Goal: Task Accomplishment & Management: Use online tool/utility

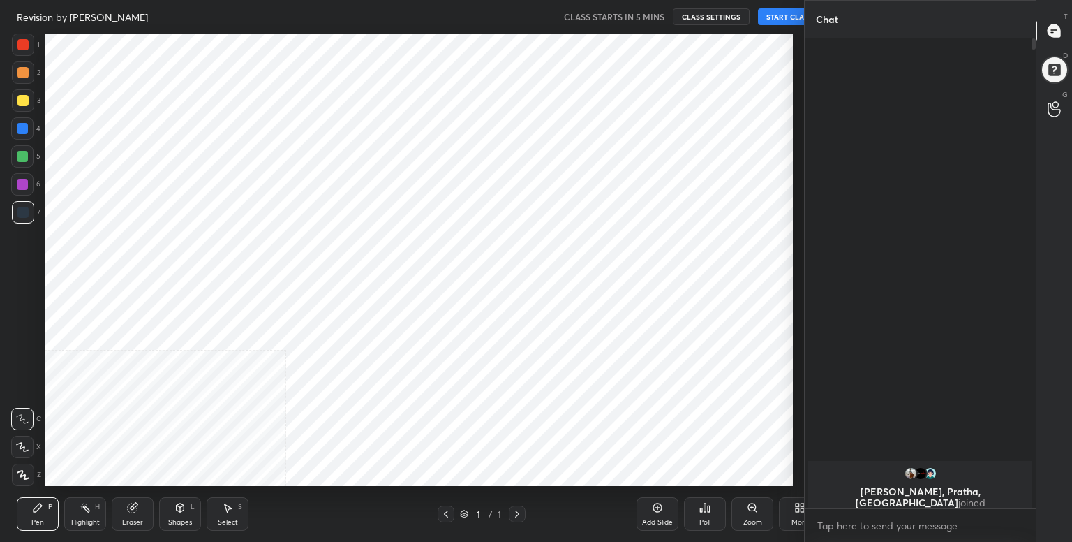
scroll to position [452, 748]
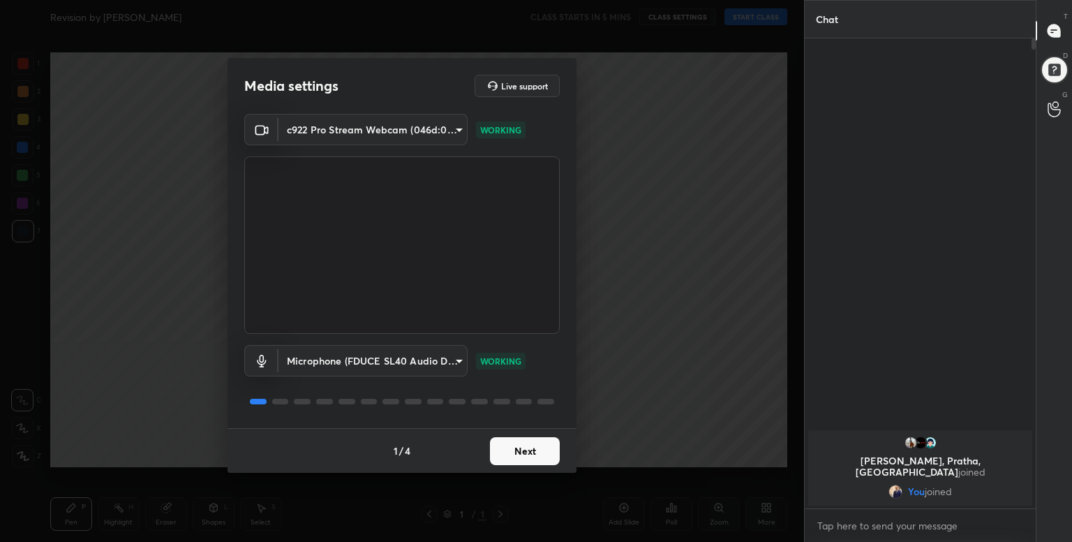
click at [514, 445] on button "Next" at bounding box center [525, 451] width 70 height 28
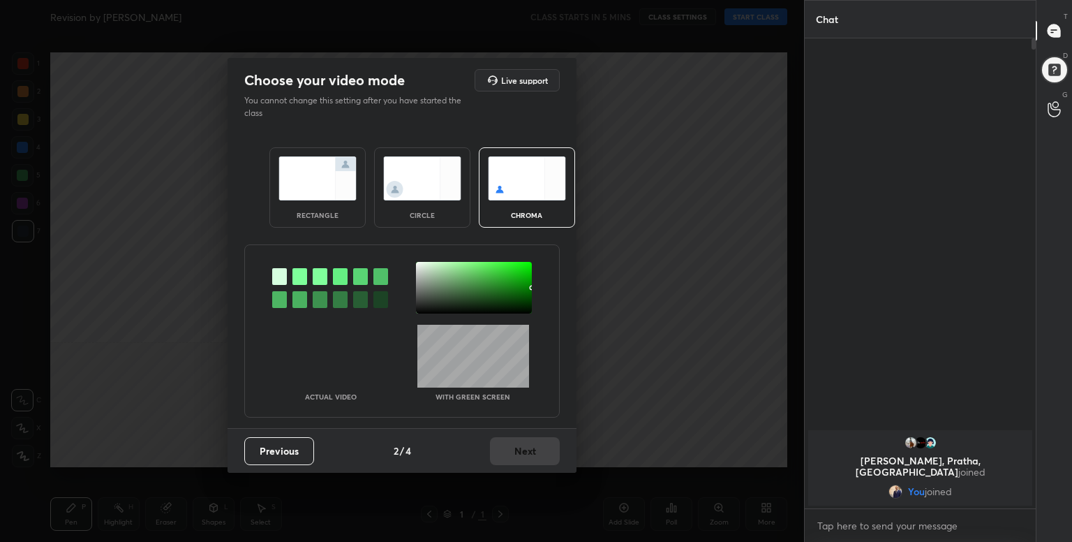
click at [276, 277] on div at bounding box center [279, 276] width 15 height 17
click at [526, 447] on button "Next" at bounding box center [525, 451] width 70 height 28
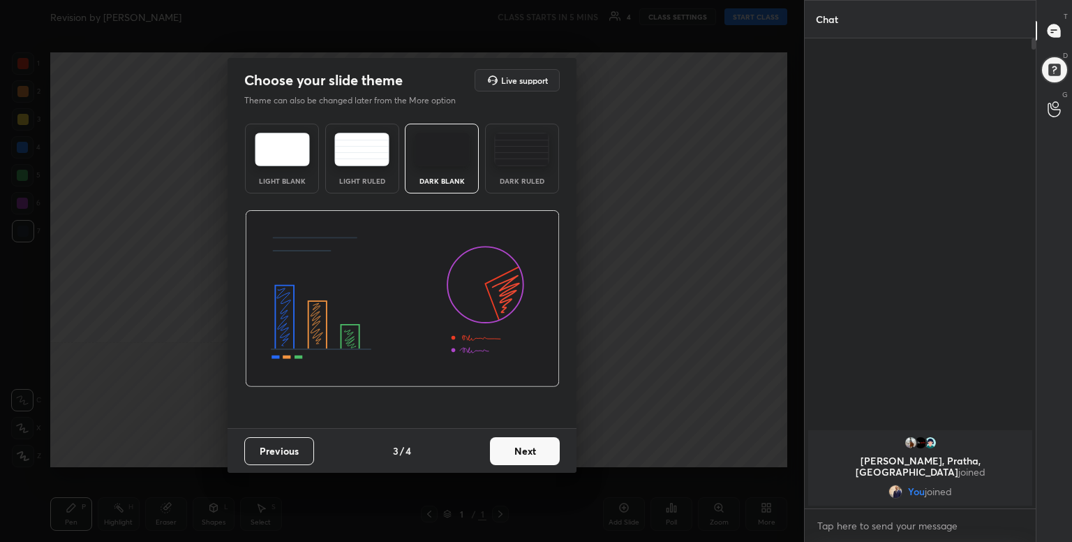
click at [526, 447] on button "Next" at bounding box center [525, 451] width 70 height 28
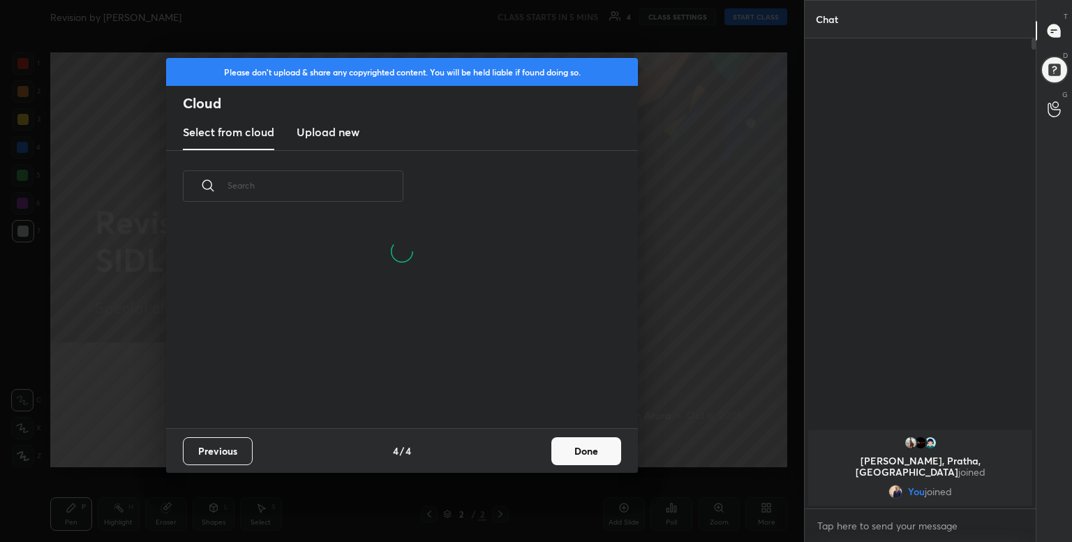
scroll to position [207, 448]
click at [351, 128] on h3 "Upload new" at bounding box center [328, 132] width 63 height 17
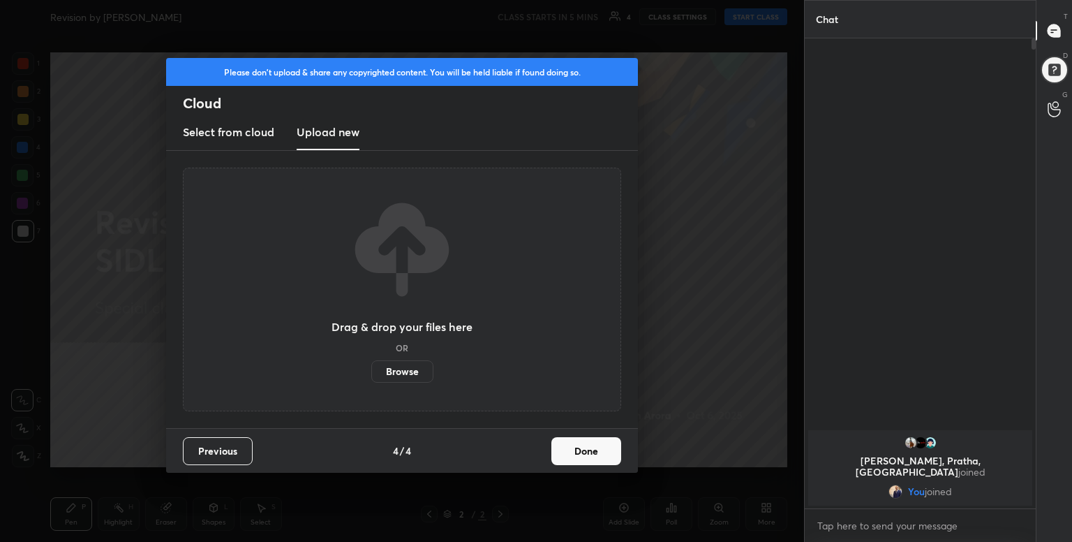
click at [398, 363] on label "Browse" at bounding box center [402, 371] width 62 height 22
click at [371, 363] on input "Browse" at bounding box center [371, 371] width 0 height 22
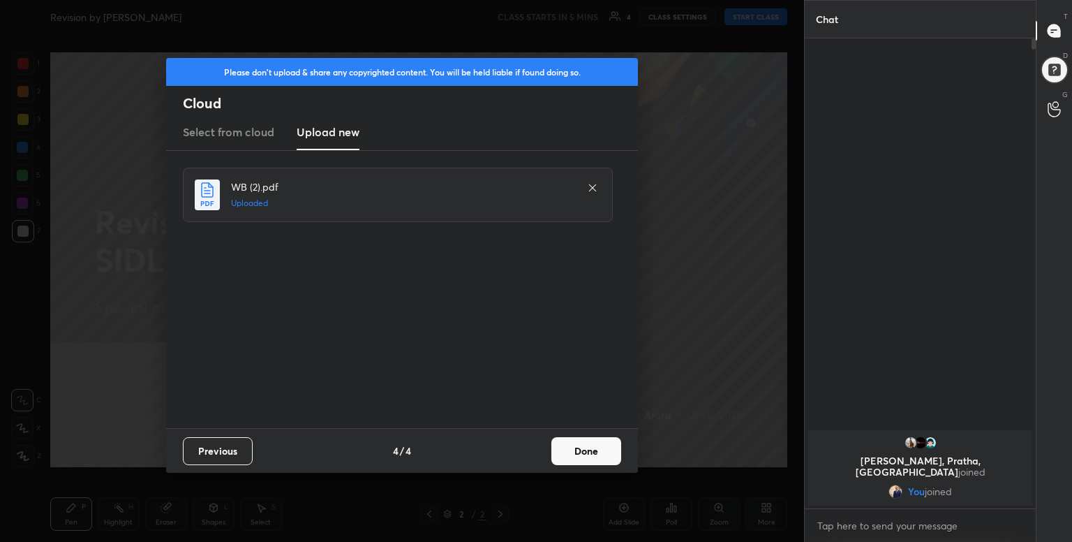
click at [600, 433] on div "Previous 4 / 4 Done" at bounding box center [402, 450] width 472 height 45
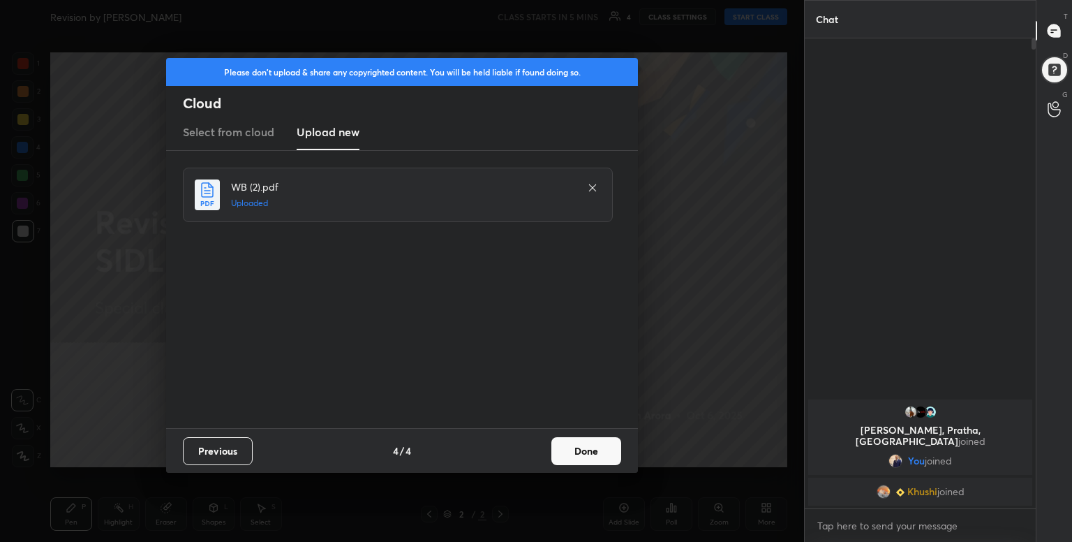
click at [586, 451] on button "Done" at bounding box center [586, 451] width 70 height 28
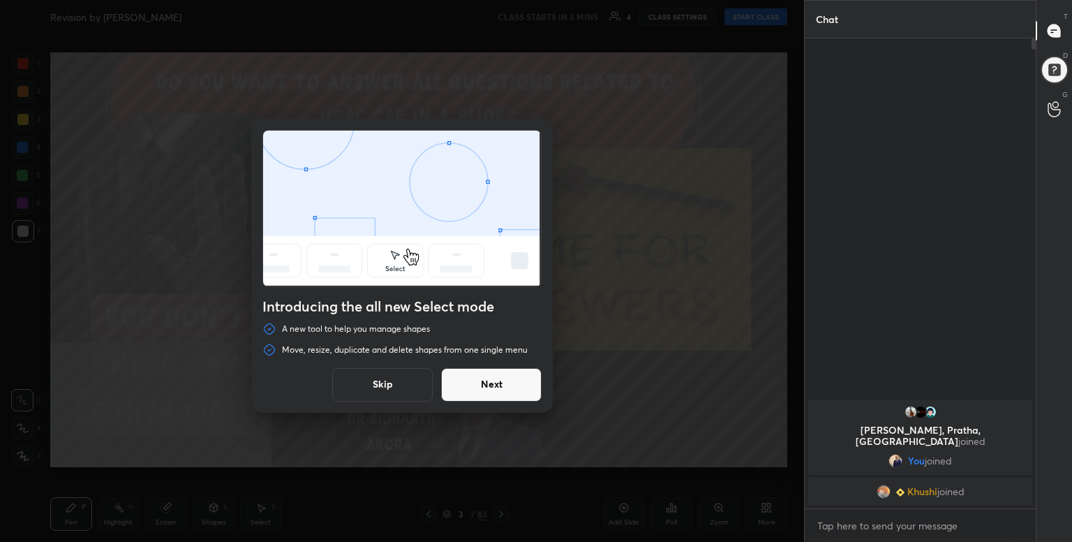
click at [385, 378] on button "Skip" at bounding box center [382, 385] width 101 height 34
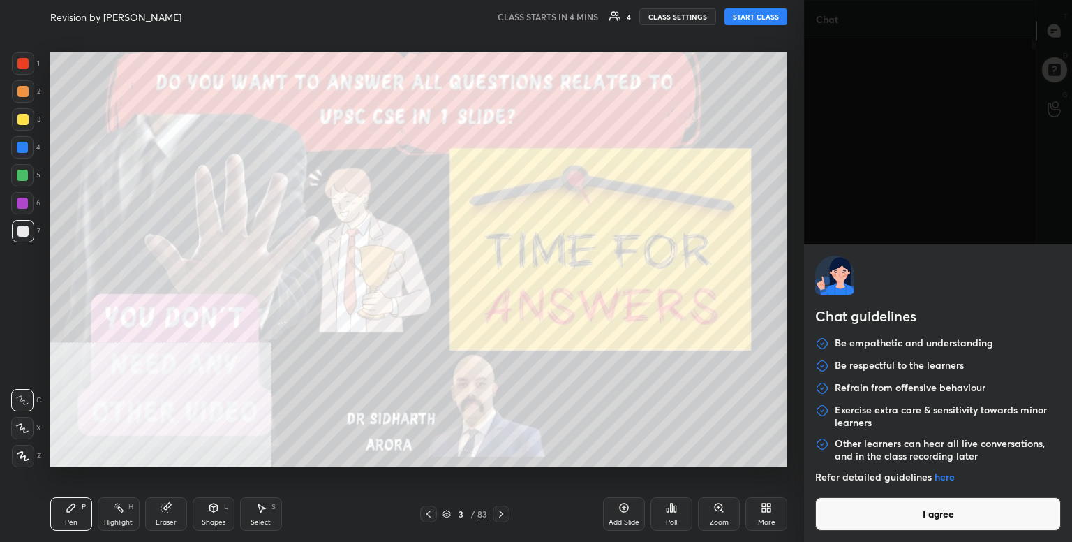
click at [893, 521] on body "1 2 3 4 5 6 7 C X Z C X Z E E Erase all H H Revision by [PERSON_NAME] SIDLIVE C…" at bounding box center [536, 271] width 1072 height 542
click at [893, 521] on button "I agree" at bounding box center [938, 514] width 246 height 34
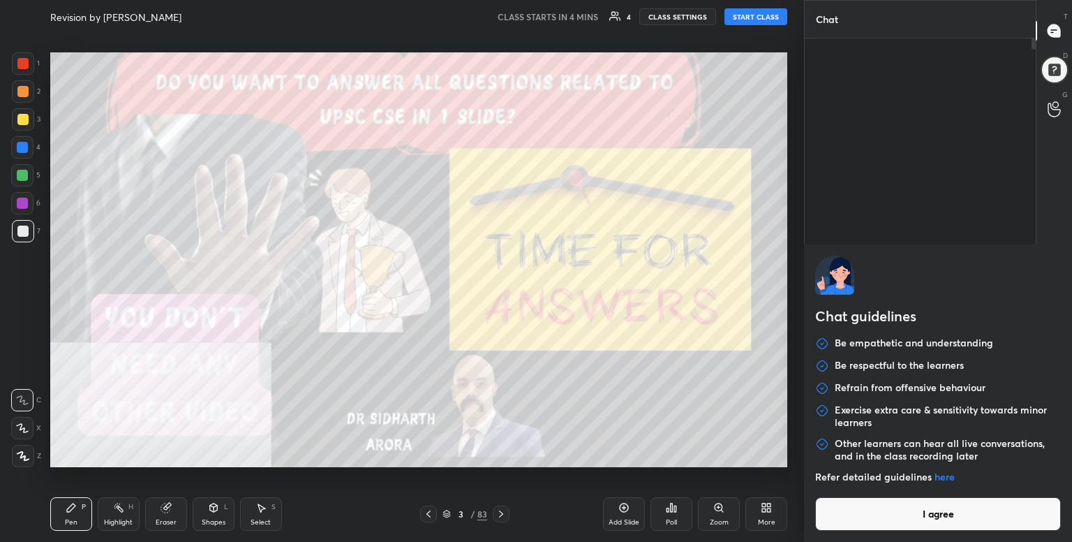
type textarea "x"
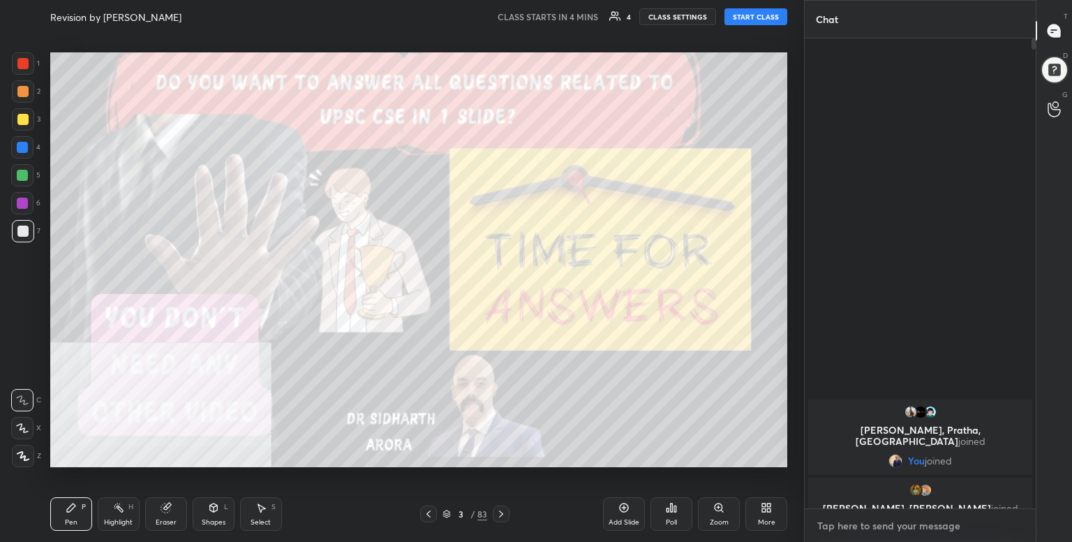
paste textarea "Welcome to my course- Professional + Precise + Perfect. Join Team SIDLIVE 👍🏻👍🏻👍…"
type textarea "Welcome to my course- Professional + Precise + Perfect. Join Team SIDLIVE 👍🏻👍🏻👍…"
type textarea "x"
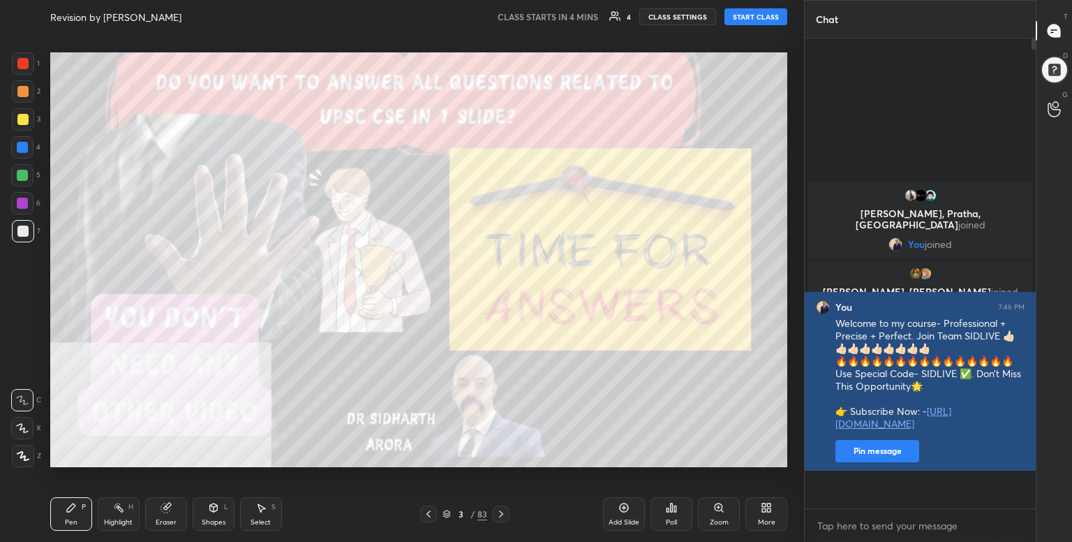
click at [884, 462] on button "Pin message" at bounding box center [878, 451] width 84 height 22
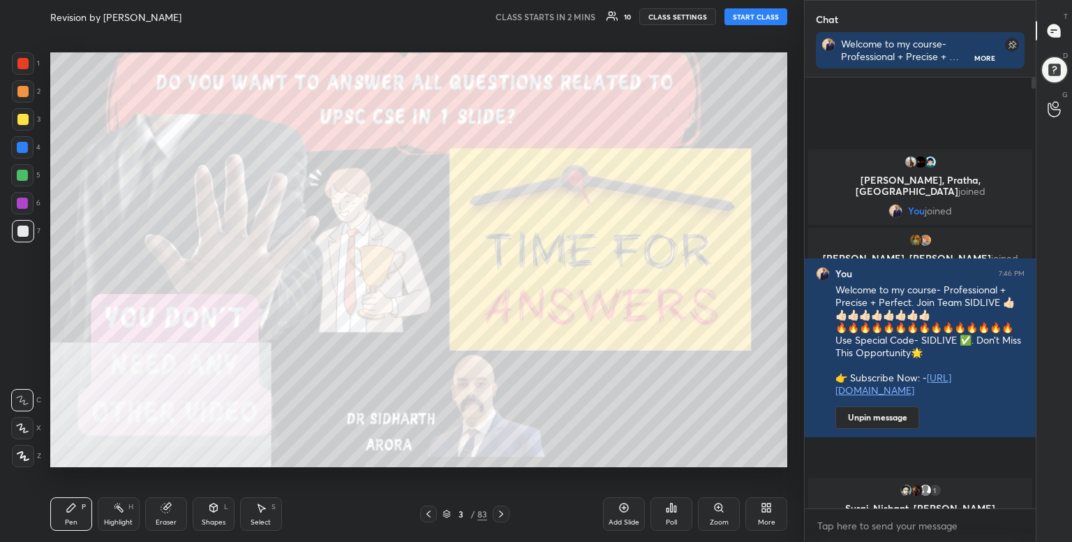
click at [769, 521] on div "More" at bounding box center [766, 522] width 17 height 7
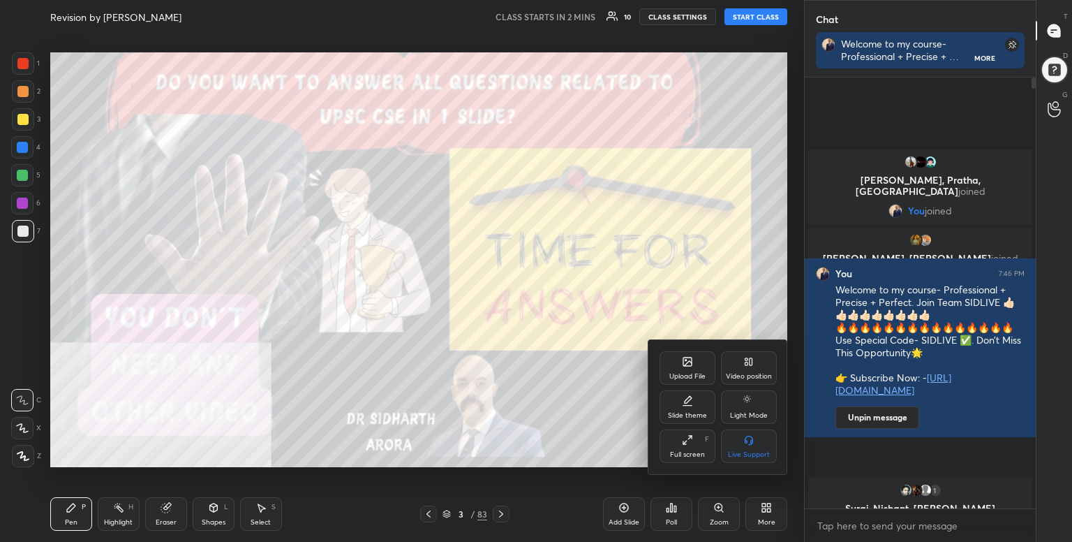
click at [673, 373] on div "Upload File" at bounding box center [687, 376] width 36 height 7
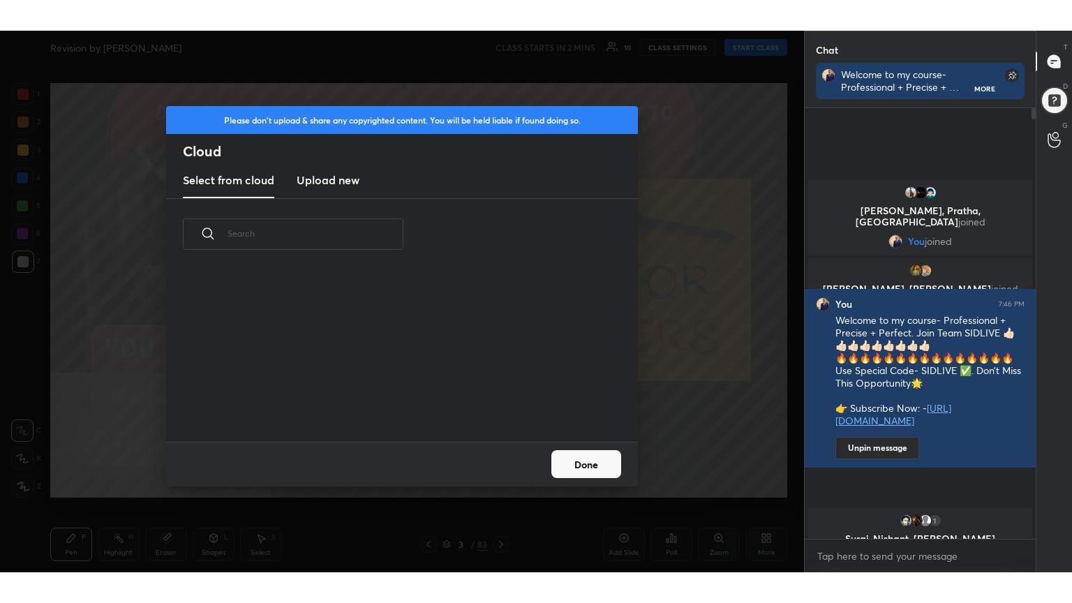
scroll to position [3, 7]
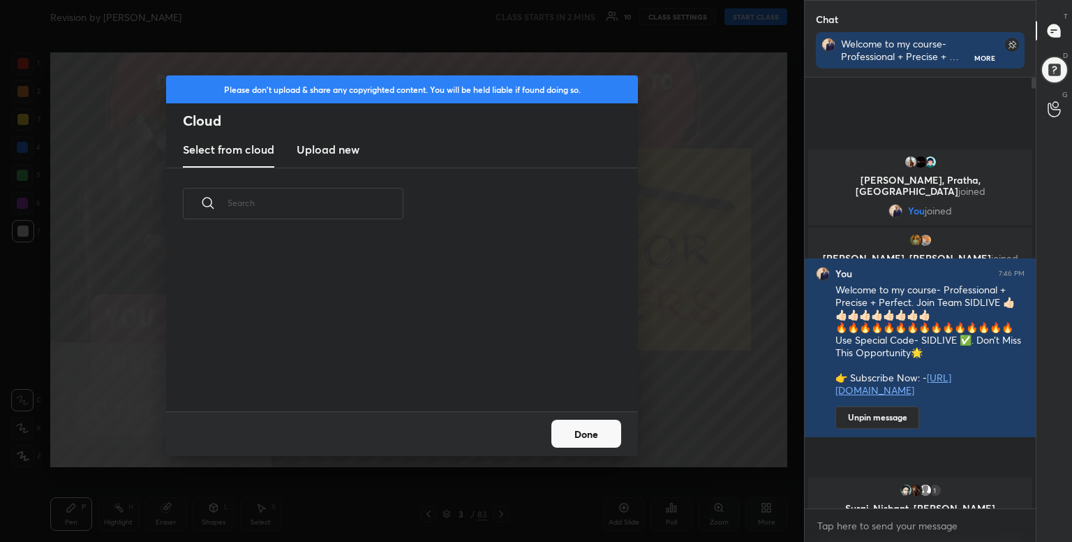
click at [313, 147] on h3 "Upload new" at bounding box center [328, 149] width 63 height 17
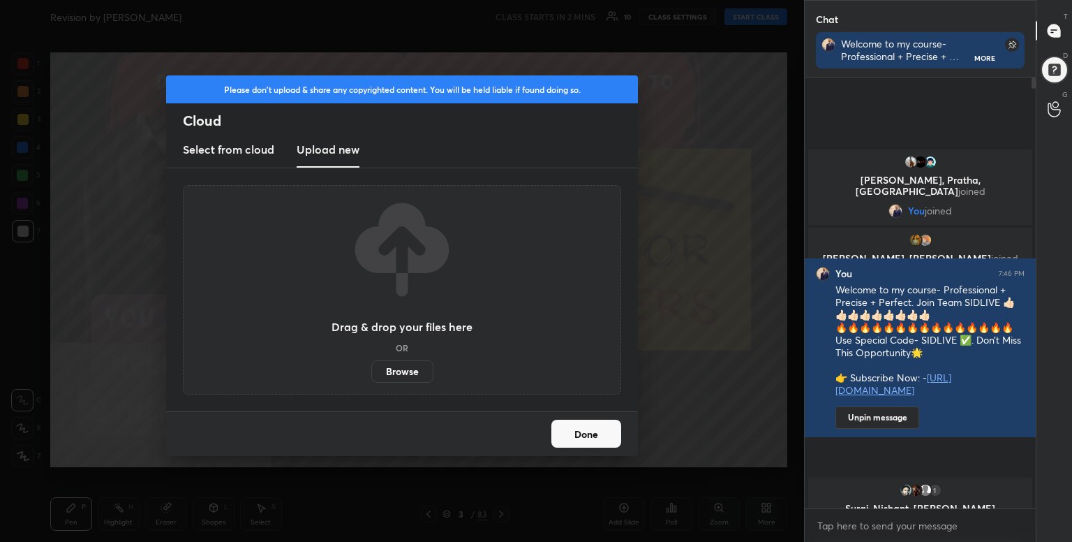
click at [389, 378] on label "Browse" at bounding box center [402, 371] width 62 height 22
click at [371, 378] on input "Browse" at bounding box center [371, 371] width 0 height 22
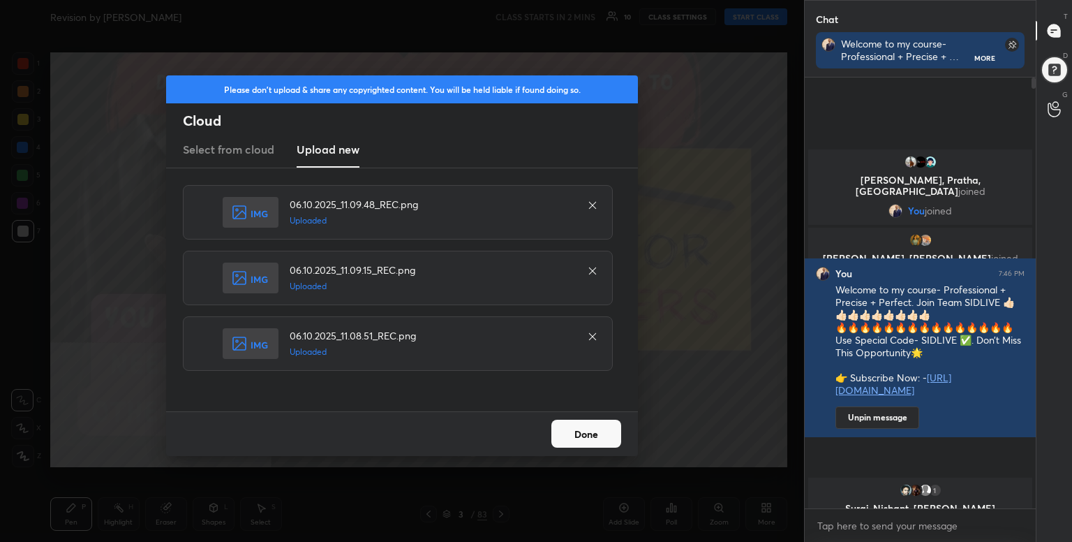
click at [578, 424] on button "Done" at bounding box center [586, 434] width 70 height 28
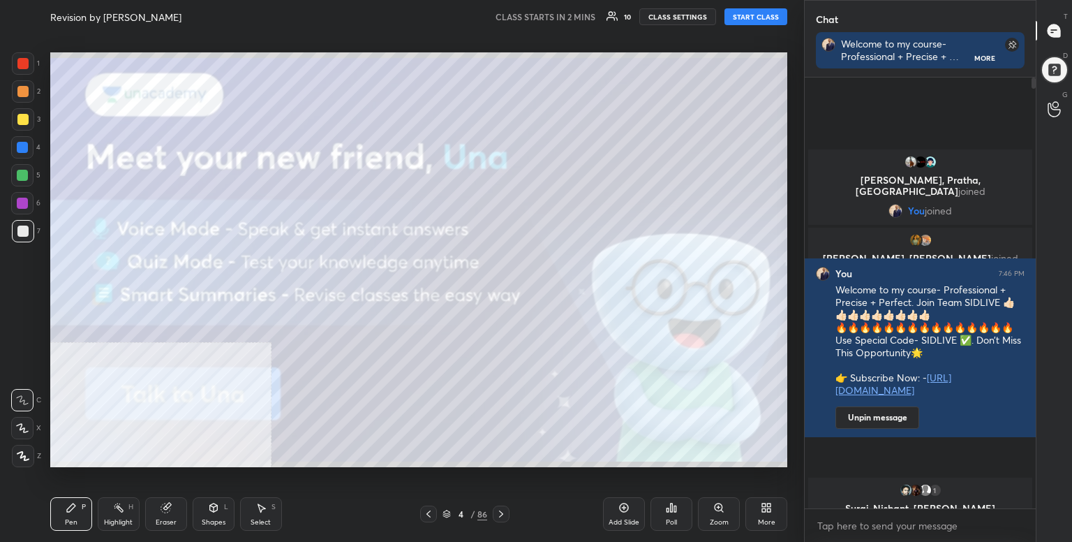
click at [429, 512] on icon at bounding box center [429, 513] width 4 height 7
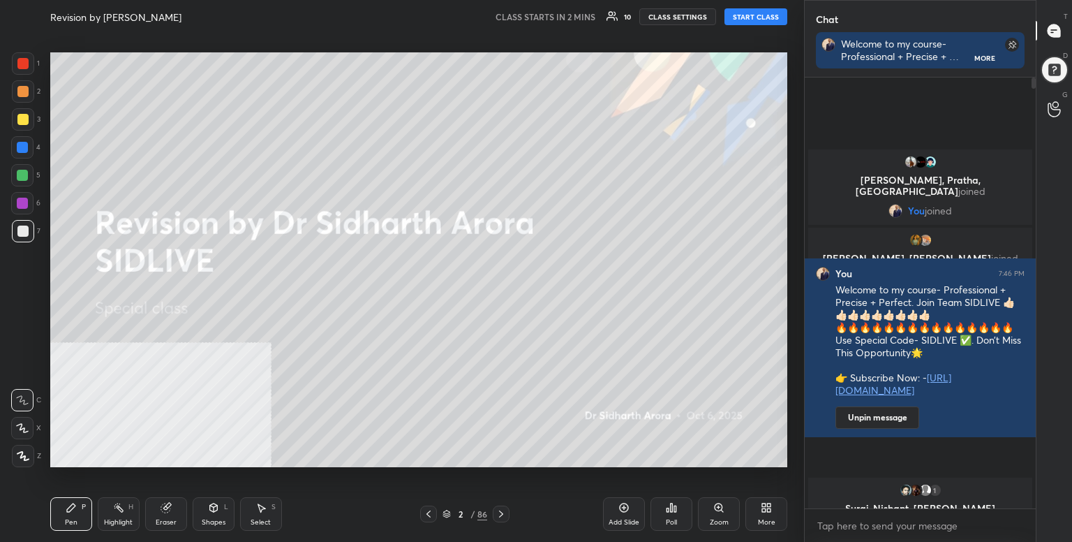
click at [429, 512] on icon at bounding box center [429, 513] width 4 height 7
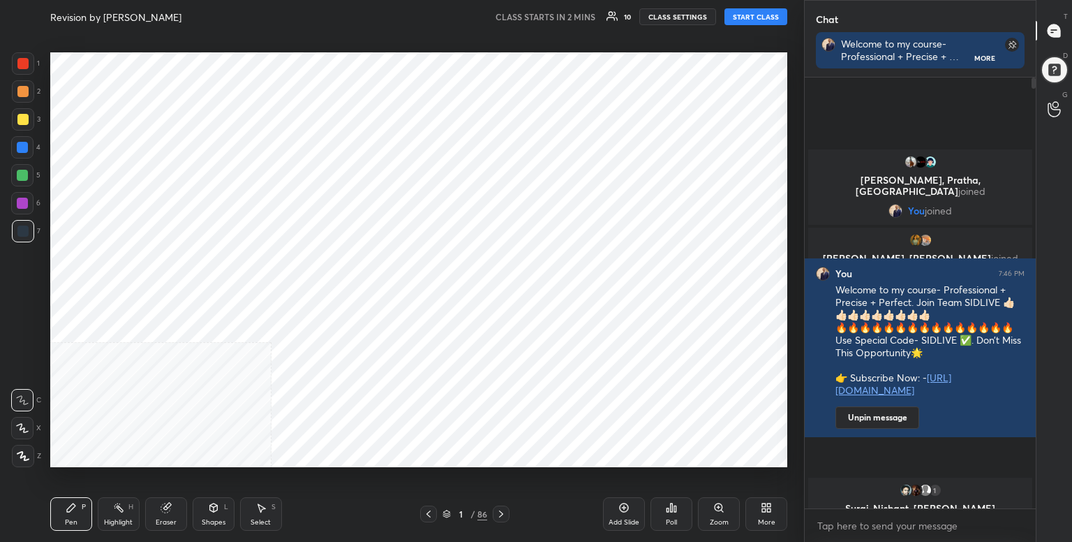
click at [503, 510] on icon at bounding box center [501, 513] width 11 height 11
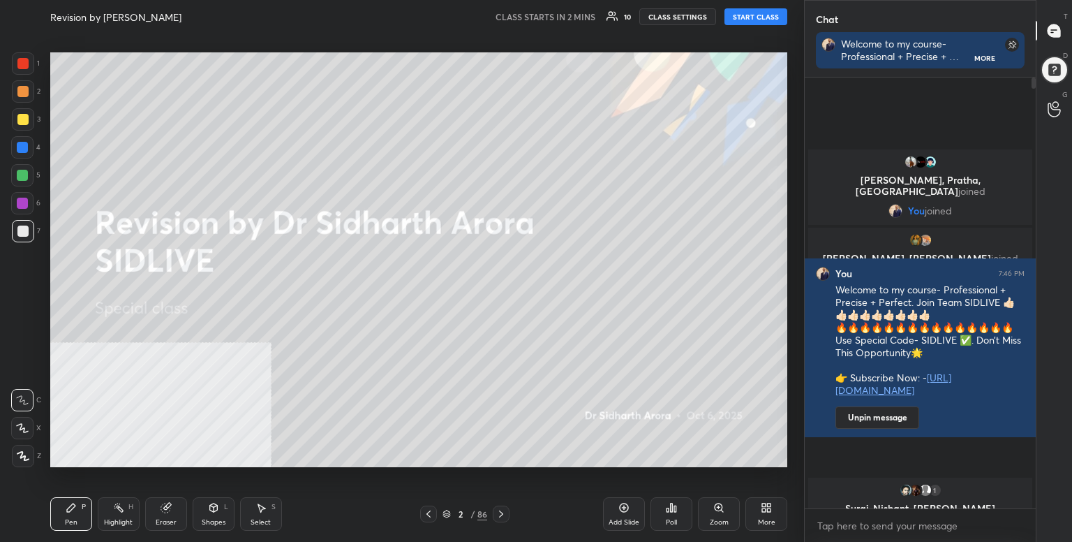
click at [503, 510] on icon at bounding box center [501, 513] width 11 height 11
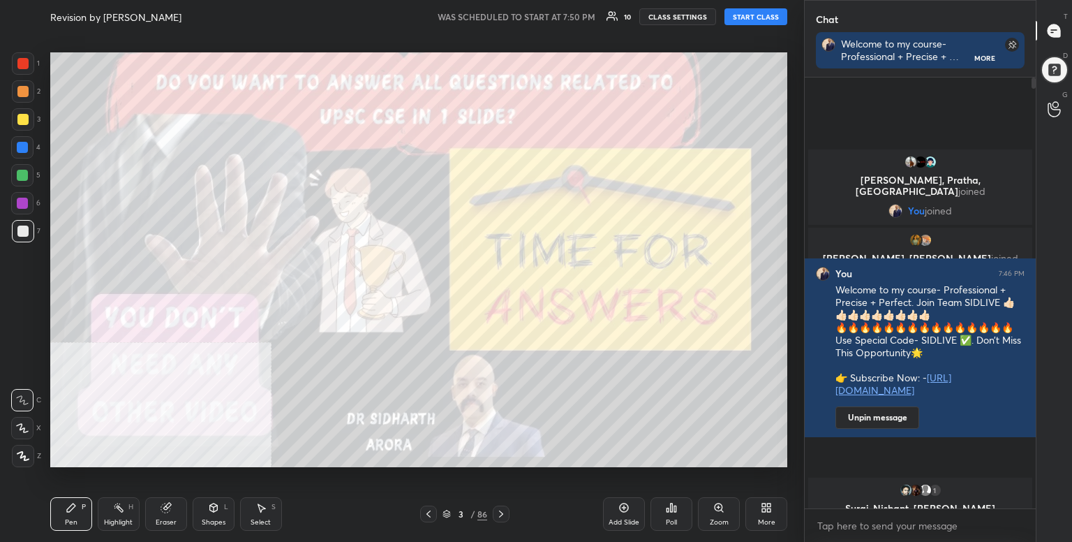
click at [758, 16] on button "START CLASS" at bounding box center [756, 16] width 63 height 17
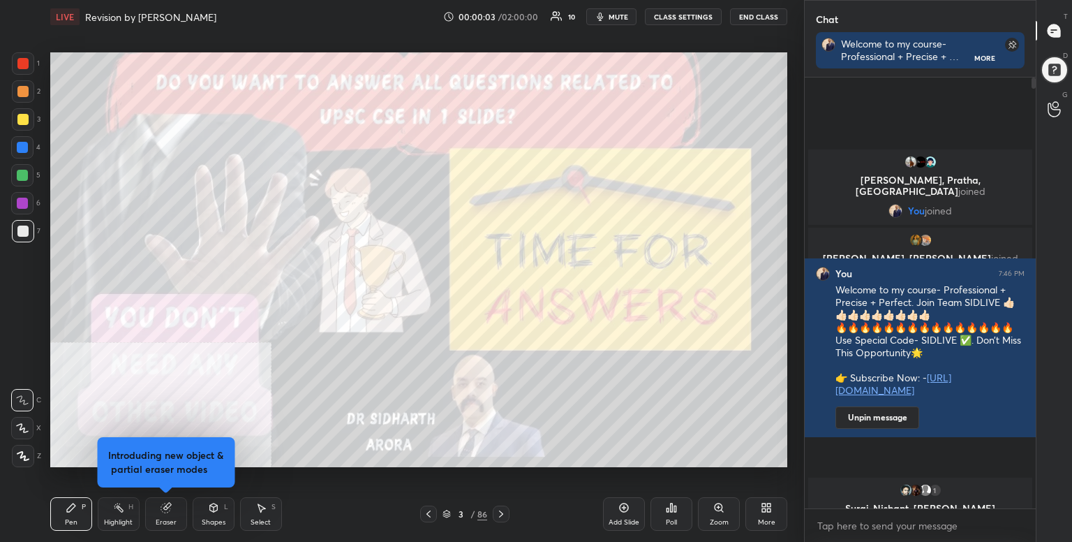
click at [768, 511] on icon at bounding box center [768, 509] width 3 height 3
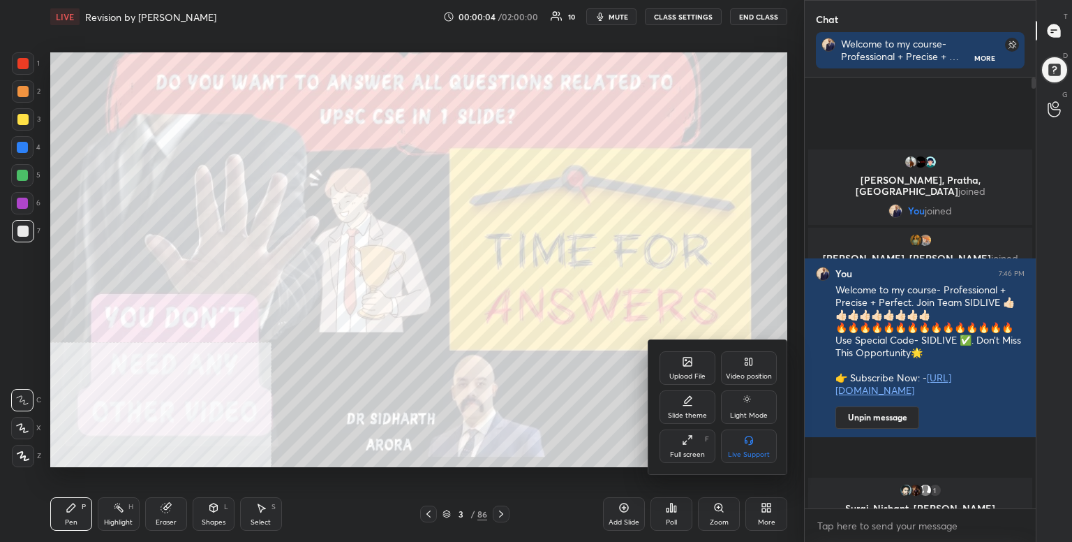
drag, startPoint x: 687, startPoint y: 449, endPoint x: 684, endPoint y: 511, distance: 62.2
click at [686, 450] on div "Full screen F" at bounding box center [688, 446] width 56 height 34
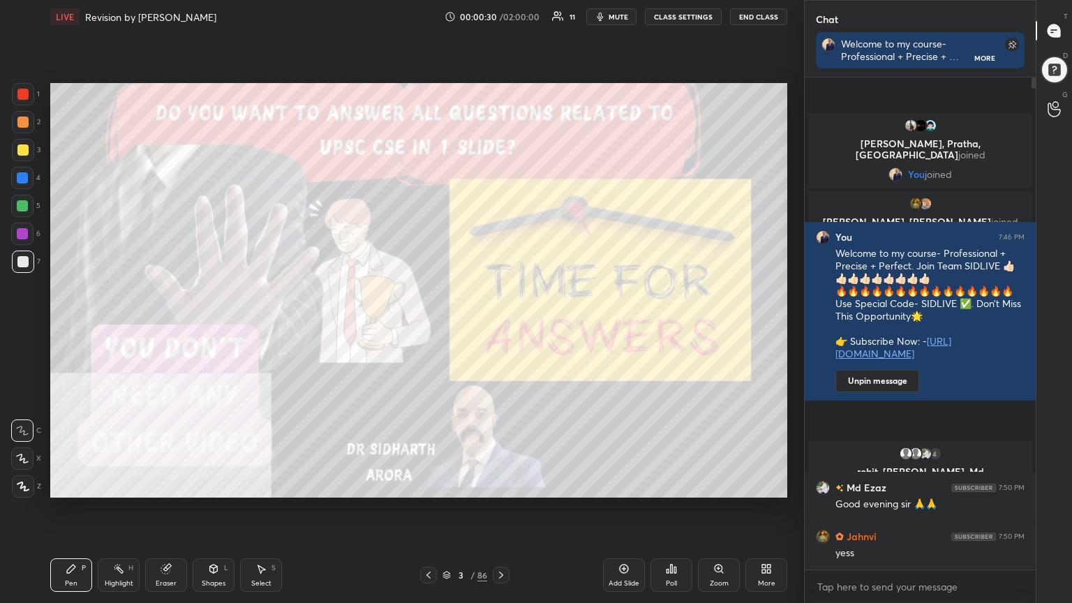
scroll to position [4, 4]
click at [447, 541] on icon at bounding box center [447, 575] width 8 height 8
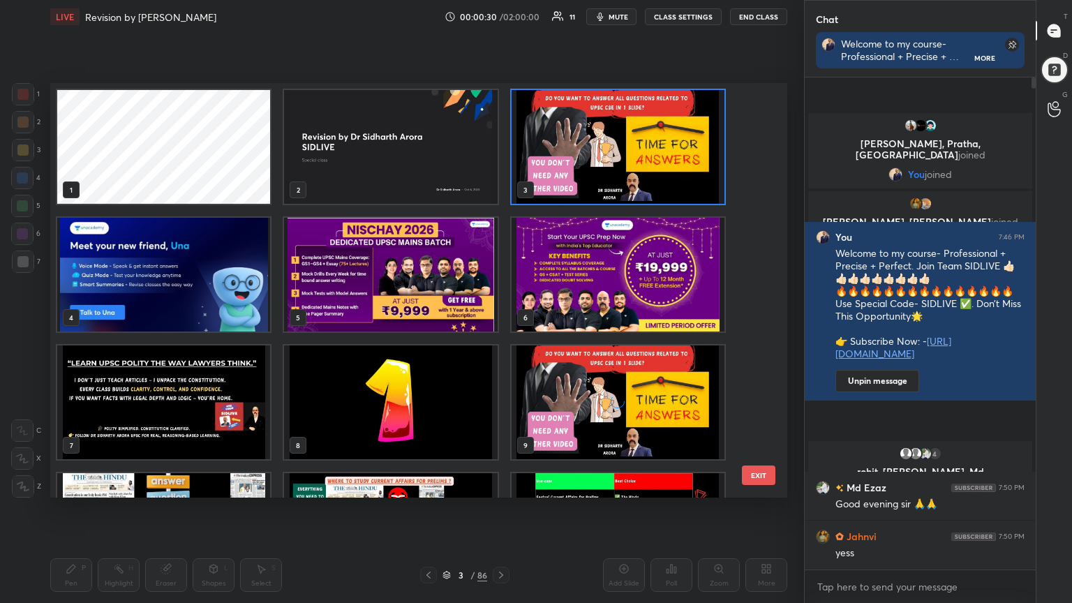
scroll to position [410, 730]
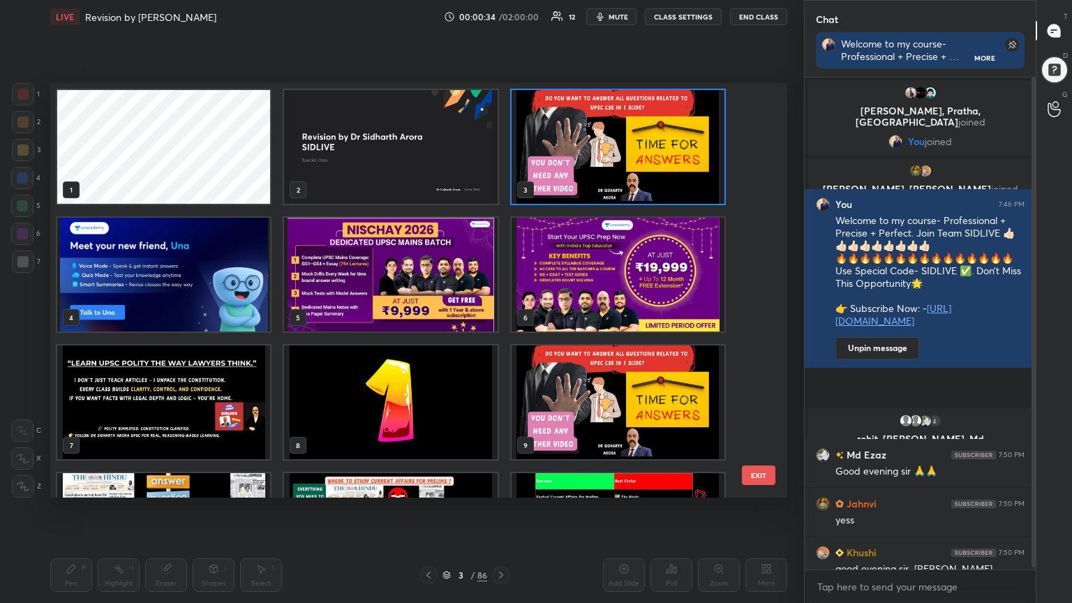
click at [580, 161] on img "grid" at bounding box center [618, 147] width 213 height 114
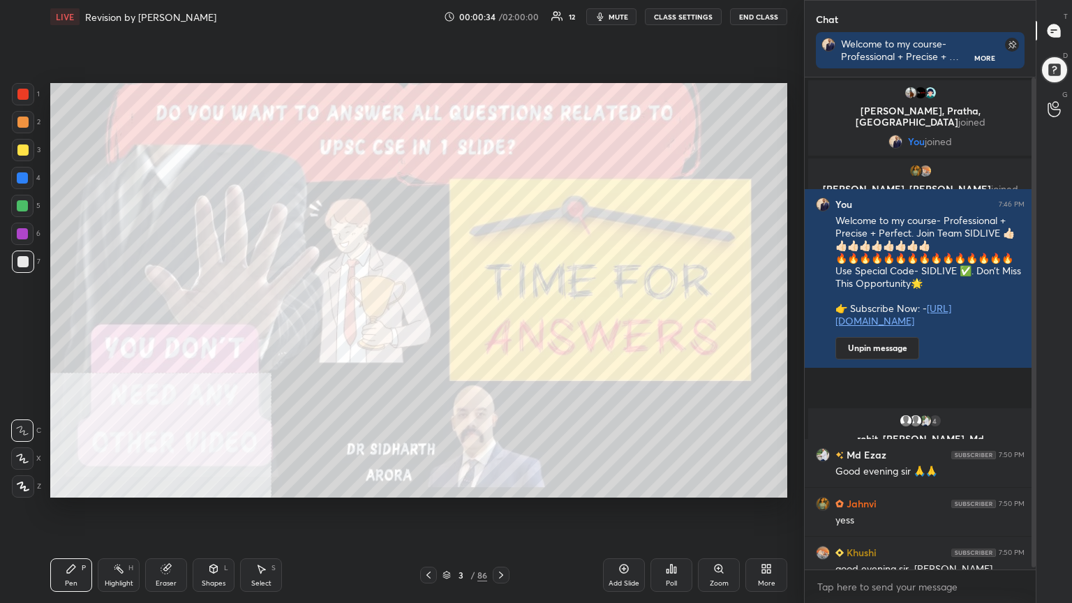
click at [579, 161] on img "grid" at bounding box center [618, 147] width 213 height 114
click at [22, 92] on div at bounding box center [22, 94] width 11 height 11
drag, startPoint x: 22, startPoint y: 422, endPoint x: 34, endPoint y: 475, distance: 54.4
click at [30, 468] on div "1 2 3 4 5 6 7 C X Z C X Z E E Erase all H H" at bounding box center [22, 290] width 45 height 415
click at [20, 486] on icon at bounding box center [23, 487] width 13 height 10
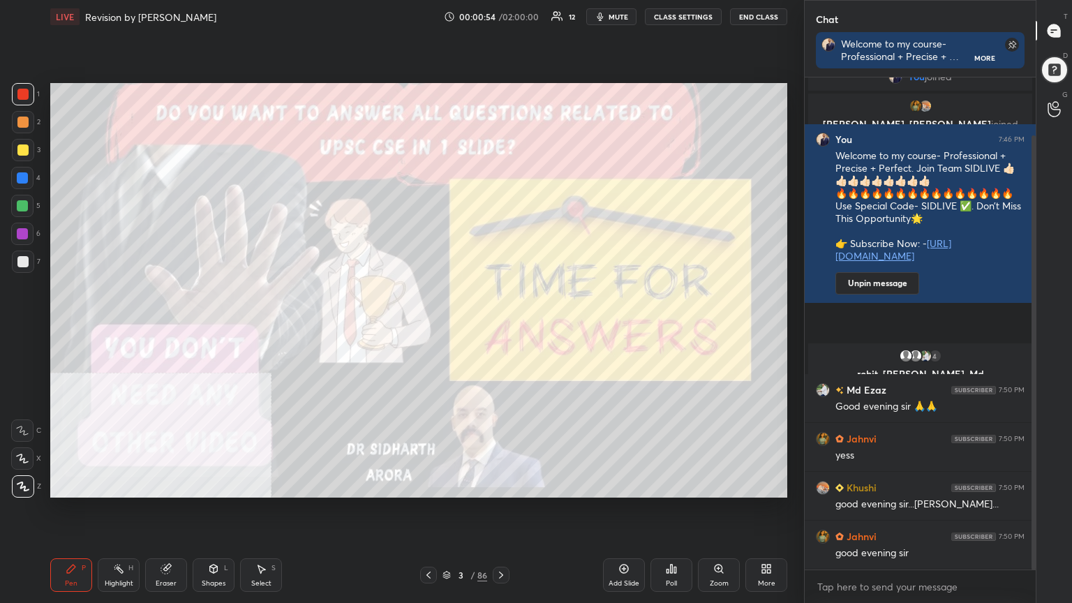
scroll to position [114, 0]
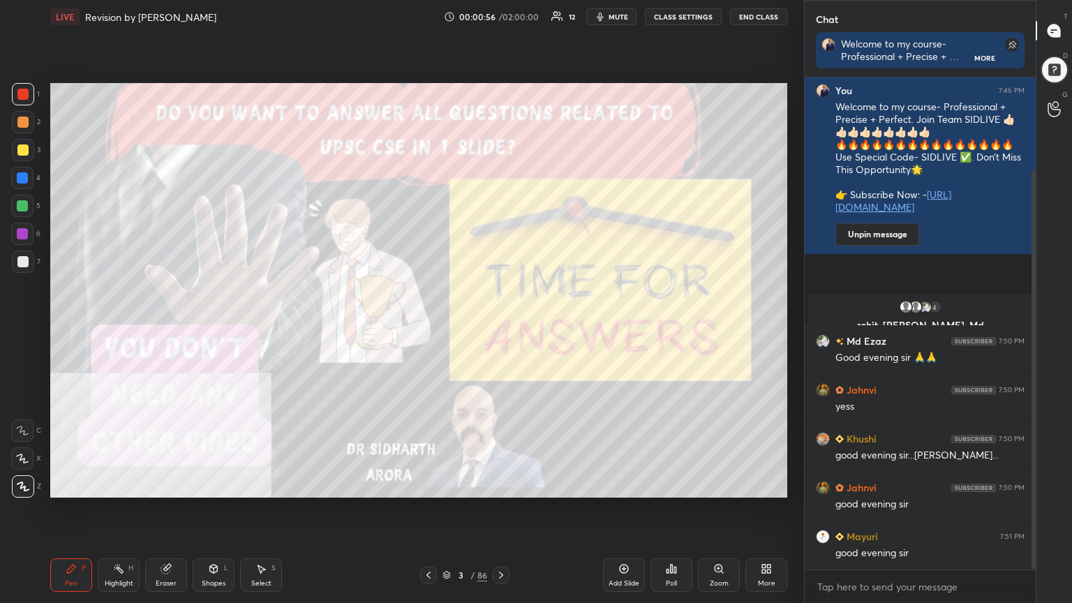
click at [444, 541] on icon at bounding box center [447, 575] width 8 height 8
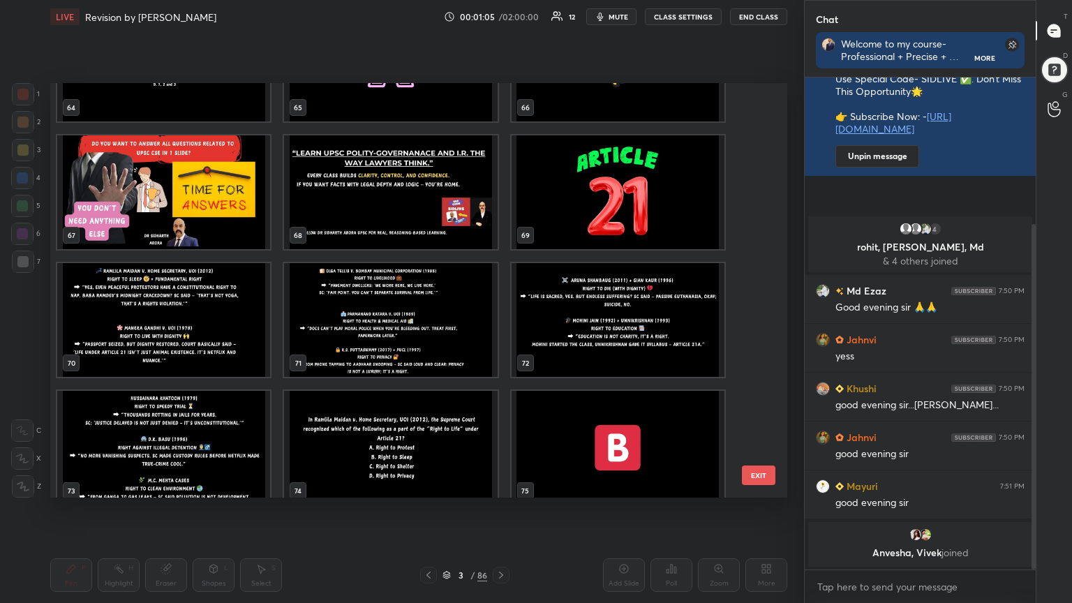
scroll to position [2748, 0]
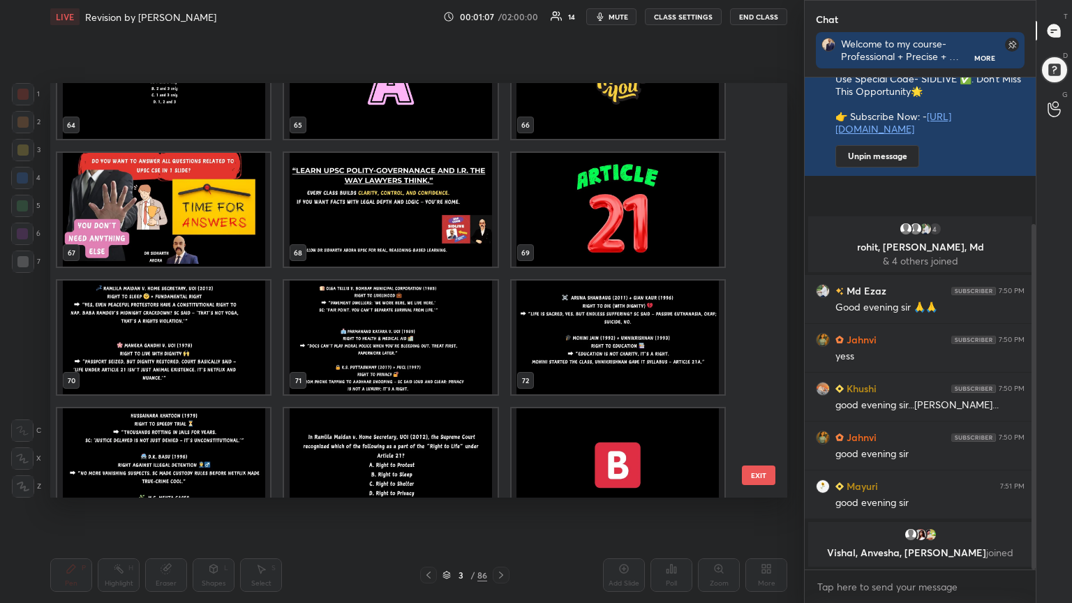
click at [425, 220] on img "grid" at bounding box center [390, 210] width 213 height 114
click at [421, 223] on img "grid" at bounding box center [390, 210] width 213 height 114
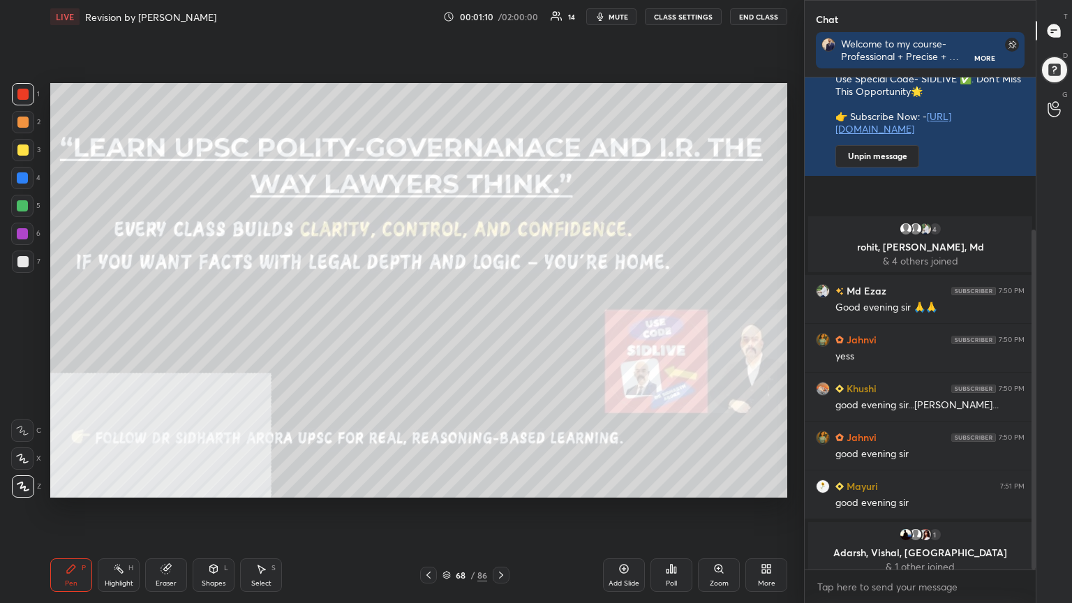
scroll to position [220, 0]
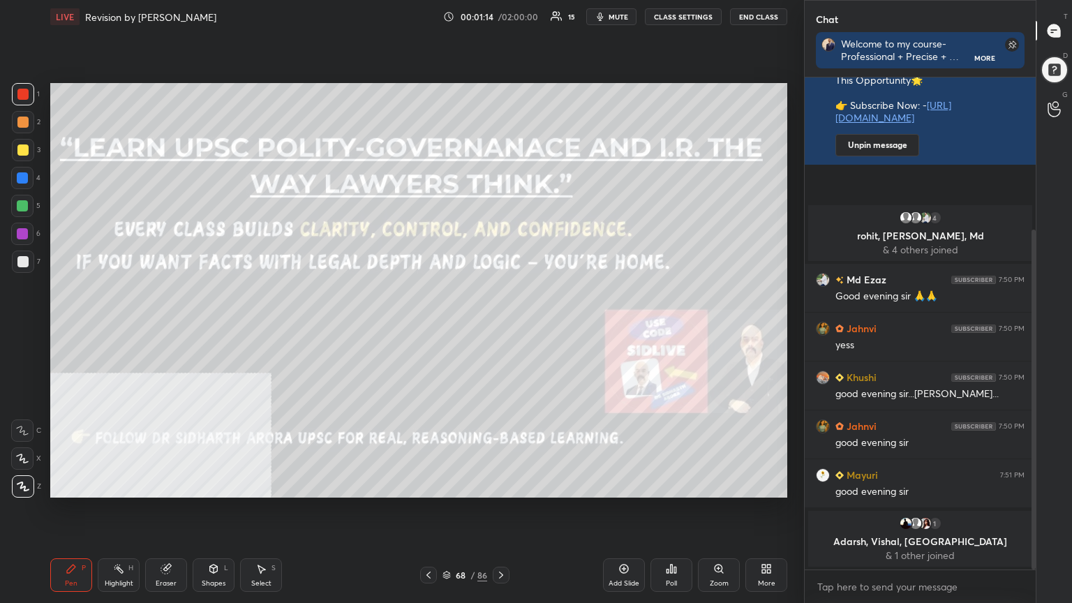
click at [447, 541] on icon at bounding box center [447, 575] width 8 height 8
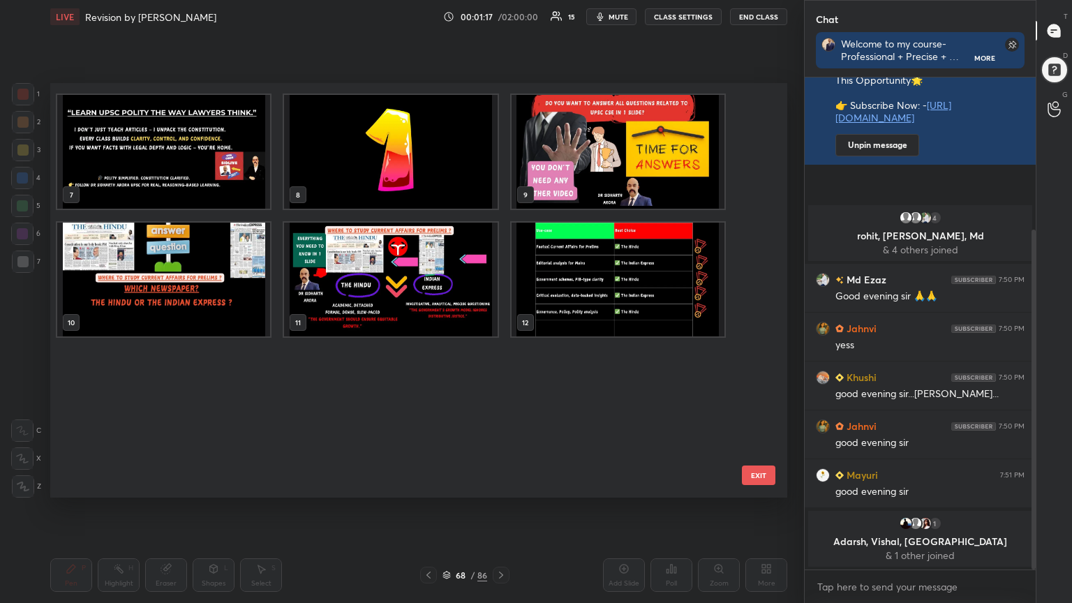
scroll to position [0, 0]
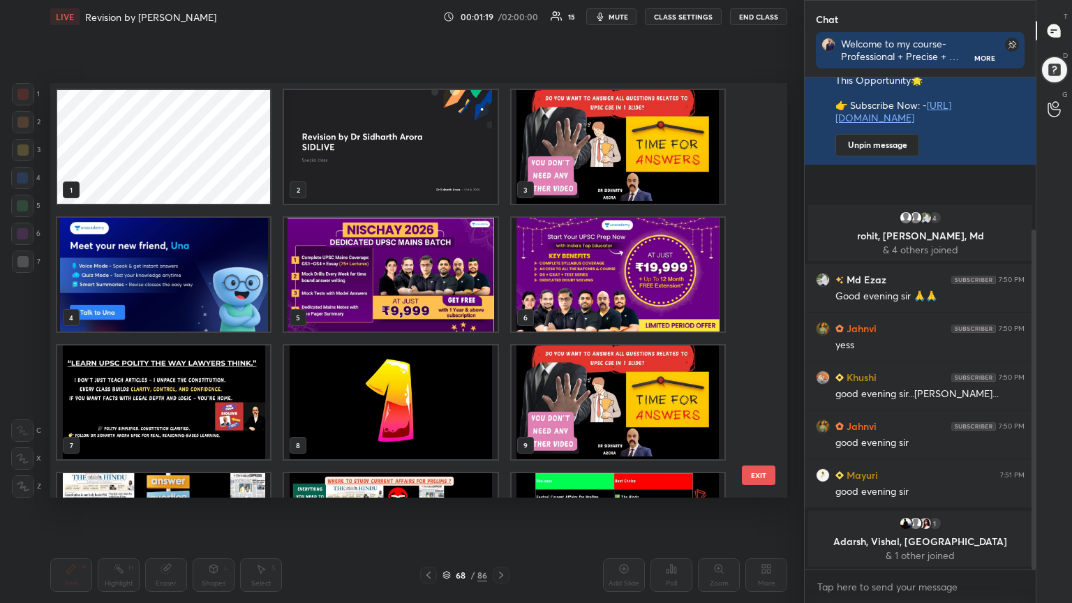
click at [371, 277] on img "grid" at bounding box center [390, 275] width 213 height 114
click at [370, 279] on img "grid" at bounding box center [390, 275] width 213 height 114
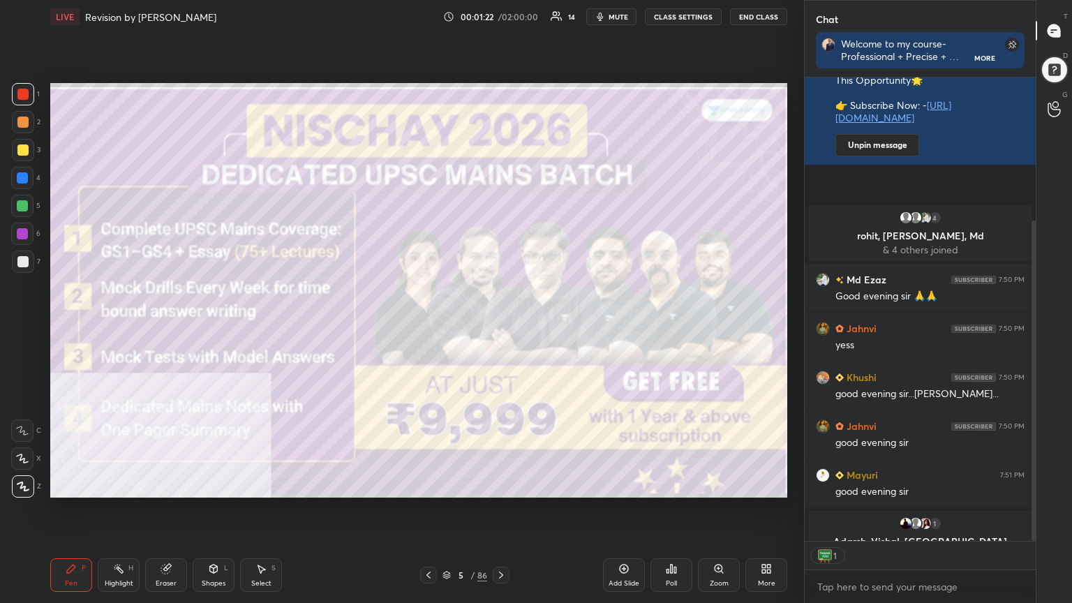
scroll to position [4, 4]
click at [500, 541] on icon at bounding box center [501, 575] width 11 height 11
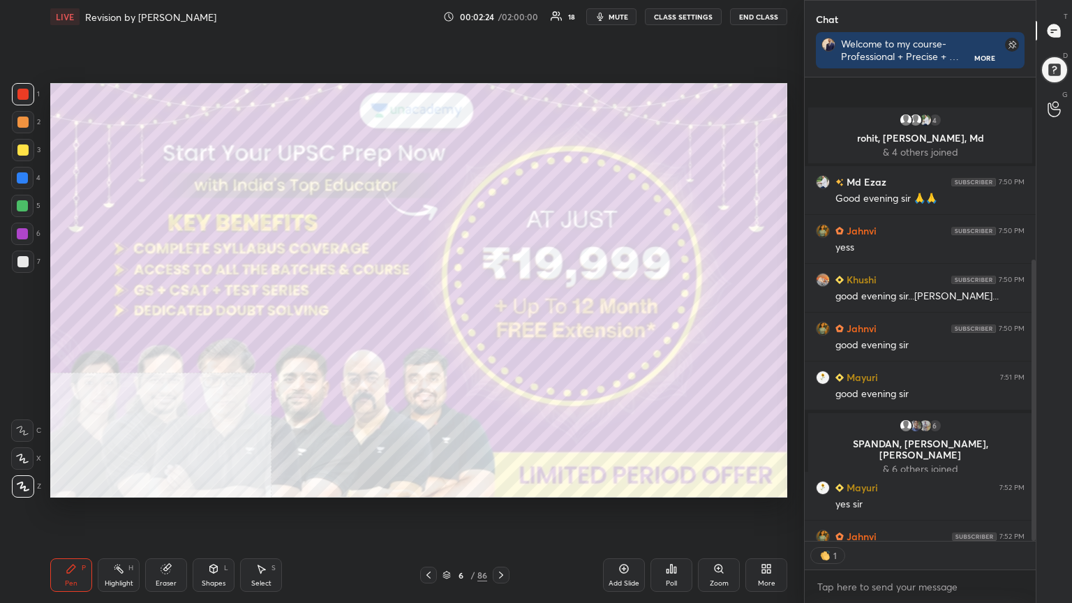
click at [451, 541] on div "6 / 86" at bounding box center [465, 575] width 45 height 13
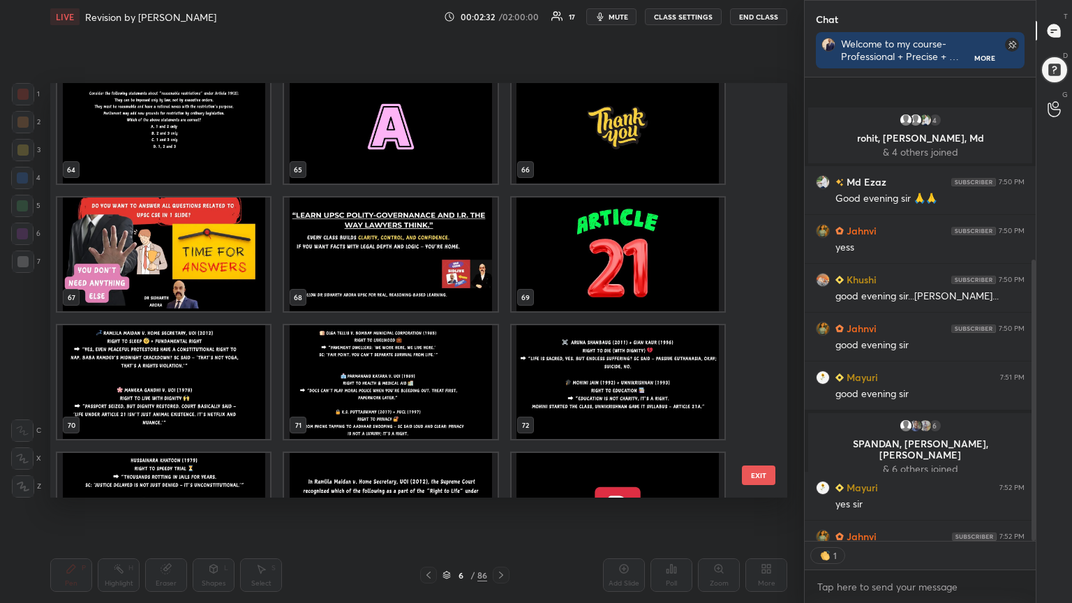
scroll to position [2685, 0]
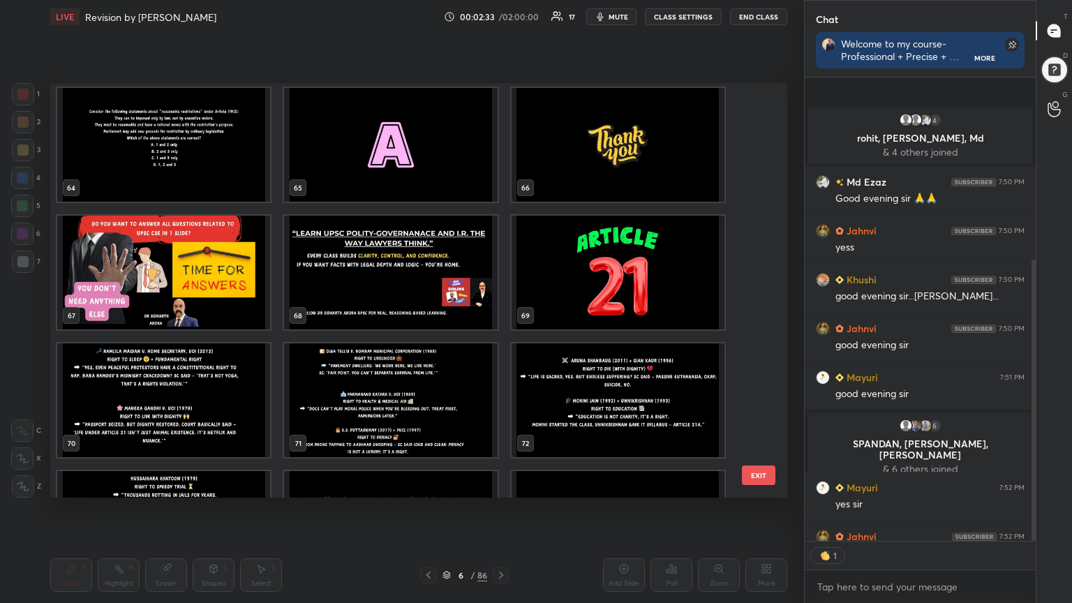
click at [635, 293] on img "grid" at bounding box center [618, 273] width 213 height 114
click at [636, 293] on img "grid" at bounding box center [618, 273] width 213 height 114
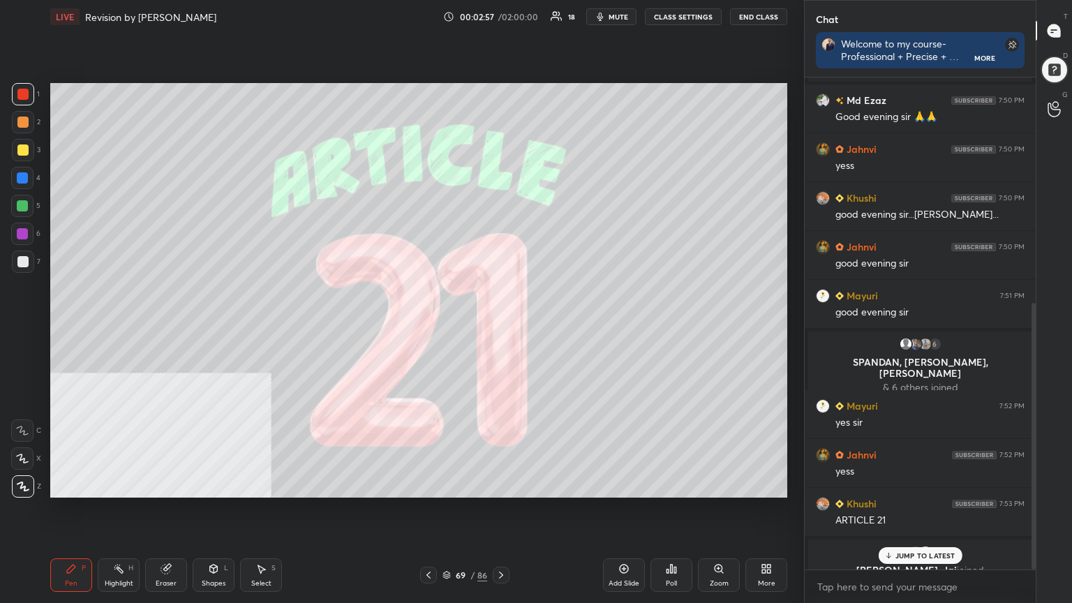
scroll to position [416, 0]
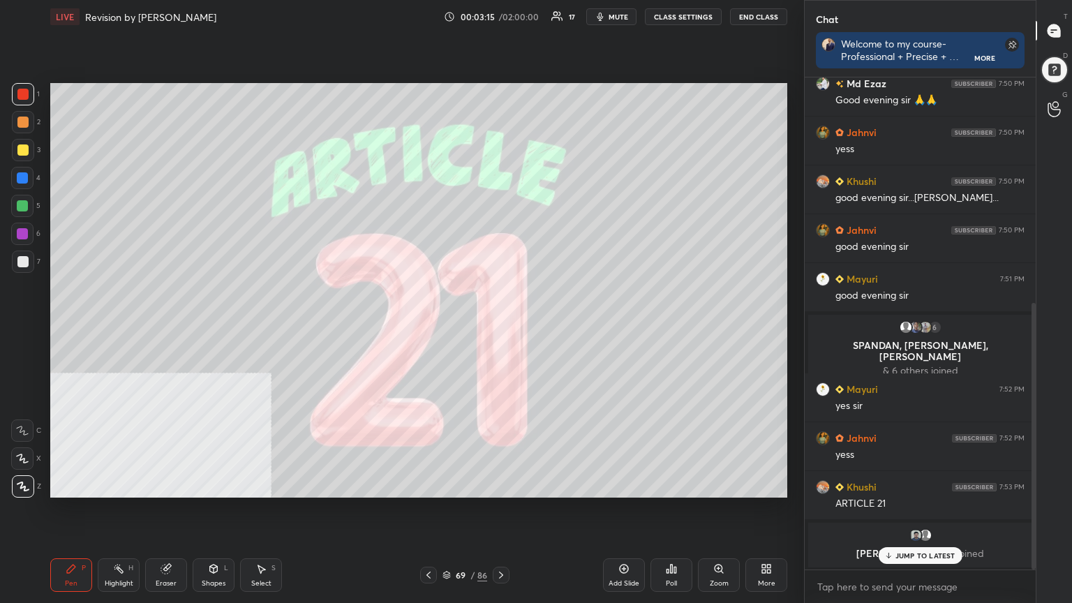
drag, startPoint x: 401, startPoint y: 580, endPoint x: 426, endPoint y: 564, distance: 29.8
click at [403, 541] on div "69 / 86" at bounding box center [465, 575] width 276 height 17
click at [500, 541] on icon at bounding box center [501, 575] width 11 height 11
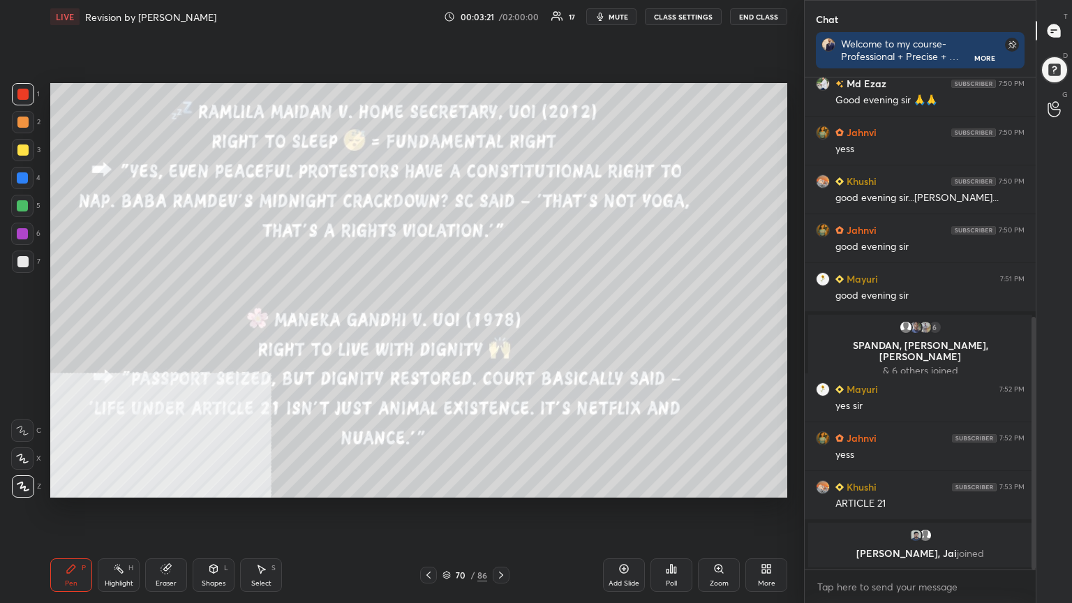
scroll to position [466, 0]
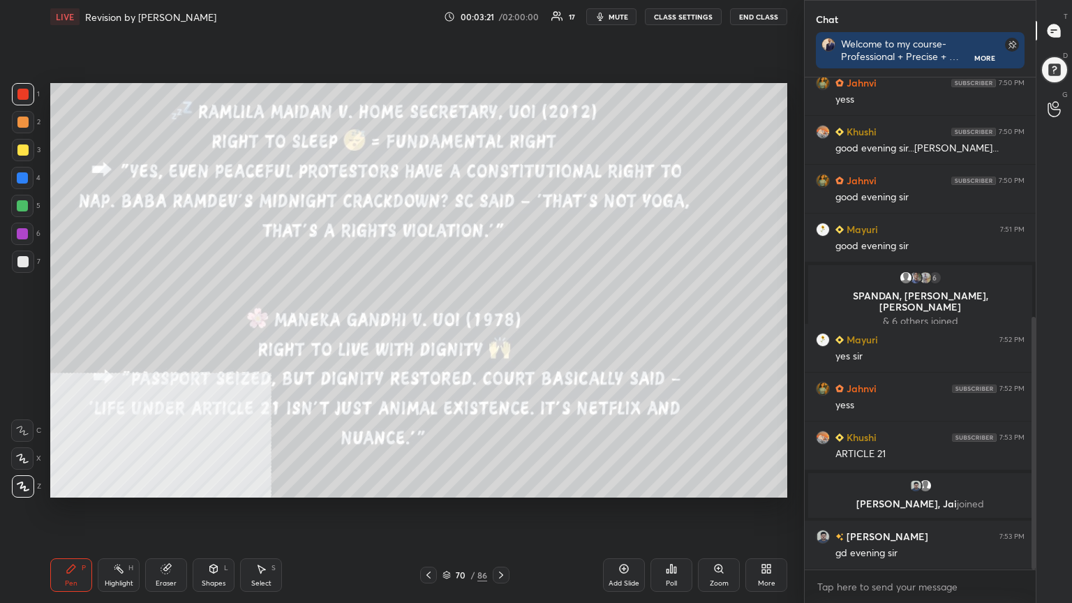
click at [22, 176] on div at bounding box center [22, 177] width 11 height 11
click at [212, 541] on icon at bounding box center [214, 569] width 8 height 8
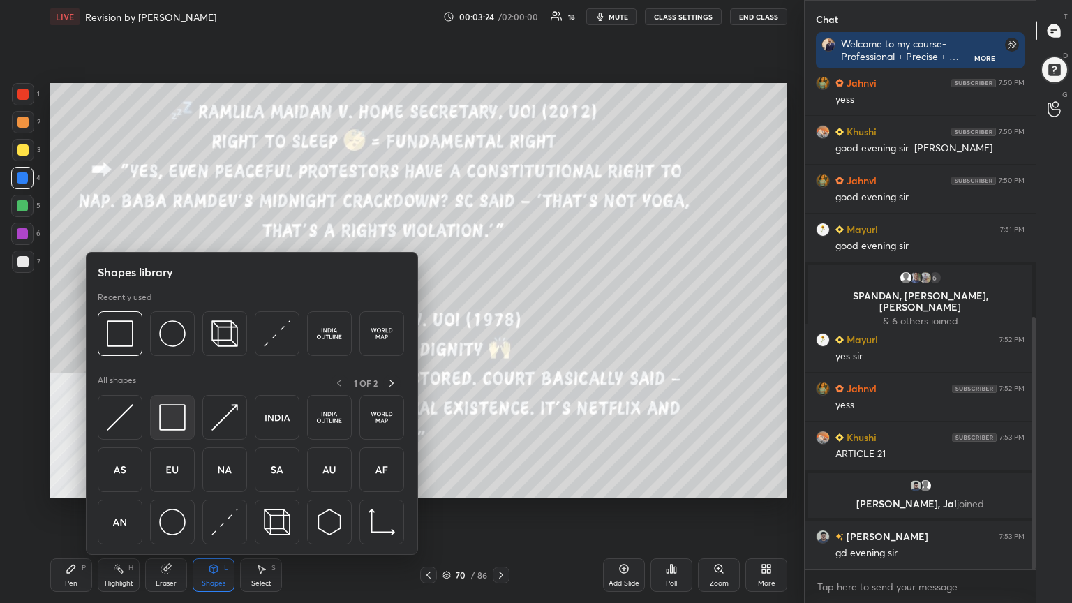
click at [168, 418] on img at bounding box center [172, 417] width 27 height 27
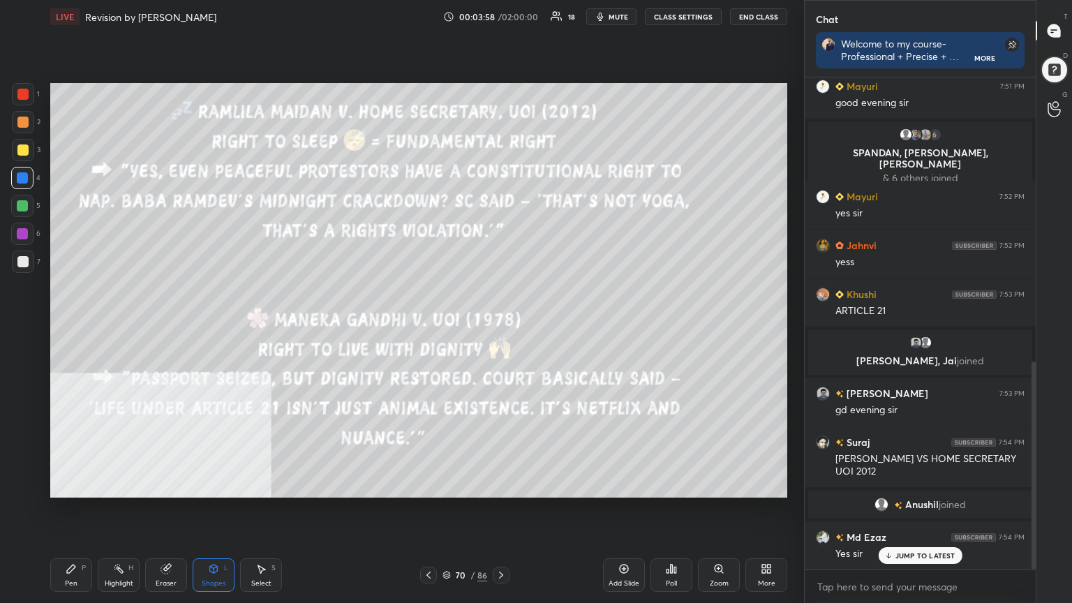
scroll to position [670, 0]
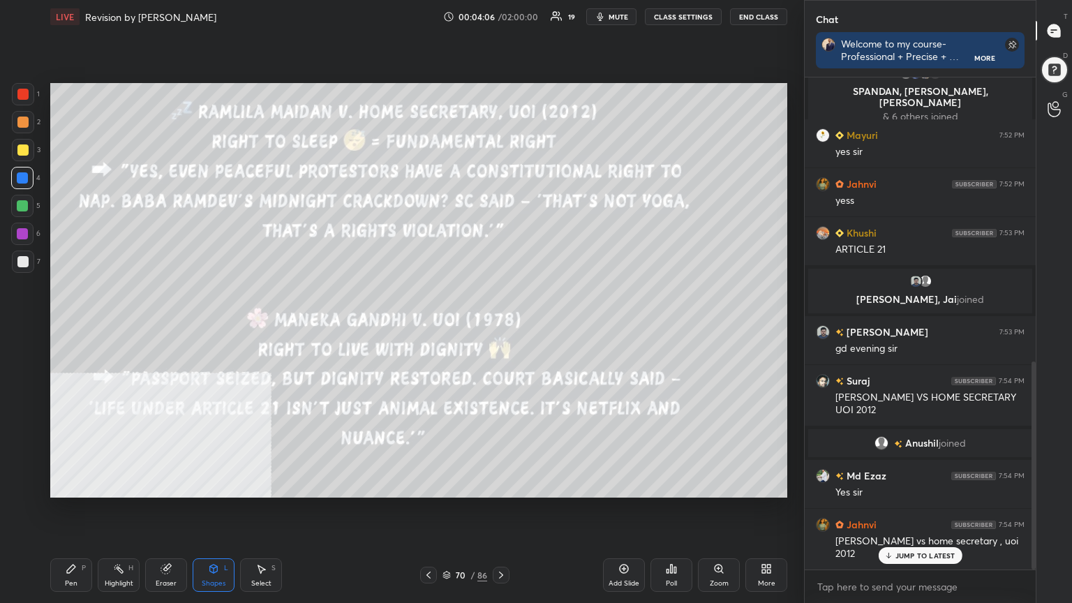
click at [500, 541] on icon at bounding box center [501, 575] width 11 height 11
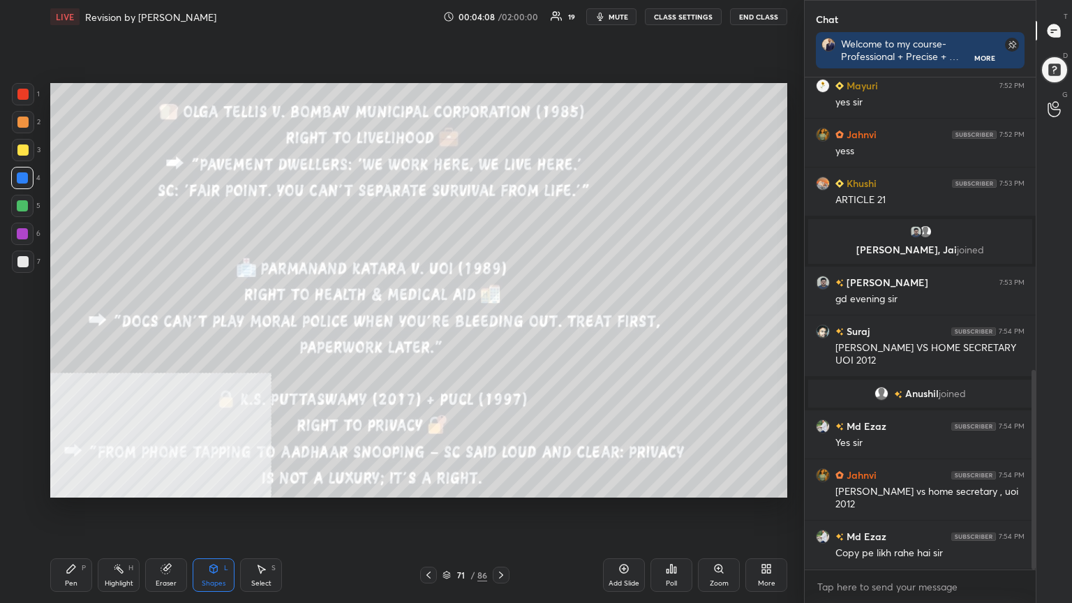
scroll to position [753, 0]
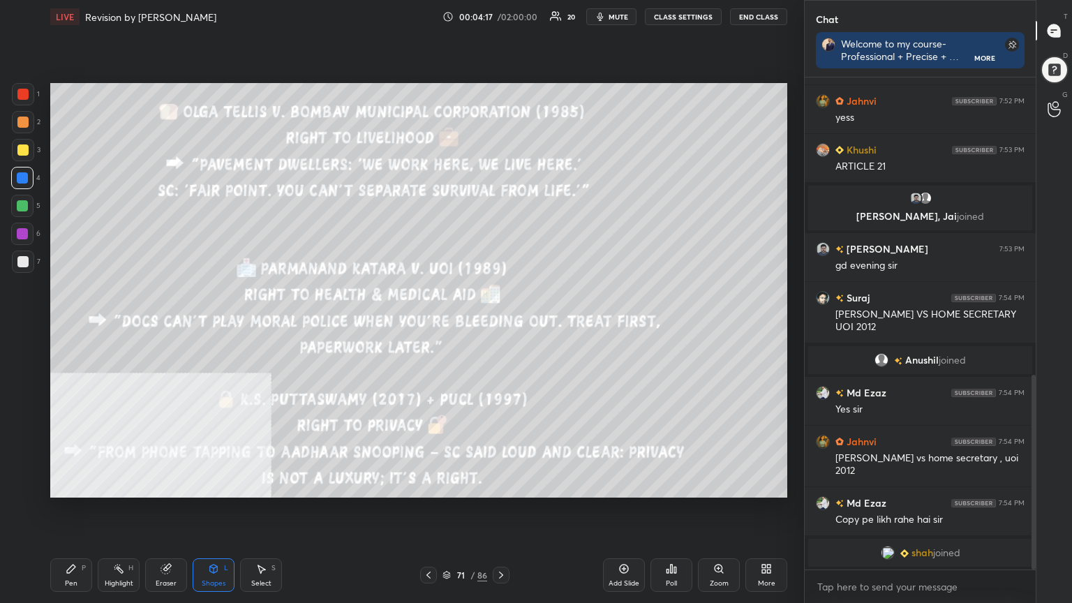
click at [779, 541] on div "More" at bounding box center [767, 575] width 42 height 34
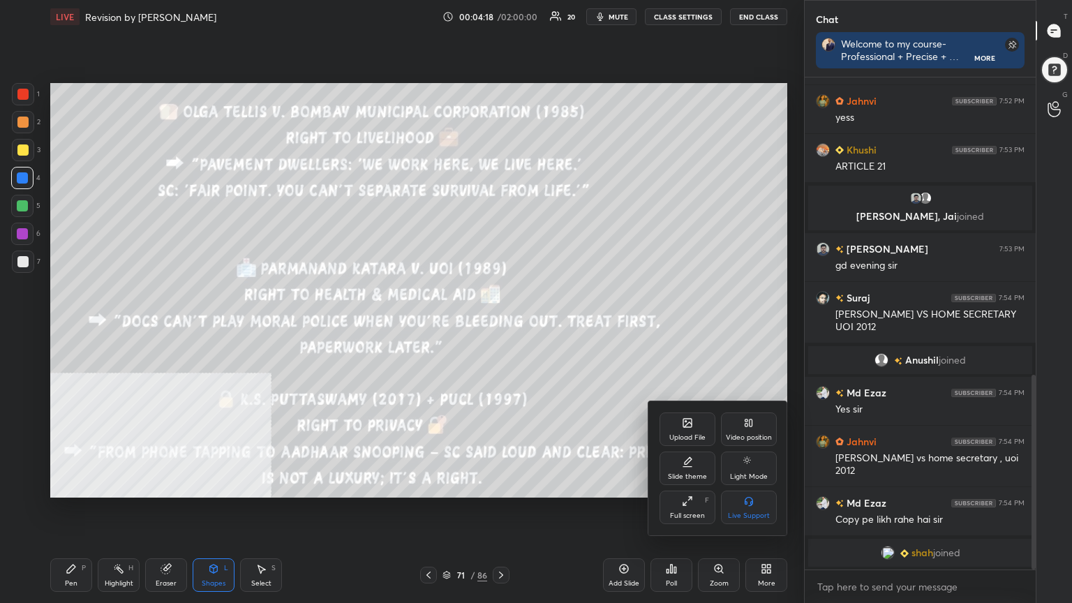
click at [762, 431] on div "Video position" at bounding box center [749, 430] width 56 height 34
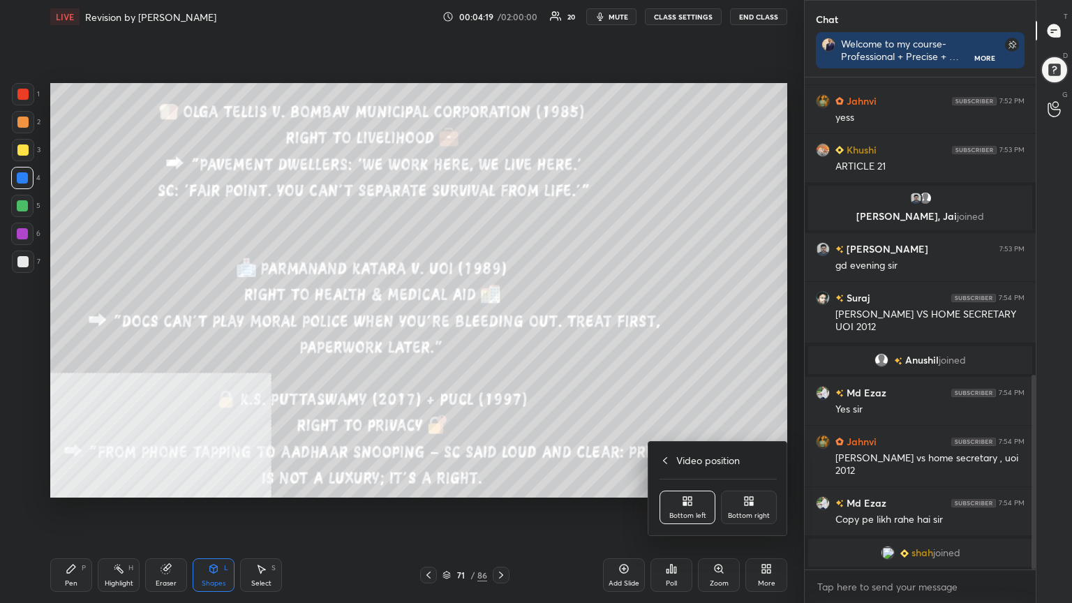
click at [761, 507] on div "Bottom right" at bounding box center [749, 508] width 56 height 34
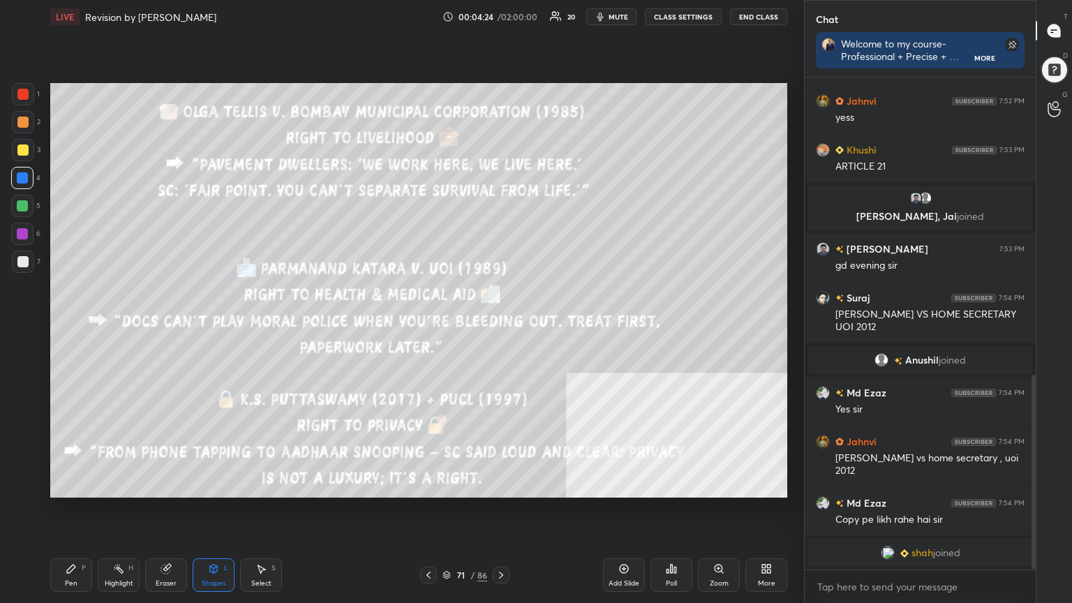
scroll to position [787, 0]
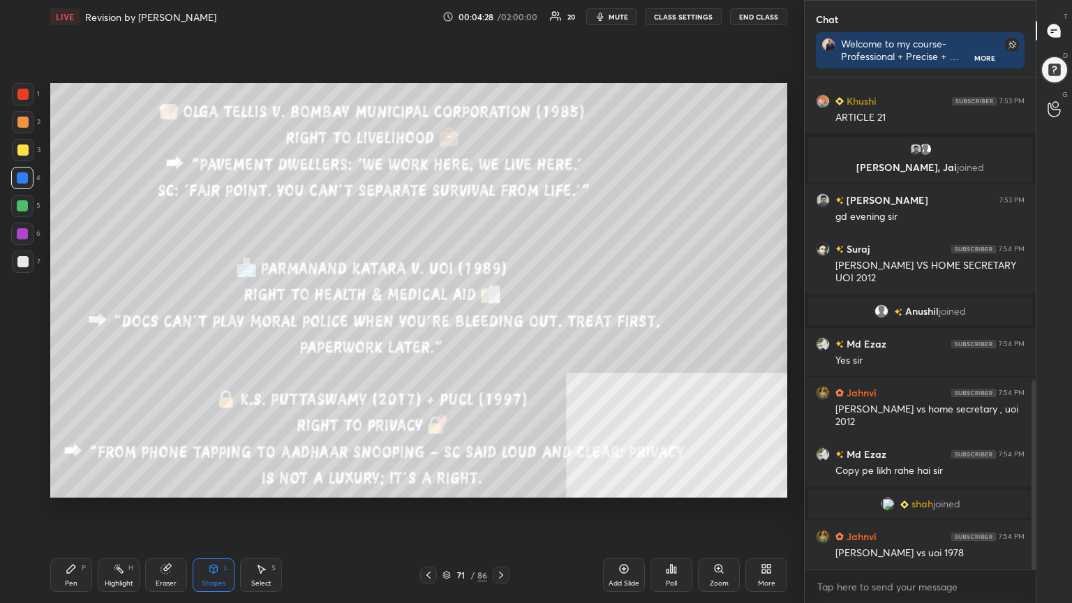
click at [429, 541] on div at bounding box center [428, 575] width 17 height 17
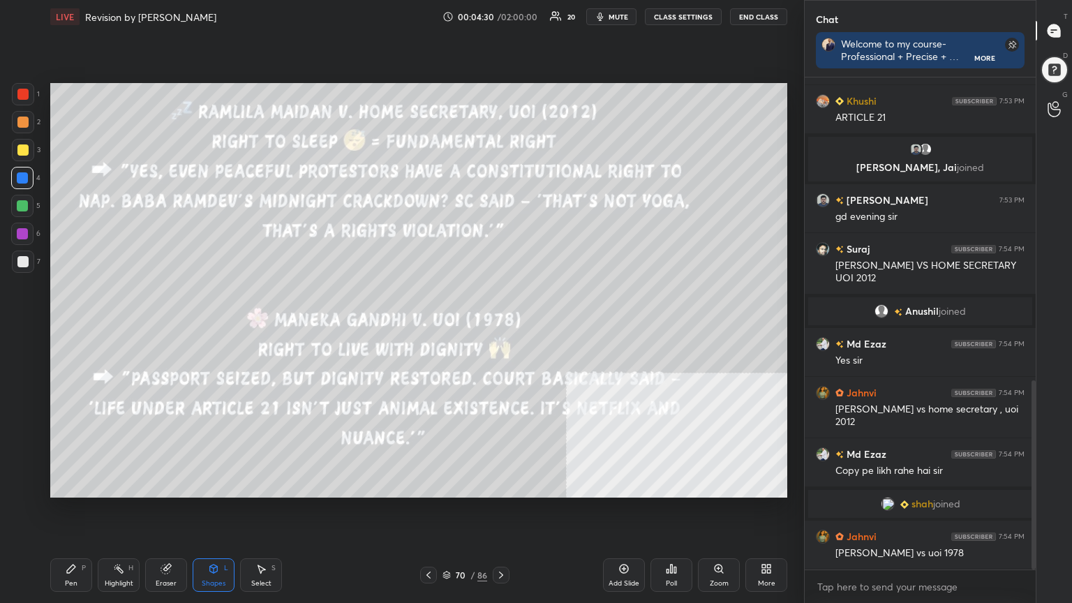
click at [71, 541] on div "Pen" at bounding box center [71, 583] width 13 height 7
click at [502, 541] on icon at bounding box center [501, 575] width 11 height 11
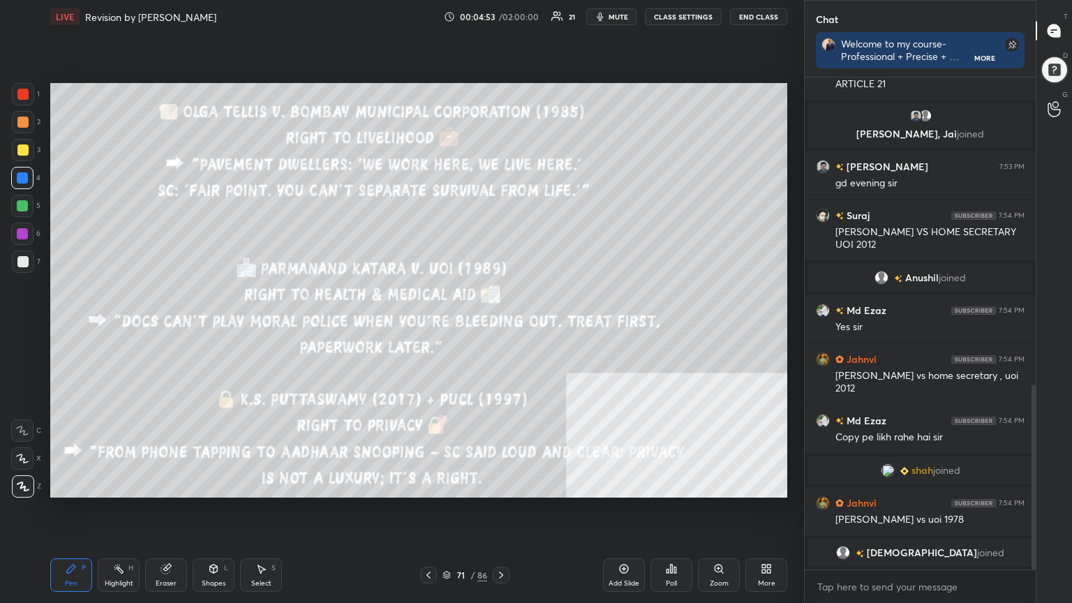
scroll to position [884, 0]
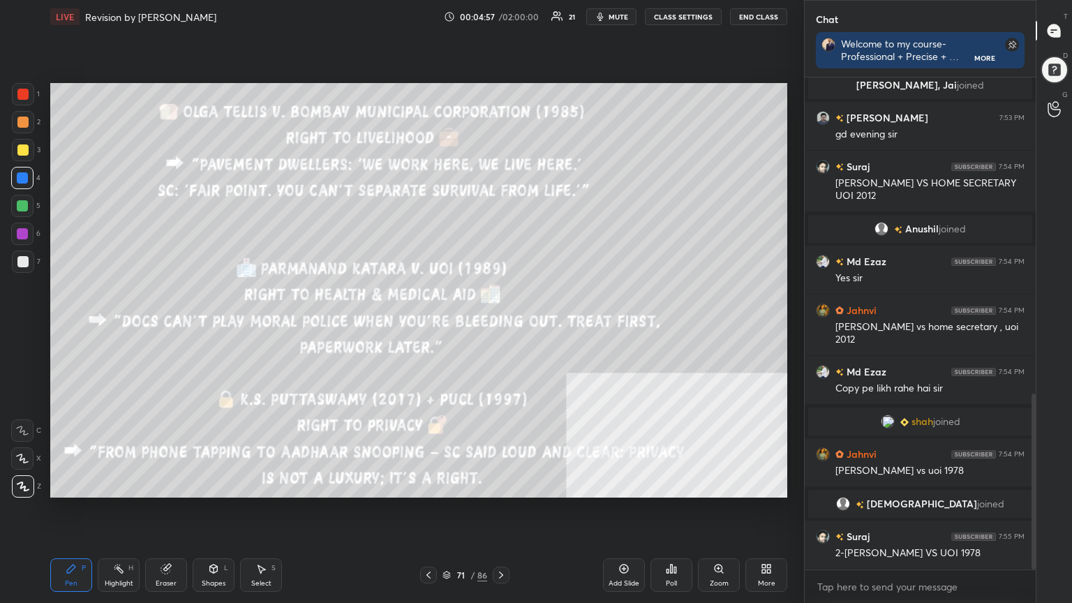
click at [427, 541] on icon at bounding box center [428, 575] width 11 height 11
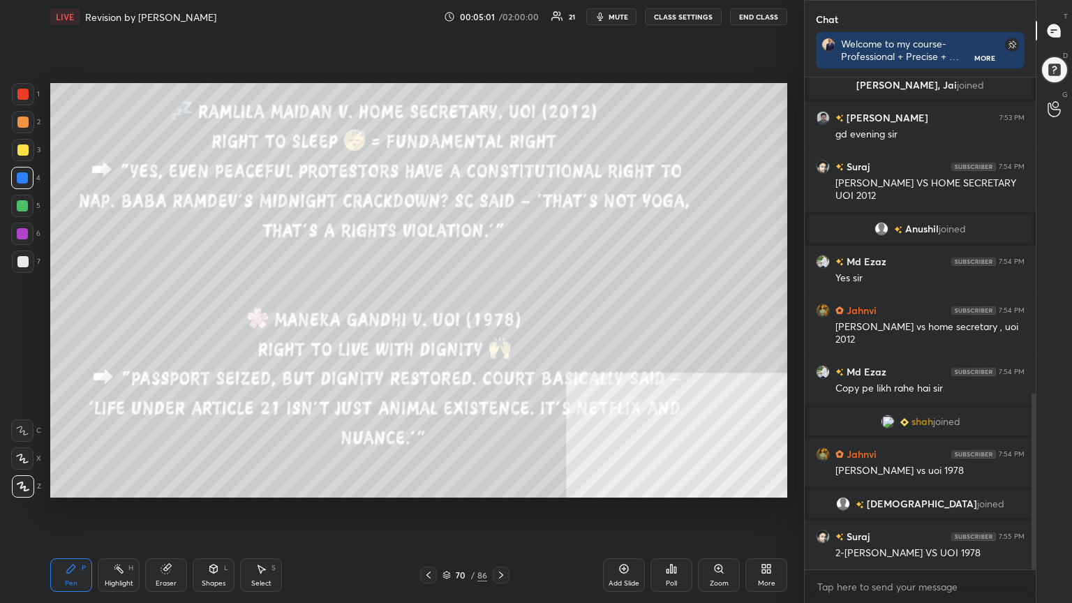
click at [501, 541] on icon at bounding box center [501, 575] width 11 height 11
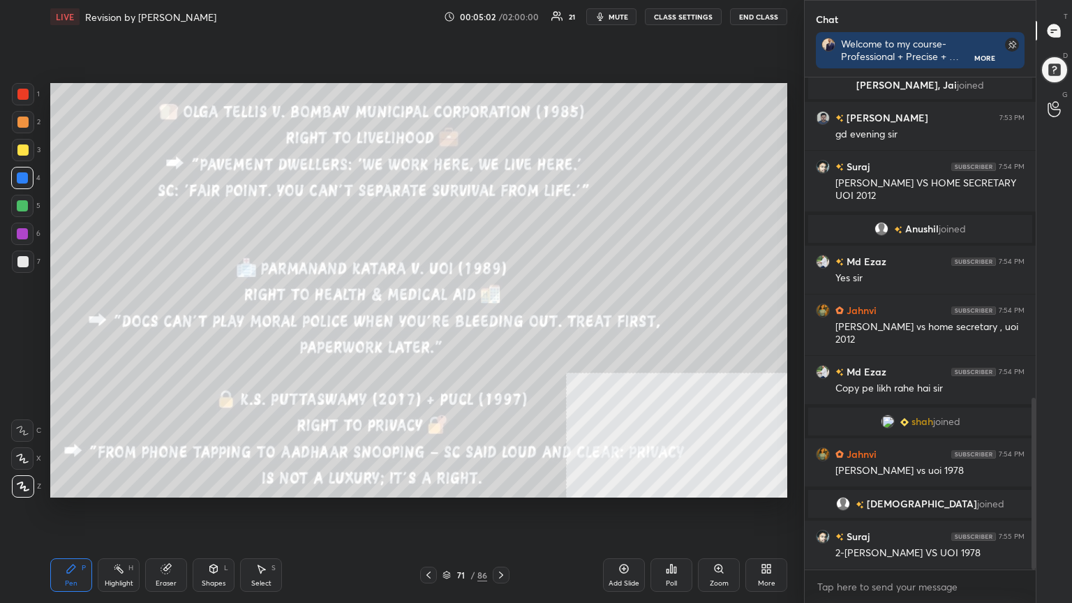
scroll to position [918, 0]
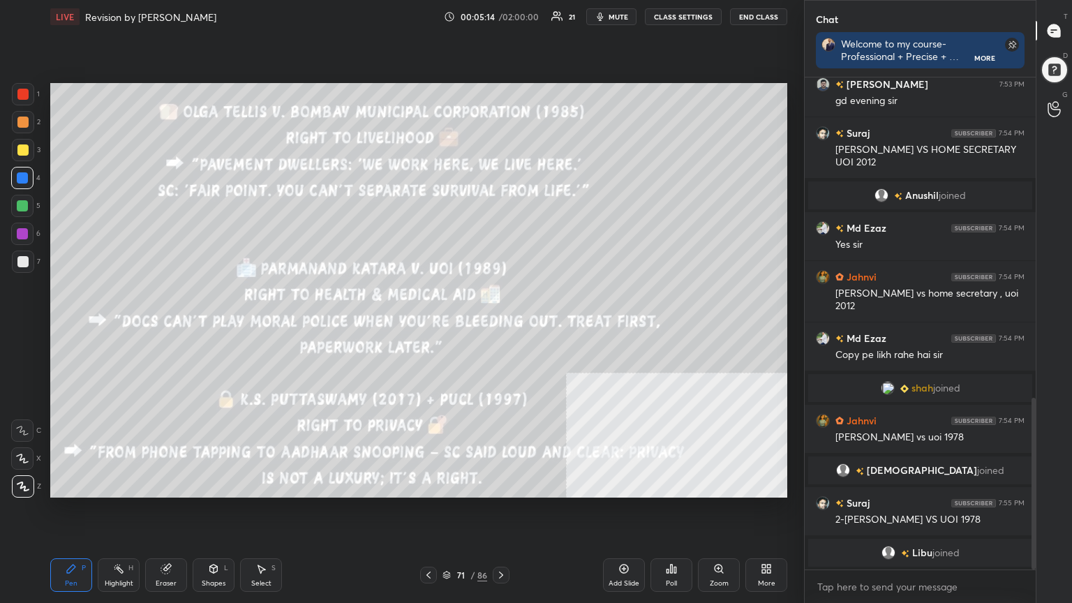
click at [501, 541] on icon at bounding box center [501, 575] width 4 height 7
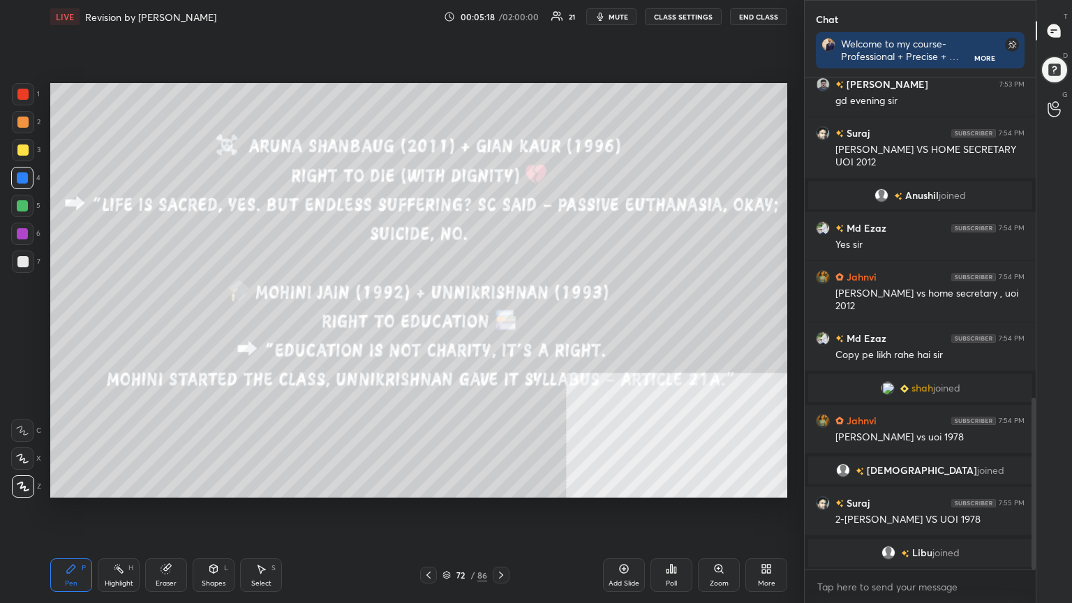
click at [214, 541] on icon at bounding box center [214, 570] width 0 height 5
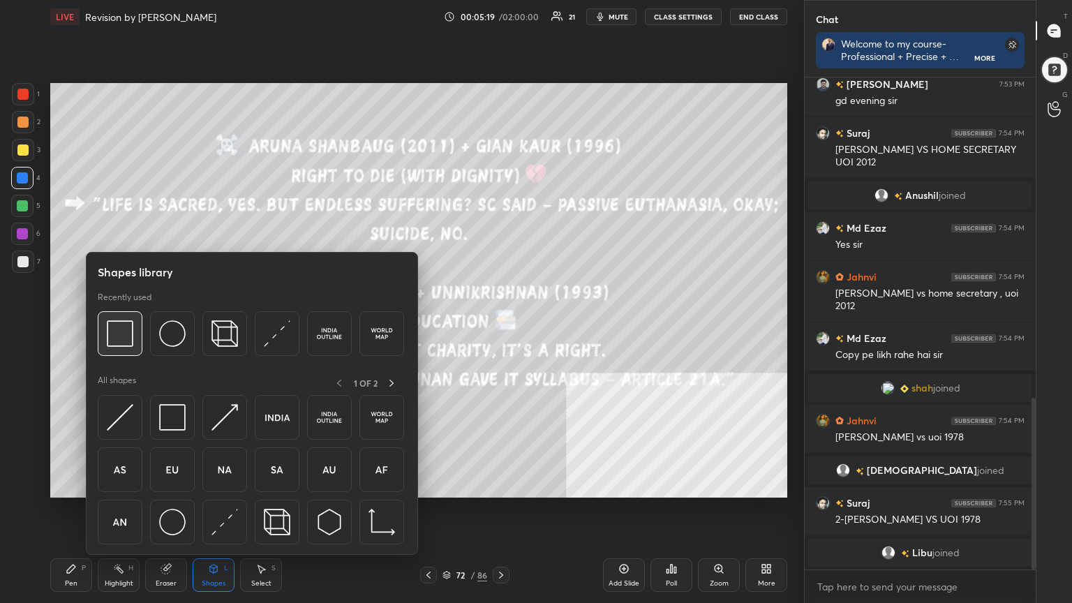
click at [114, 330] on img at bounding box center [120, 333] width 27 height 27
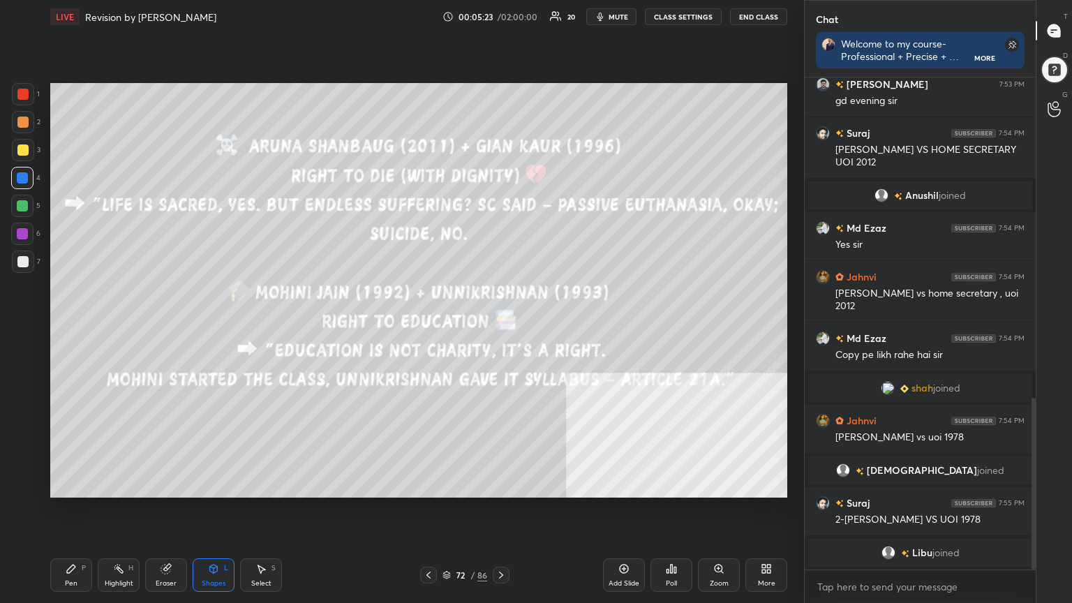
click at [77, 541] on div "Pen P" at bounding box center [71, 575] width 42 height 34
click at [209, 541] on div "Shapes L" at bounding box center [214, 575] width 42 height 34
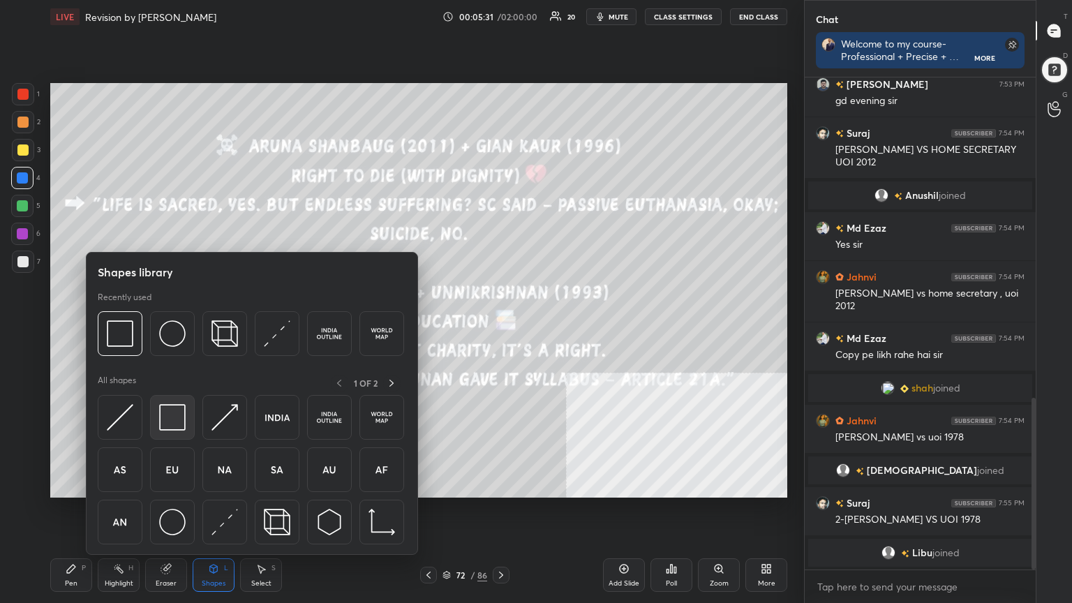
click at [171, 408] on img at bounding box center [172, 417] width 27 height 27
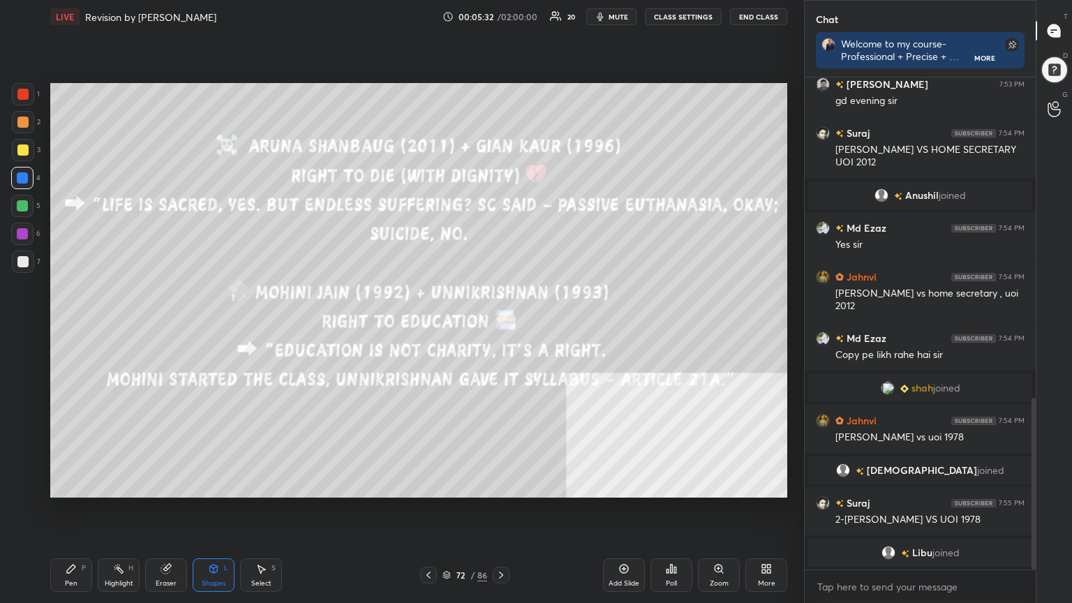
scroll to position [935, 0]
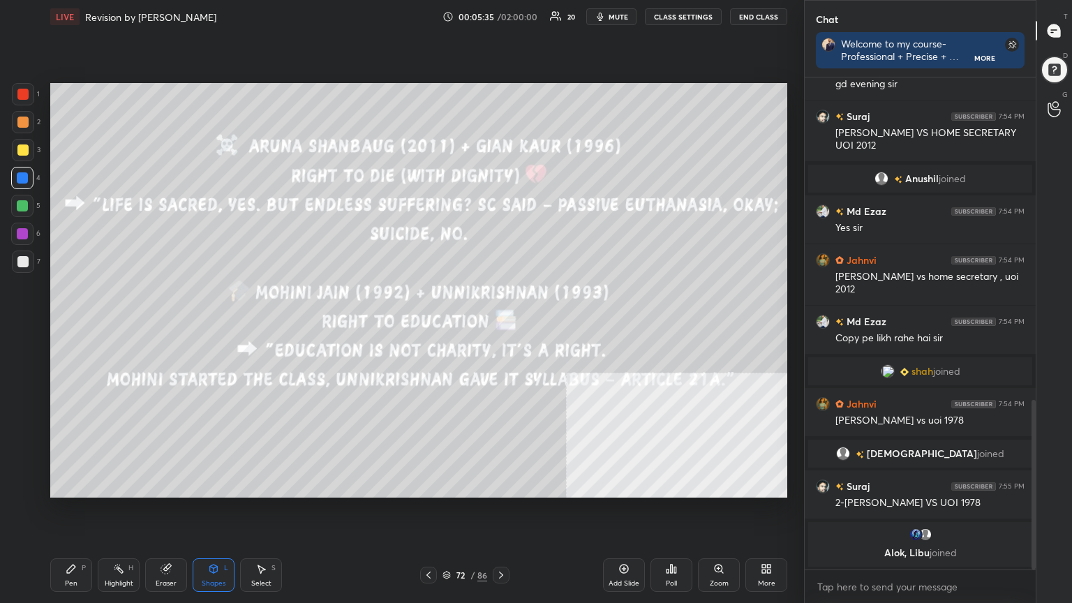
click at [78, 541] on div "Pen P" at bounding box center [71, 575] width 42 height 34
click at [427, 541] on icon at bounding box center [428, 575] width 11 height 11
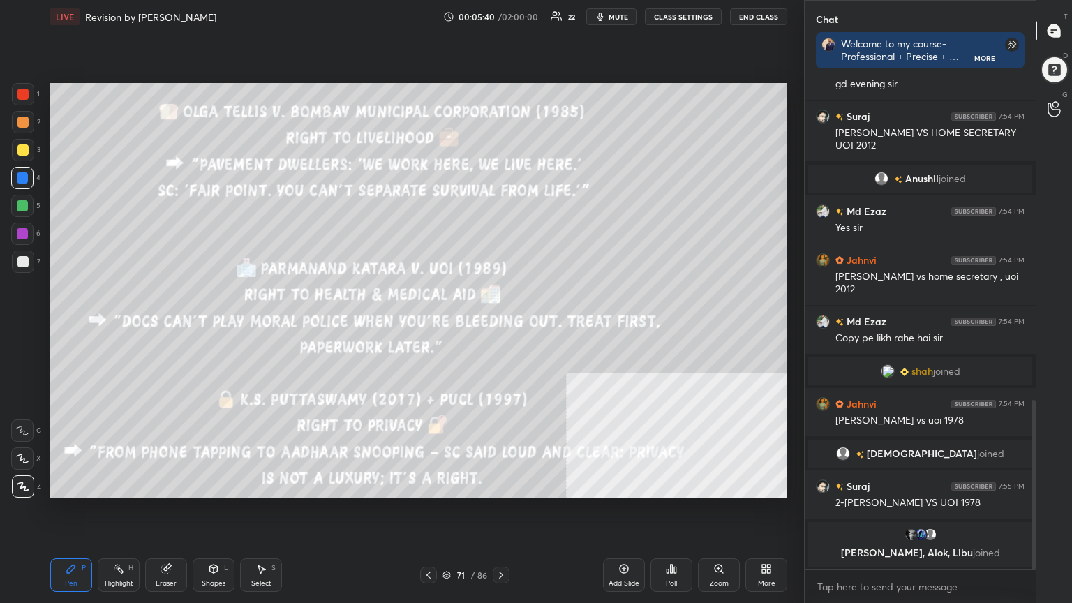
click at [500, 541] on icon at bounding box center [501, 575] width 11 height 11
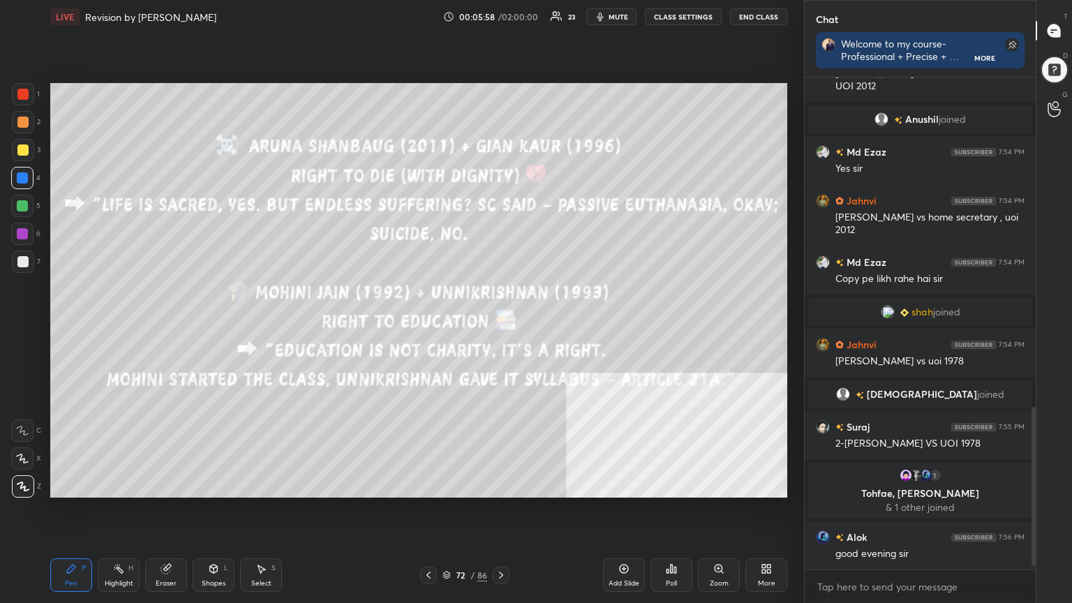
scroll to position [1044, 0]
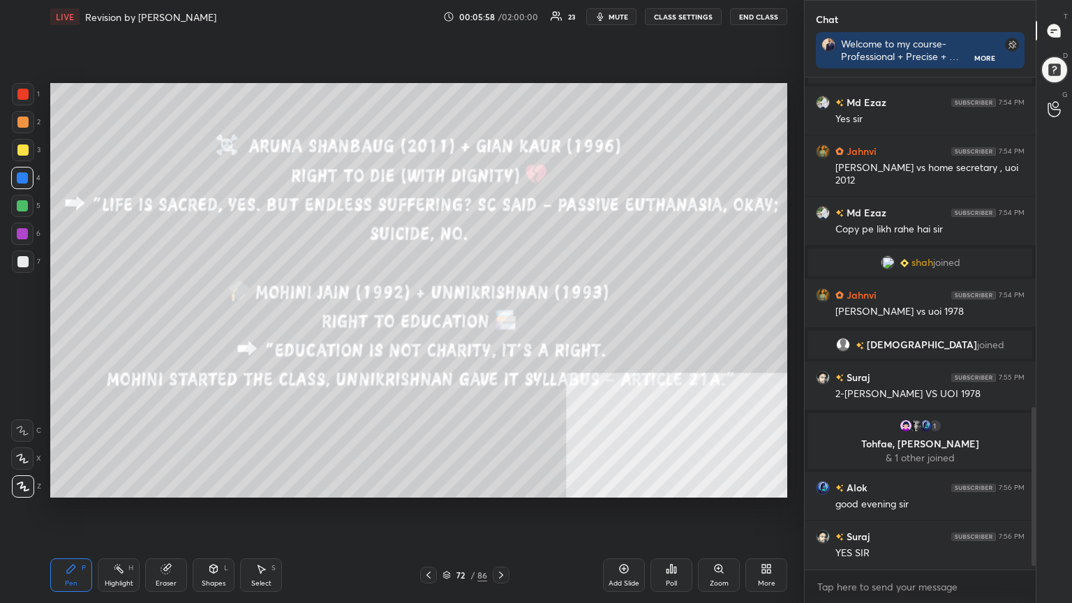
click at [500, 541] on icon at bounding box center [501, 575] width 11 height 11
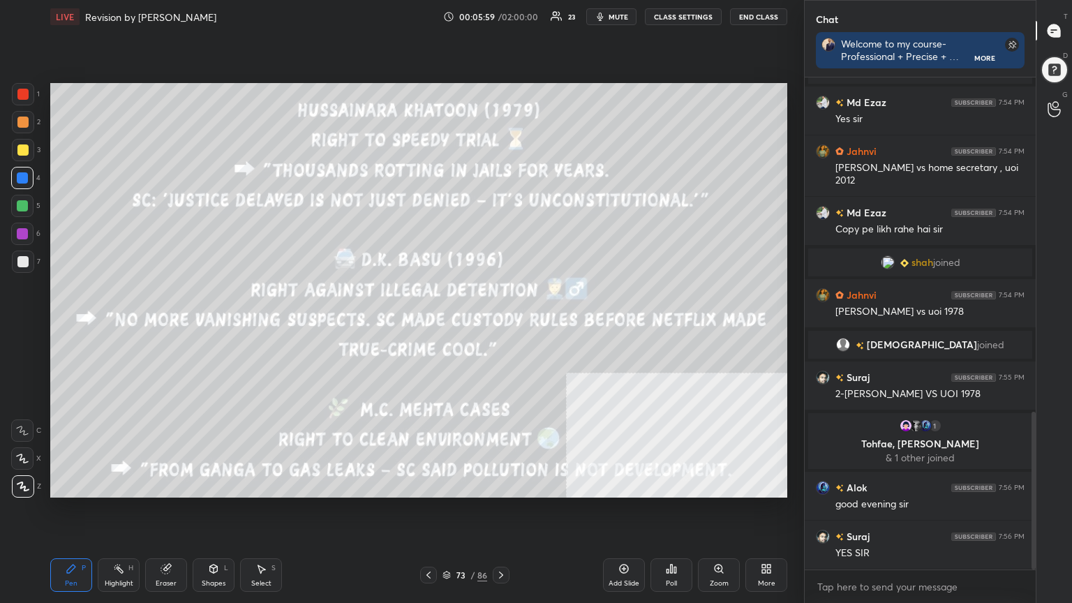
scroll to position [1077, 0]
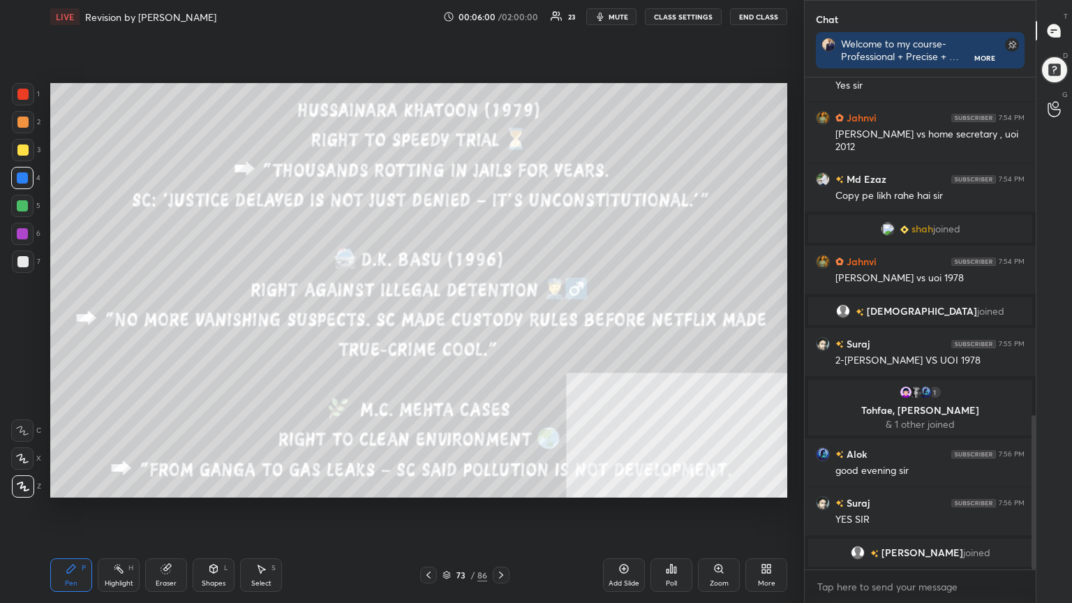
click at [215, 541] on div "Shapes L" at bounding box center [214, 575] width 42 height 34
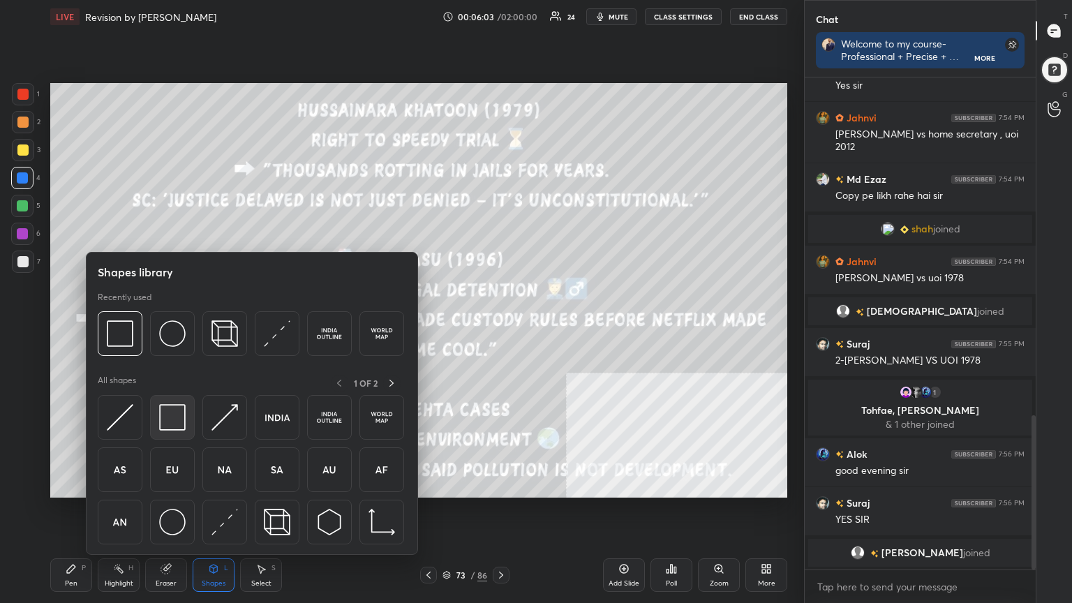
click at [174, 413] on img at bounding box center [172, 417] width 27 height 27
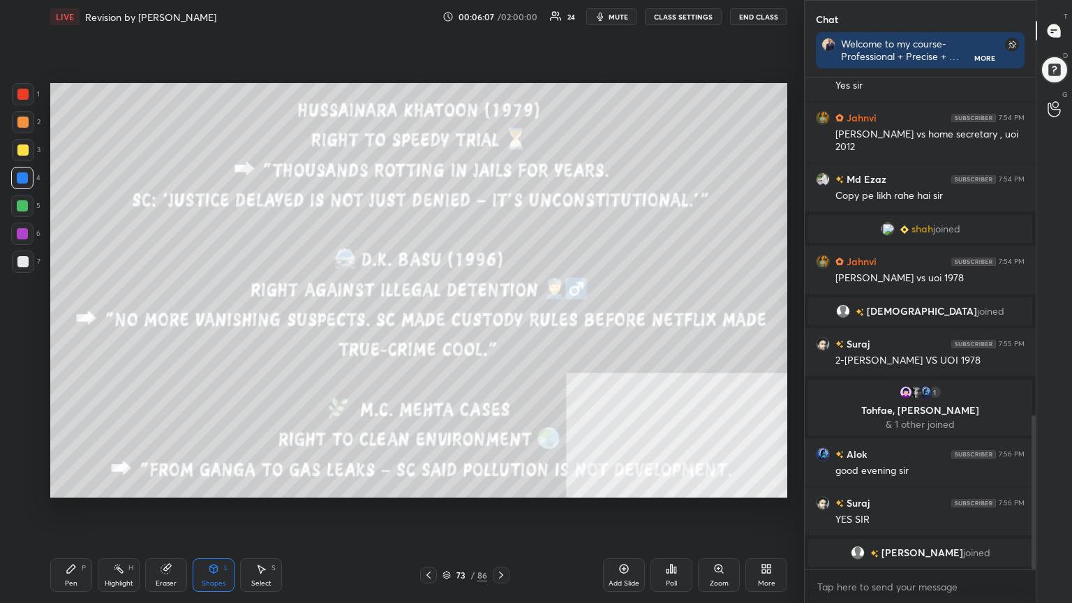
click at [80, 541] on div "Pen P" at bounding box center [71, 575] width 42 height 34
click at [213, 541] on div "Shapes L" at bounding box center [214, 575] width 42 height 34
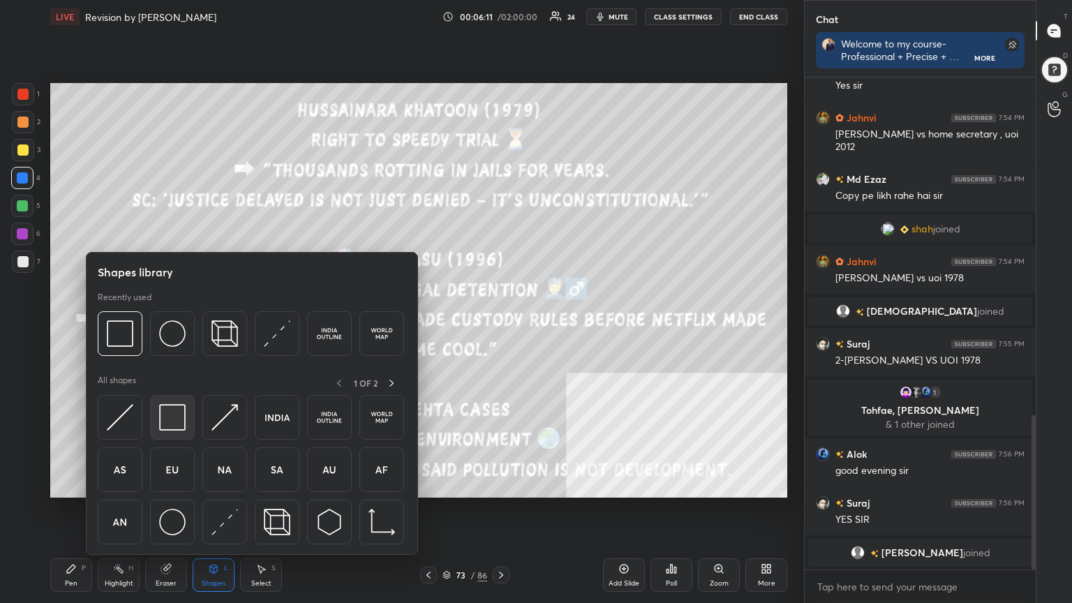
click at [171, 414] on img at bounding box center [172, 417] width 27 height 27
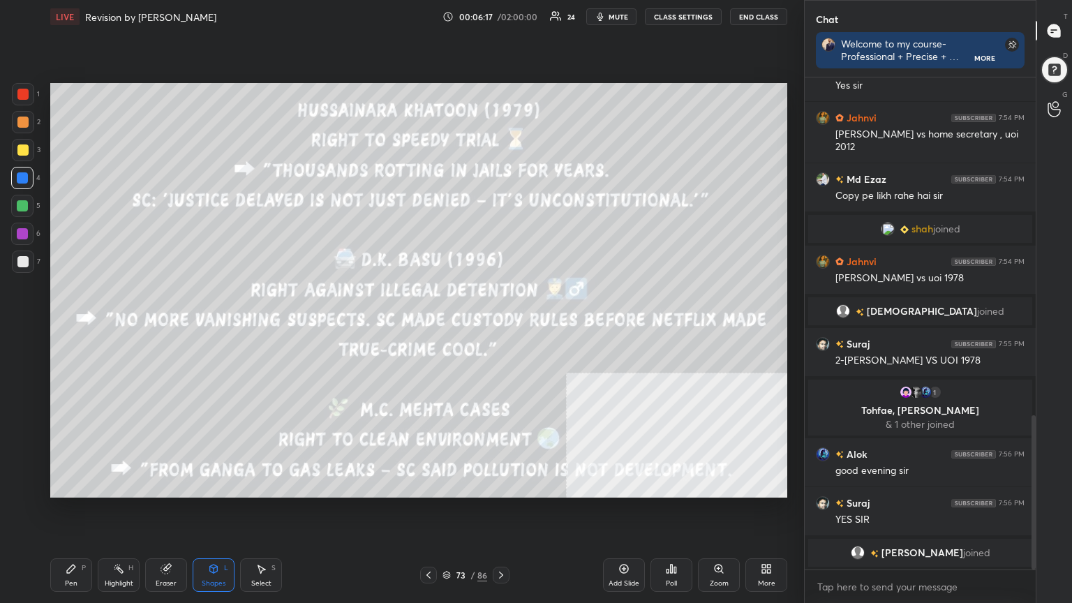
click at [84, 541] on div "Pen P" at bounding box center [71, 575] width 42 height 34
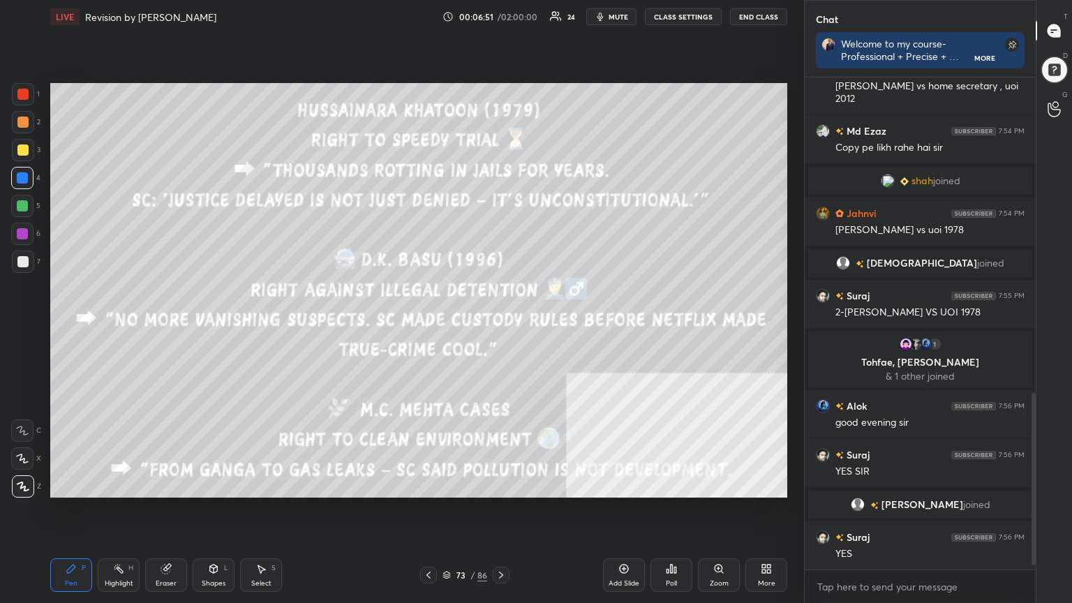
scroll to position [929, 0]
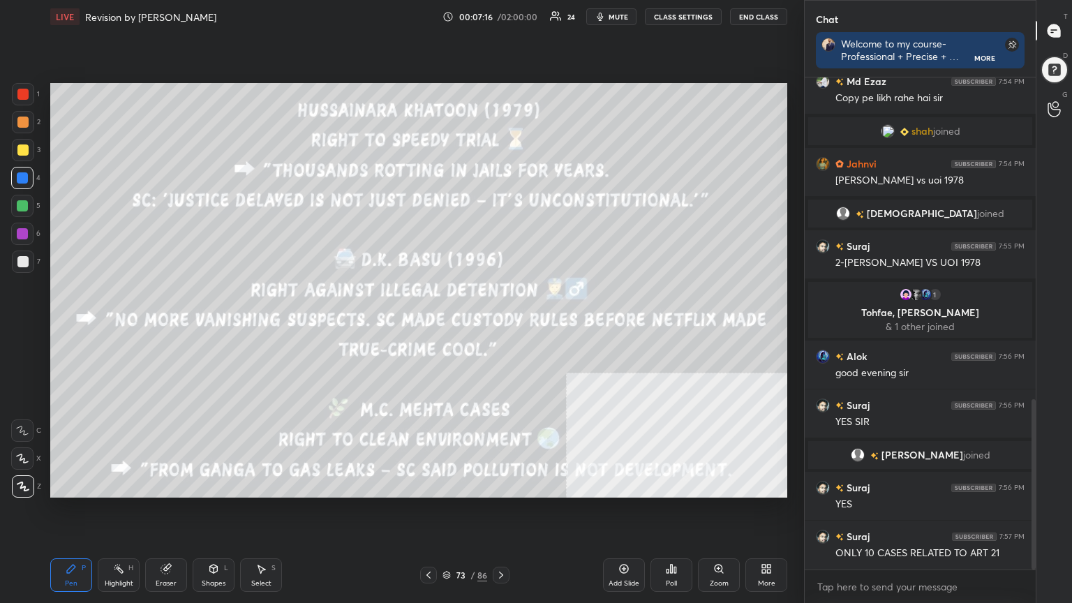
click at [431, 541] on icon at bounding box center [428, 575] width 11 height 11
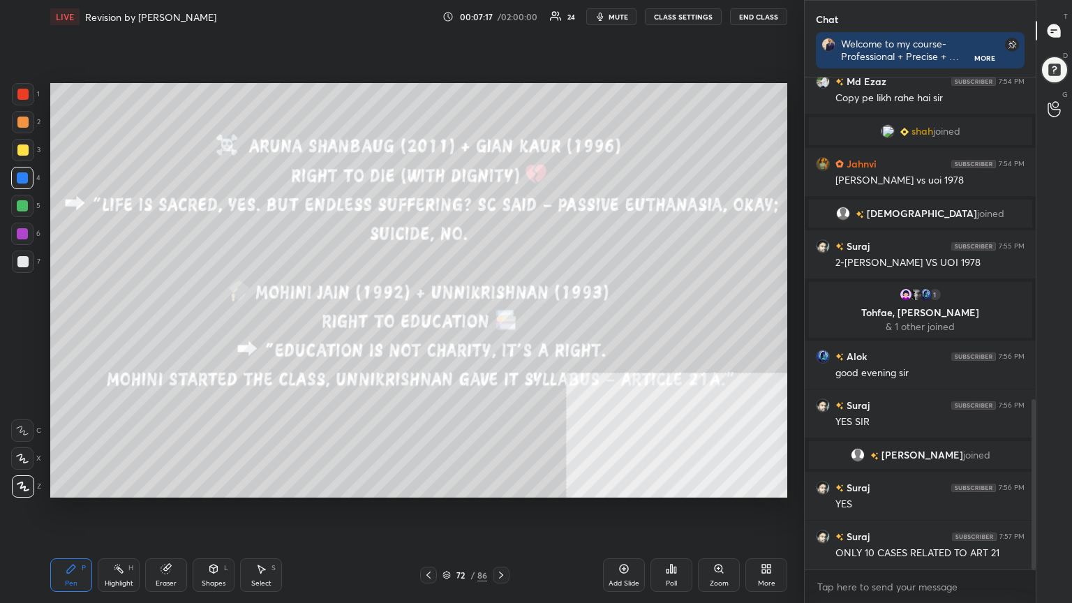
click at [431, 541] on icon at bounding box center [428, 575] width 11 height 11
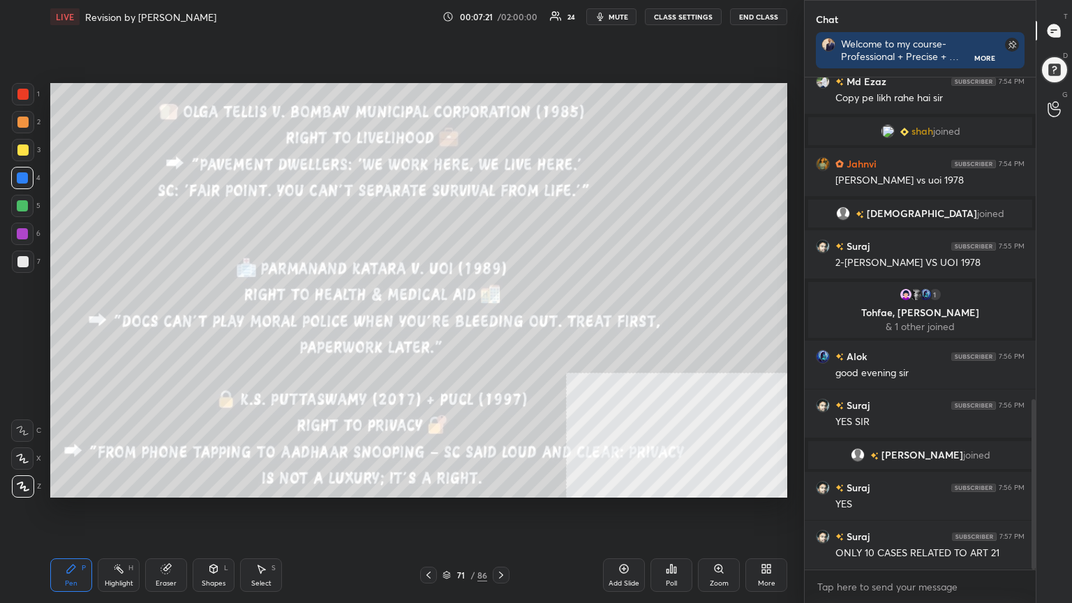
click at [17, 92] on div at bounding box center [22, 94] width 11 height 11
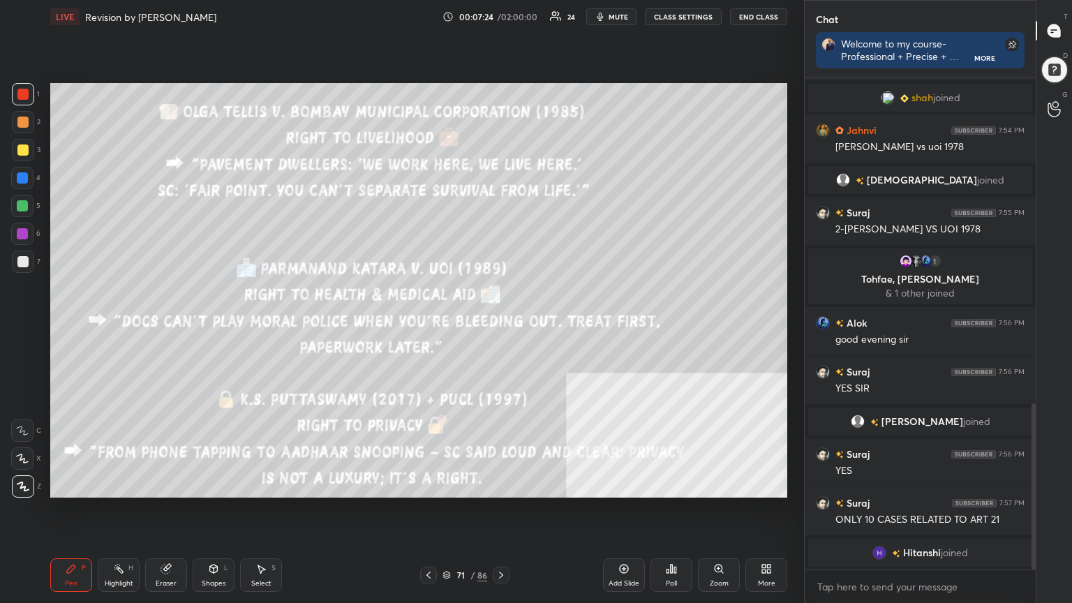
click at [218, 541] on div "Shapes L" at bounding box center [214, 575] width 42 height 34
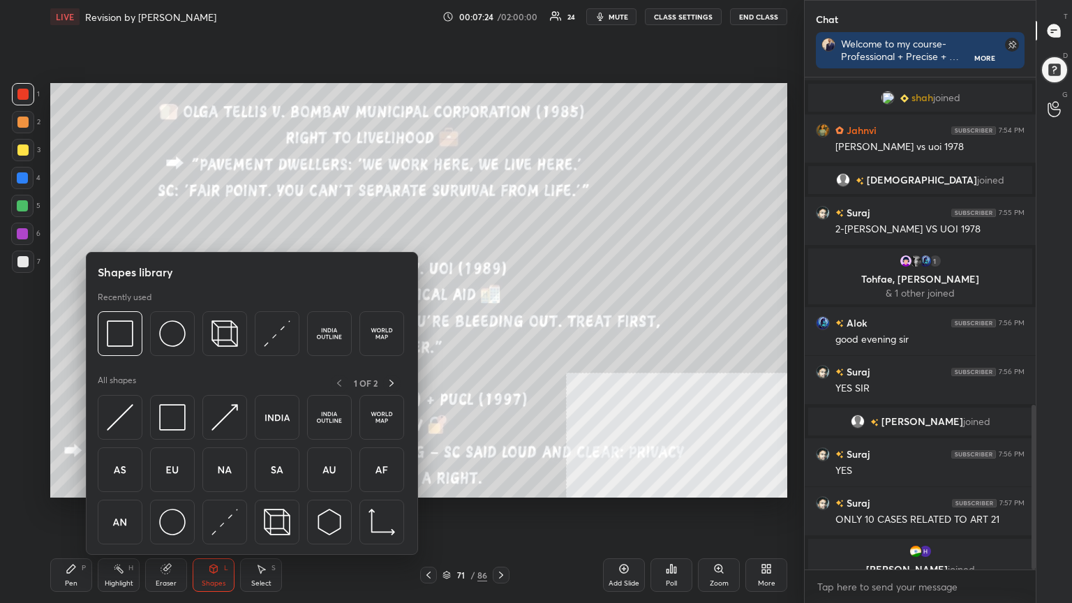
scroll to position [979, 0]
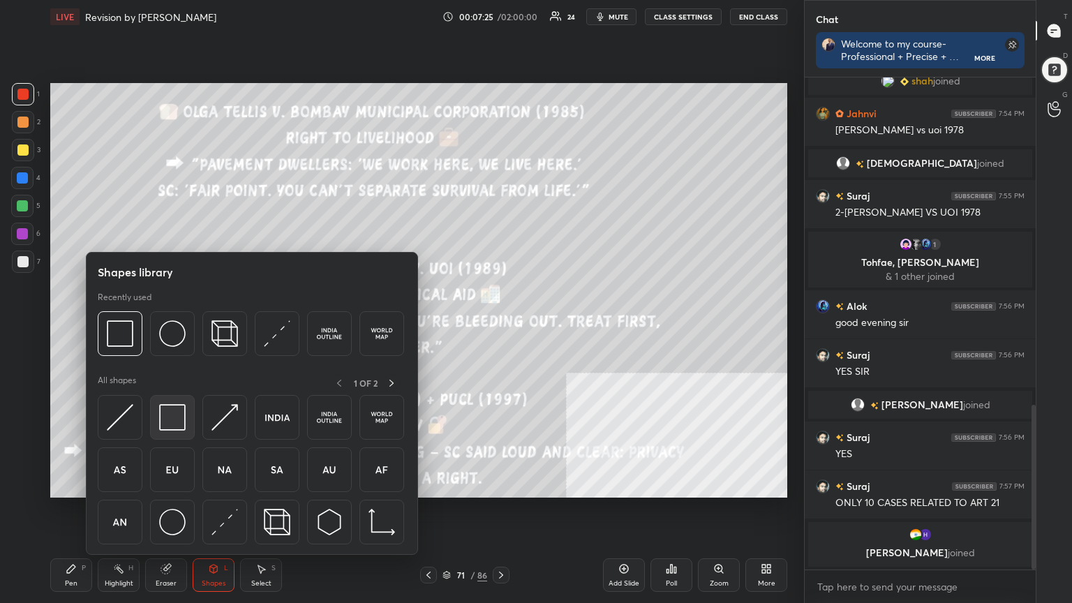
click at [168, 419] on img at bounding box center [172, 417] width 27 height 27
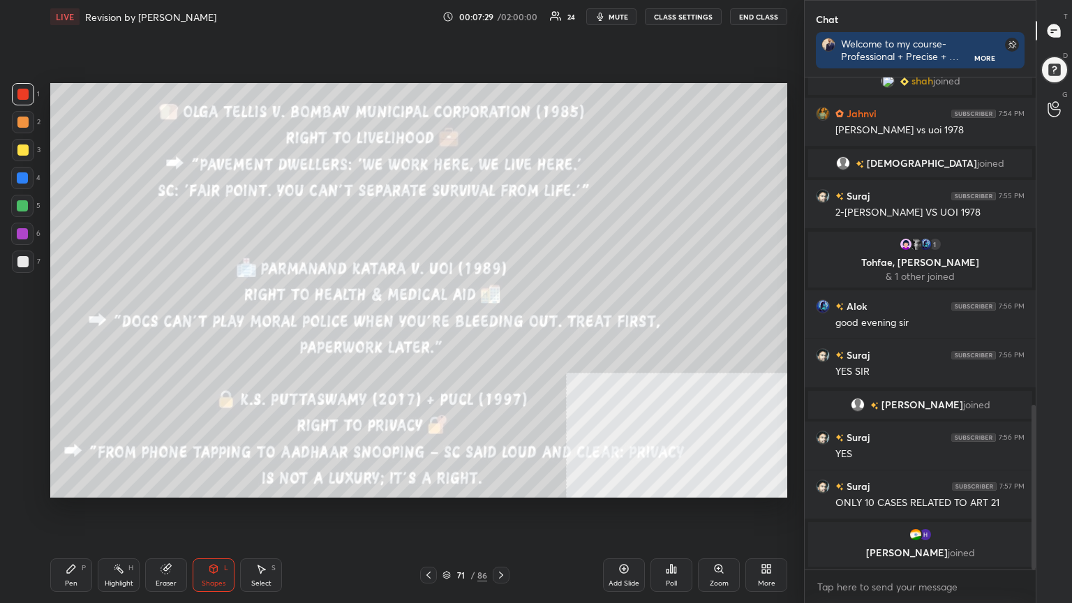
click at [69, 541] on div "Pen" at bounding box center [71, 583] width 13 height 7
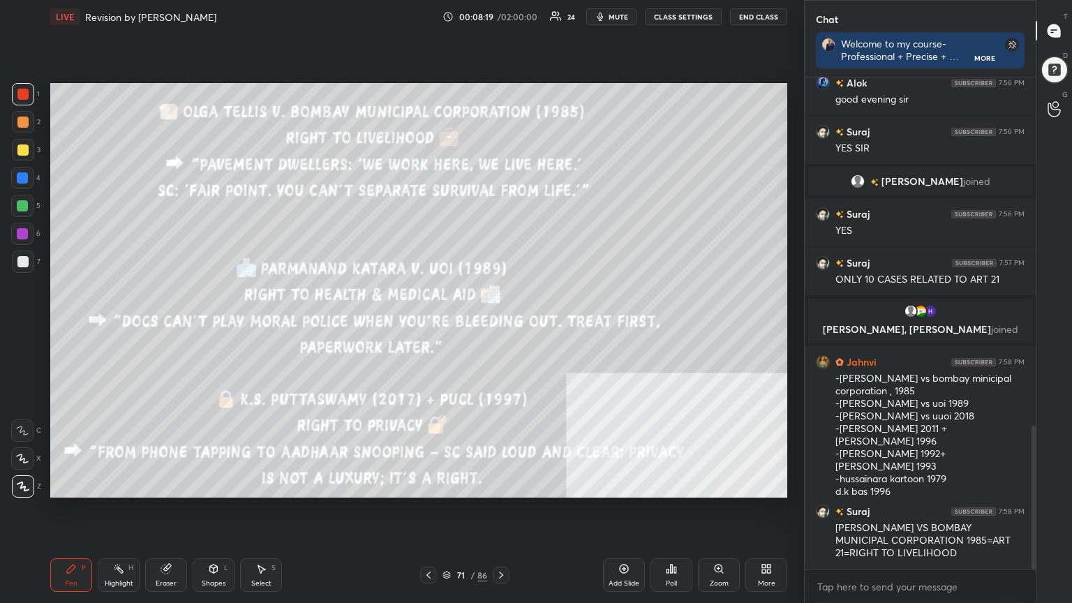
scroll to position [1194, 0]
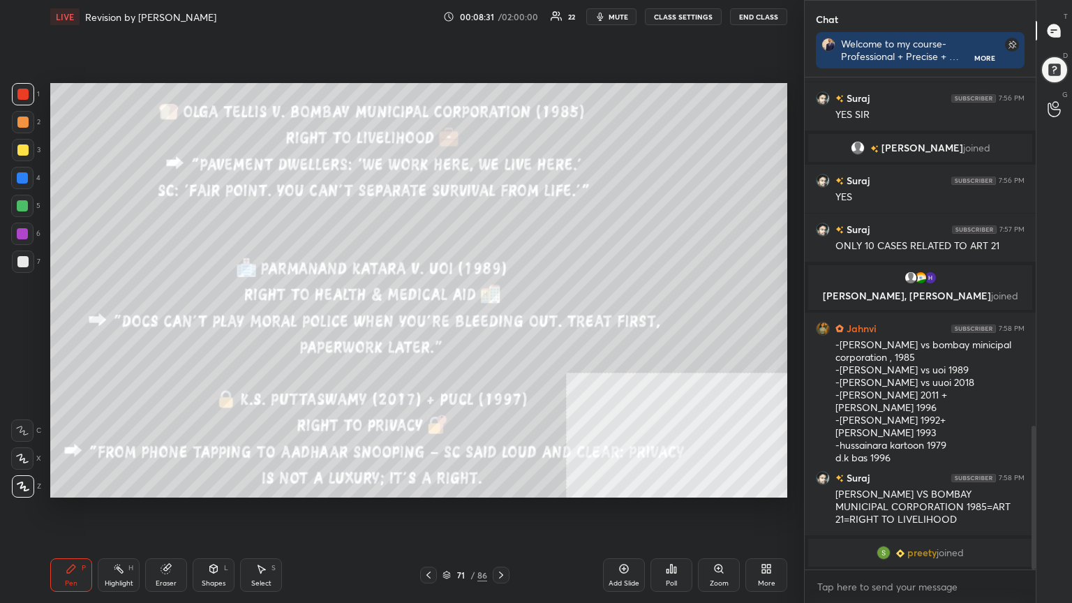
click at [627, 541] on div "Add Slide" at bounding box center [624, 575] width 42 height 34
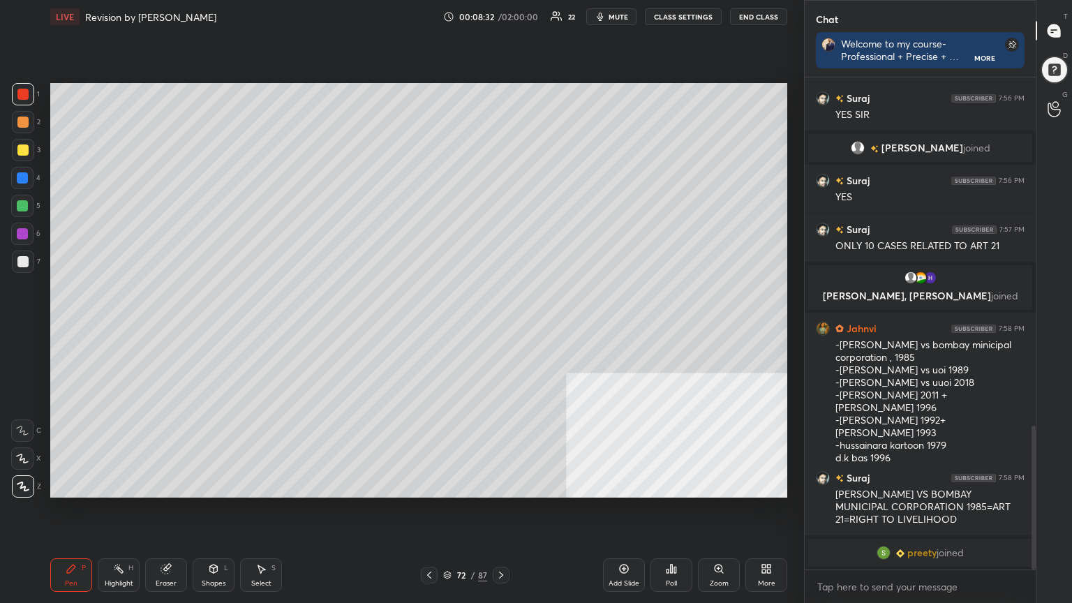
click at [498, 541] on icon at bounding box center [501, 575] width 11 height 11
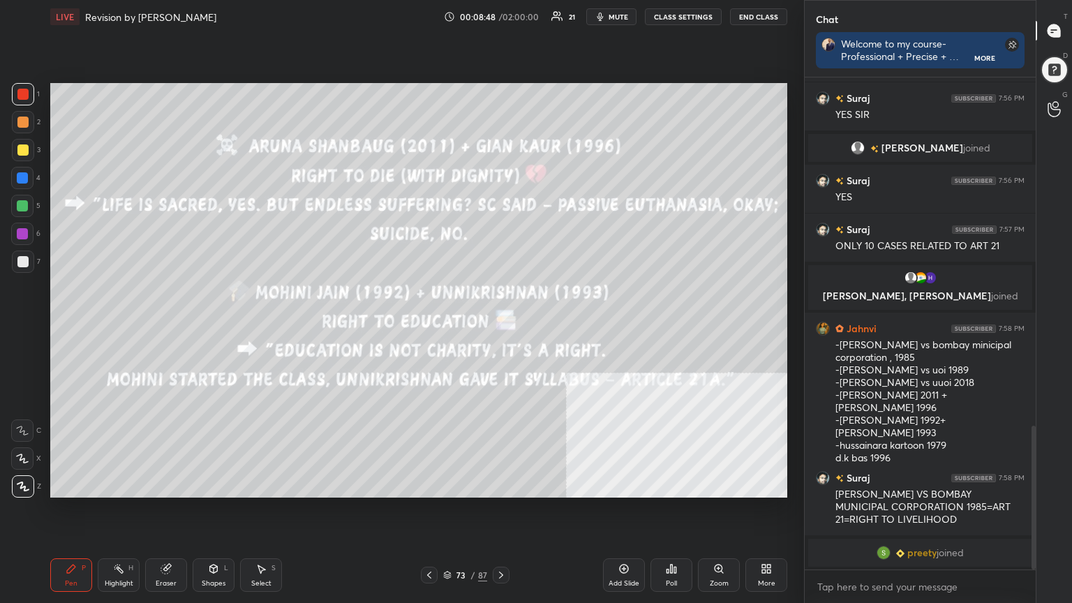
scroll to position [1211, 0]
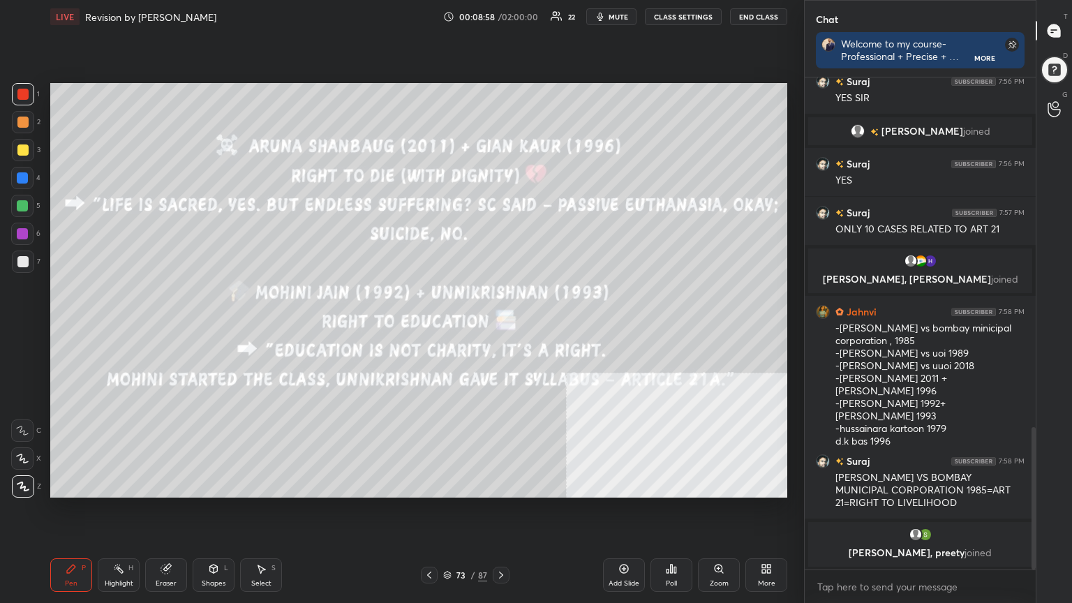
click at [503, 541] on icon at bounding box center [501, 575] width 11 height 11
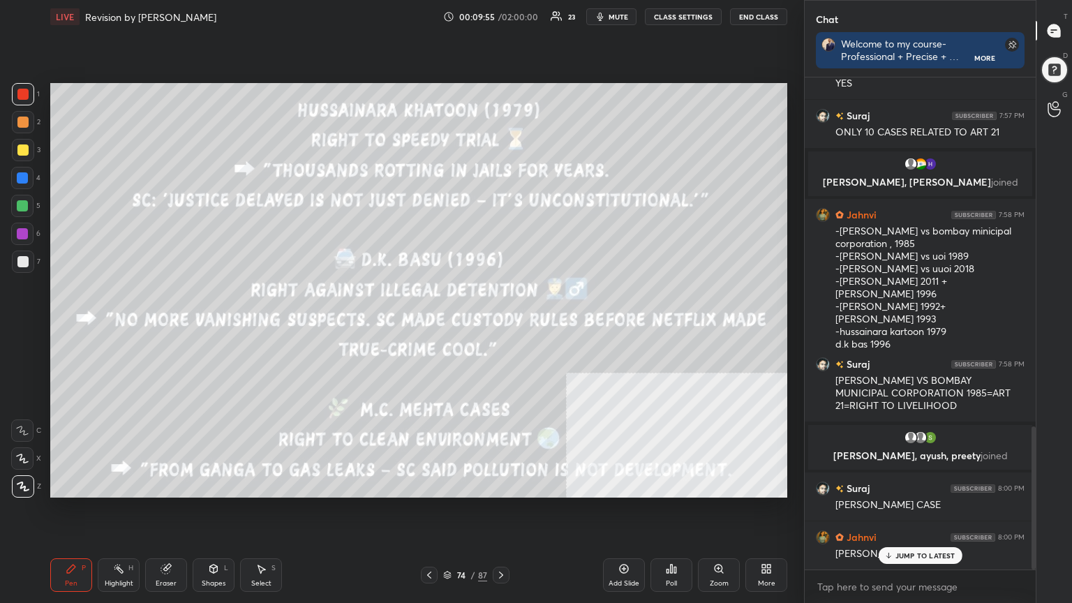
scroll to position [1203, 0]
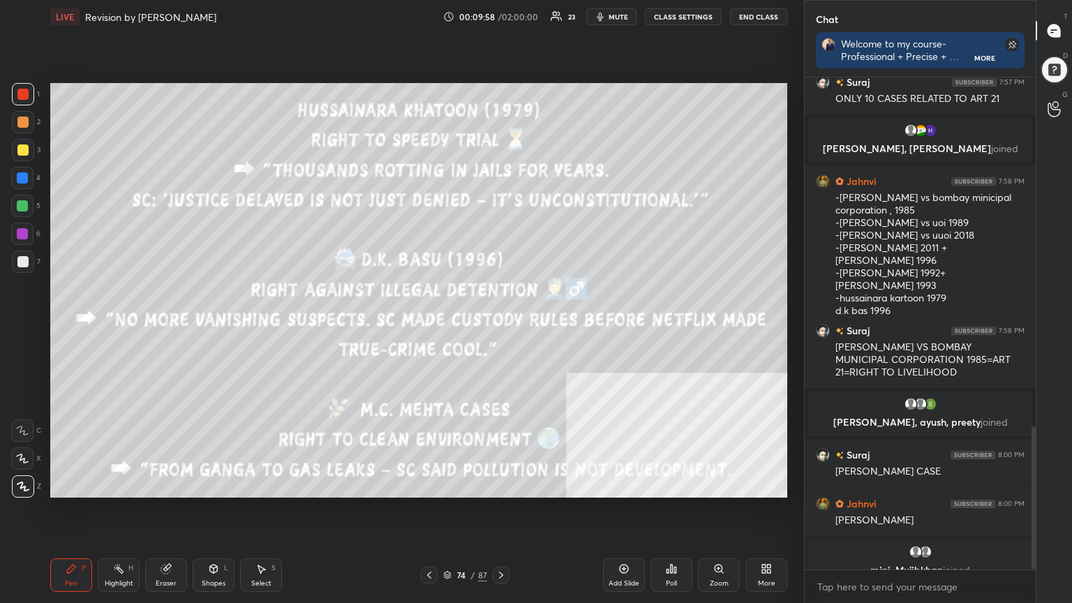
drag, startPoint x: 629, startPoint y: 575, endPoint x: 617, endPoint y: 578, distance: 12.2
click at [628, 541] on div "Add Slide" at bounding box center [624, 575] width 42 height 34
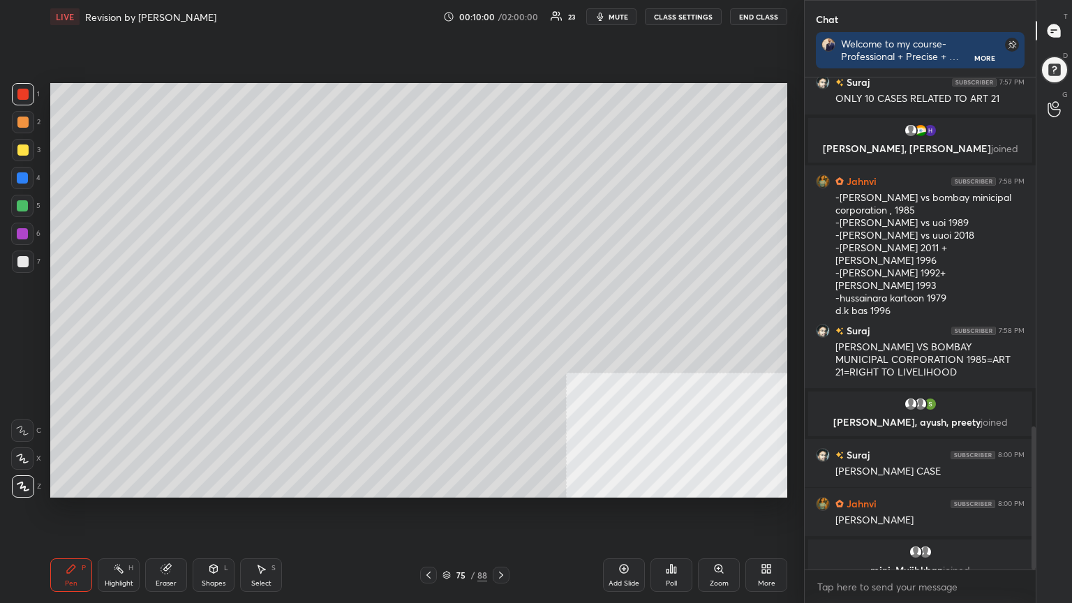
click at [19, 142] on div at bounding box center [23, 150] width 22 height 22
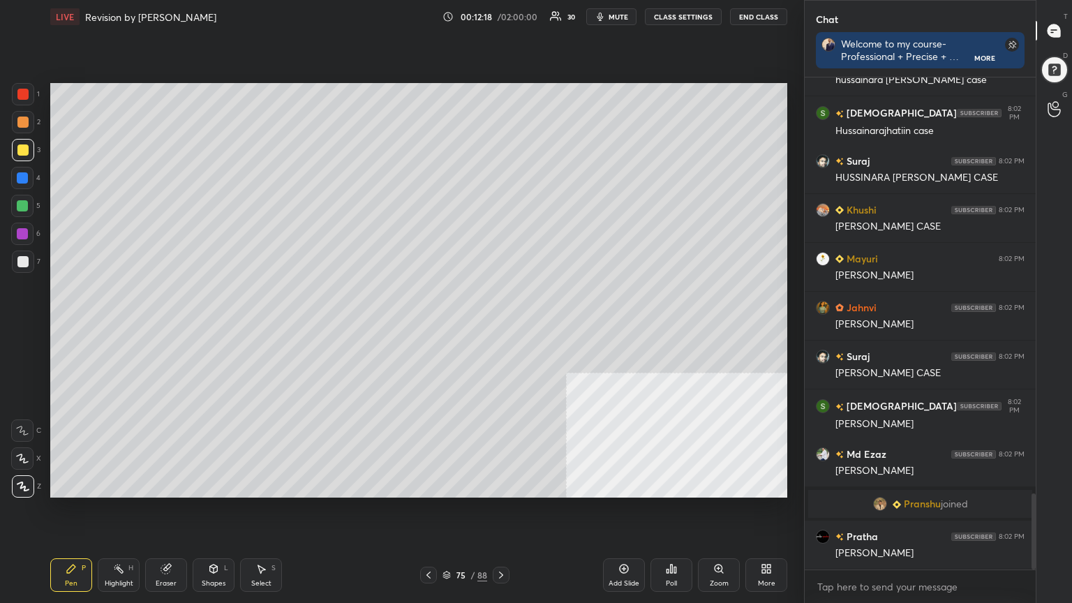
scroll to position [2734, 0]
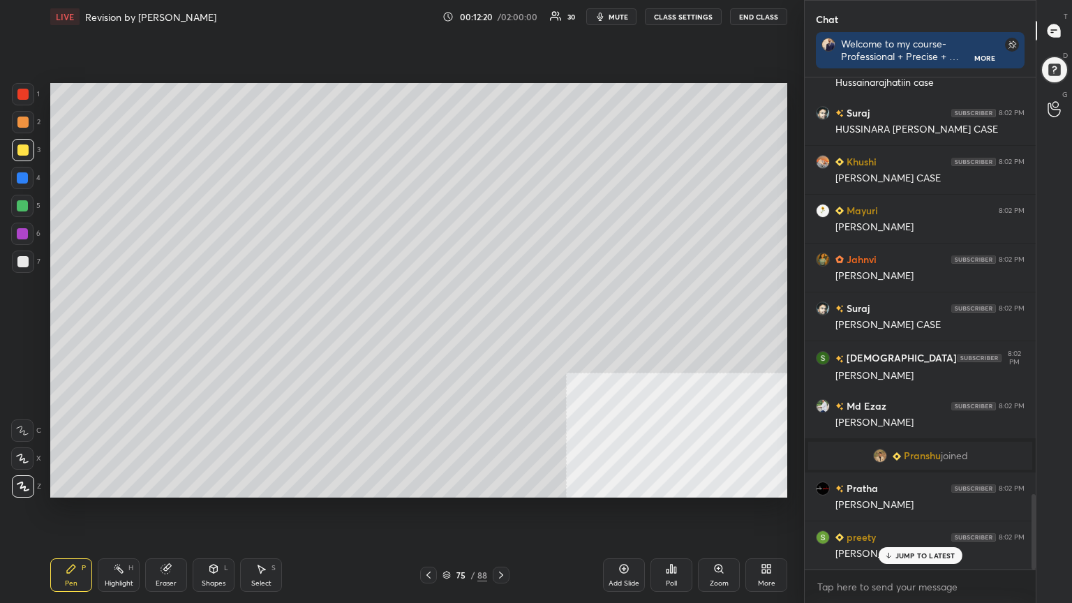
click at [430, 541] on icon at bounding box center [428, 575] width 11 height 11
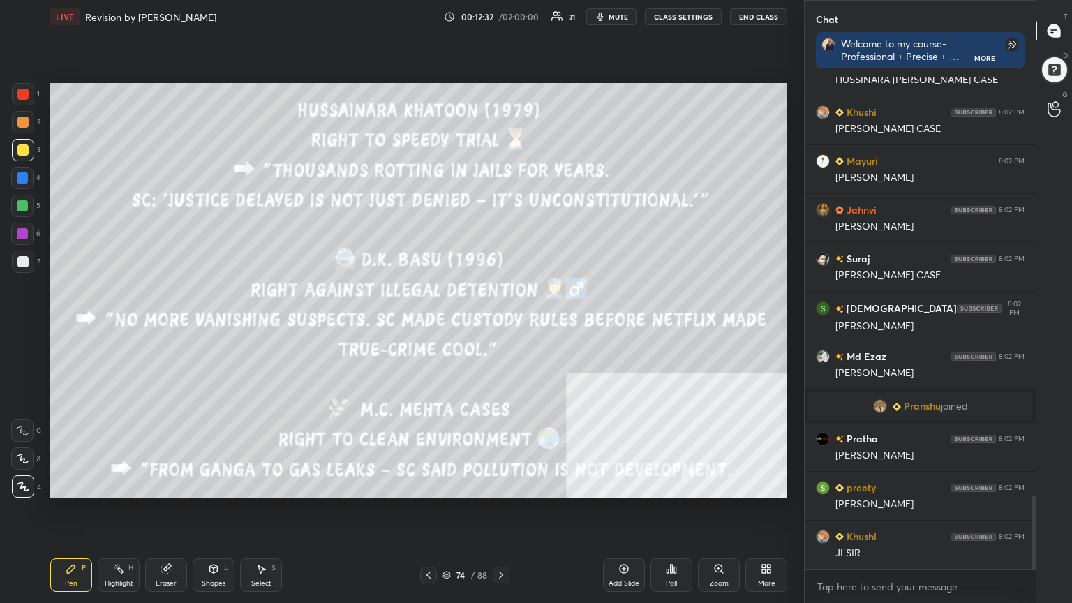
scroll to position [2831, 0]
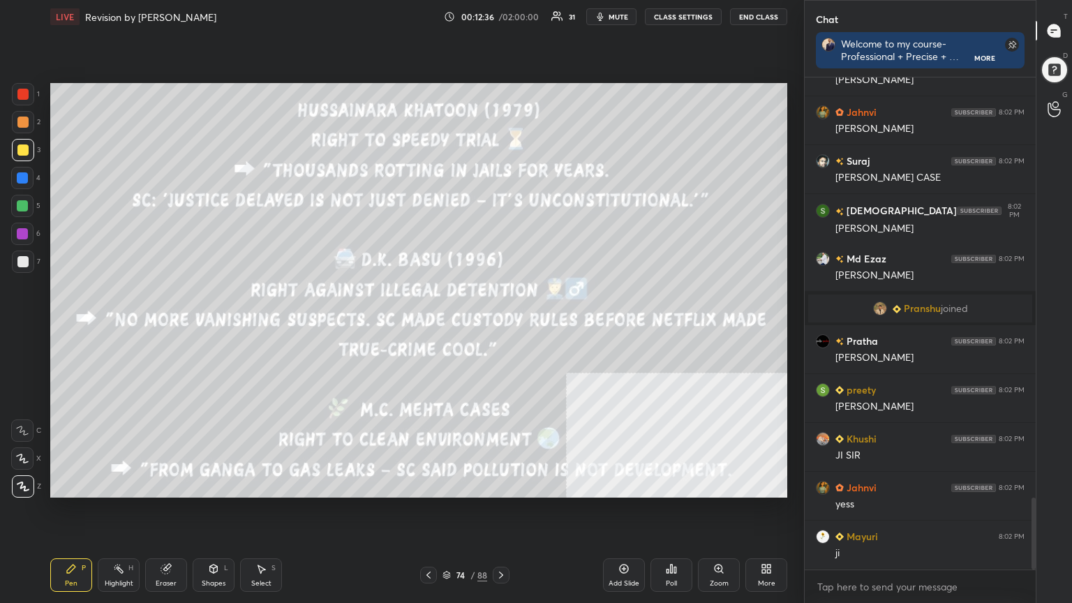
click at [425, 541] on icon at bounding box center [428, 575] width 11 height 11
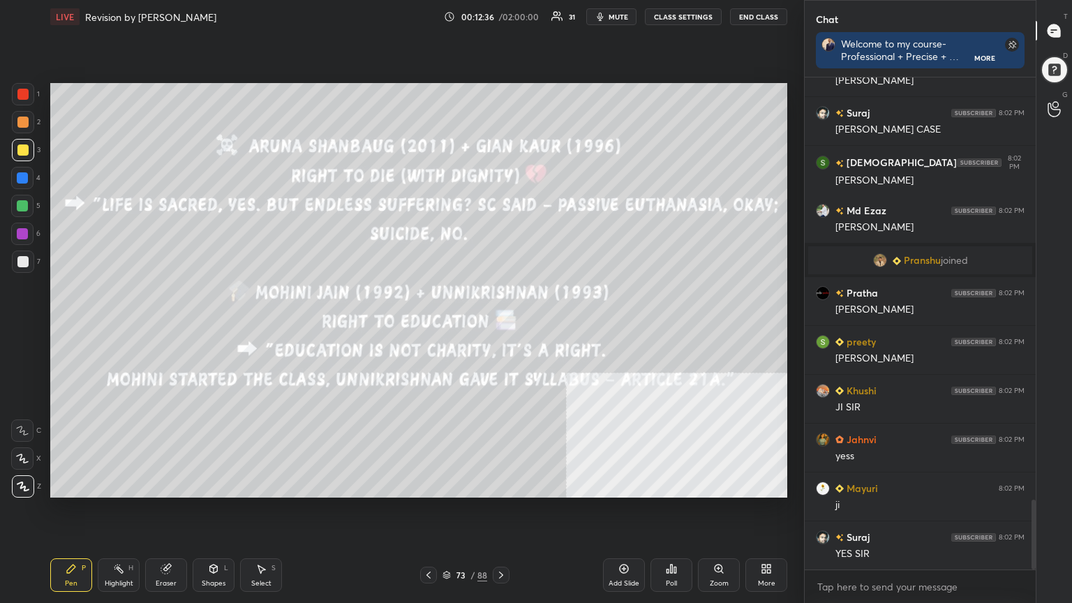
scroll to position [2979, 0]
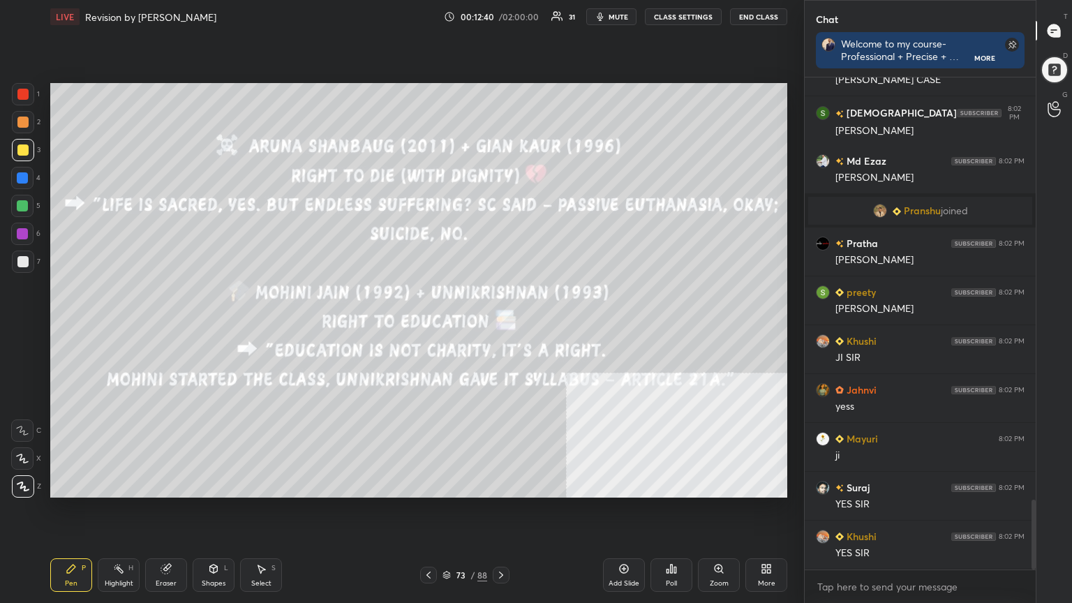
click at [426, 541] on icon at bounding box center [428, 575] width 11 height 11
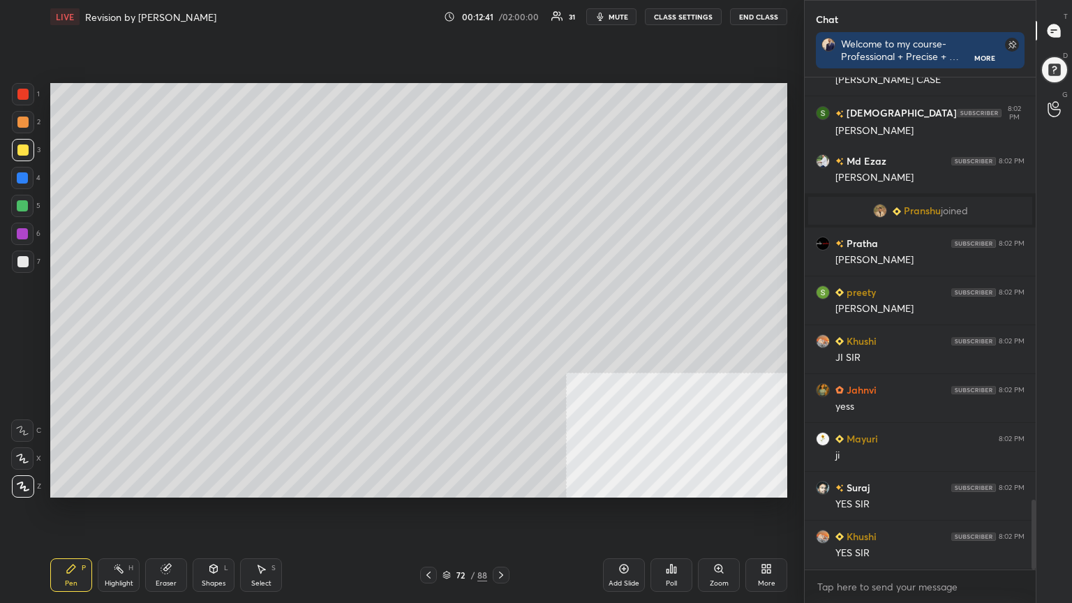
click at [427, 541] on icon at bounding box center [429, 575] width 4 height 7
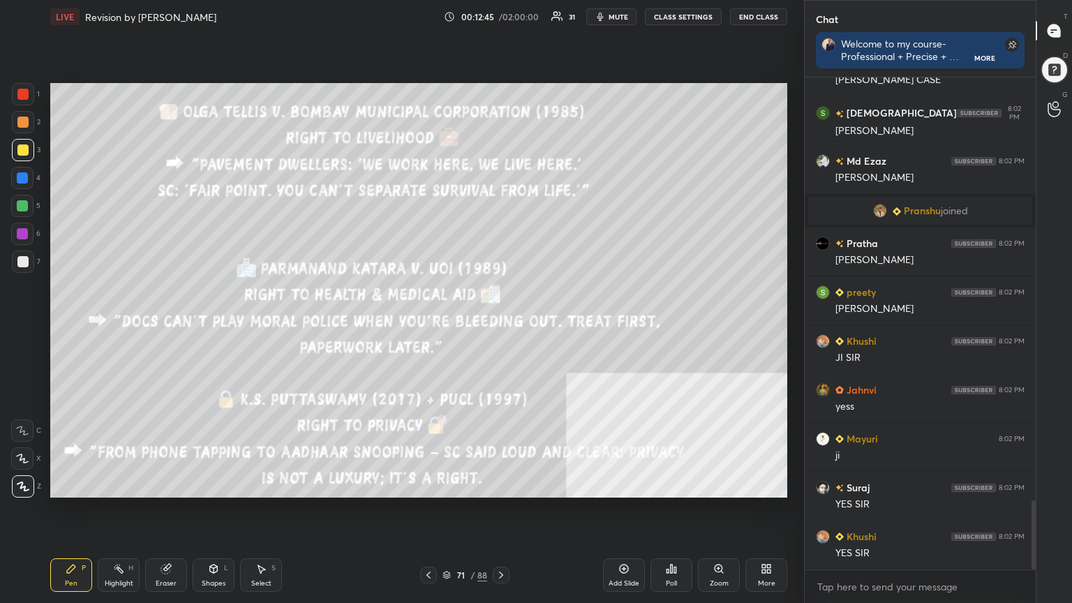
scroll to position [3012, 0]
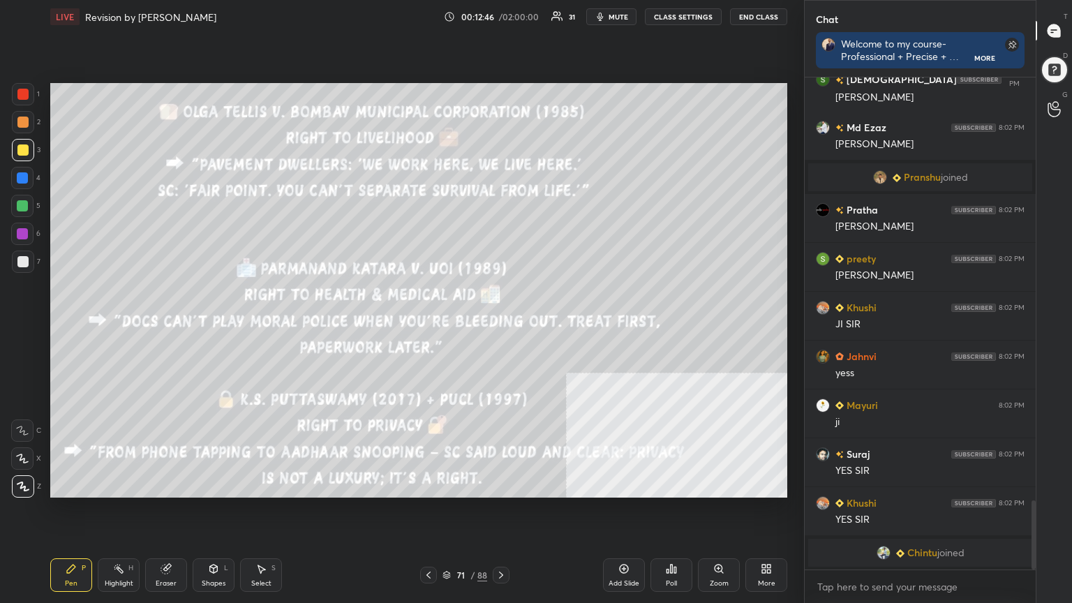
click at [621, 541] on icon at bounding box center [624, 569] width 9 height 9
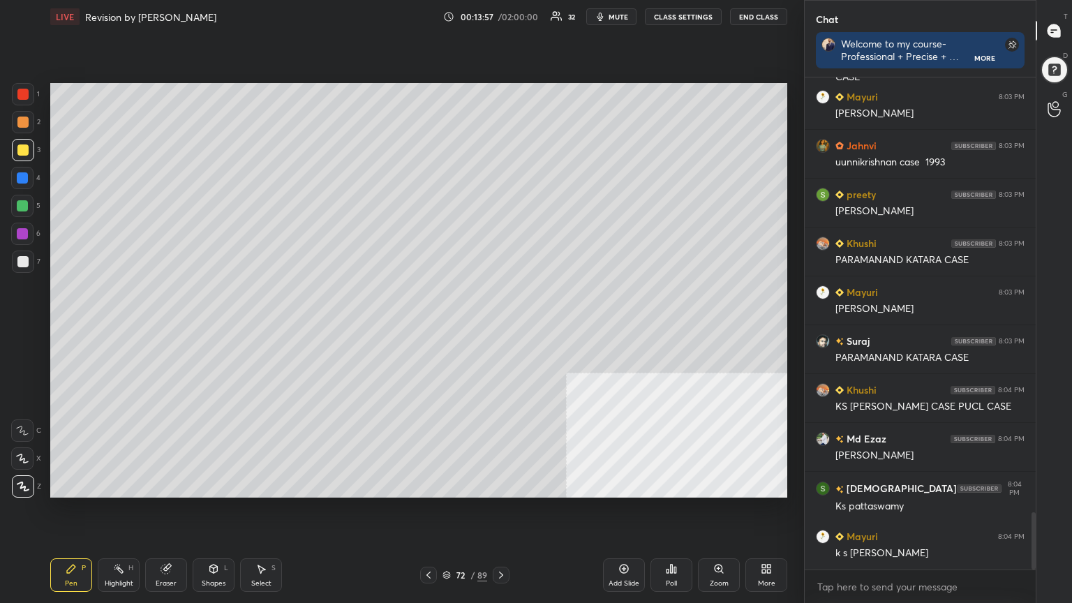
scroll to position [3770, 0]
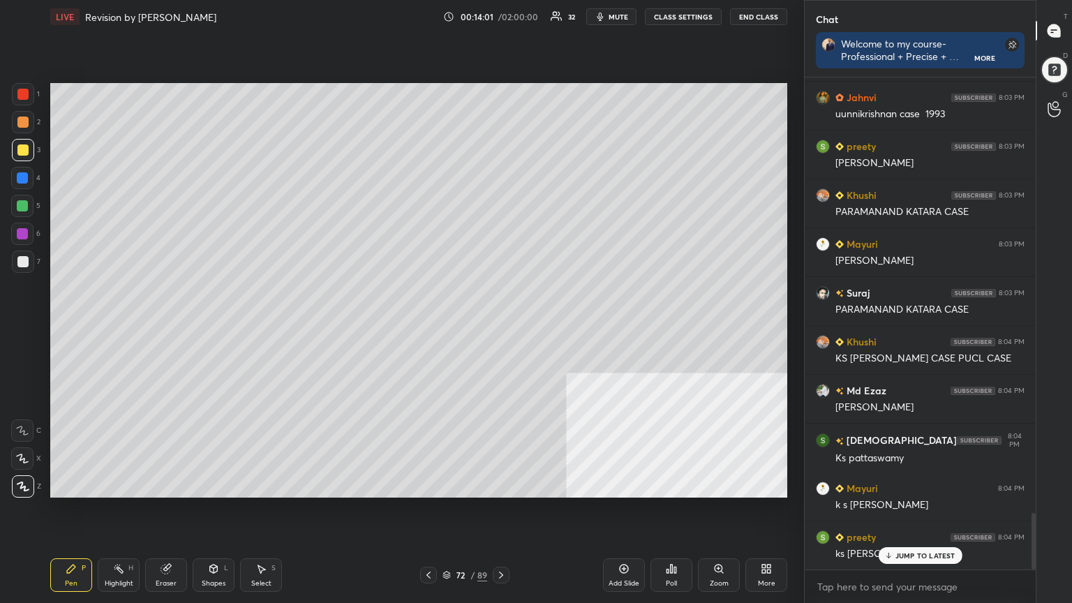
click at [430, 541] on icon at bounding box center [428, 575] width 11 height 11
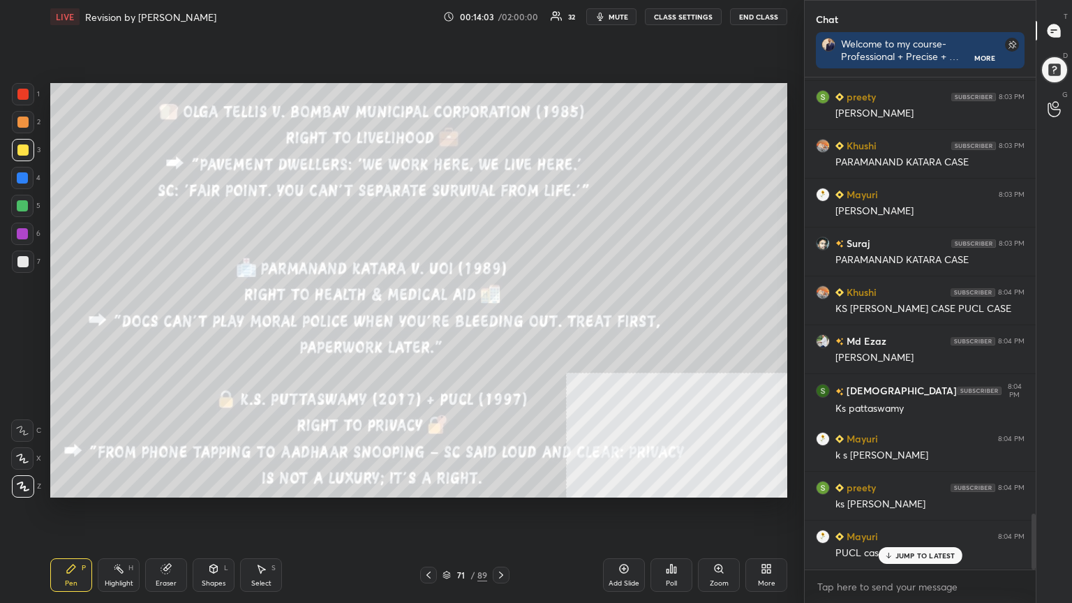
scroll to position [3867, 0]
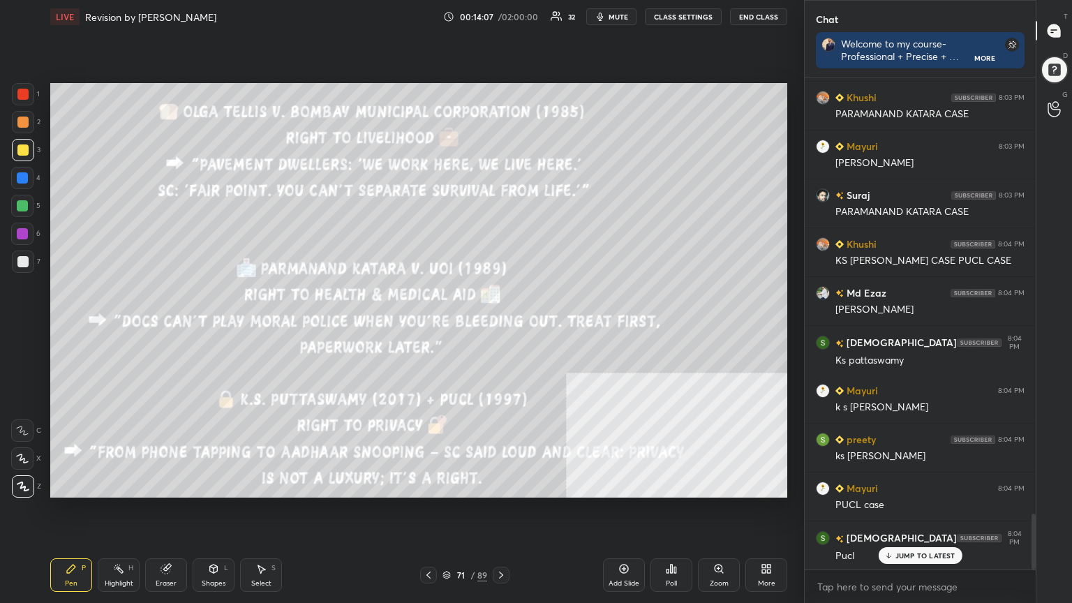
click at [503, 541] on icon at bounding box center [501, 575] width 11 height 11
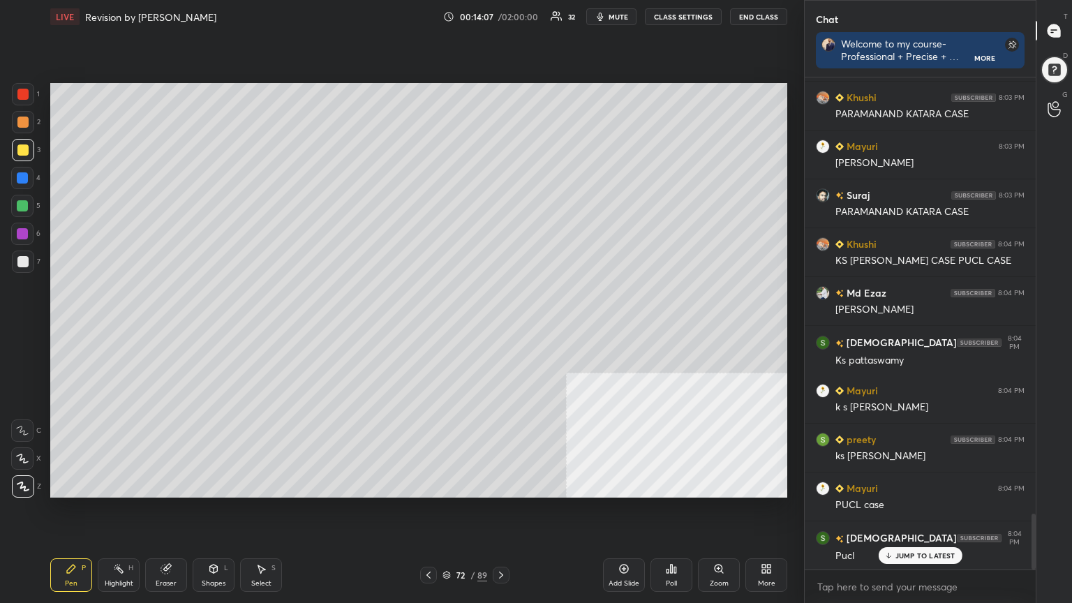
click at [505, 541] on icon at bounding box center [501, 575] width 11 height 11
click at [504, 541] on icon at bounding box center [501, 575] width 11 height 11
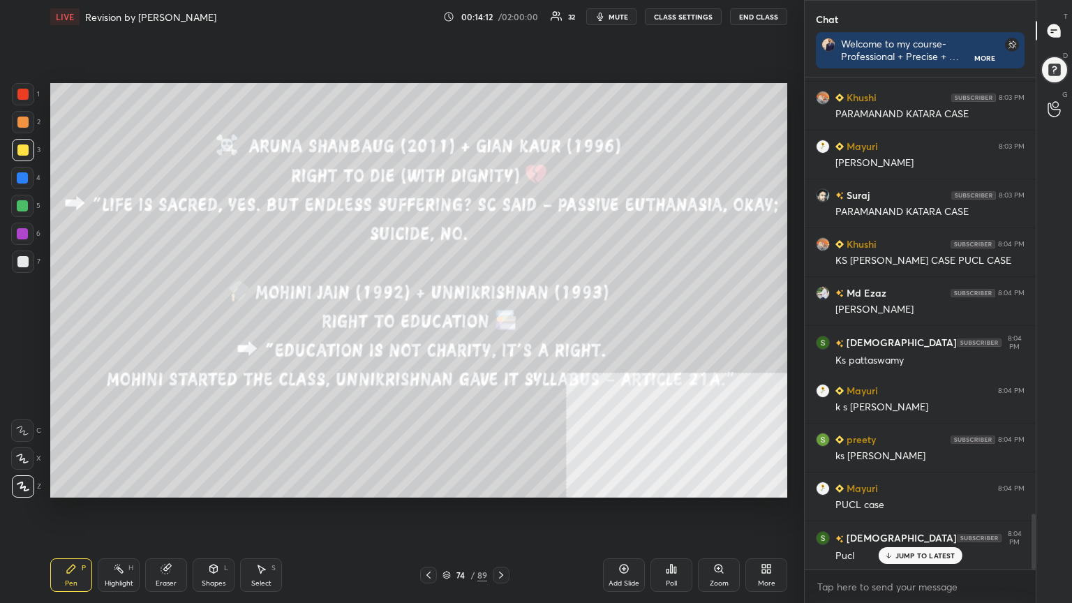
scroll to position [3901, 0]
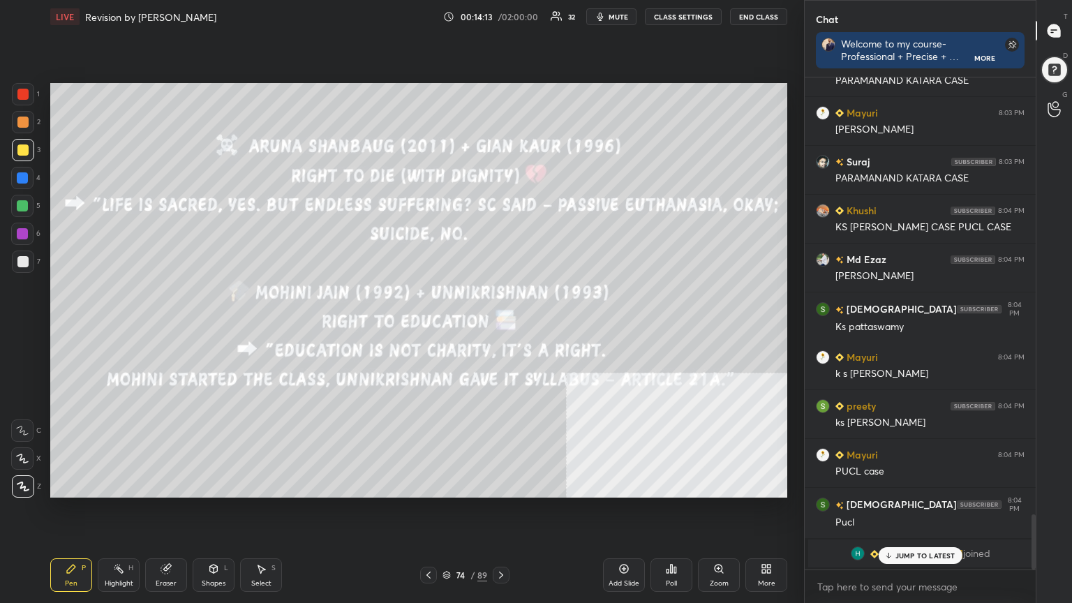
click at [503, 541] on icon at bounding box center [501, 575] width 11 height 11
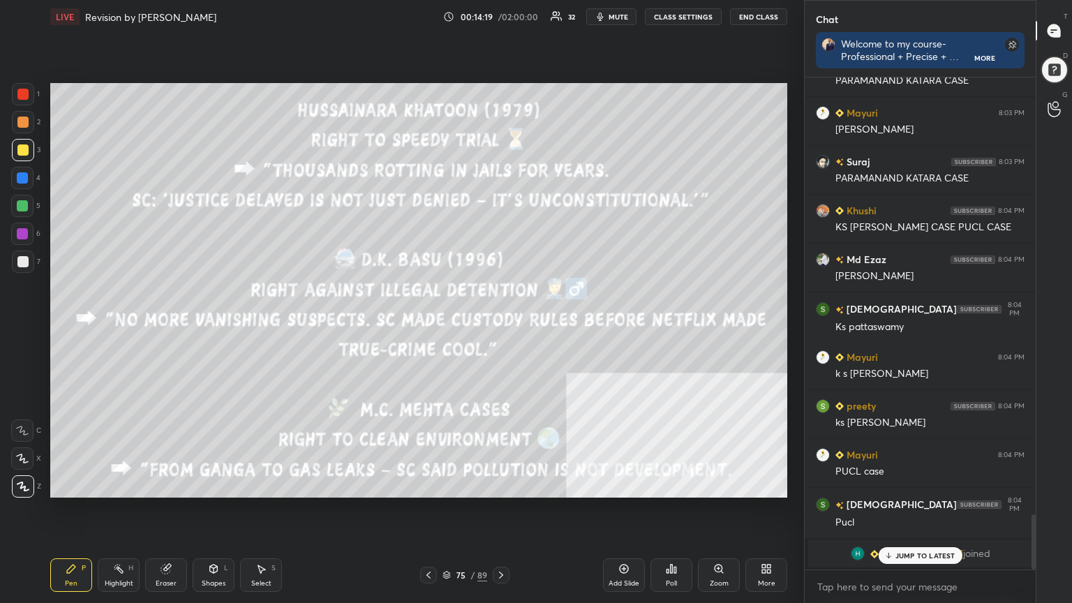
scroll to position [3950, 0]
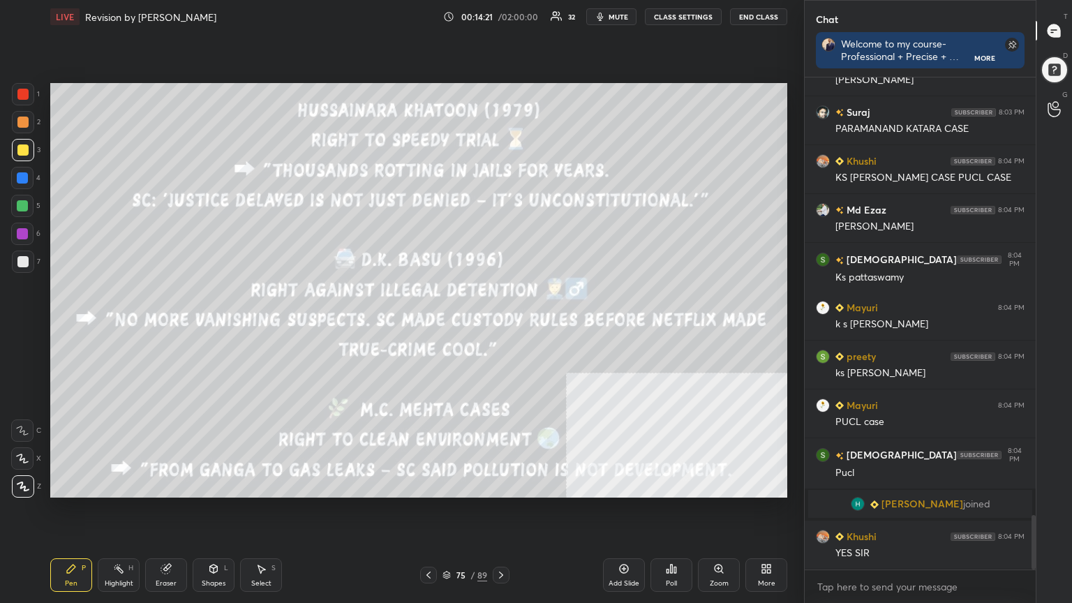
click at [425, 541] on icon at bounding box center [428, 575] width 11 height 11
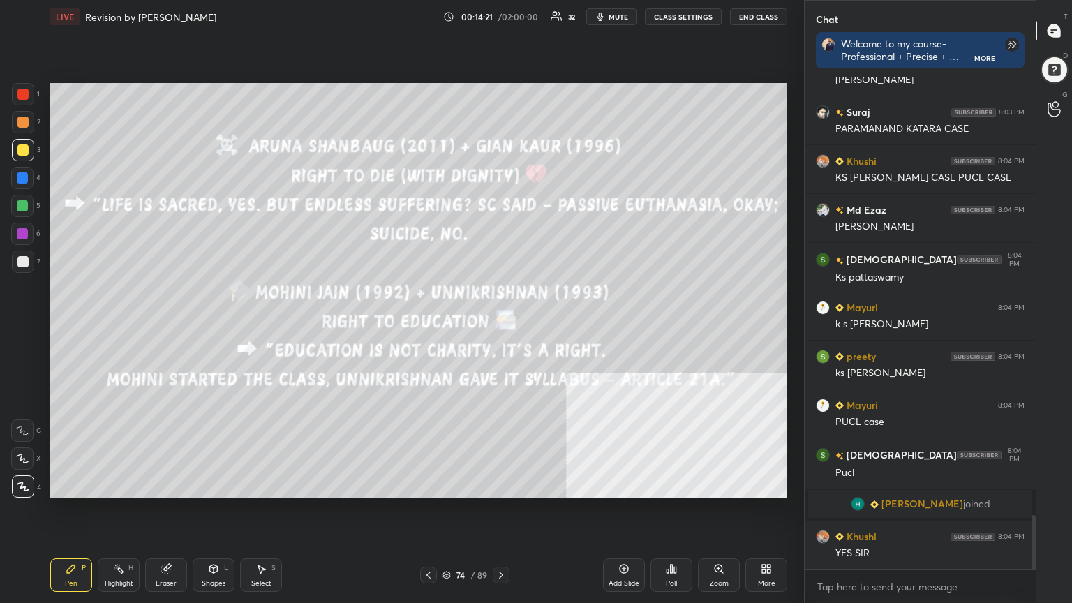
scroll to position [3998, 0]
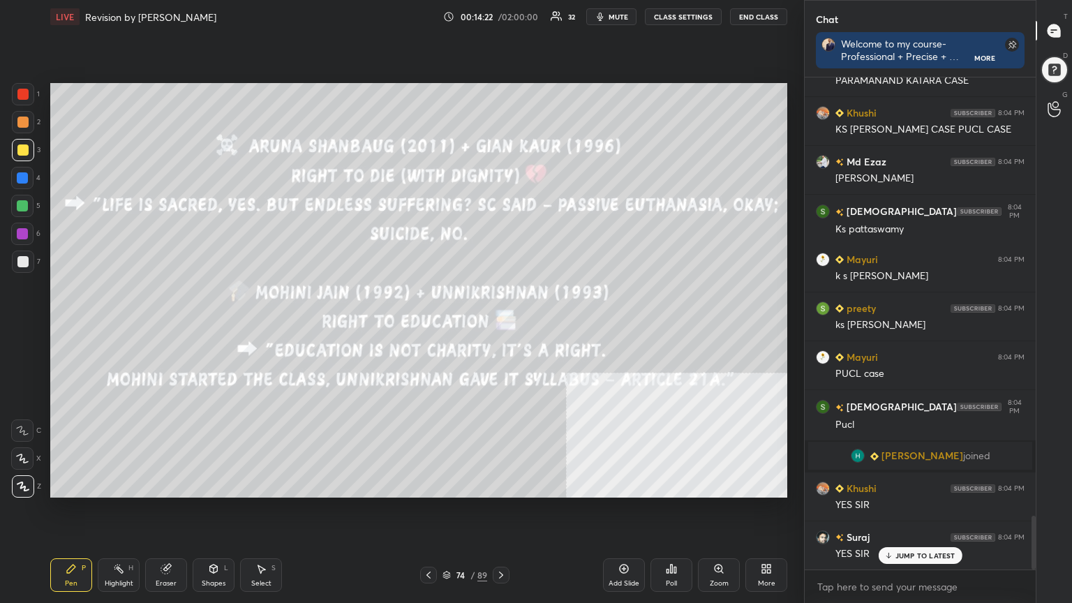
click at [426, 541] on icon at bounding box center [428, 575] width 11 height 11
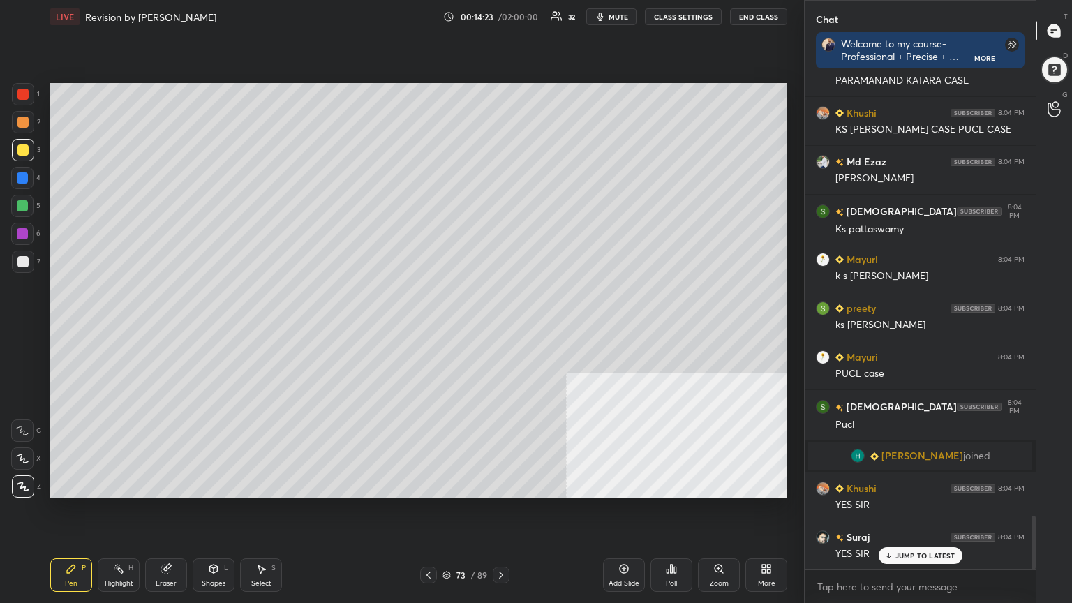
click at [427, 541] on icon at bounding box center [428, 575] width 11 height 11
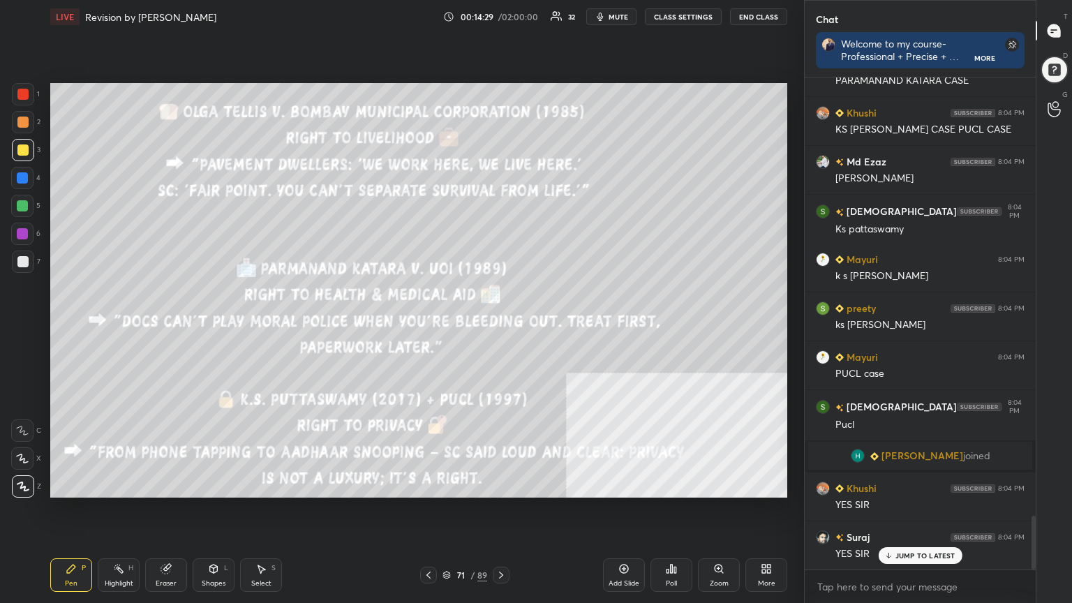
click at [621, 541] on div "Add Slide" at bounding box center [624, 575] width 42 height 34
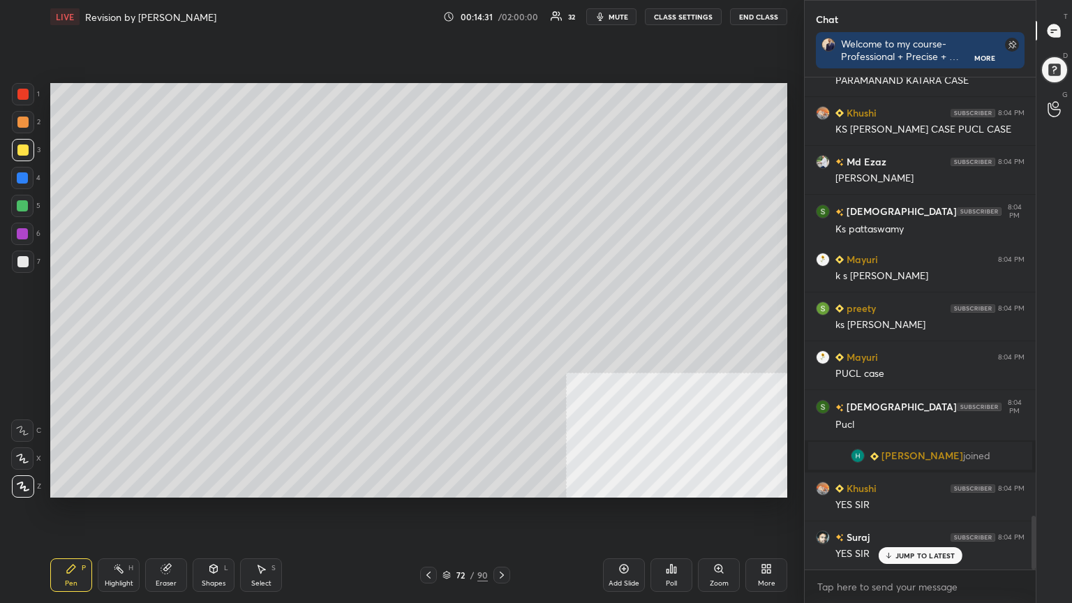
click at [19, 257] on div at bounding box center [22, 261] width 11 height 11
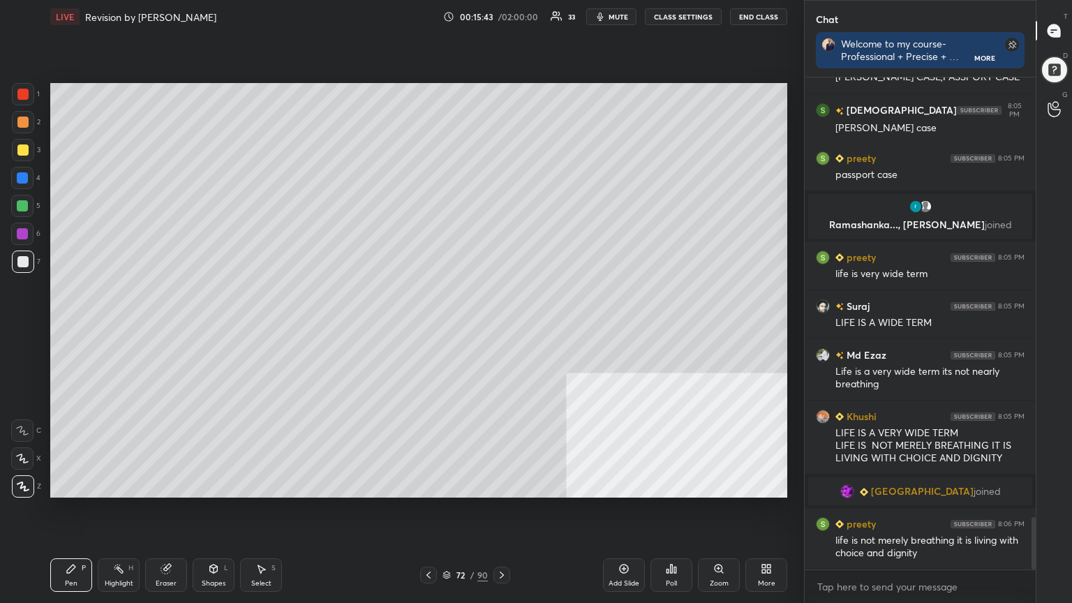
scroll to position [4197, 0]
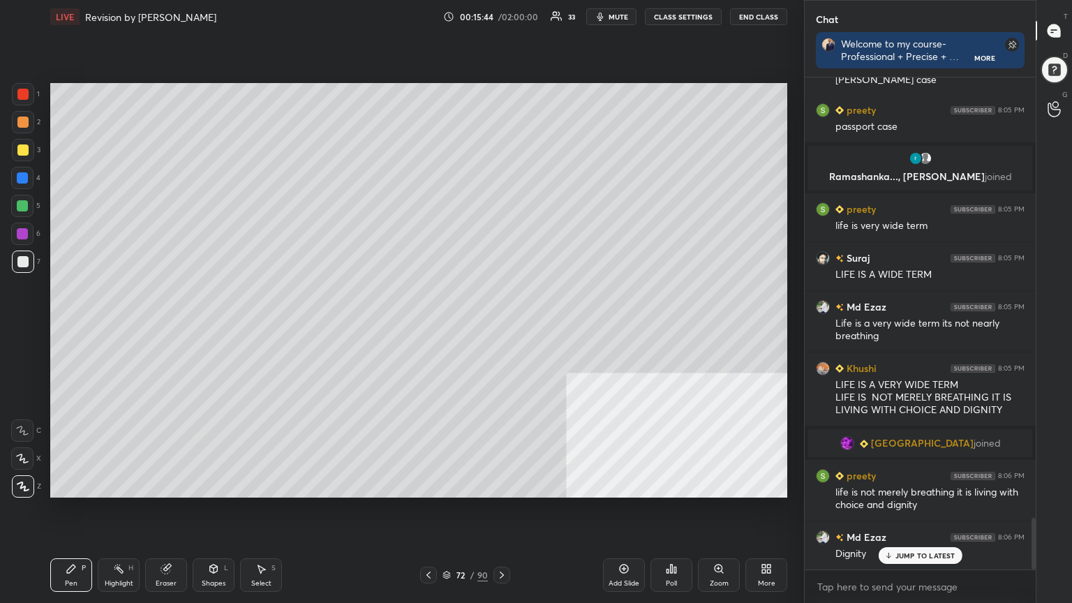
click at [623, 17] on span "mute" at bounding box center [619, 17] width 20 height 10
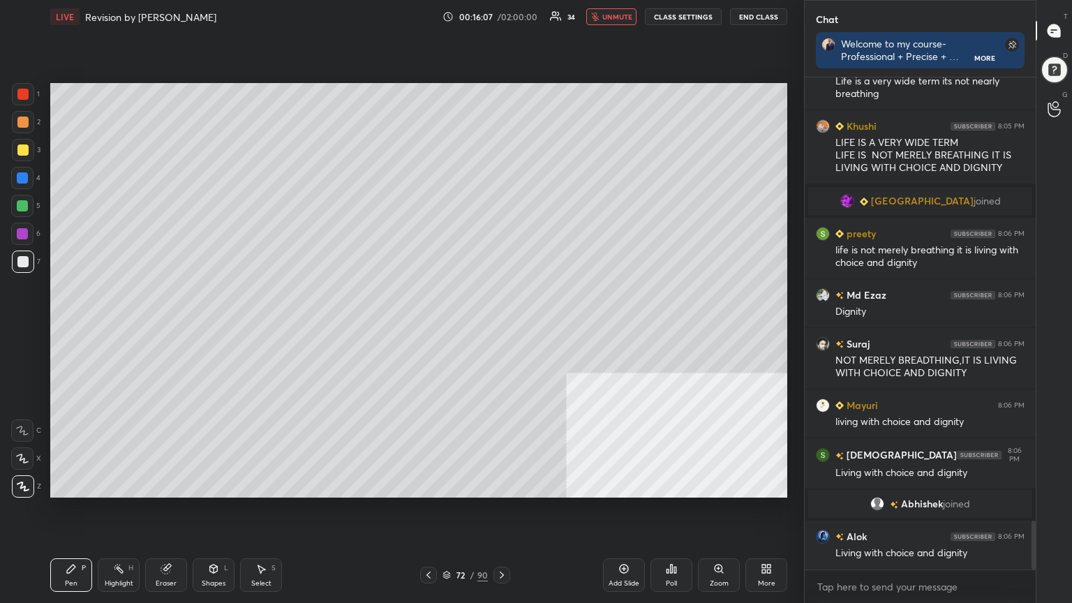
scroll to position [4472, 0]
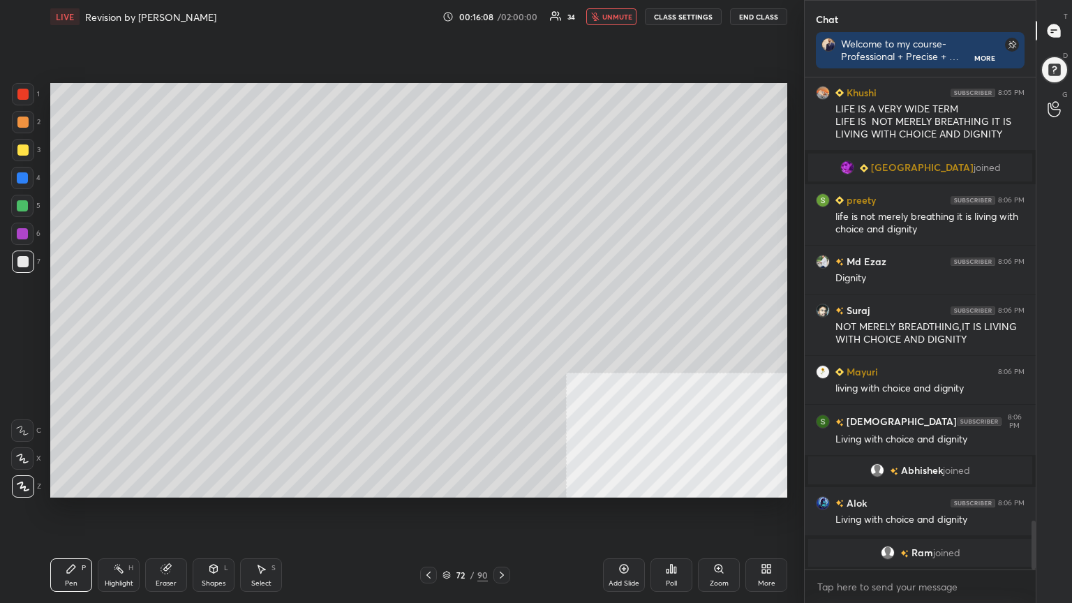
click at [615, 17] on span "unmute" at bounding box center [617, 17] width 30 height 10
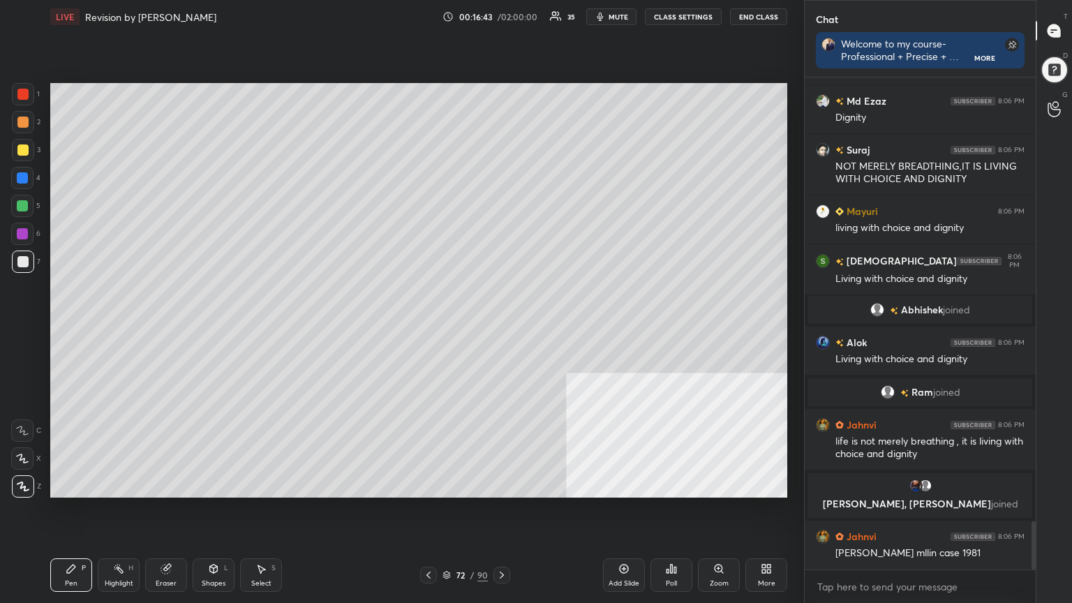
scroll to position [4542, 0]
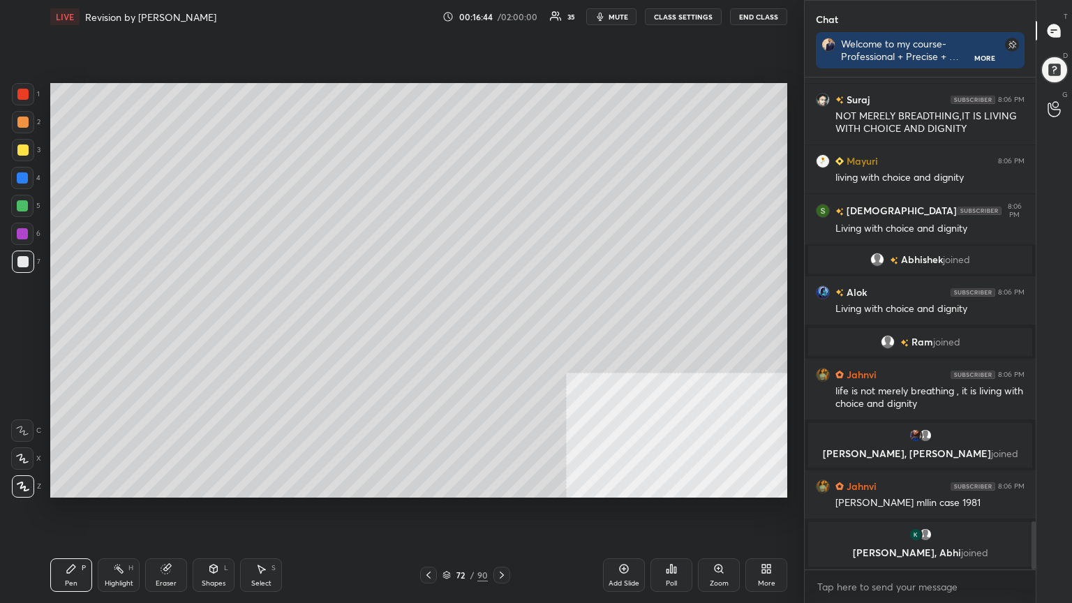
click at [17, 147] on div at bounding box center [23, 150] width 22 height 22
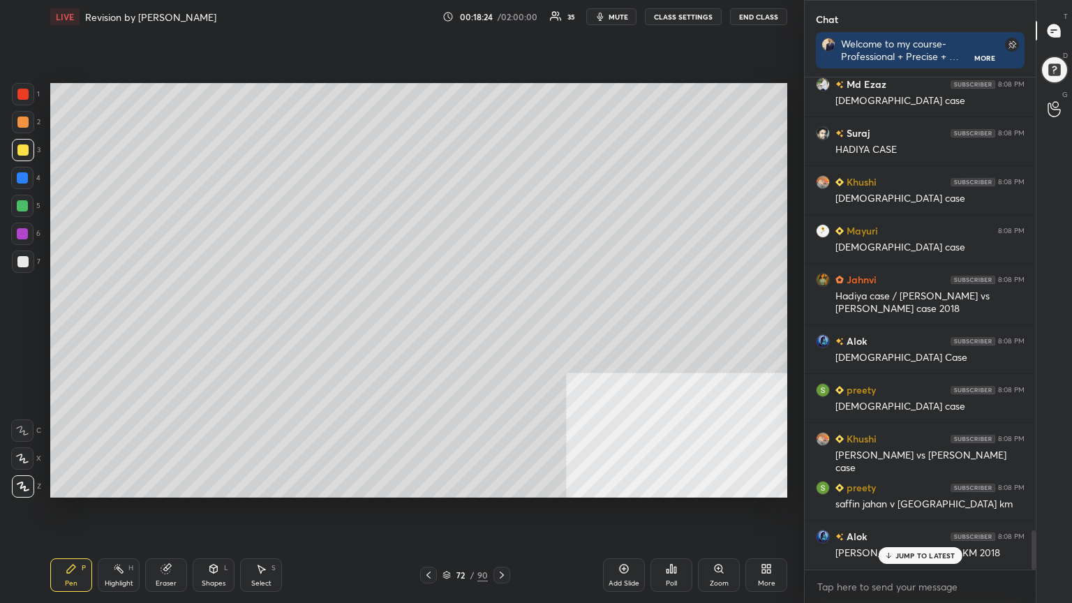
scroll to position [5702, 0]
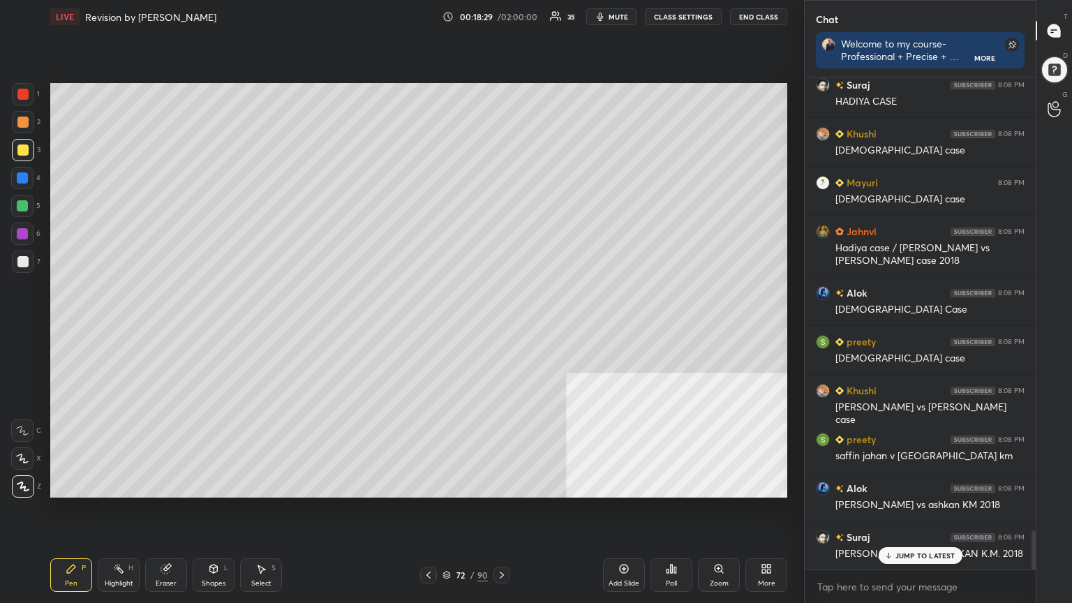
click at [620, 15] on span "mute" at bounding box center [619, 17] width 20 height 10
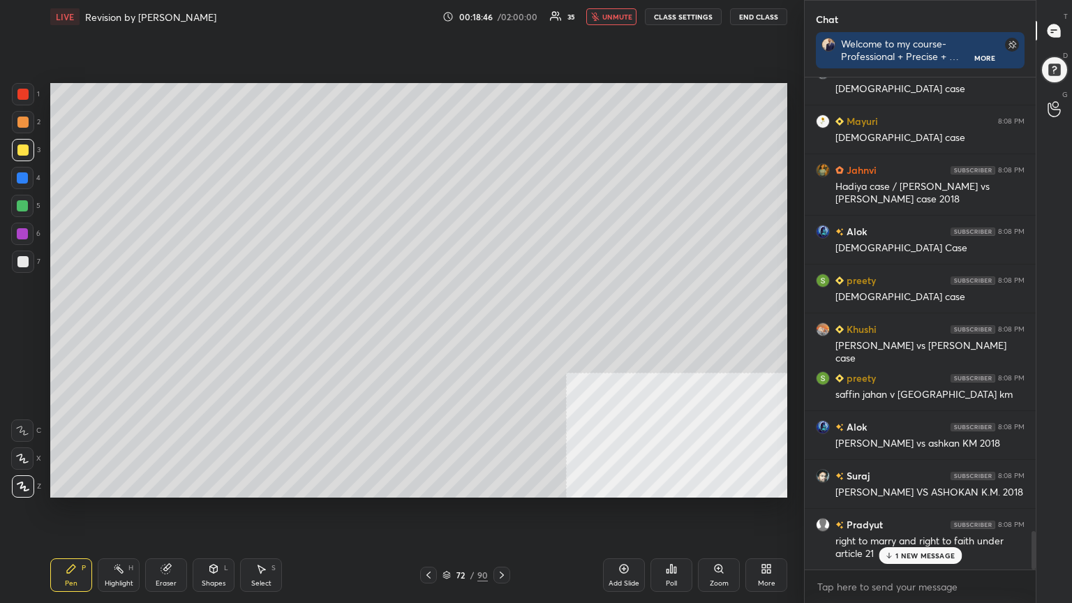
scroll to position [5825, 0]
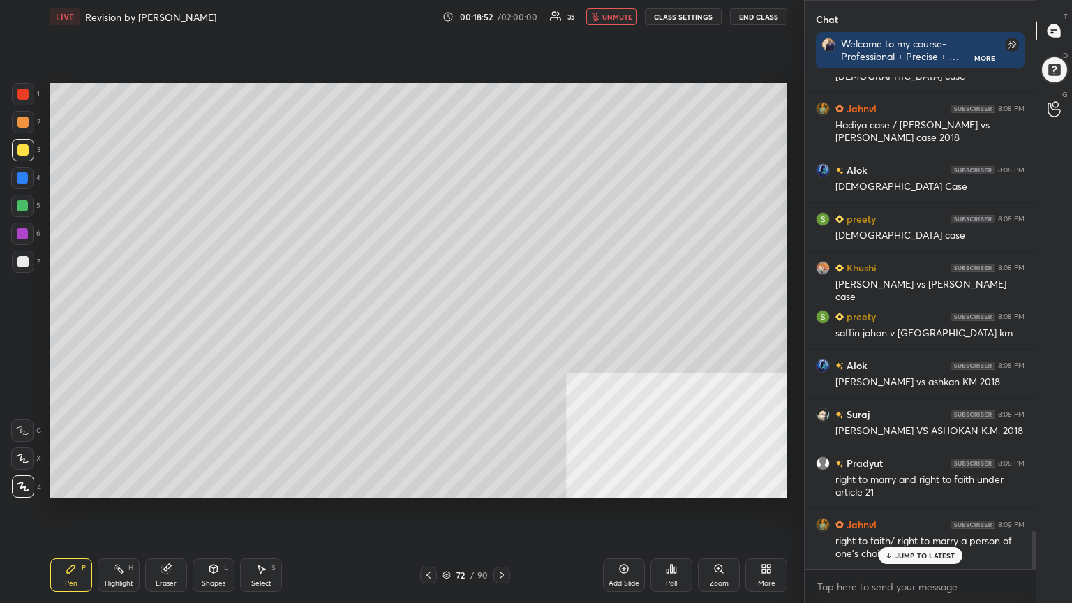
click at [620, 17] on span "unmute" at bounding box center [617, 17] width 30 height 10
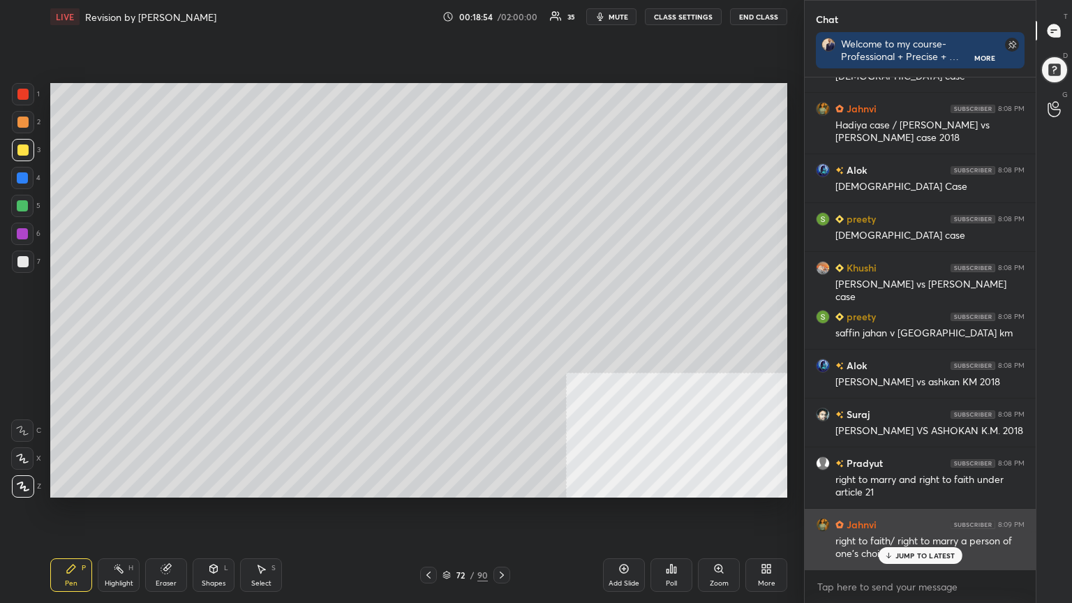
drag, startPoint x: 896, startPoint y: 558, endPoint x: 850, endPoint y: 556, distance: 45.4
click at [896, 541] on p "JUMP TO LATEST" at bounding box center [926, 555] width 60 height 8
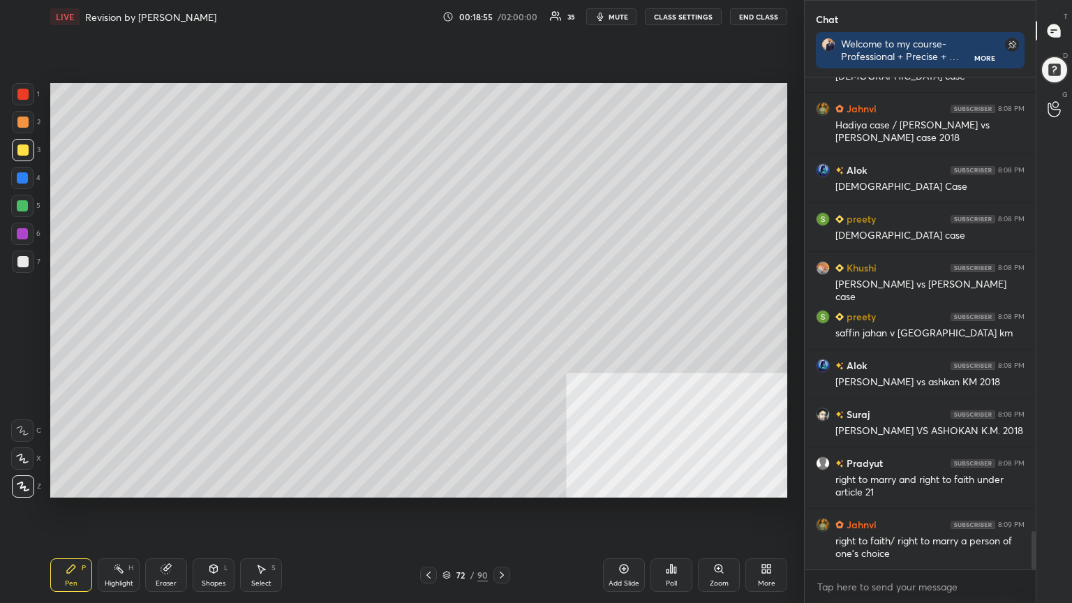
drag, startPoint x: 628, startPoint y: 576, endPoint x: 584, endPoint y: 570, distance: 43.7
click at [626, 541] on div "Add Slide" at bounding box center [624, 575] width 42 height 34
click at [18, 260] on div at bounding box center [22, 261] width 11 height 11
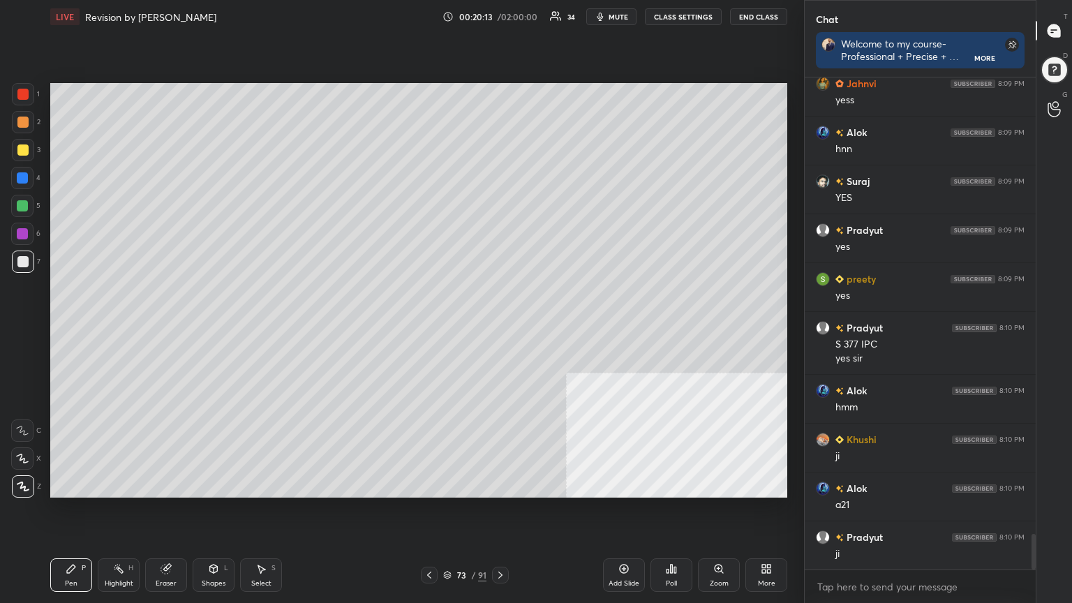
scroll to position [6251, 0]
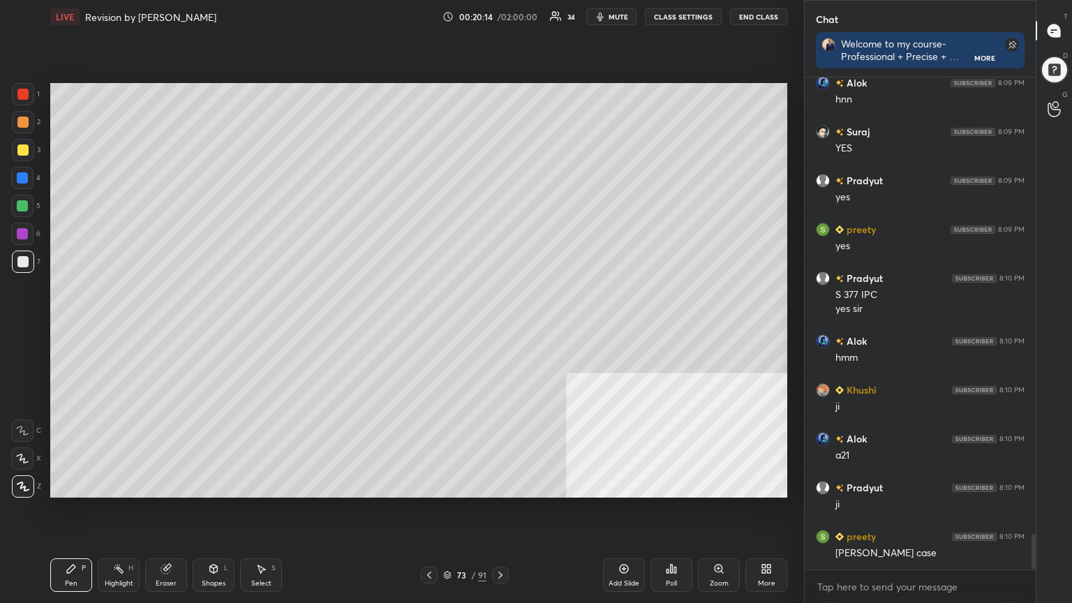
click at [617, 14] on span "mute" at bounding box center [619, 17] width 20 height 10
click at [616, 14] on span "unmute" at bounding box center [617, 17] width 30 height 10
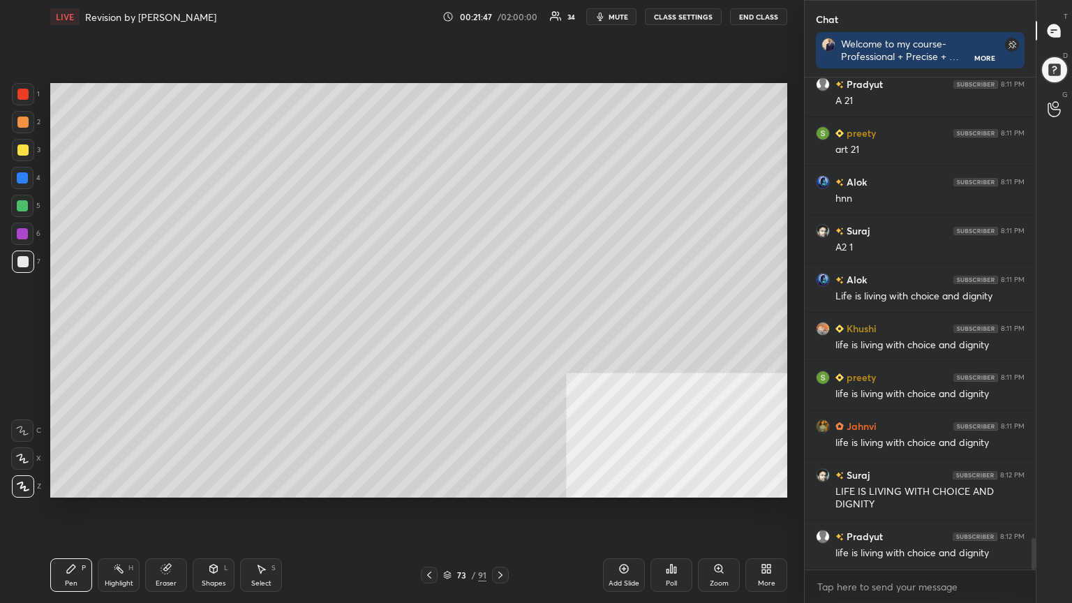
scroll to position [7338, 0]
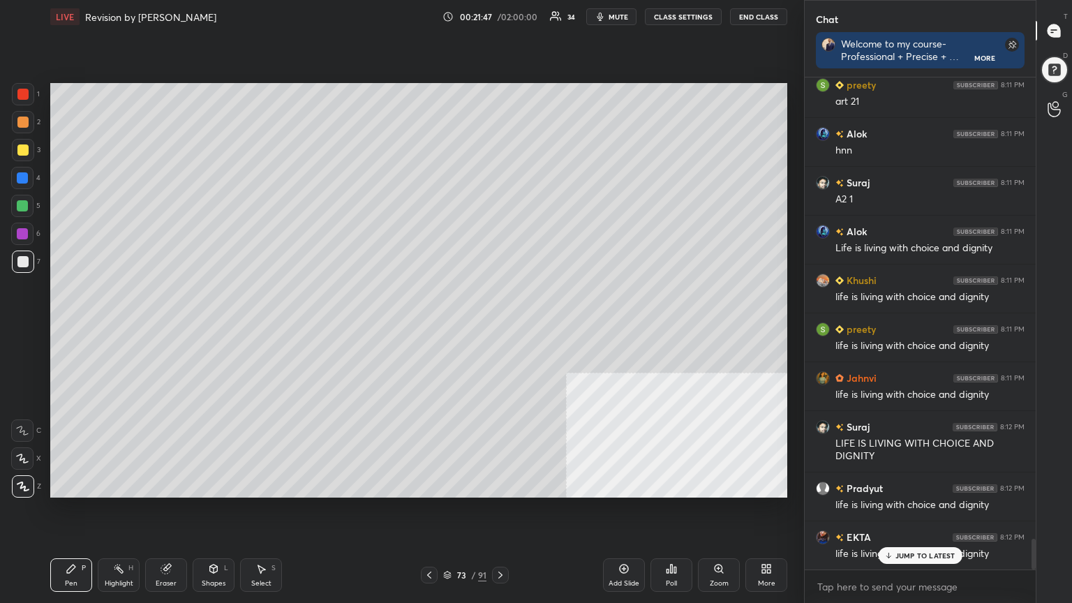
click at [637, 541] on div "Add Slide" at bounding box center [624, 575] width 42 height 34
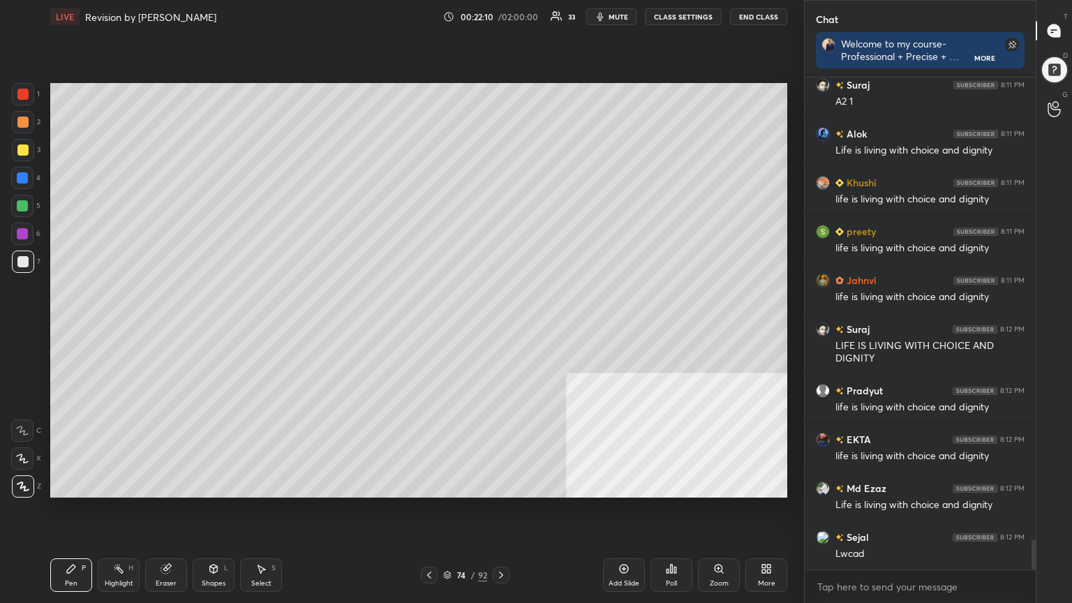
scroll to position [7485, 0]
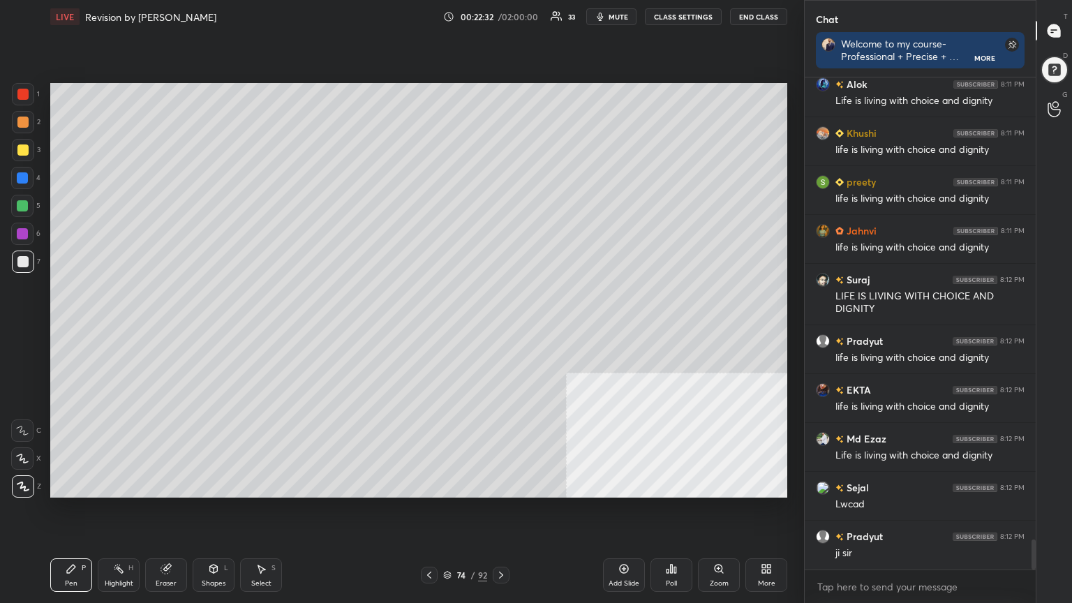
click at [448, 541] on div "74 / 92" at bounding box center [465, 575] width 44 height 13
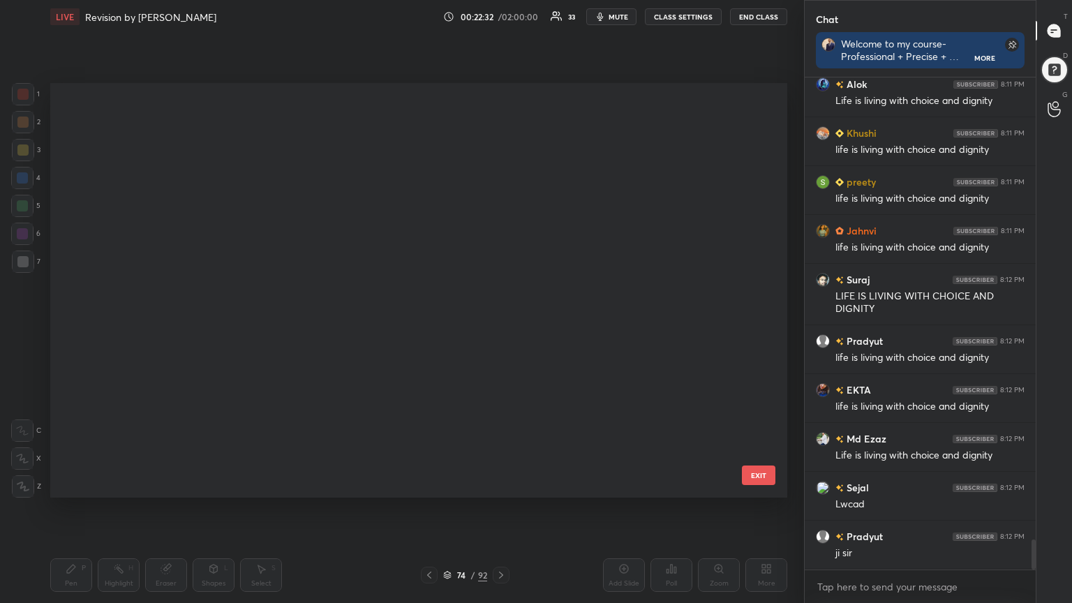
scroll to position [410, 730]
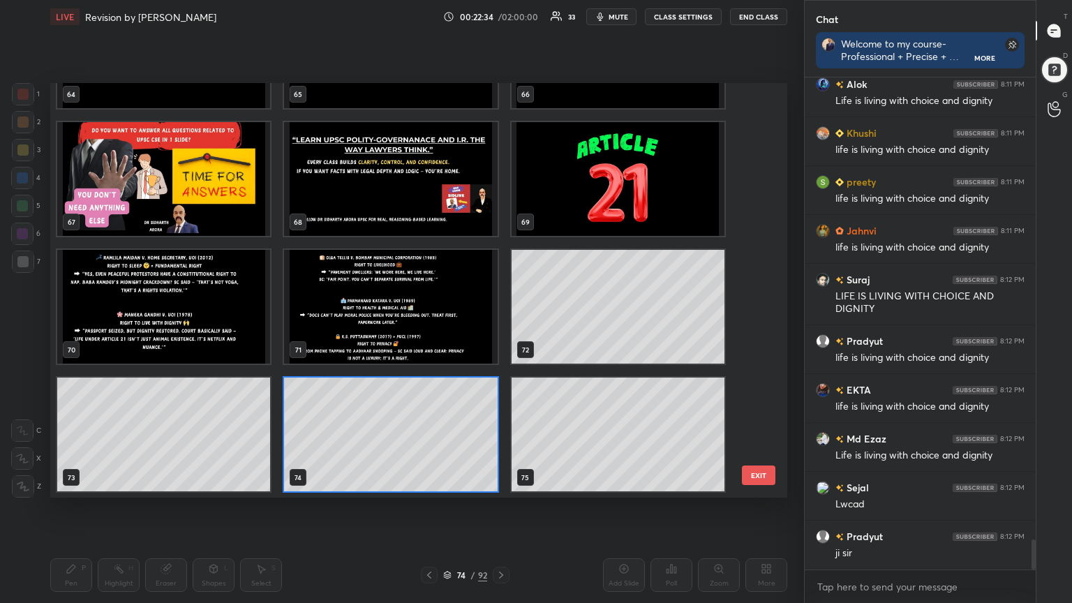
click at [176, 319] on img "grid" at bounding box center [163, 307] width 213 height 114
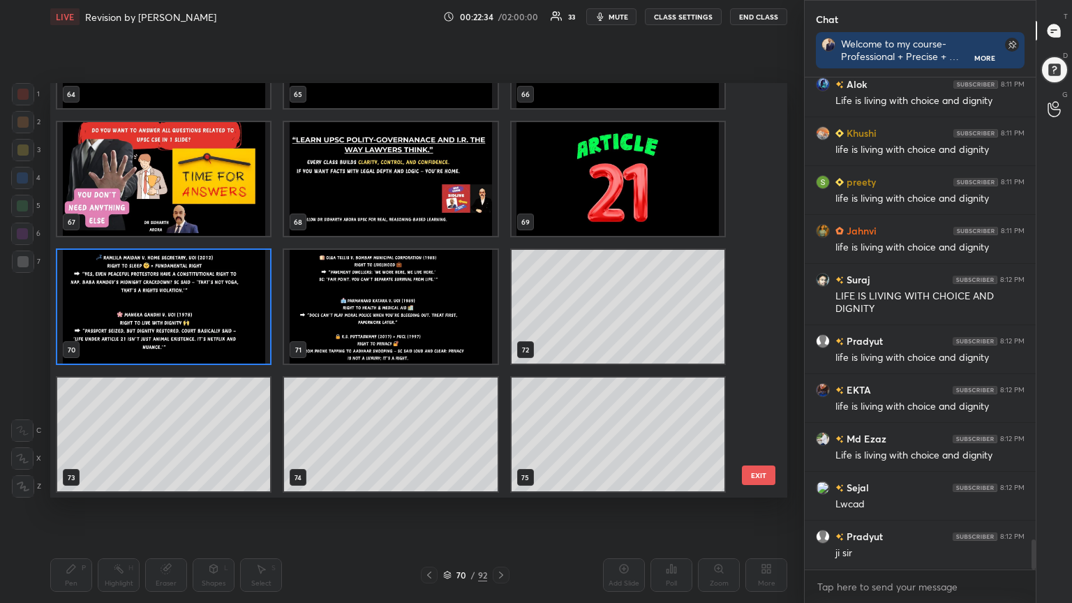
click at [176, 319] on img "grid" at bounding box center [163, 307] width 213 height 114
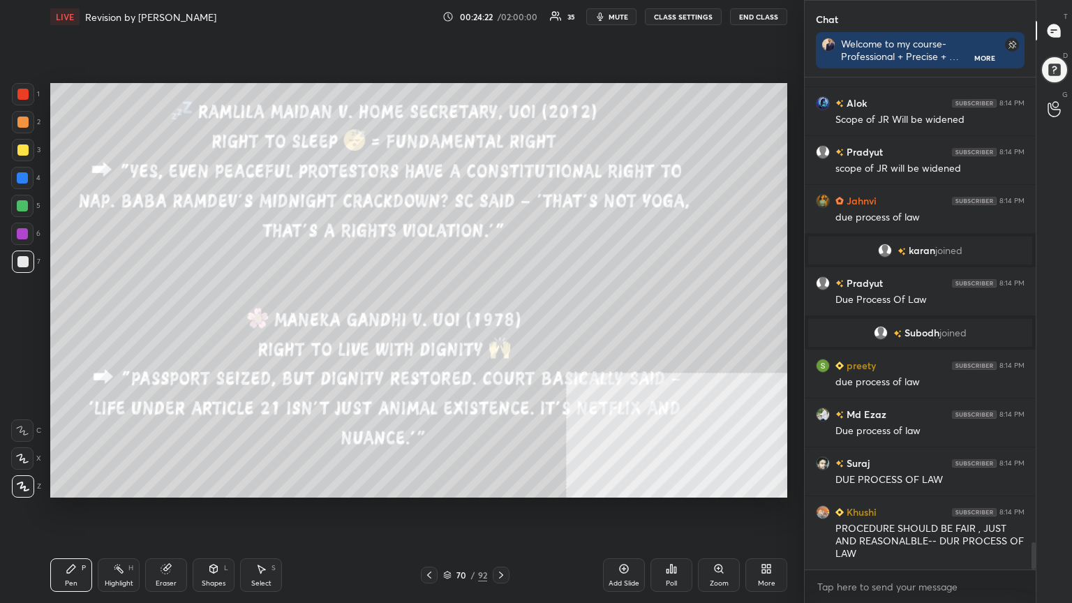
scroll to position [8552, 0]
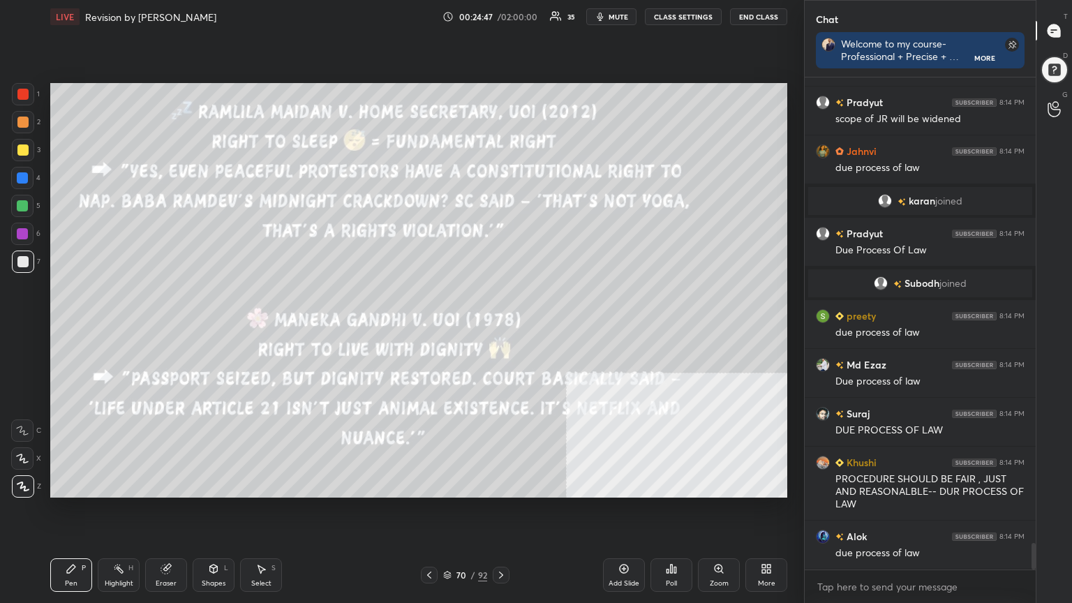
click at [446, 541] on icon at bounding box center [447, 576] width 7 height 2
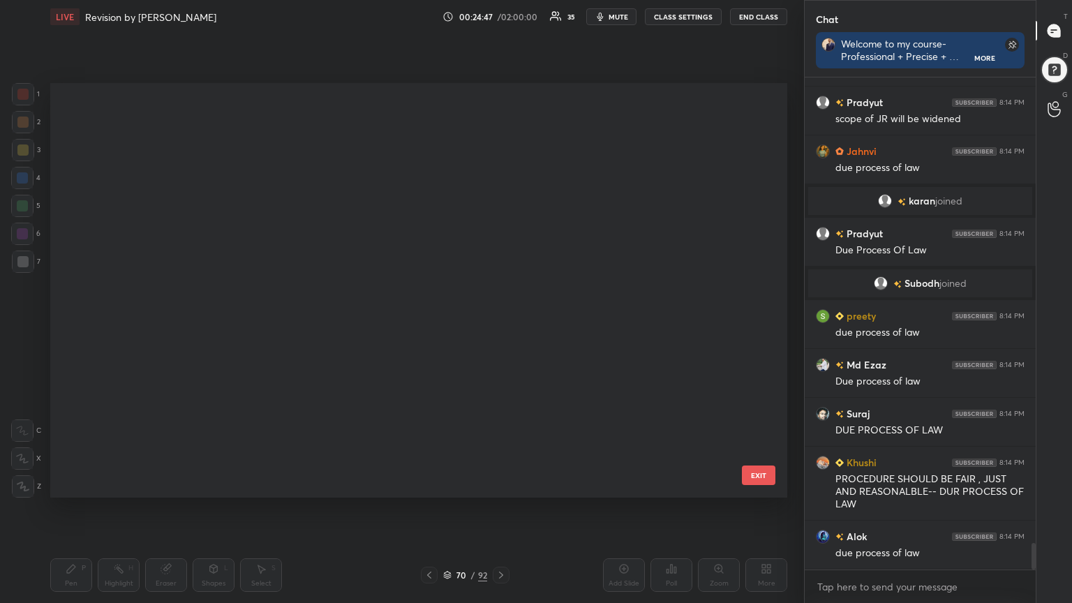
scroll to position [410, 730]
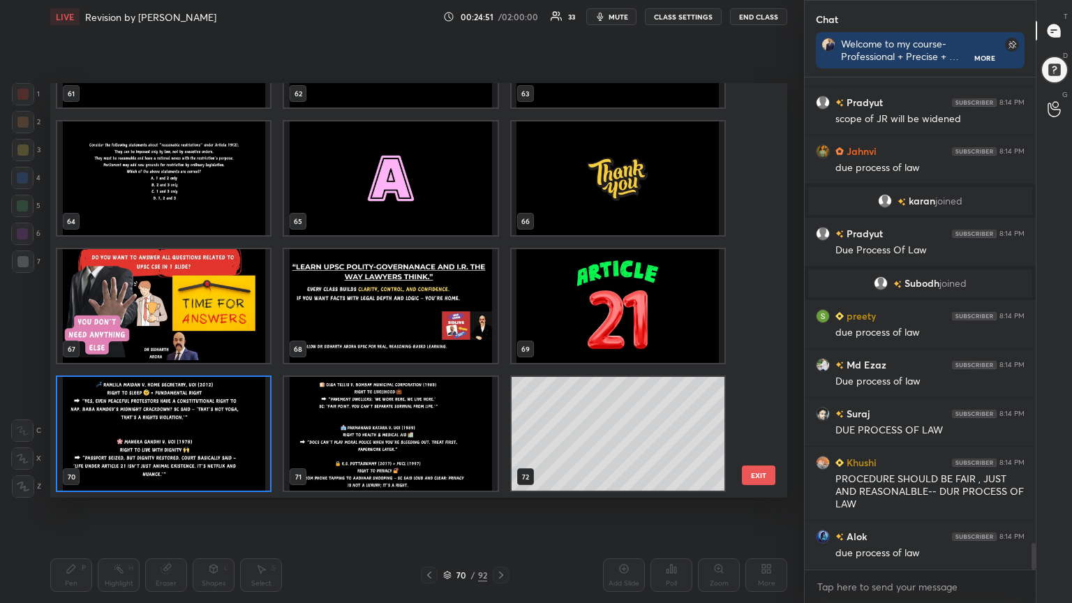
click at [659, 320] on img "grid" at bounding box center [618, 306] width 213 height 114
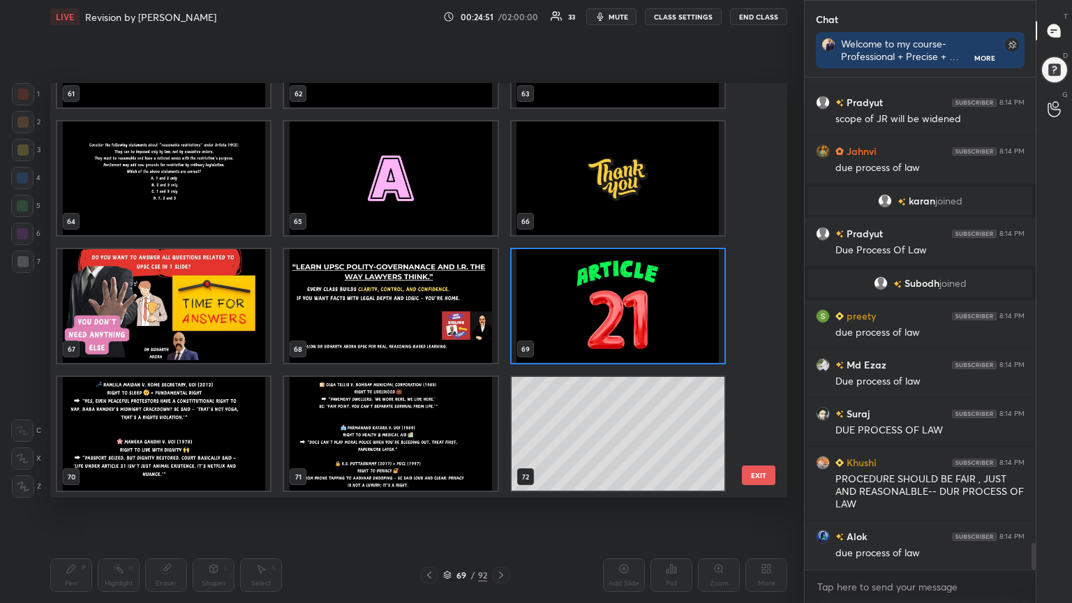
click at [659, 320] on img "grid" at bounding box center [618, 306] width 213 height 114
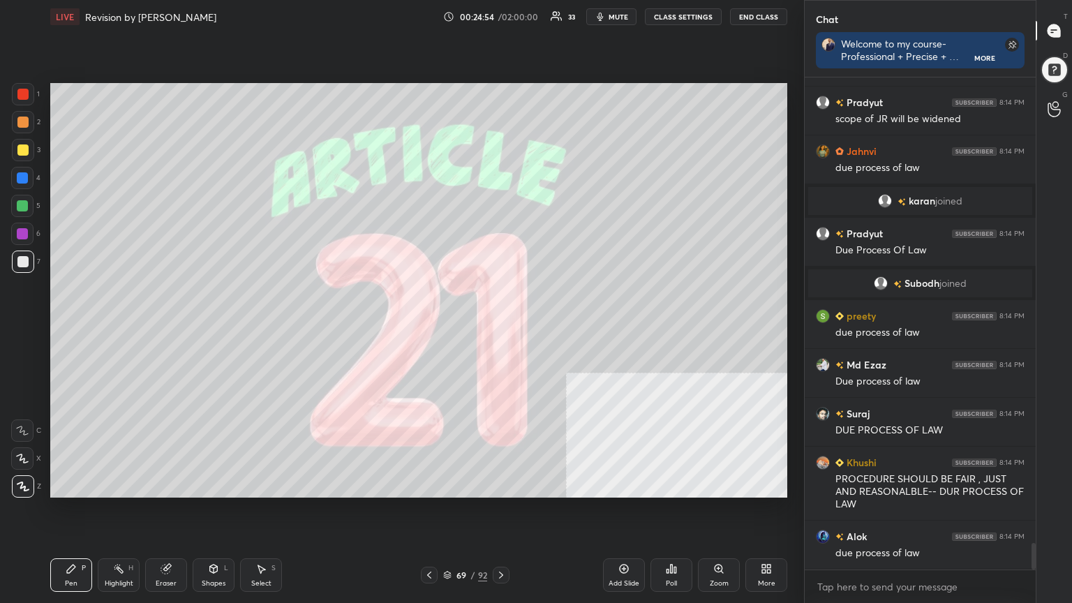
scroll to position [8600, 0]
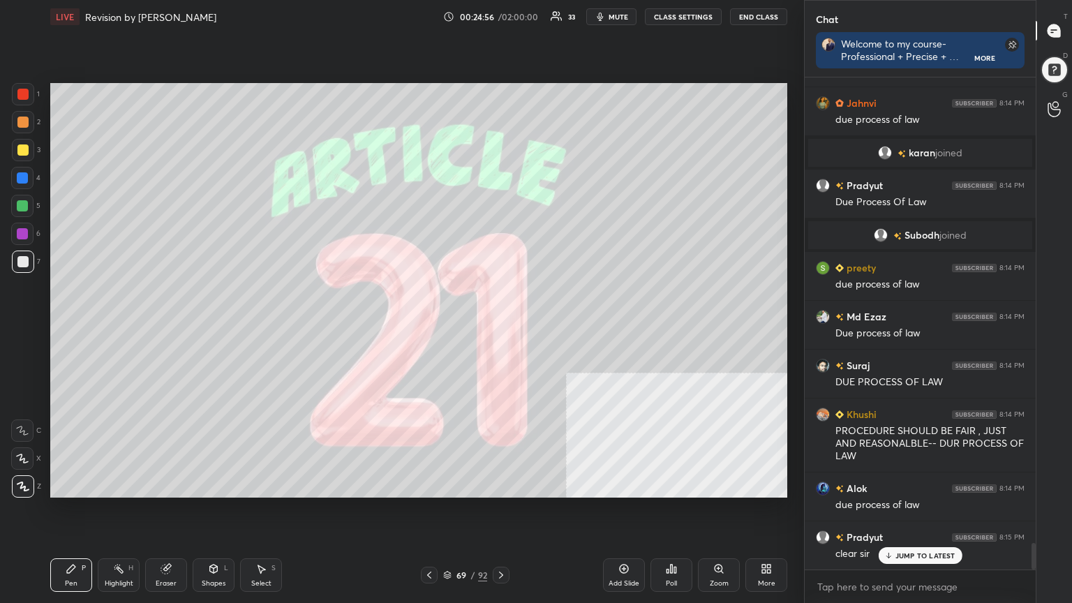
click at [120, 541] on div "Highlight" at bounding box center [119, 583] width 29 height 7
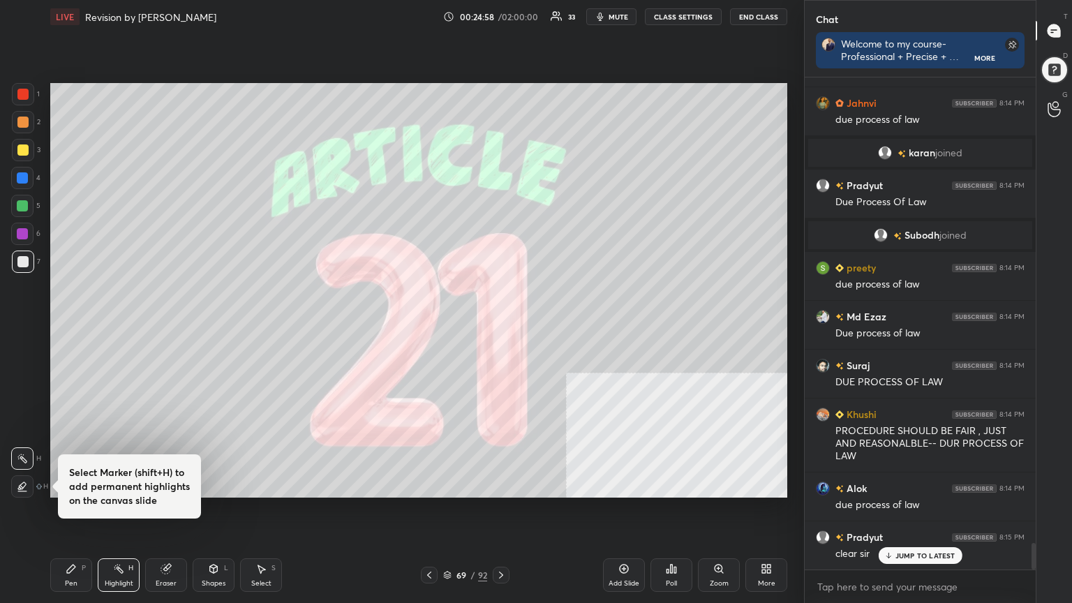
click at [170, 541] on div "Eraser" at bounding box center [166, 583] width 21 height 7
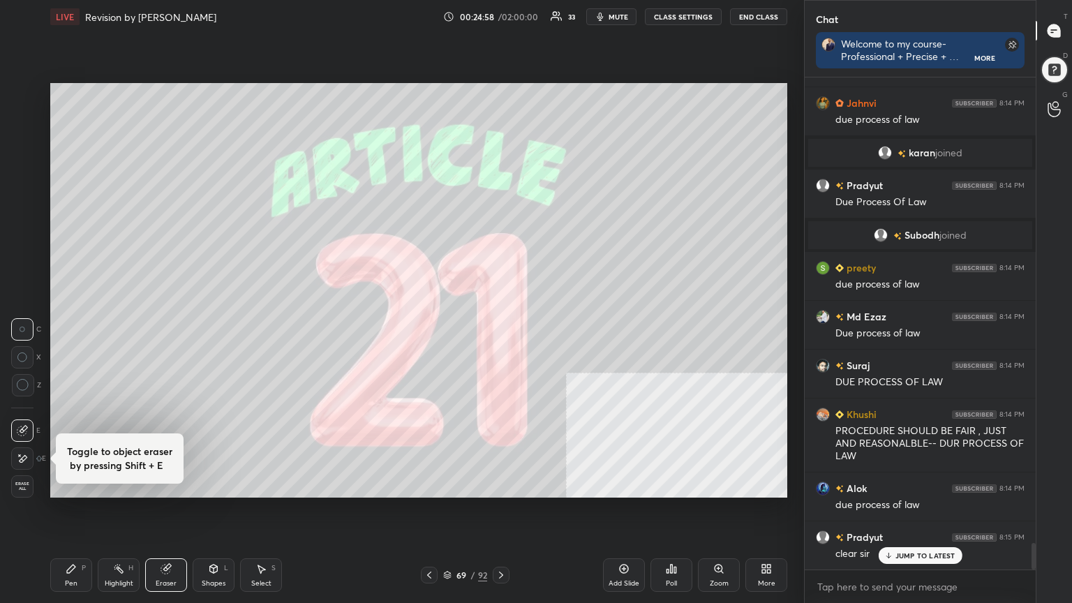
click at [24, 482] on span "Erase all" at bounding box center [22, 487] width 21 height 10
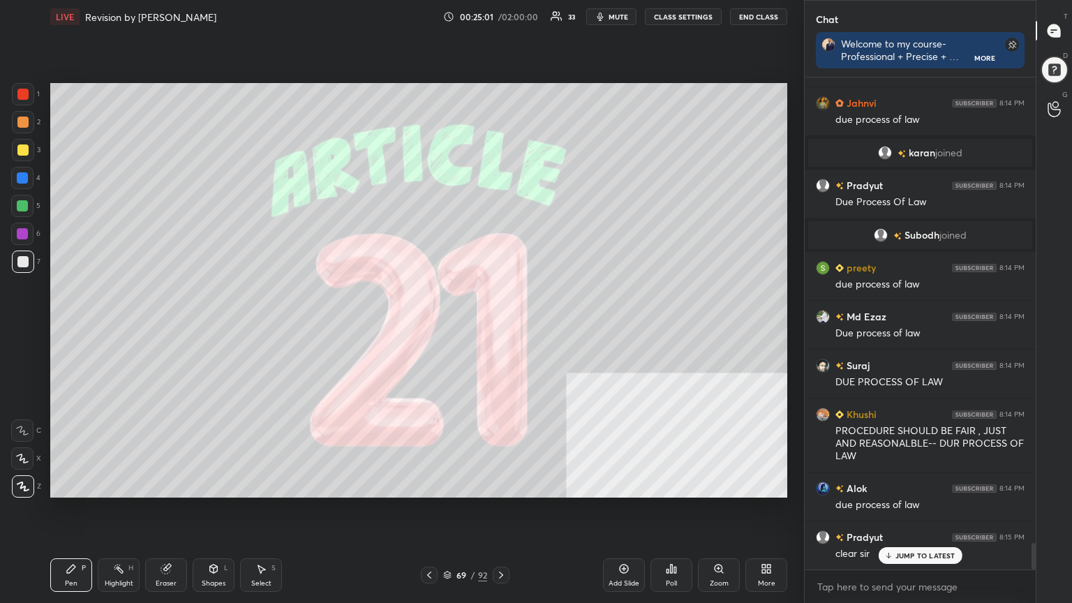
click at [21, 147] on div at bounding box center [22, 149] width 11 height 11
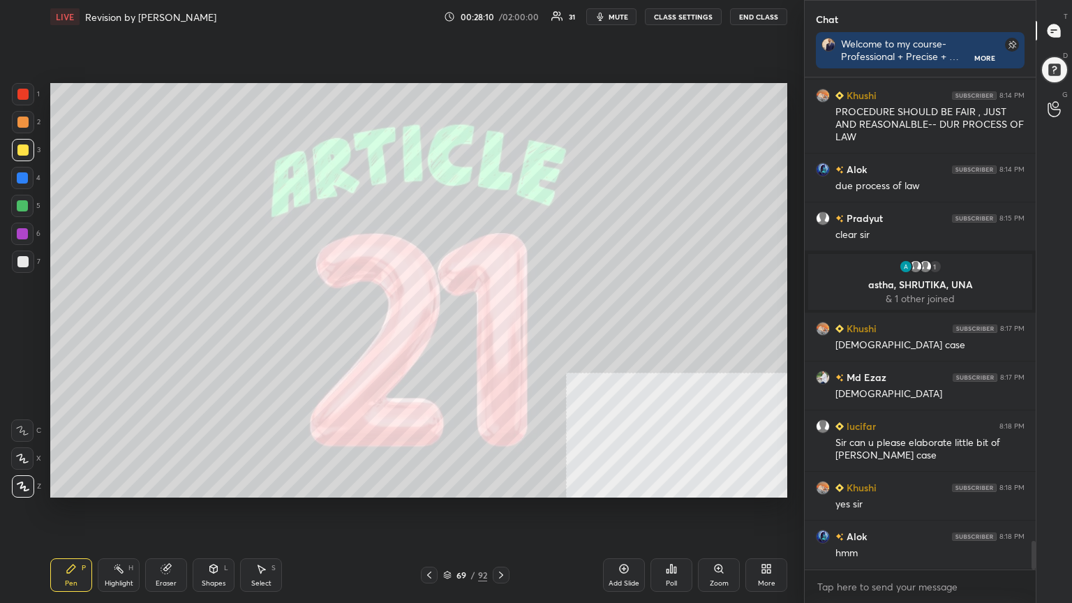
scroll to position [8042, 0]
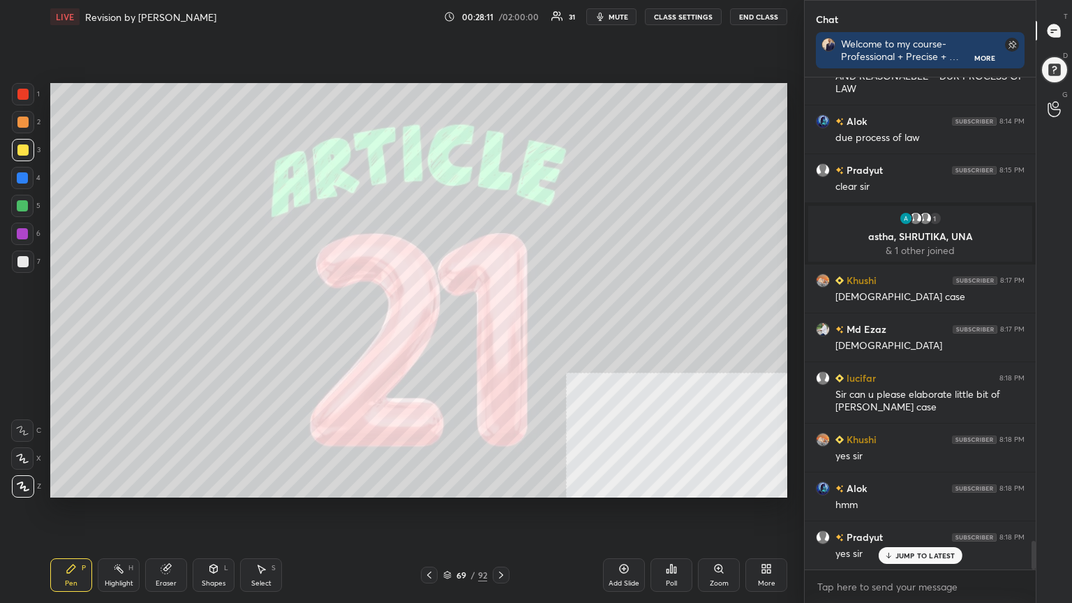
click at [22, 94] on div at bounding box center [22, 94] width 11 height 11
click at [207, 541] on div "Shapes L" at bounding box center [214, 575] width 42 height 34
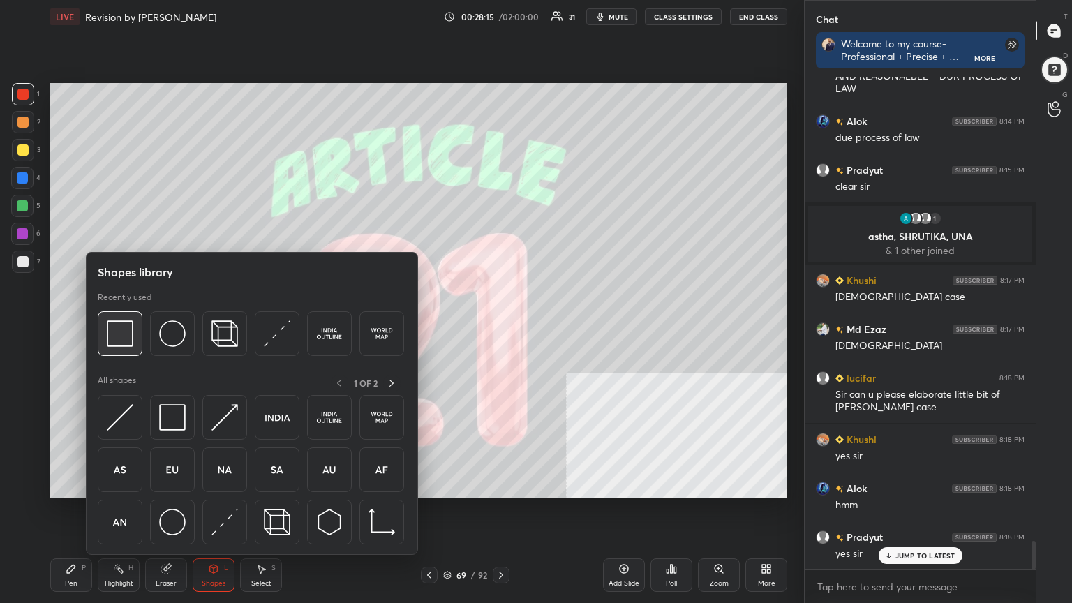
click at [119, 332] on img at bounding box center [120, 333] width 27 height 27
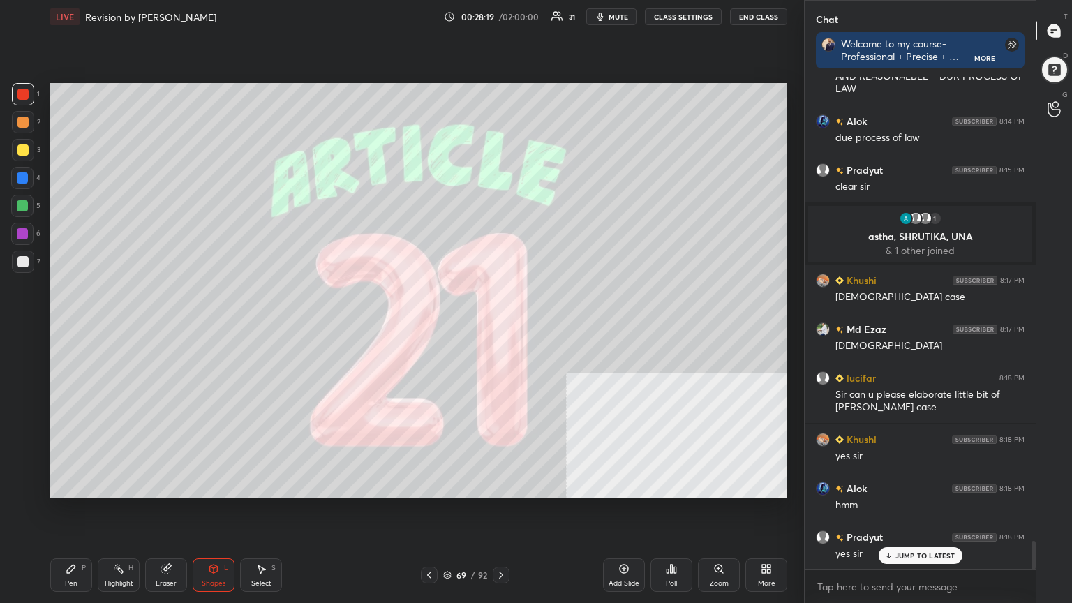
click at [447, 541] on div "69 / 92" at bounding box center [465, 575] width 44 height 13
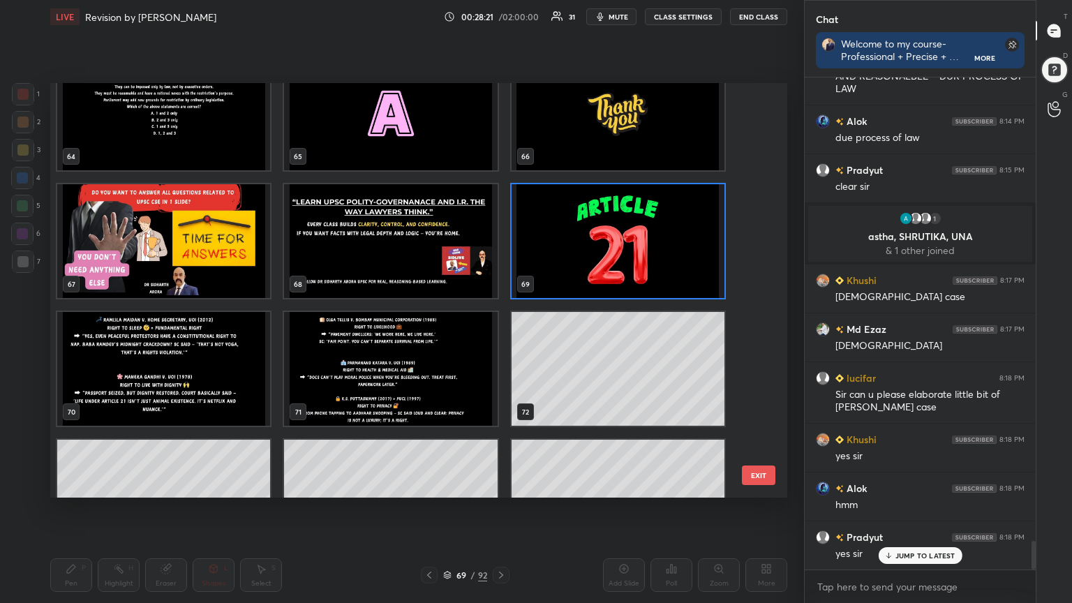
scroll to position [2771, 0]
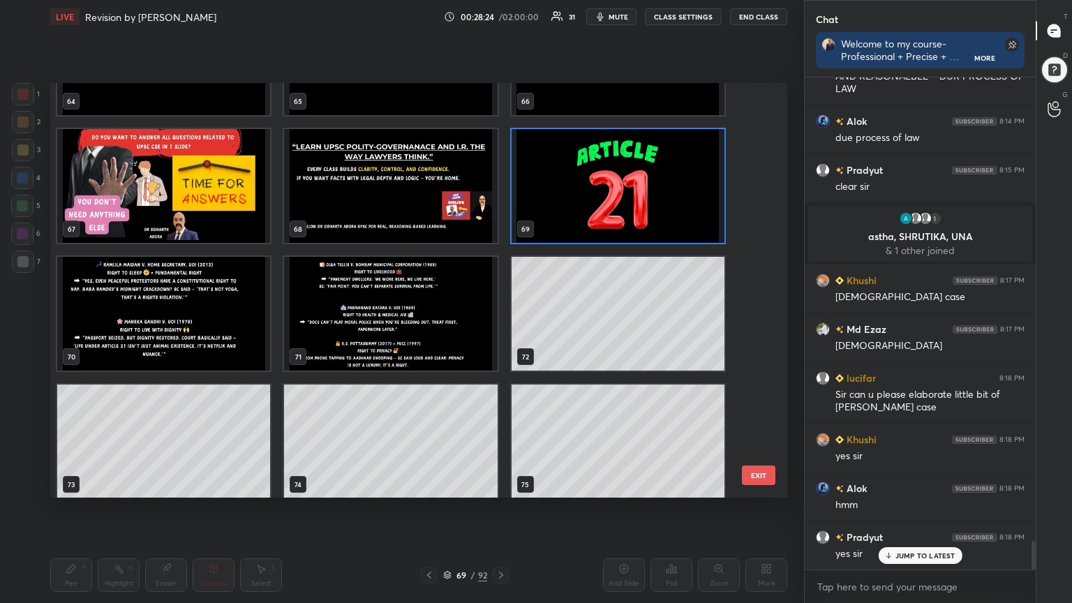
click at [383, 335] on img "grid" at bounding box center [390, 314] width 213 height 114
click at [382, 335] on img "grid" at bounding box center [390, 314] width 213 height 114
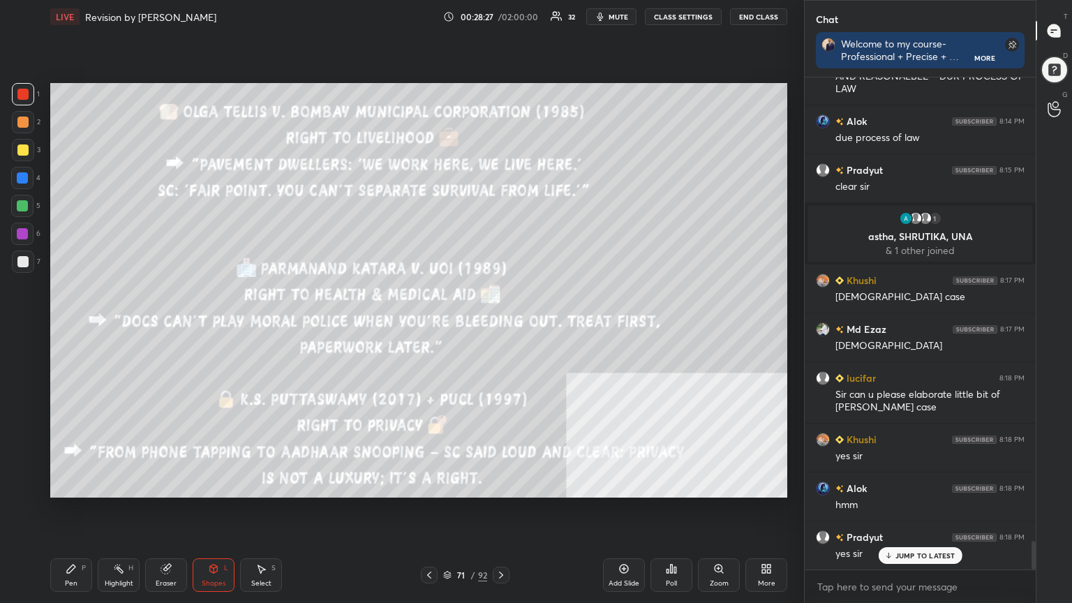
scroll to position [8056, 0]
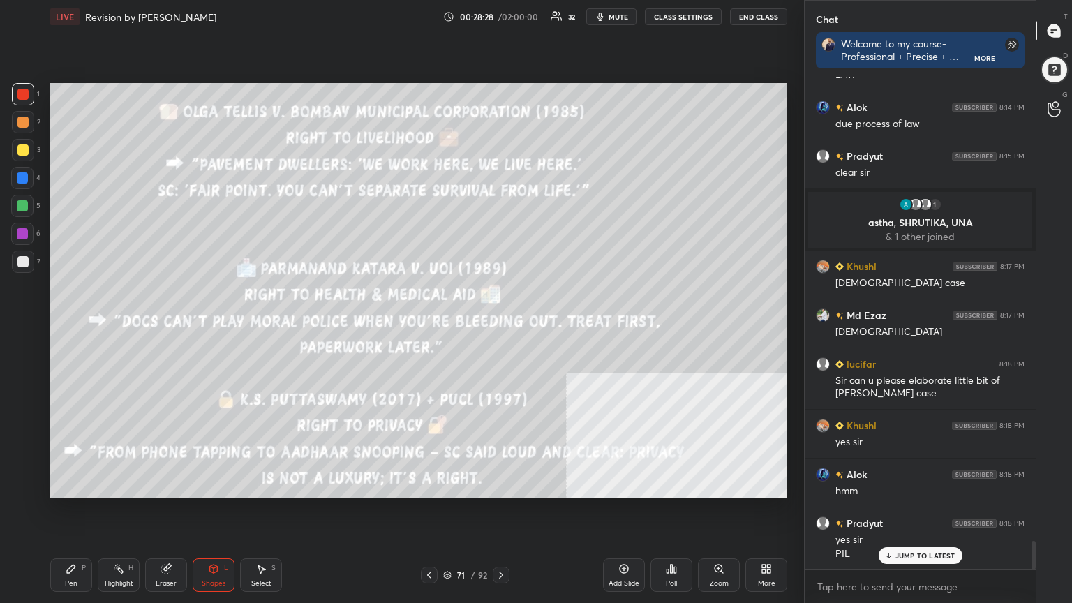
click at [75, 541] on icon at bounding box center [71, 568] width 11 height 11
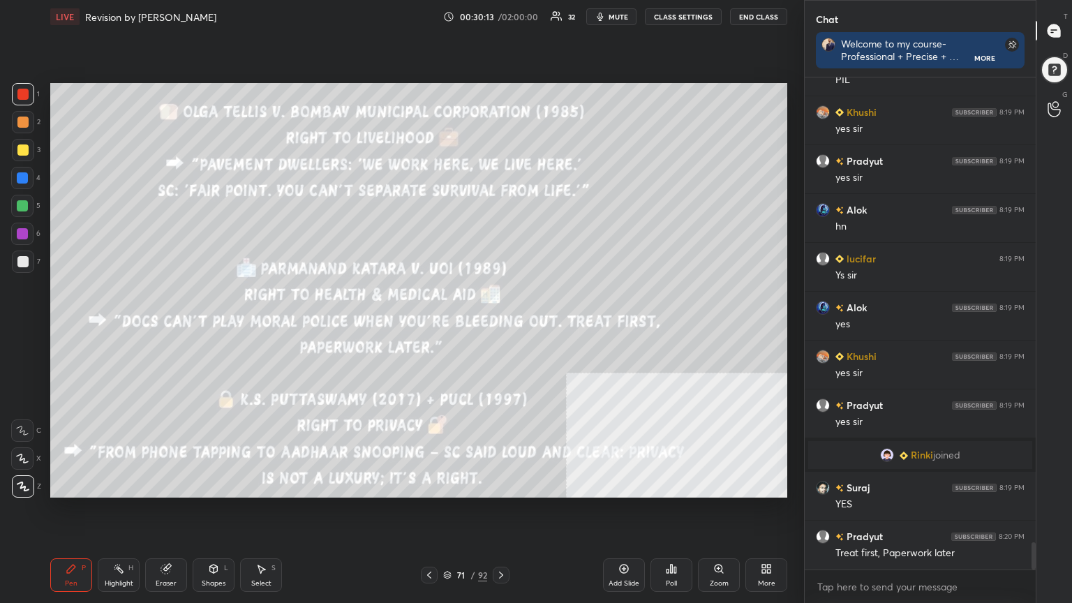
scroll to position [8421, 0]
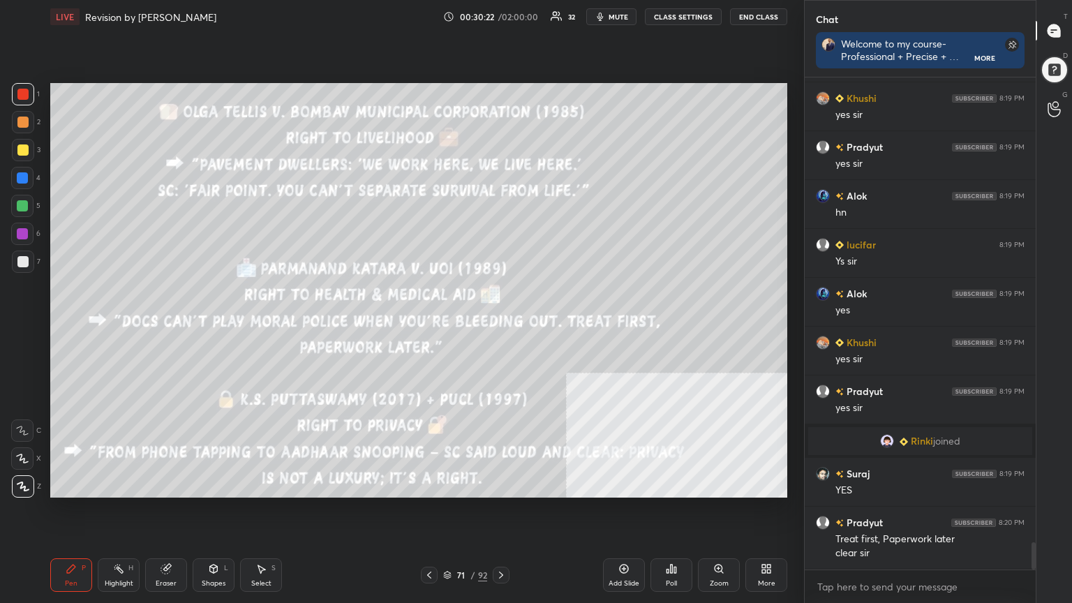
click at [429, 541] on icon at bounding box center [429, 575] width 11 height 11
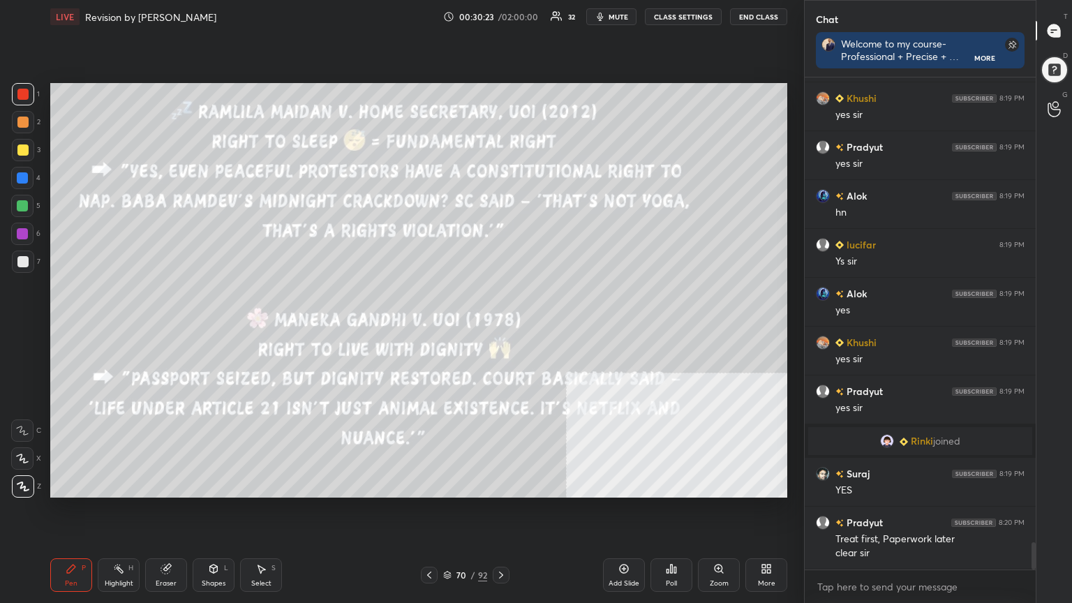
click at [429, 541] on icon at bounding box center [429, 575] width 11 height 11
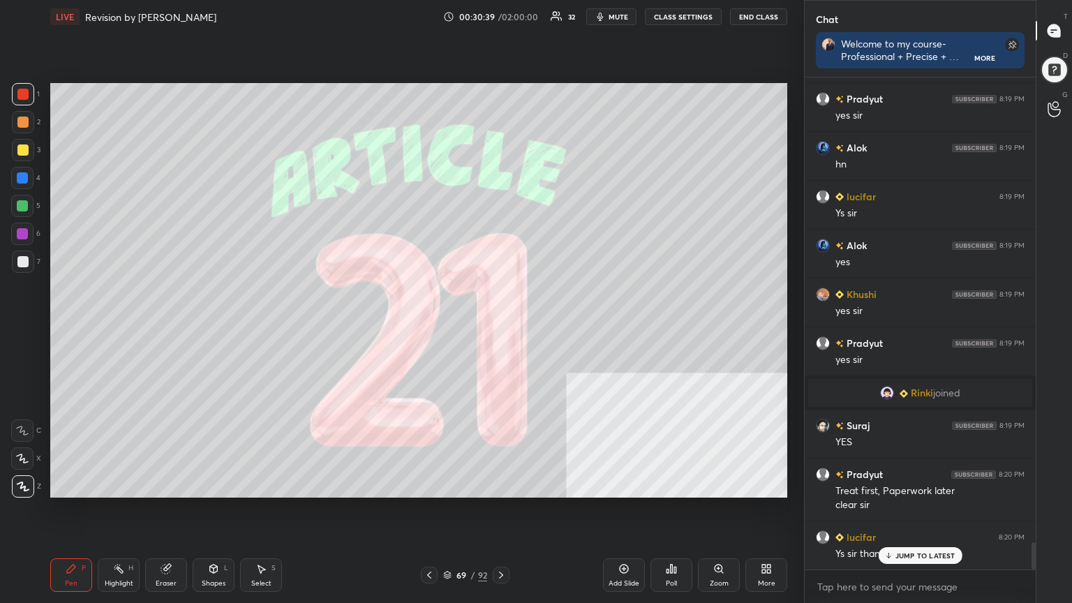
scroll to position [8502, 0]
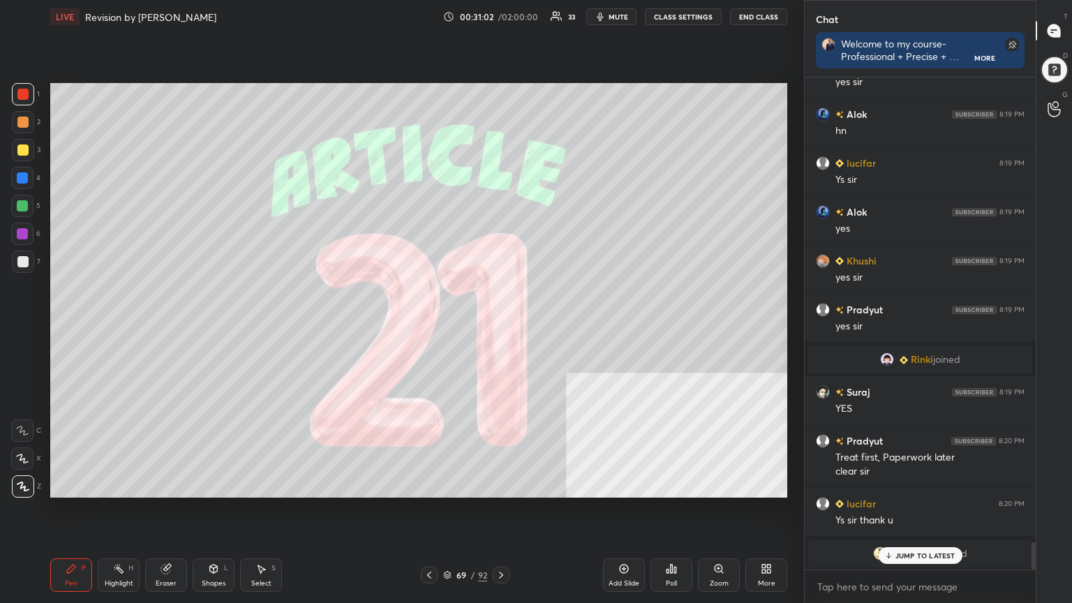
click at [622, 11] on button "mute" at bounding box center [611, 16] width 50 height 17
click at [623, 14] on span "unmute" at bounding box center [617, 17] width 30 height 10
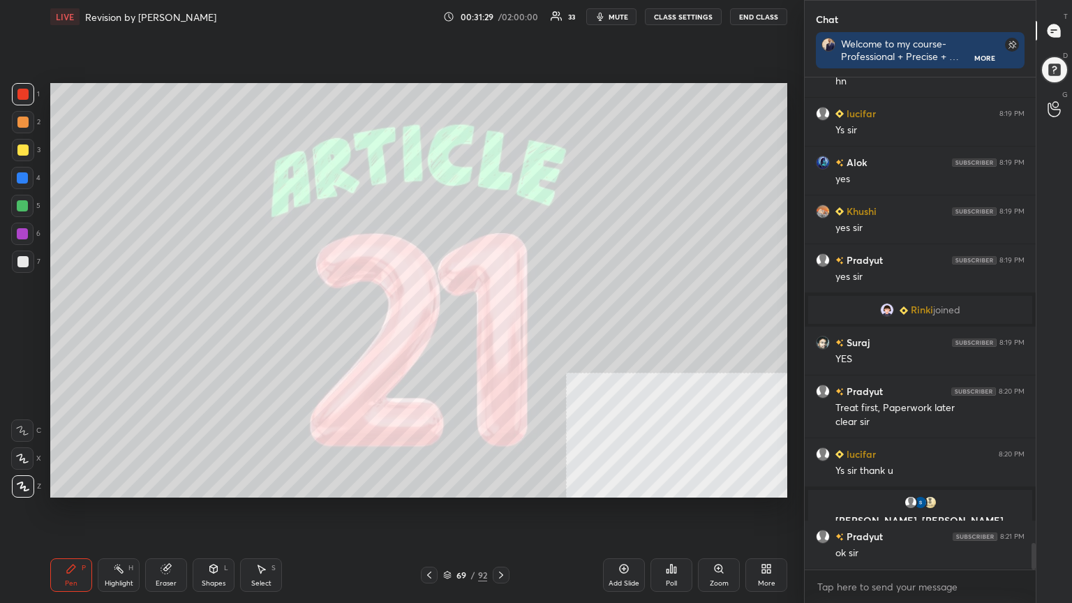
click at [618, 14] on span "mute" at bounding box center [619, 17] width 20 height 10
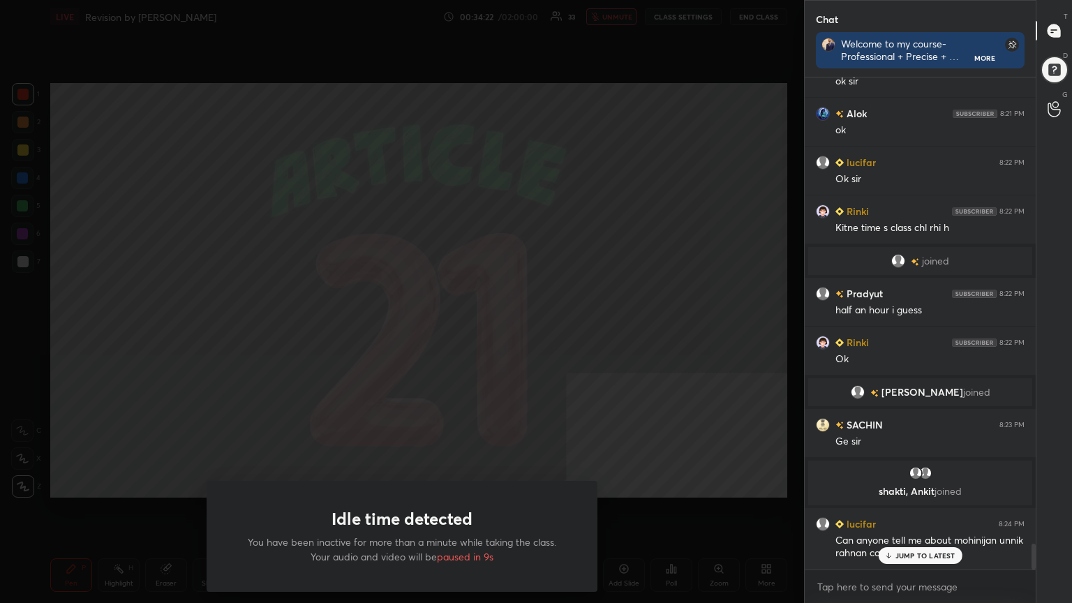
scroll to position [8823, 0]
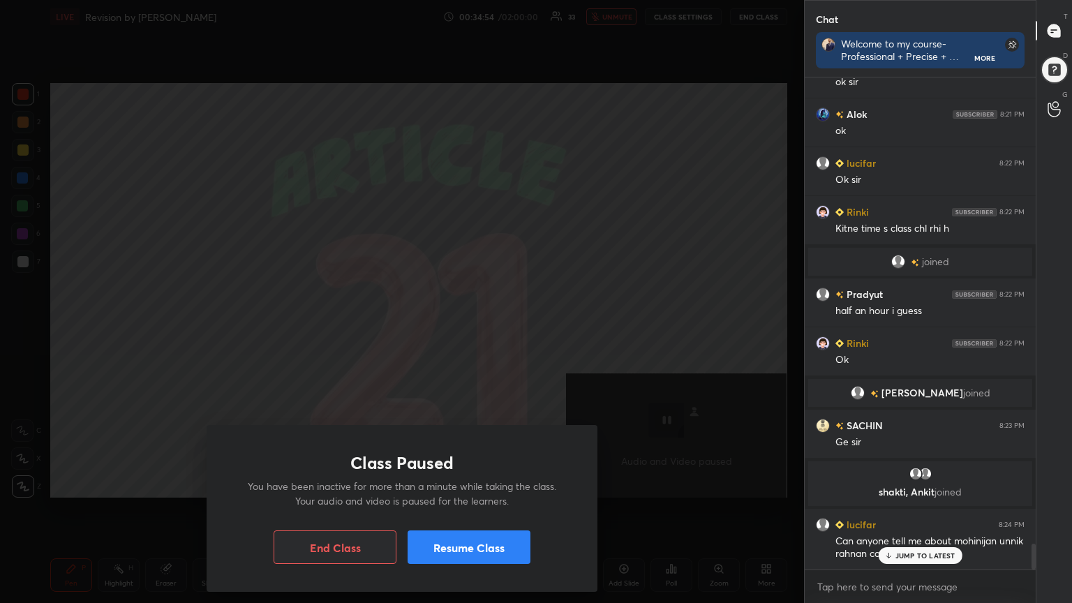
click at [477, 541] on button "Resume Class" at bounding box center [469, 548] width 123 height 34
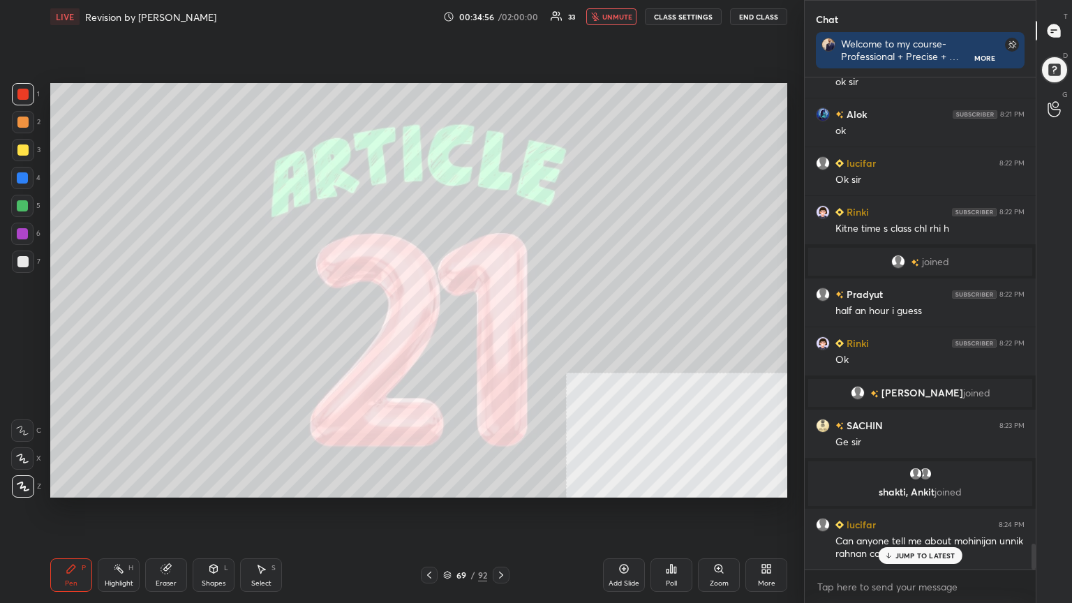
click at [612, 17] on span "unmute" at bounding box center [617, 17] width 30 height 10
click at [902, 541] on p "JUMP TO LATEST" at bounding box center [926, 555] width 60 height 8
click at [902, 541] on div "Can anyone tell me about mohinijan unnik rahnan case" at bounding box center [930, 548] width 189 height 27
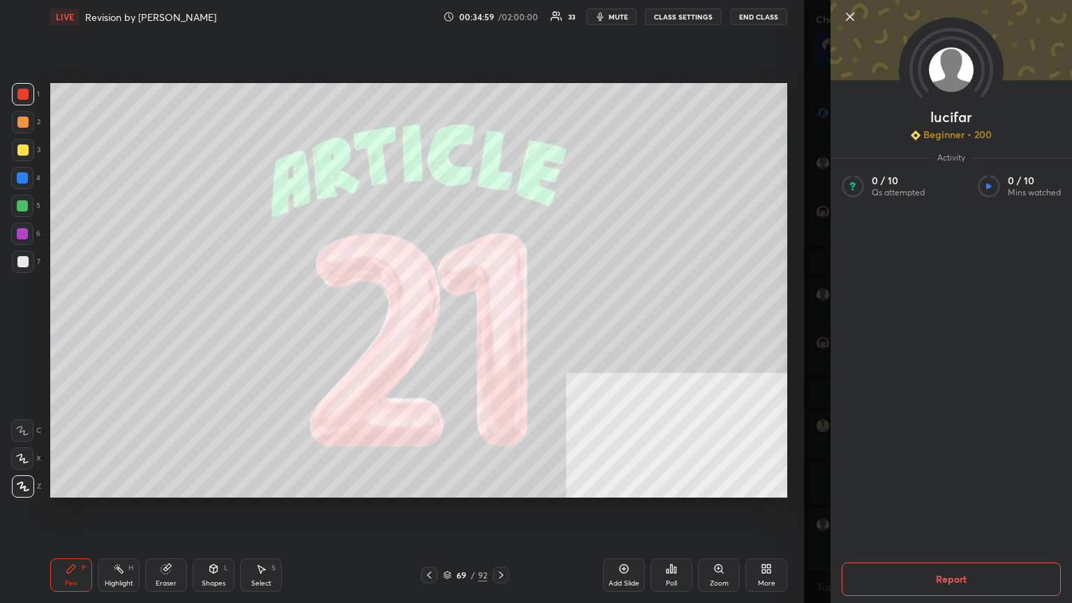
scroll to position [8857, 0]
drag, startPoint x: 847, startPoint y: 17, endPoint x: 836, endPoint y: 31, distance: 17.5
click at [845, 17] on icon at bounding box center [850, 16] width 17 height 17
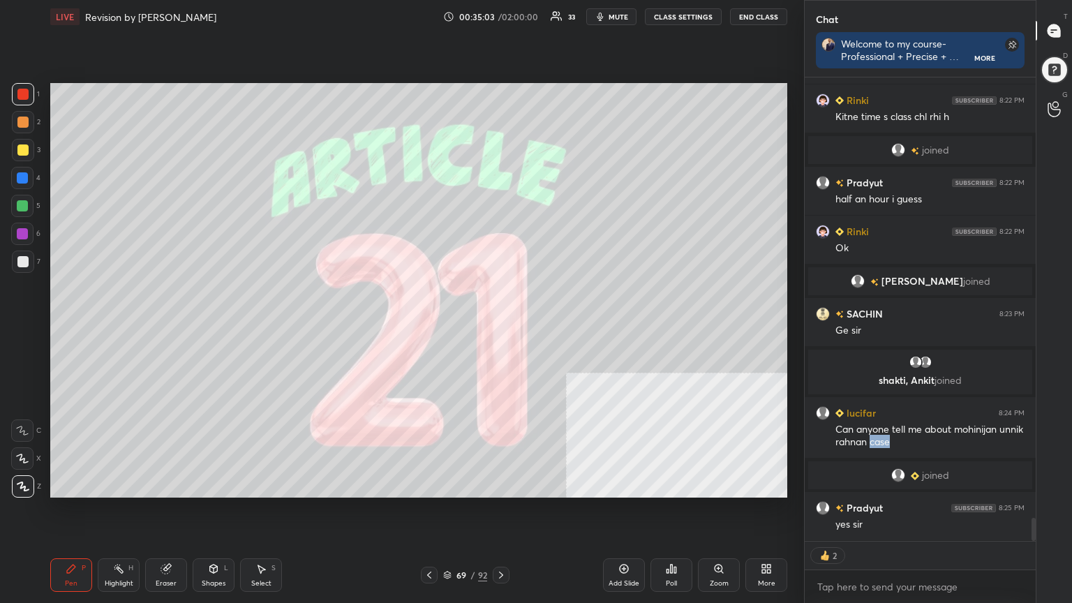
scroll to position [8885, 0]
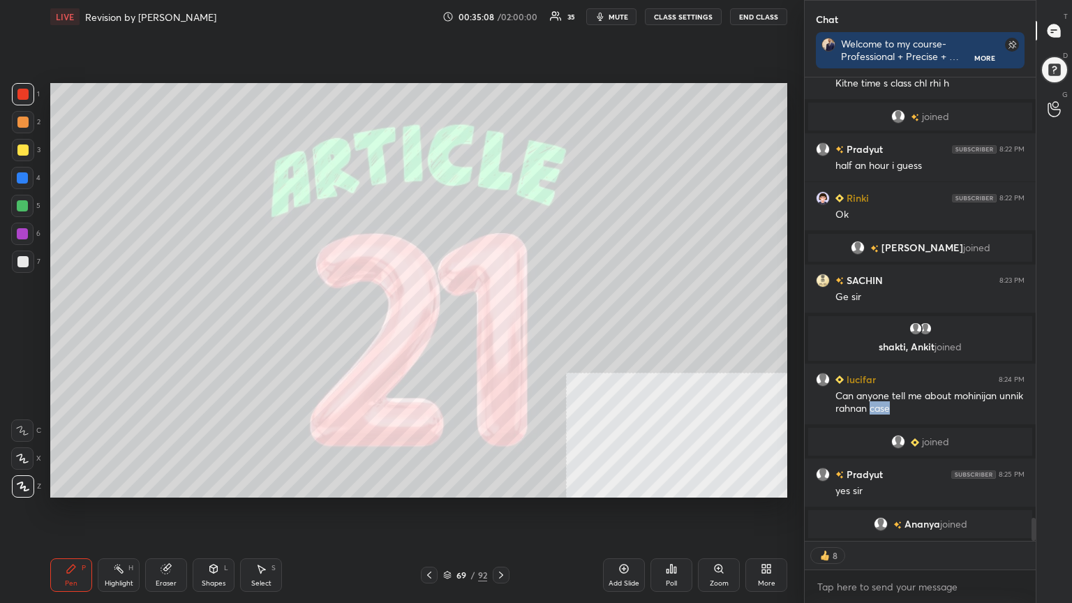
click at [621, 541] on icon at bounding box center [624, 569] width 9 height 9
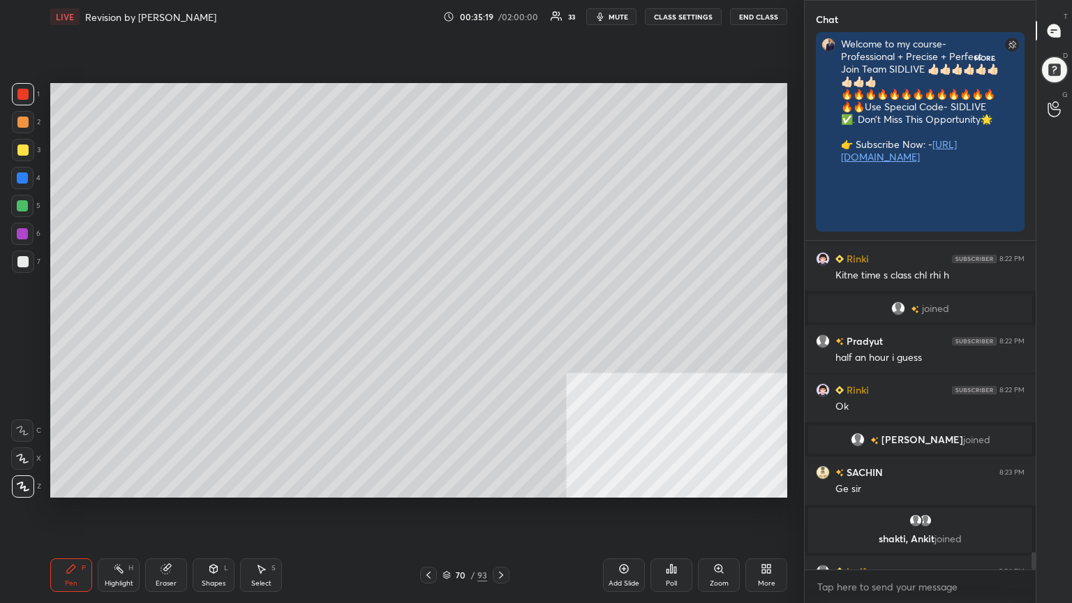
scroll to position [372, 227]
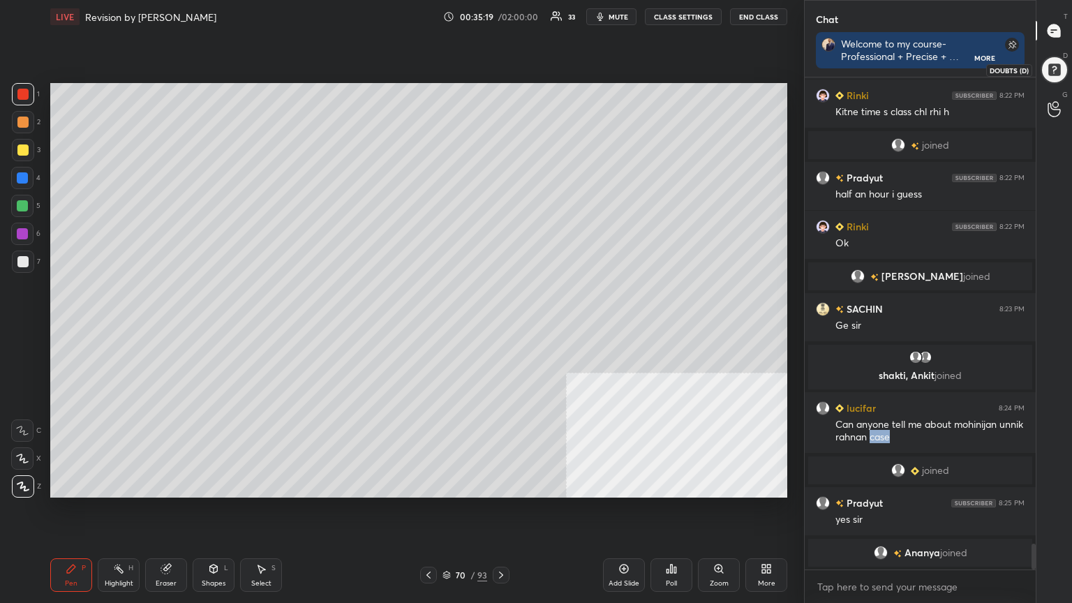
click at [1053, 70] on div at bounding box center [1055, 70] width 28 height 28
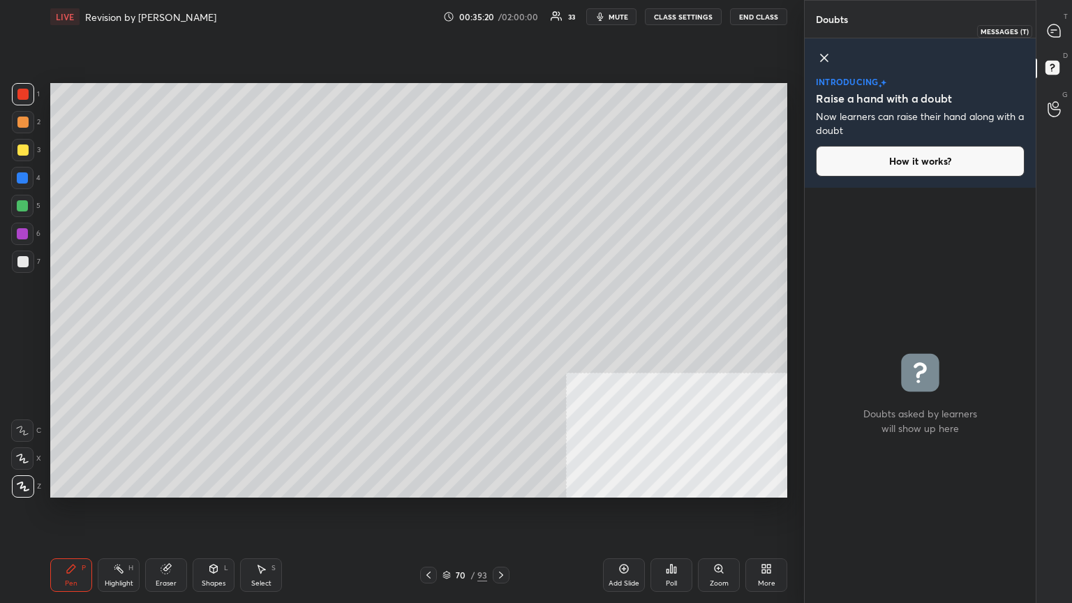
click at [1055, 32] on icon at bounding box center [1054, 30] width 13 height 13
type textarea "x"
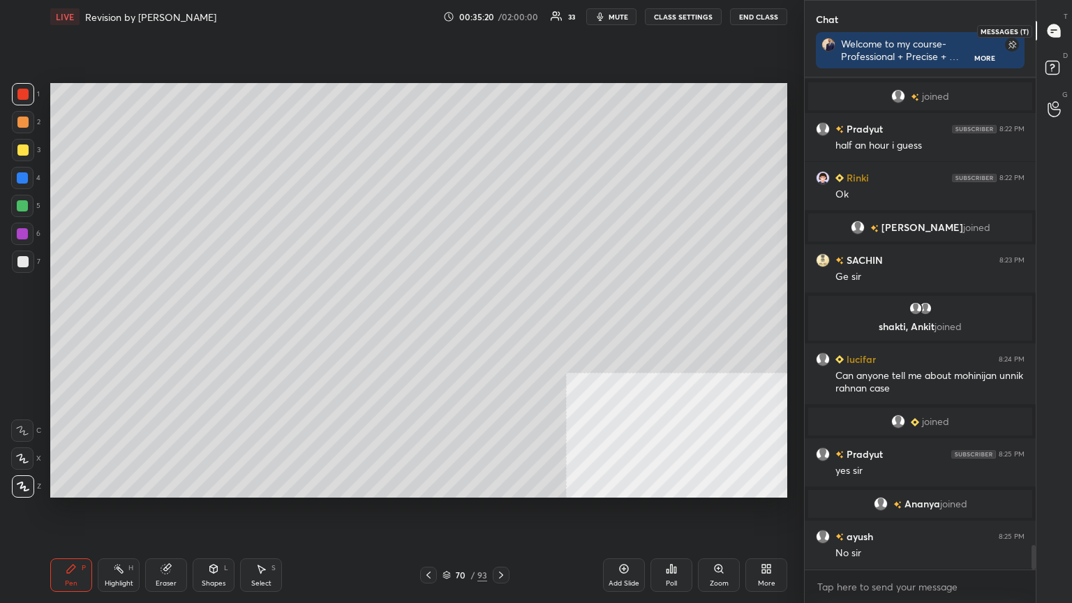
scroll to position [488, 227]
click at [448, 541] on icon at bounding box center [447, 575] width 8 height 8
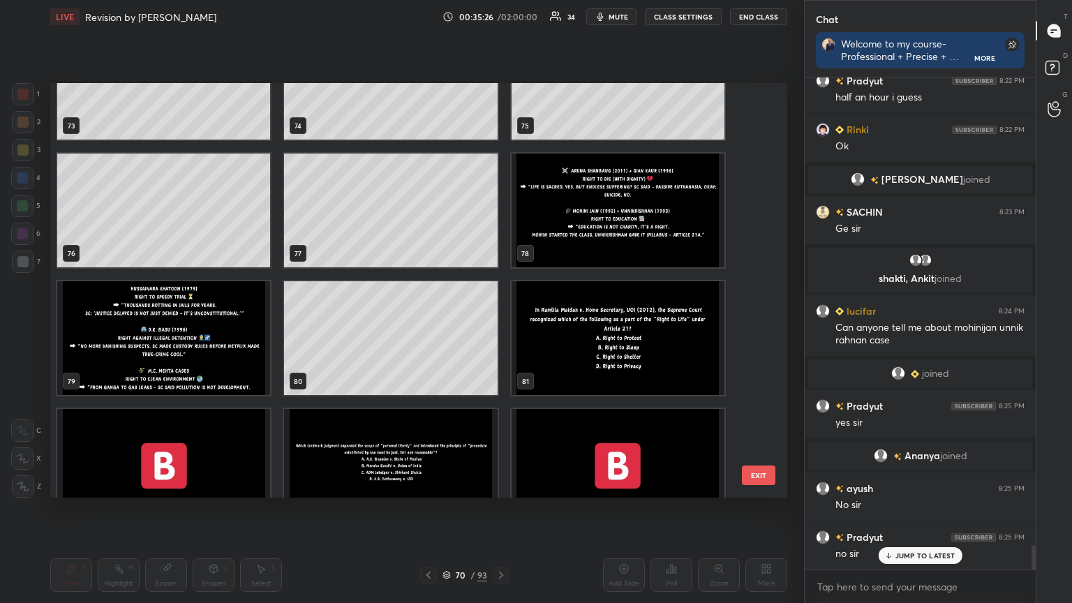
scroll to position [3149, 0]
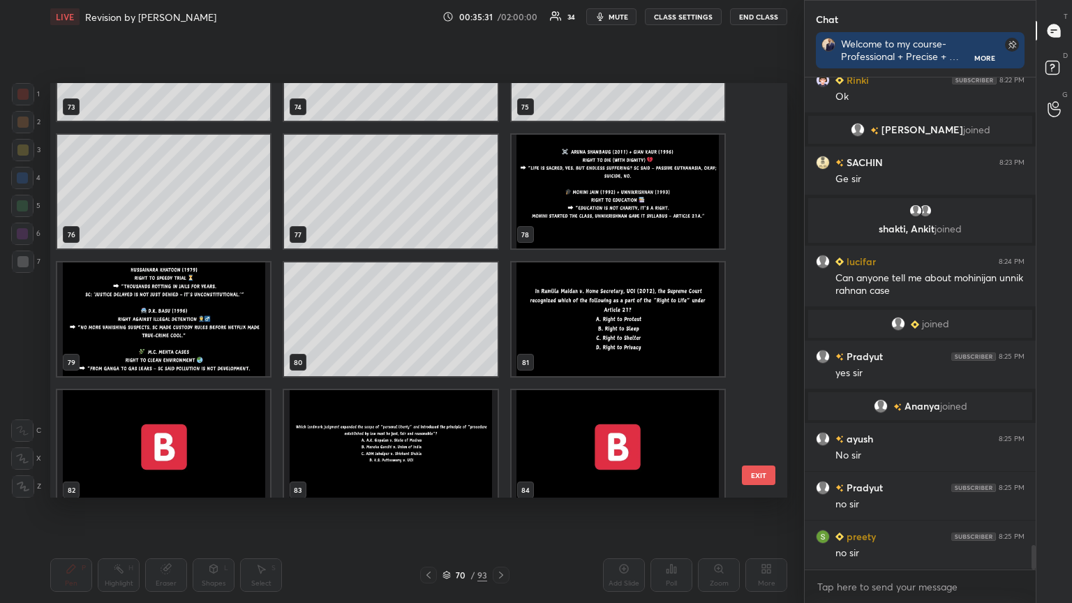
click at [642, 334] on img "grid" at bounding box center [618, 319] width 213 height 114
click at [641, 335] on img "grid" at bounding box center [618, 319] width 213 height 114
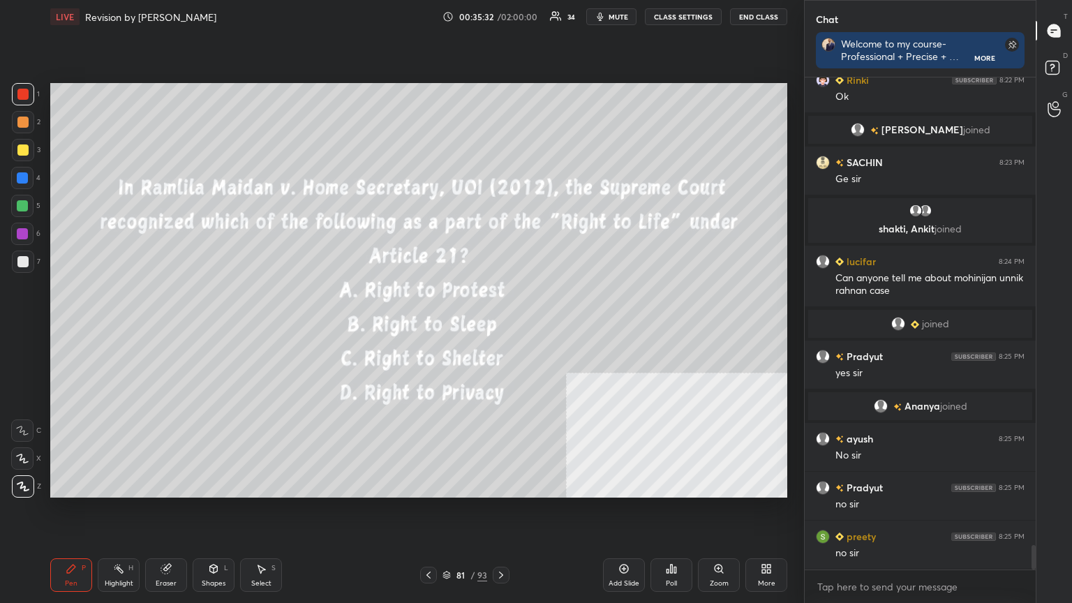
click at [683, 19] on button "CLASS SETTINGS" at bounding box center [683, 16] width 77 height 17
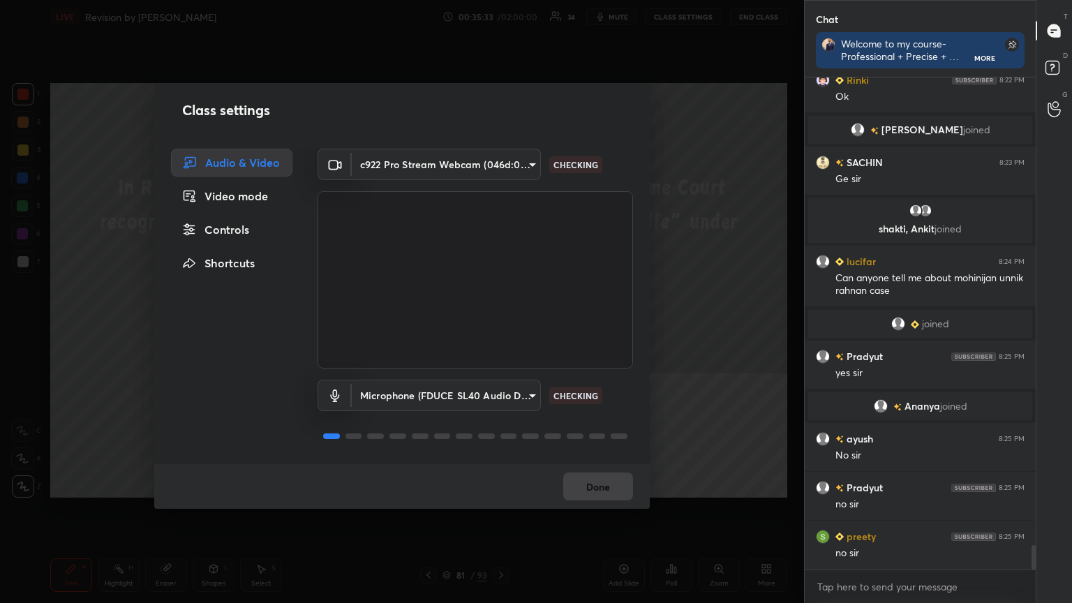
click at [253, 223] on div "Controls" at bounding box center [231, 230] width 121 height 28
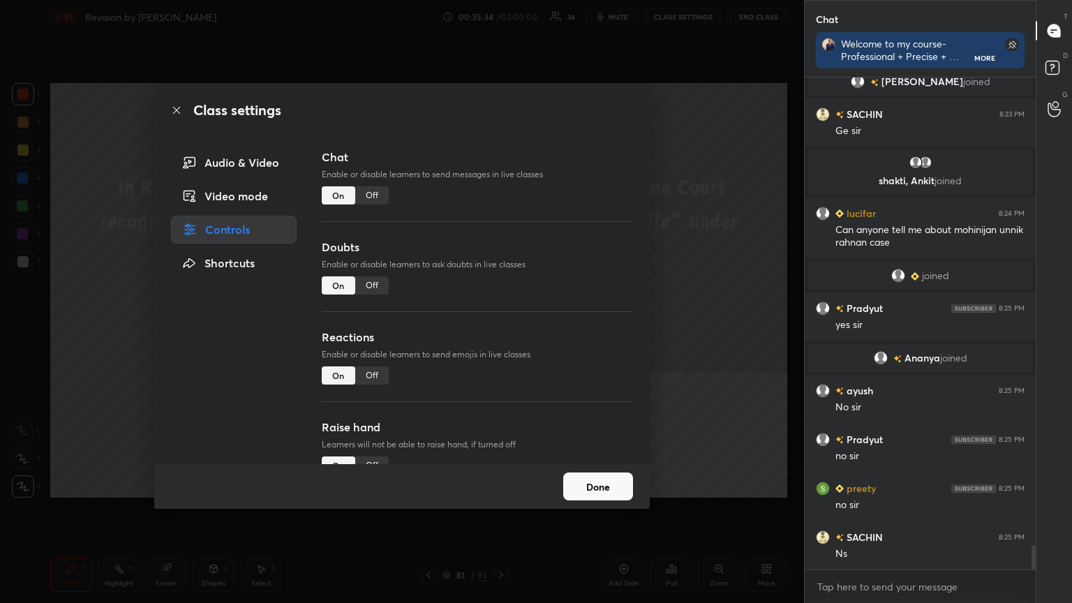
click at [368, 196] on div "Off" at bounding box center [372, 195] width 34 height 18
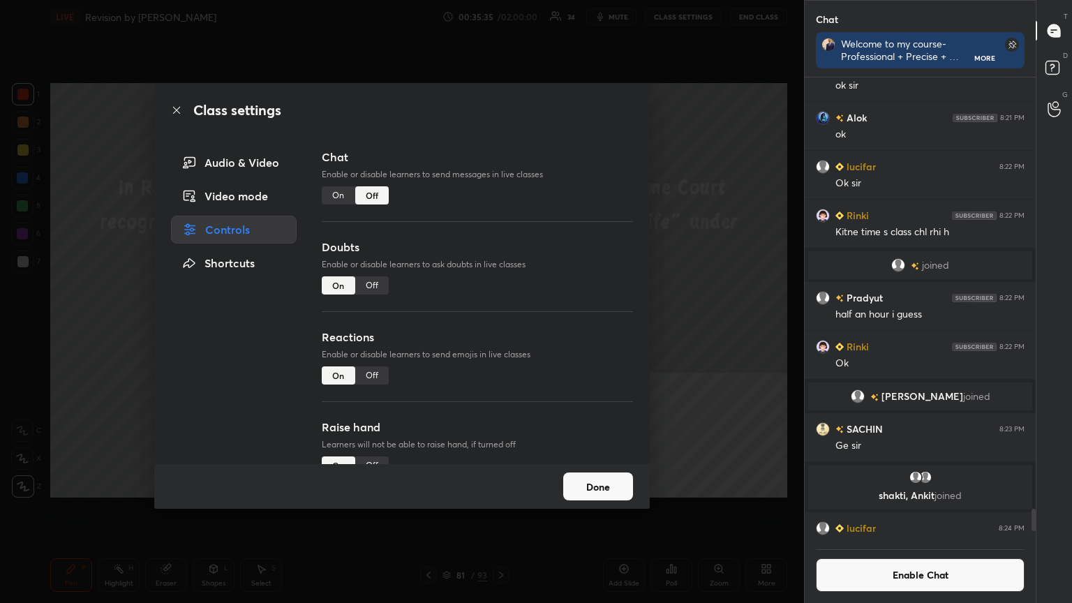
click at [176, 113] on icon at bounding box center [176, 110] width 11 height 11
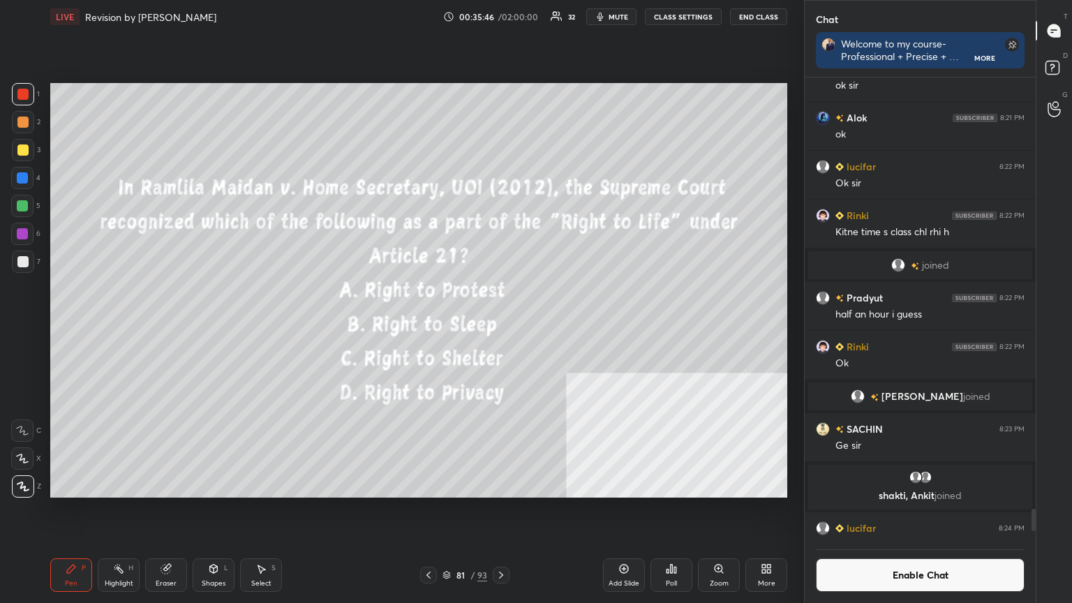
click at [676, 541] on icon at bounding box center [675, 570] width 2 height 6
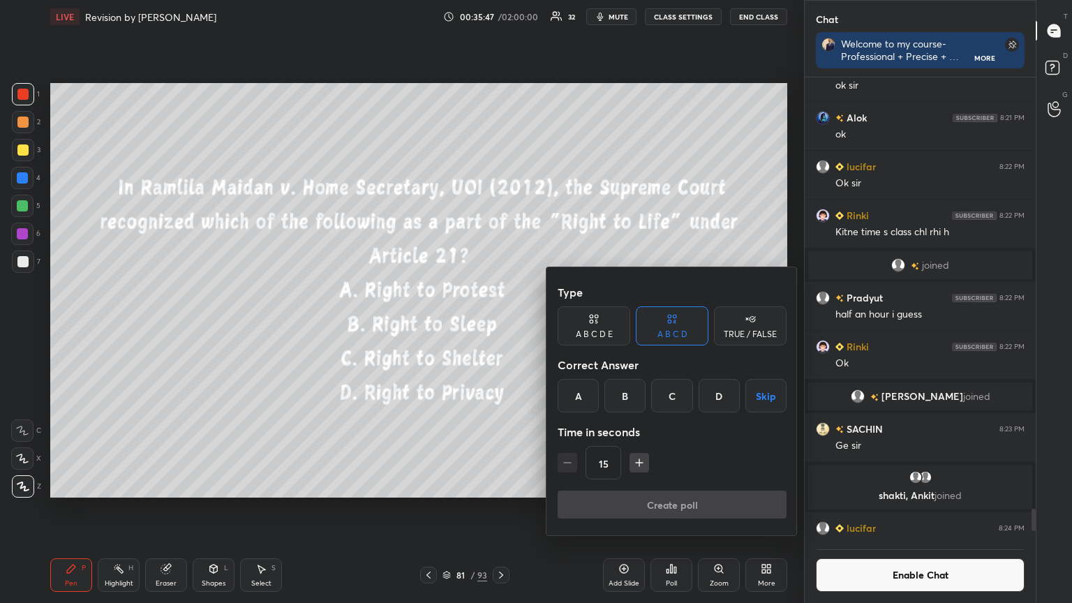
click at [637, 461] on icon "button" at bounding box center [639, 463] width 14 height 14
click at [639, 460] on icon "button" at bounding box center [639, 463] width 14 height 14
click at [640, 459] on icon "button" at bounding box center [639, 463] width 14 height 14
type input "60"
click at [619, 388] on div "B" at bounding box center [625, 396] width 41 height 34
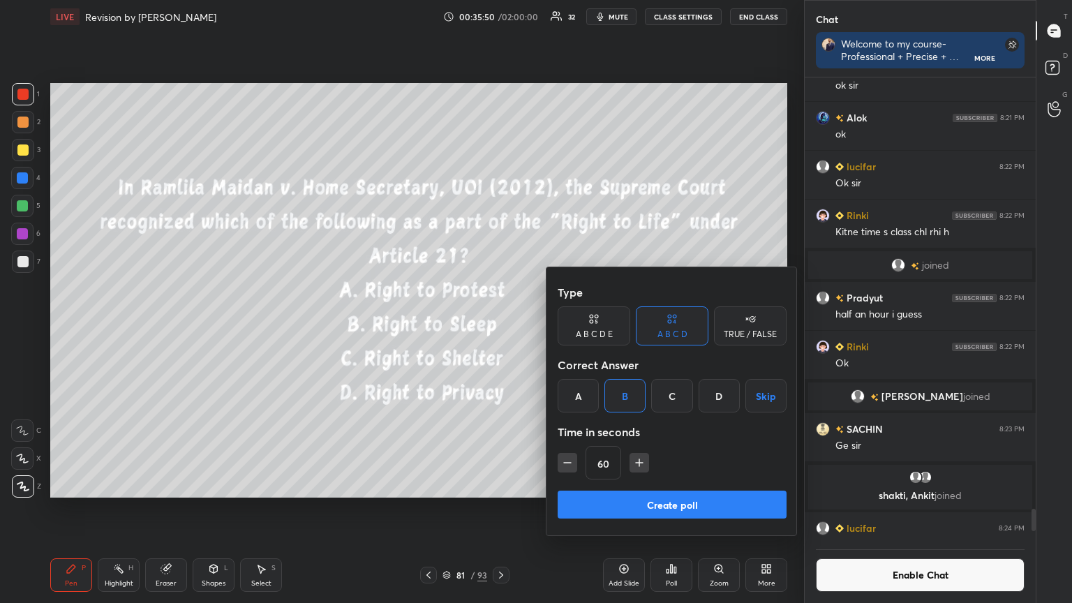
click at [630, 503] on button "Create poll" at bounding box center [672, 505] width 229 height 28
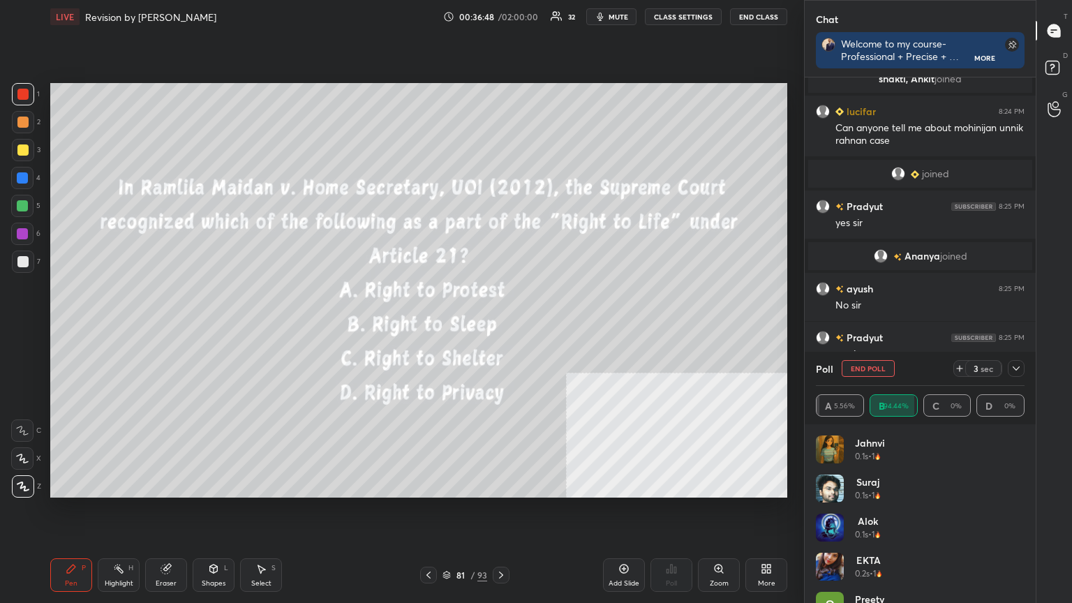
click at [505, 541] on icon at bounding box center [501, 575] width 11 height 11
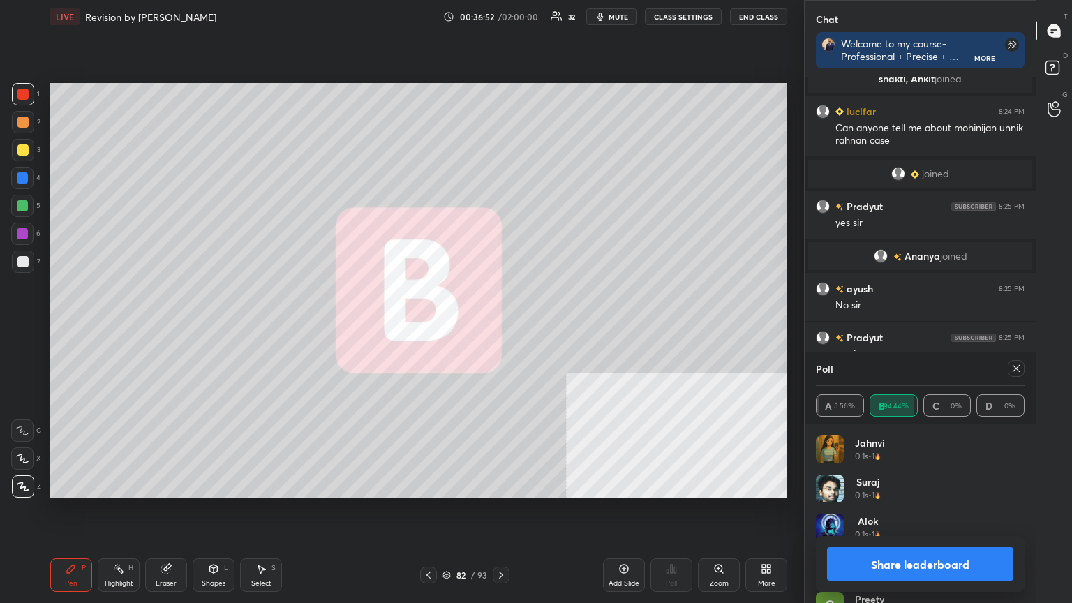
click at [910, 541] on button "Share leaderboard" at bounding box center [920, 564] width 186 height 34
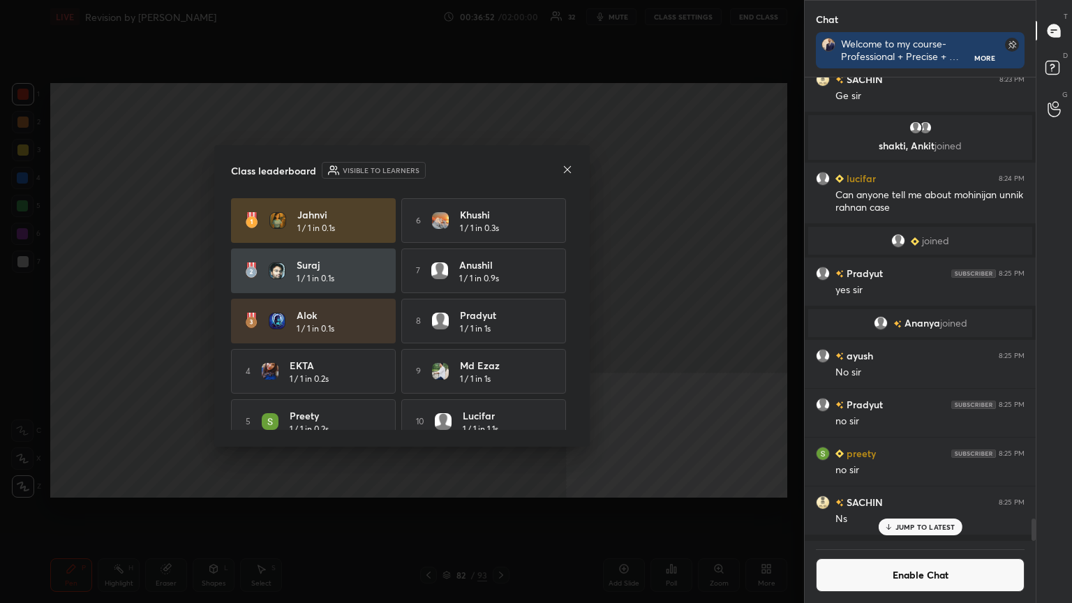
scroll to position [458, 227]
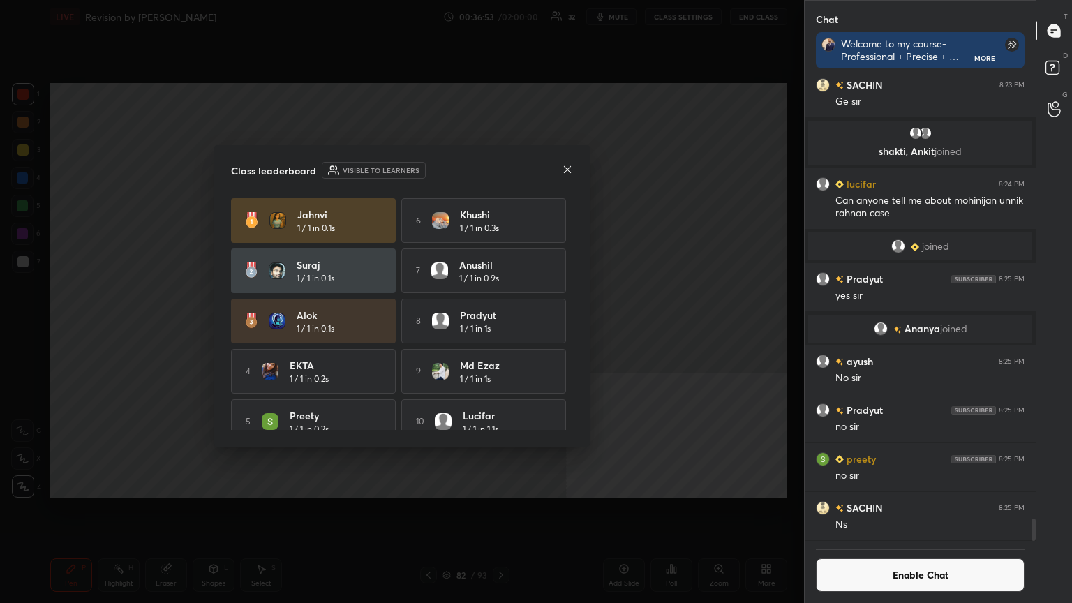
click at [903, 541] on button "Enable Chat" at bounding box center [920, 575] width 209 height 34
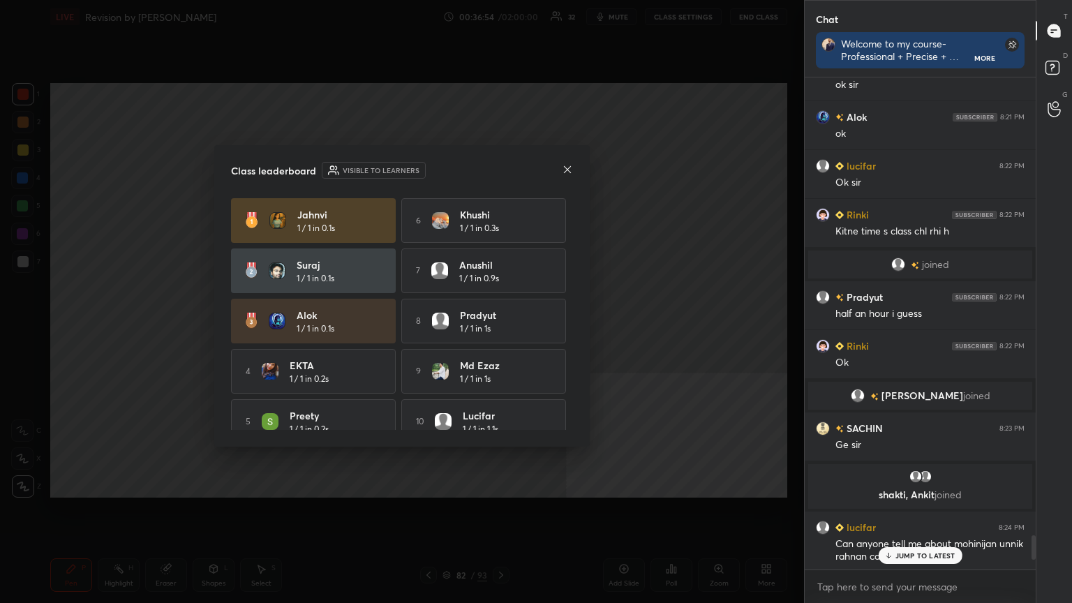
click at [907, 541] on p "JUMP TO LATEST" at bounding box center [926, 555] width 60 height 8
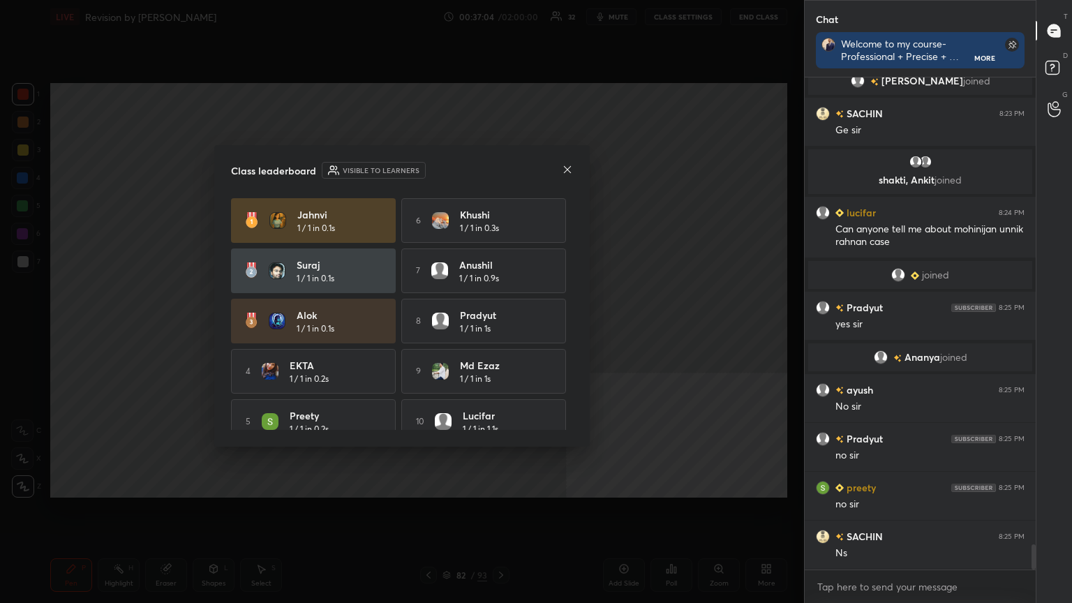
click at [566, 168] on icon at bounding box center [567, 168] width 7 height 7
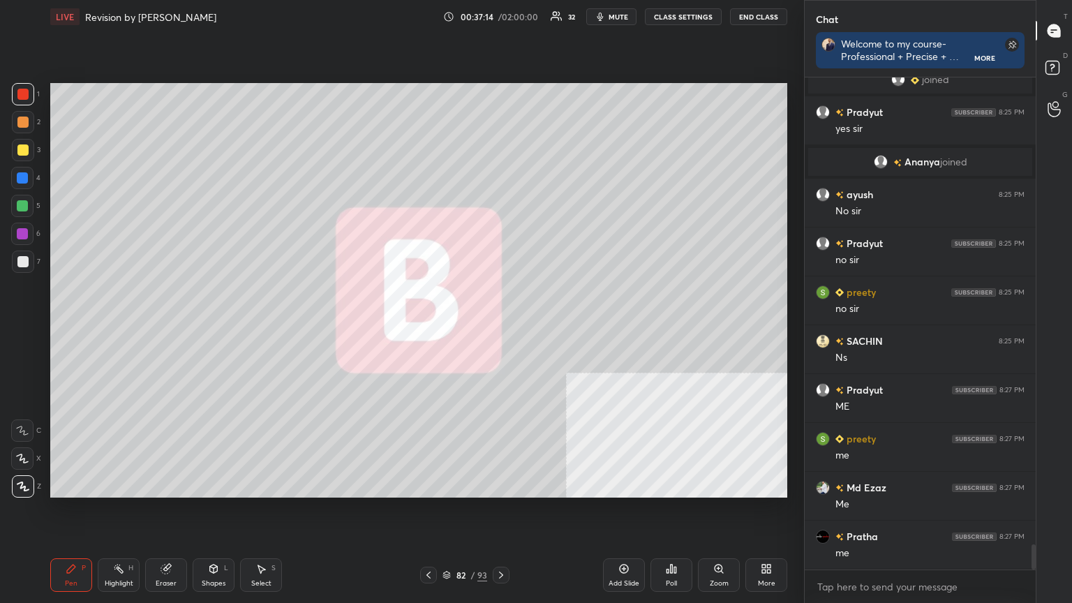
scroll to position [9309, 0]
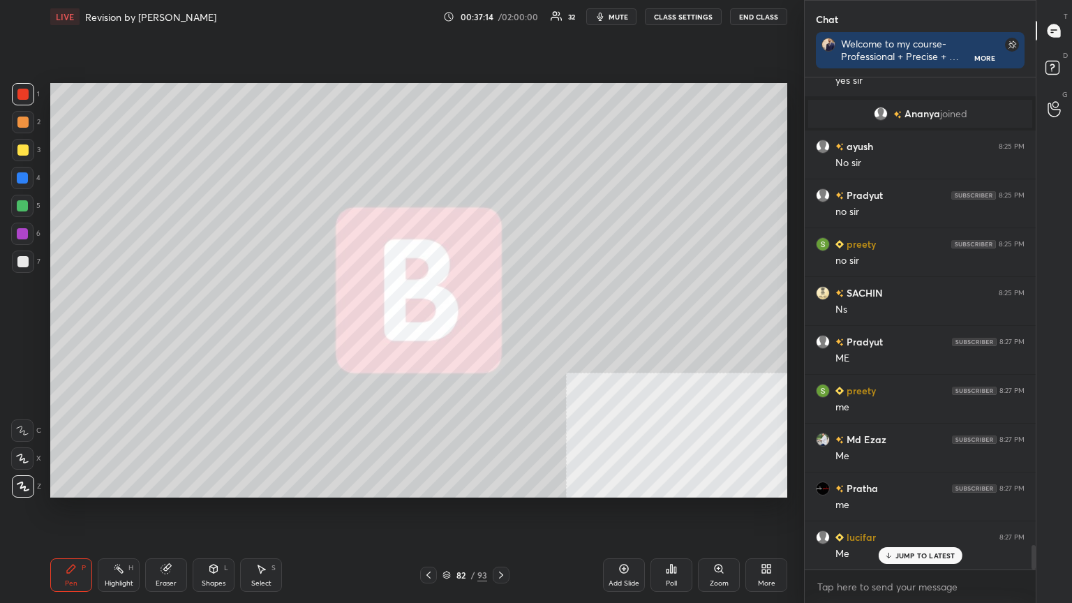
click at [446, 541] on icon at bounding box center [447, 575] width 8 height 8
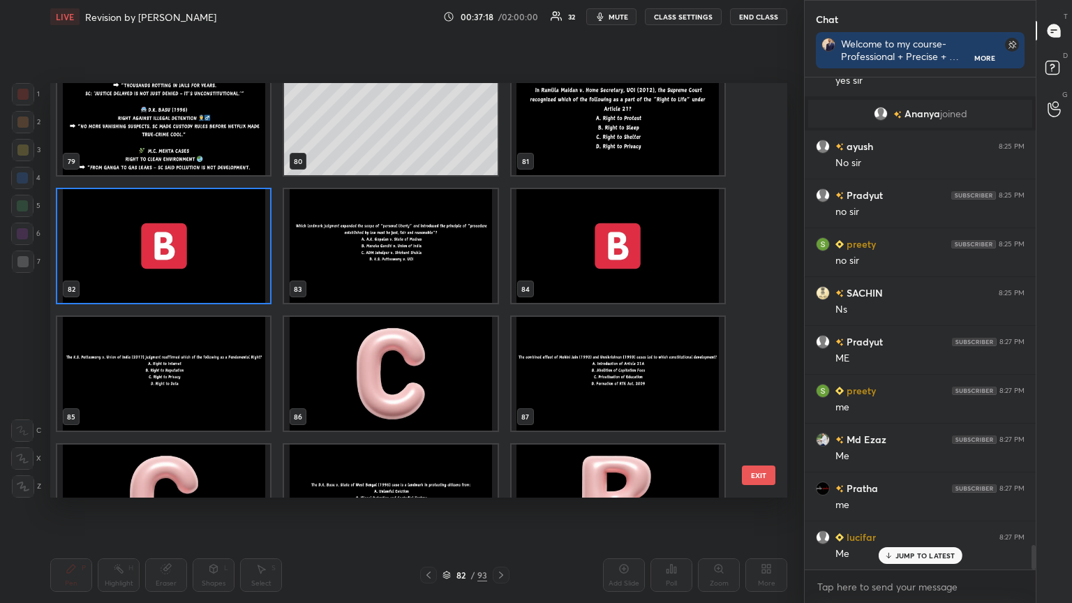
scroll to position [3368, 0]
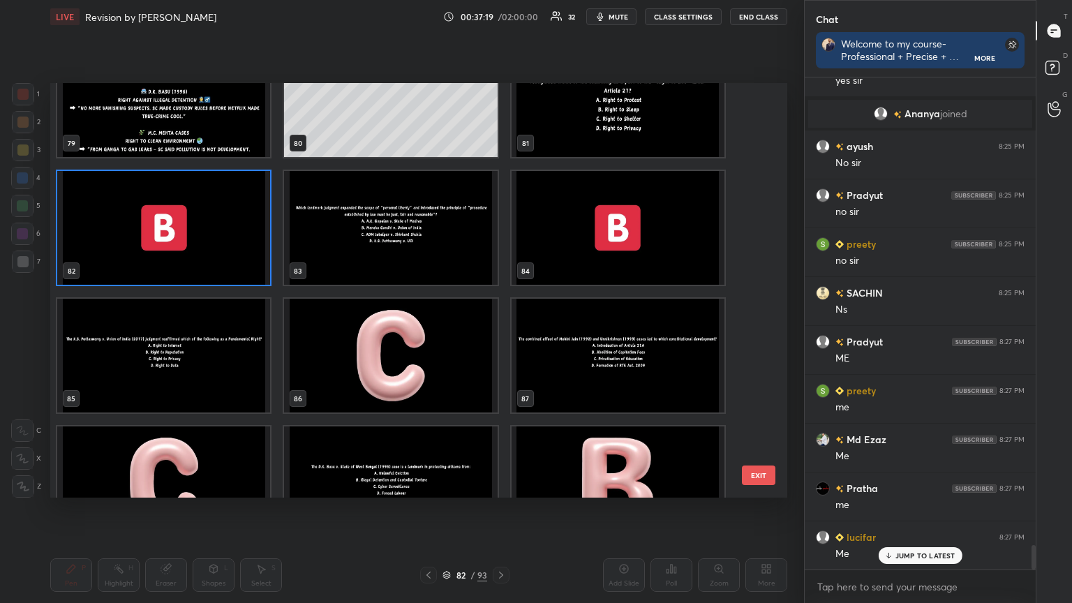
click at [413, 254] on img "grid" at bounding box center [390, 228] width 213 height 114
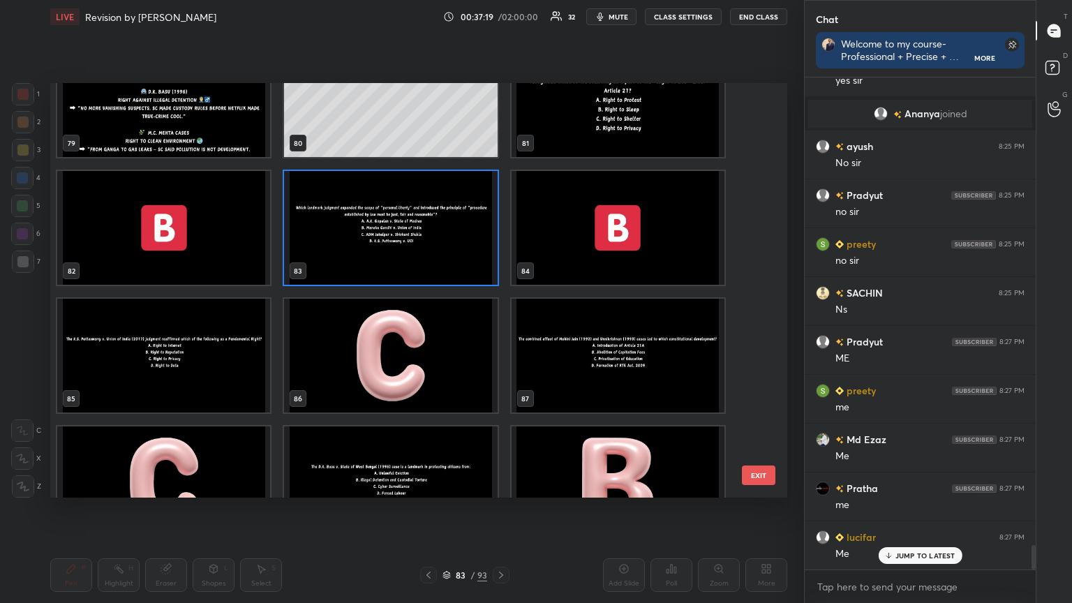
click at [413, 254] on img "grid" at bounding box center [390, 228] width 213 height 114
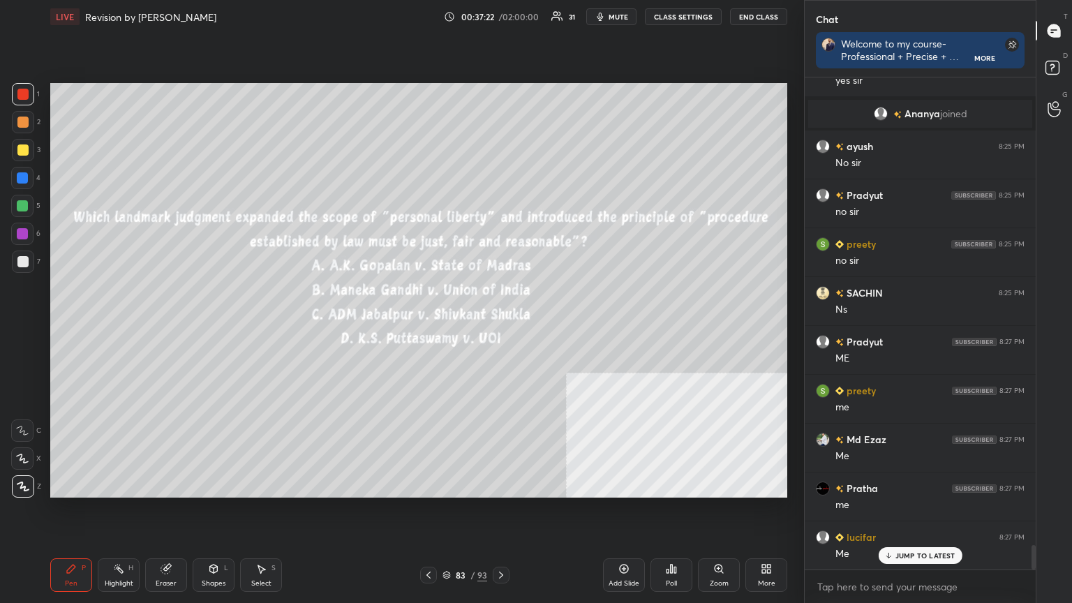
scroll to position [9359, 0]
click at [676, 14] on button "CLASS SETTINGS" at bounding box center [683, 16] width 77 height 17
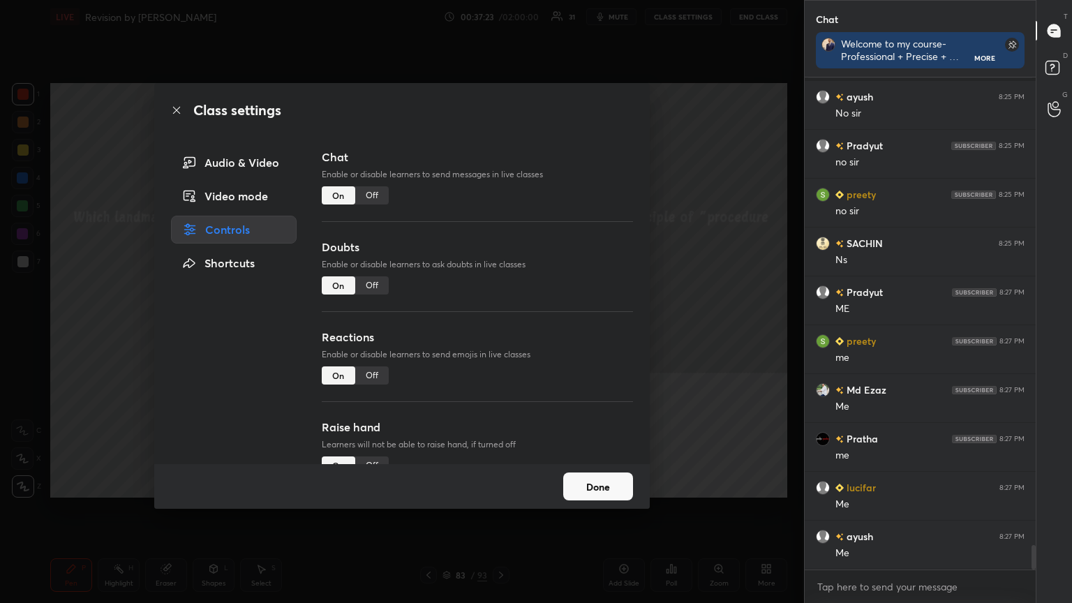
click at [369, 190] on div "Off" at bounding box center [372, 195] width 34 height 18
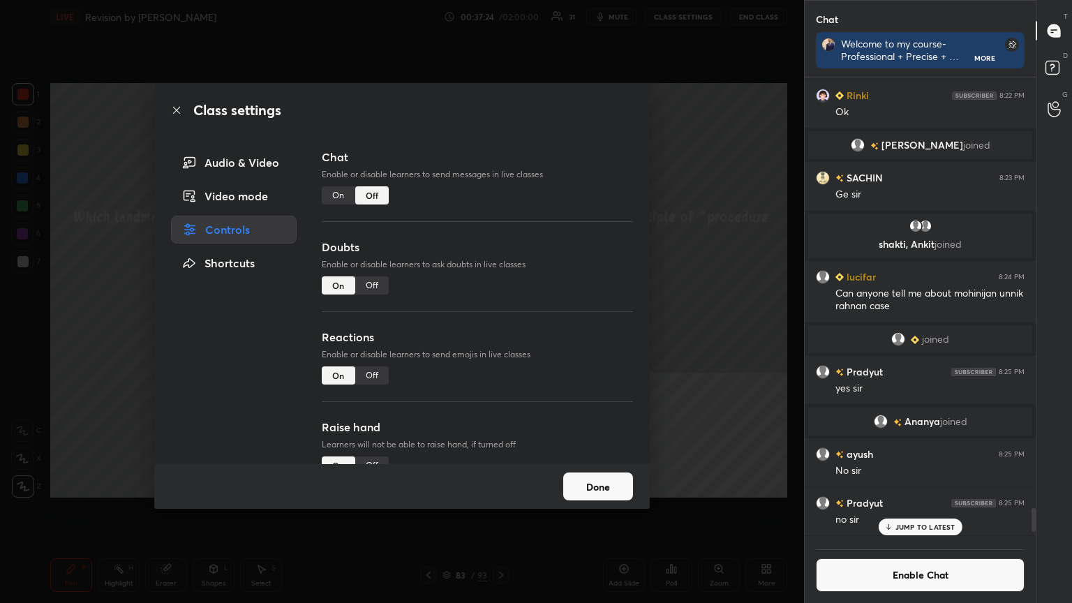
click at [172, 112] on icon at bounding box center [176, 110] width 11 height 11
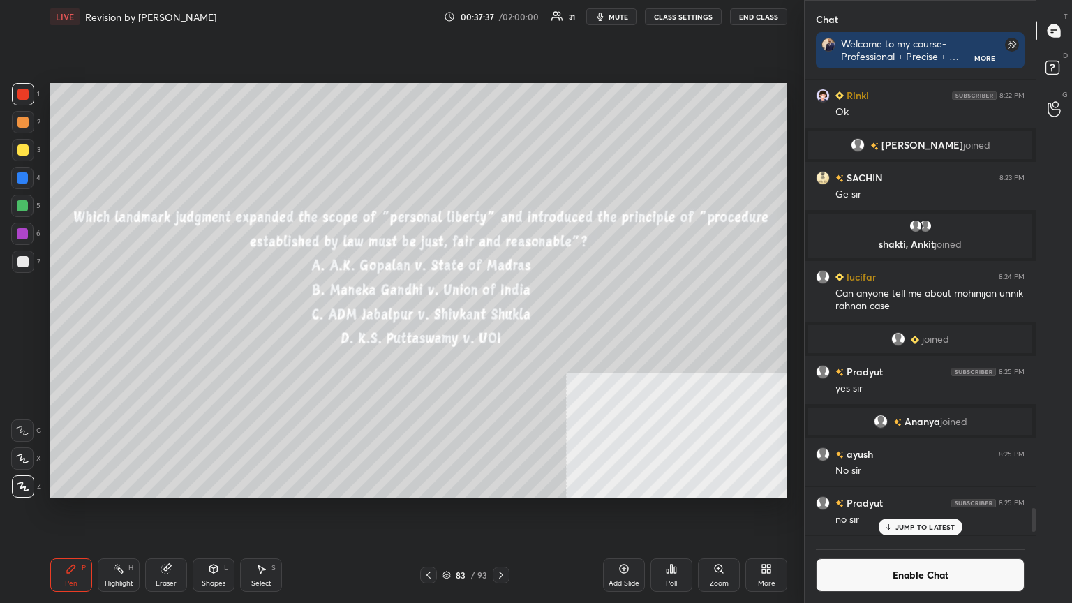
click at [673, 541] on icon at bounding box center [671, 568] width 11 height 11
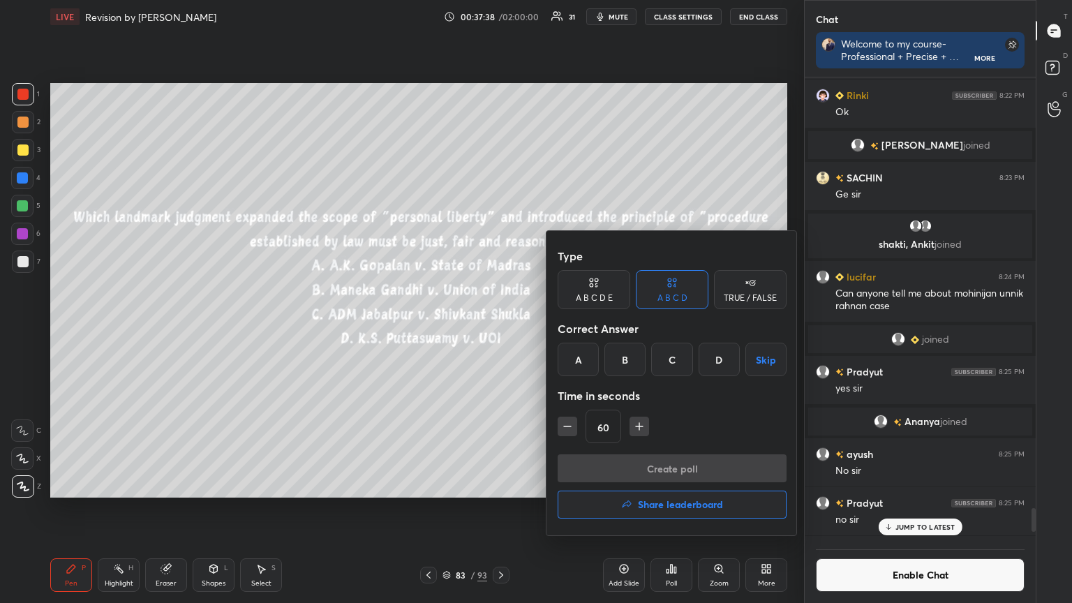
click at [625, 358] on div "B" at bounding box center [625, 360] width 41 height 34
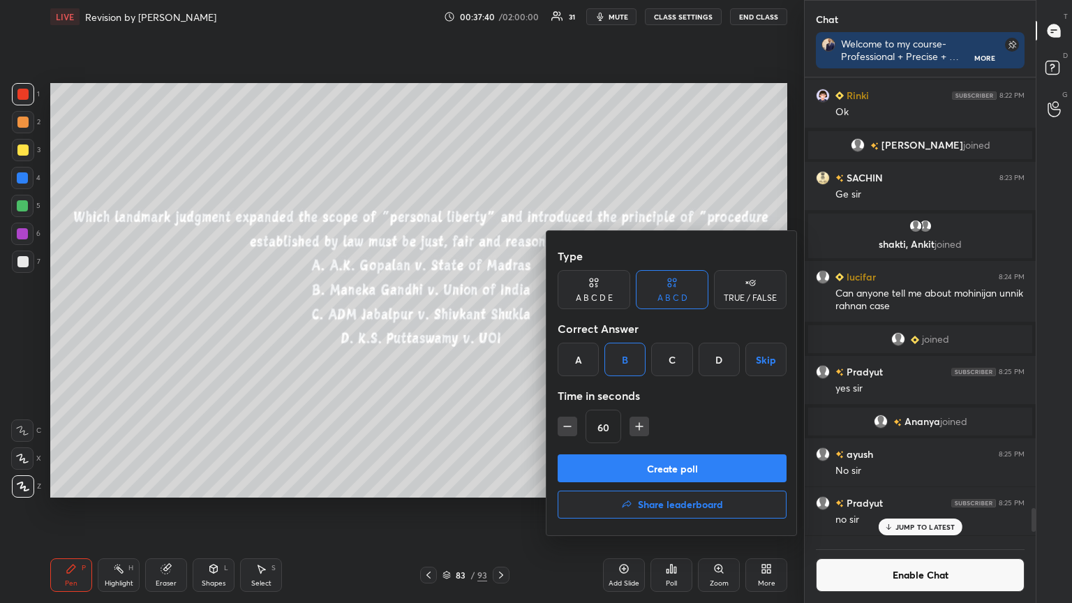
click at [639, 468] on button "Create poll" at bounding box center [672, 468] width 229 height 28
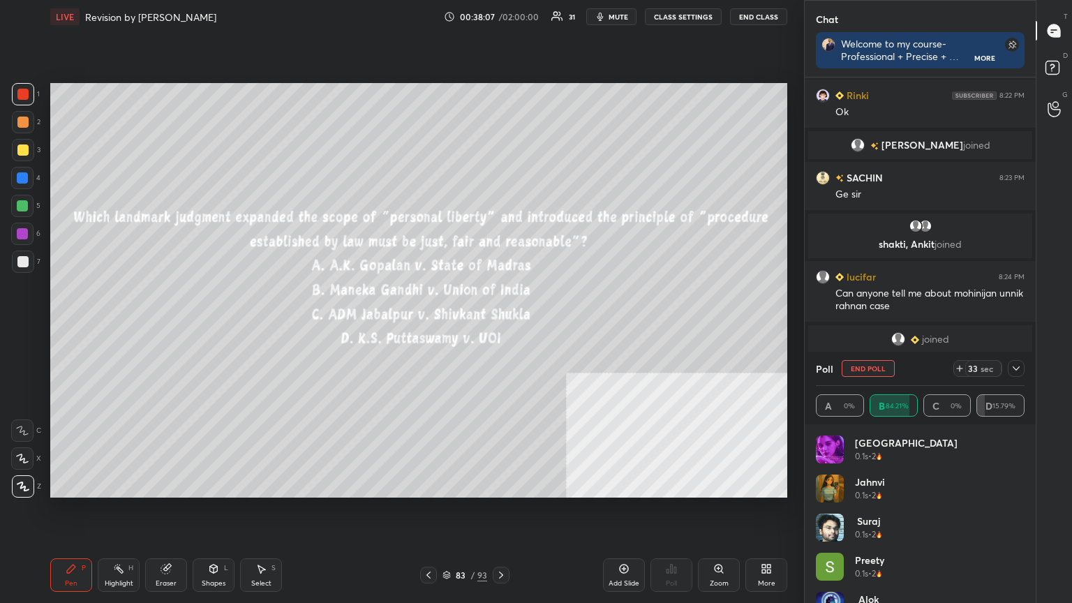
click at [449, 541] on icon at bounding box center [446, 573] width 7 height 3
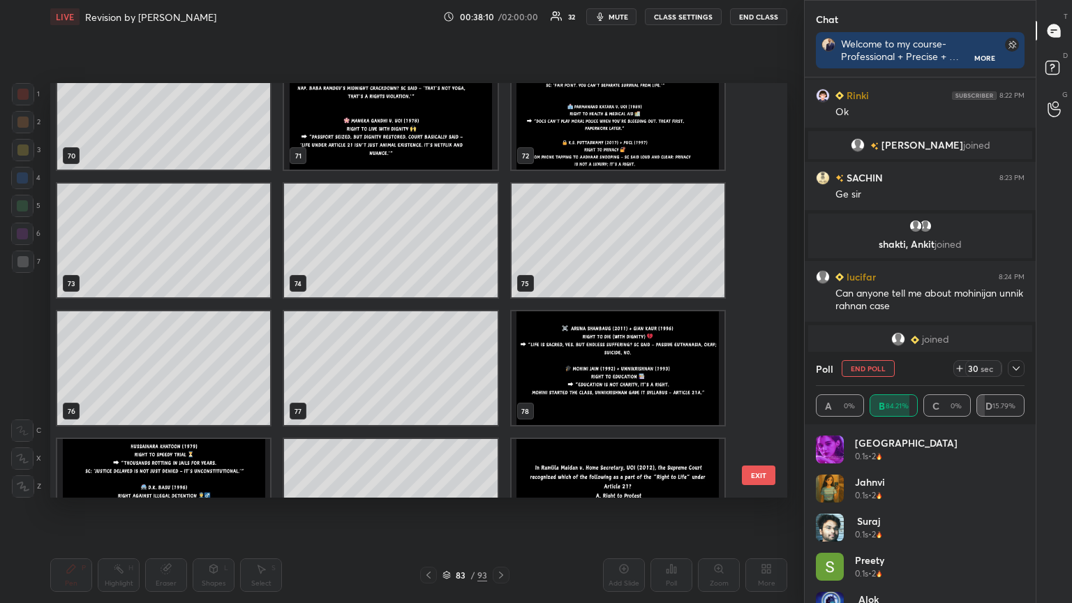
scroll to position [2948, 0]
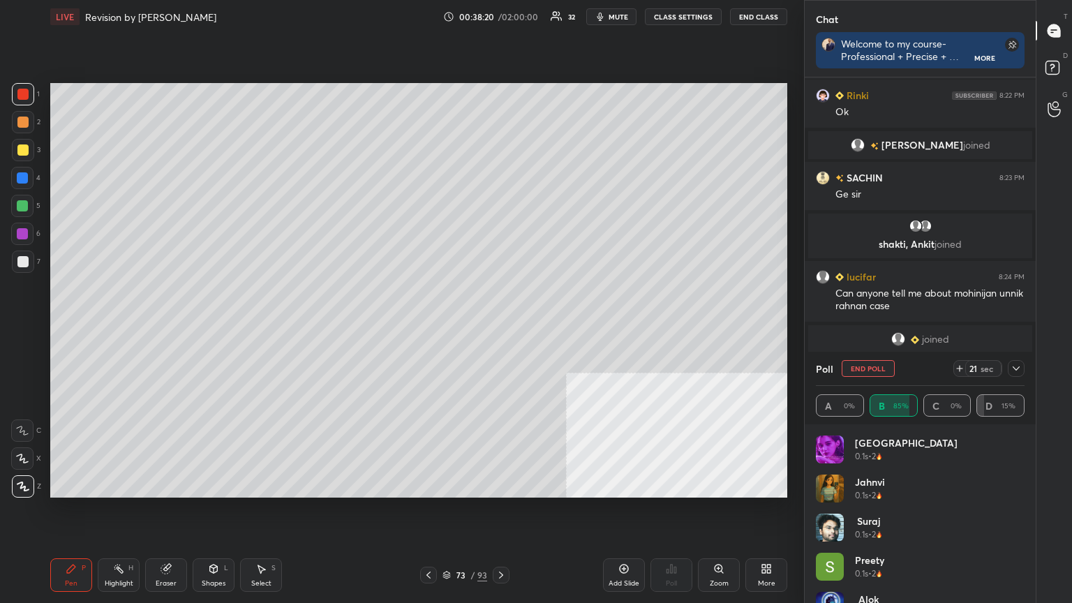
click at [423, 541] on icon at bounding box center [428, 575] width 11 height 11
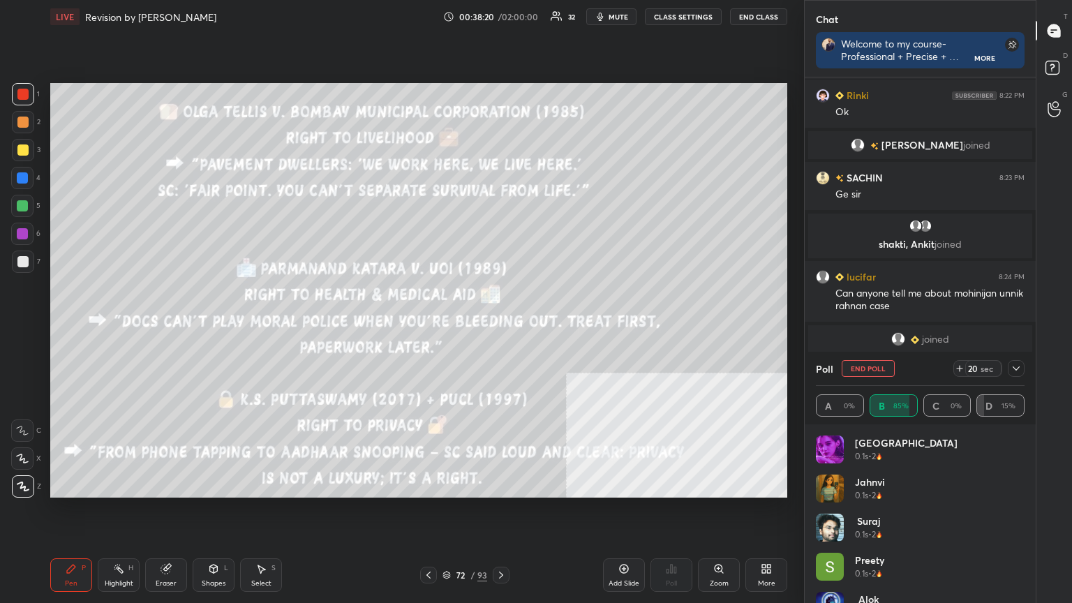
click at [423, 541] on icon at bounding box center [428, 575] width 11 height 11
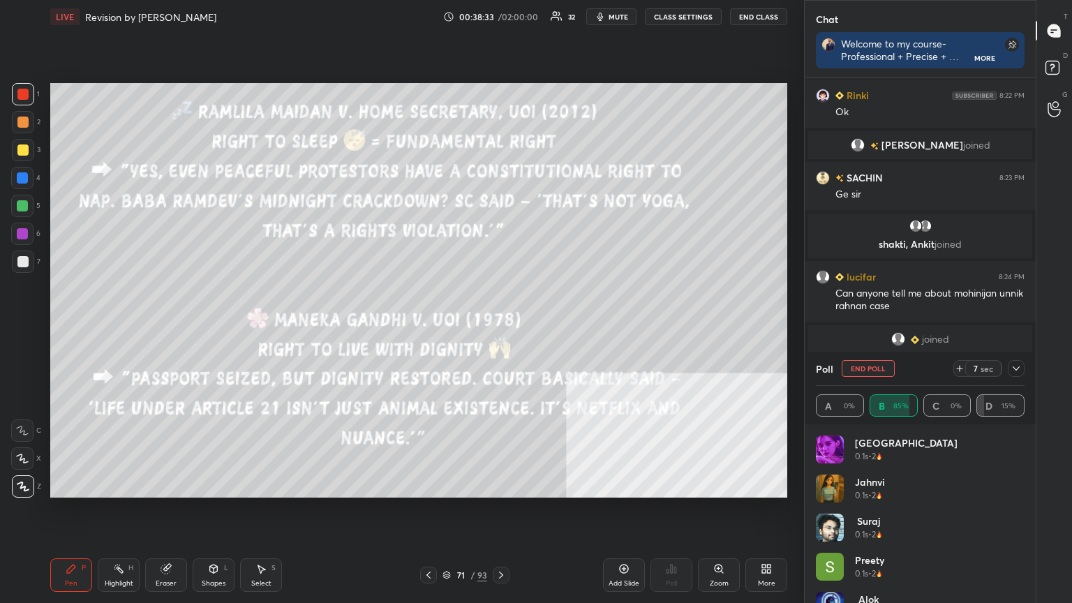
click at [447, 541] on icon at bounding box center [447, 575] width 8 height 8
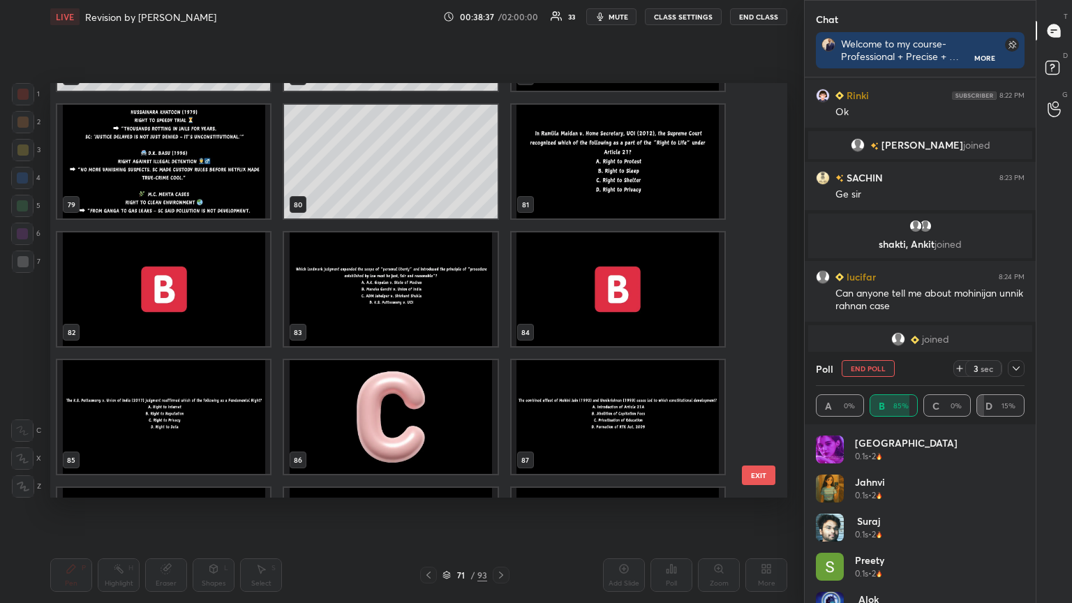
scroll to position [3307, 0]
click at [601, 311] on img "grid" at bounding box center [618, 289] width 213 height 114
click at [601, 310] on img "grid" at bounding box center [618, 289] width 213 height 114
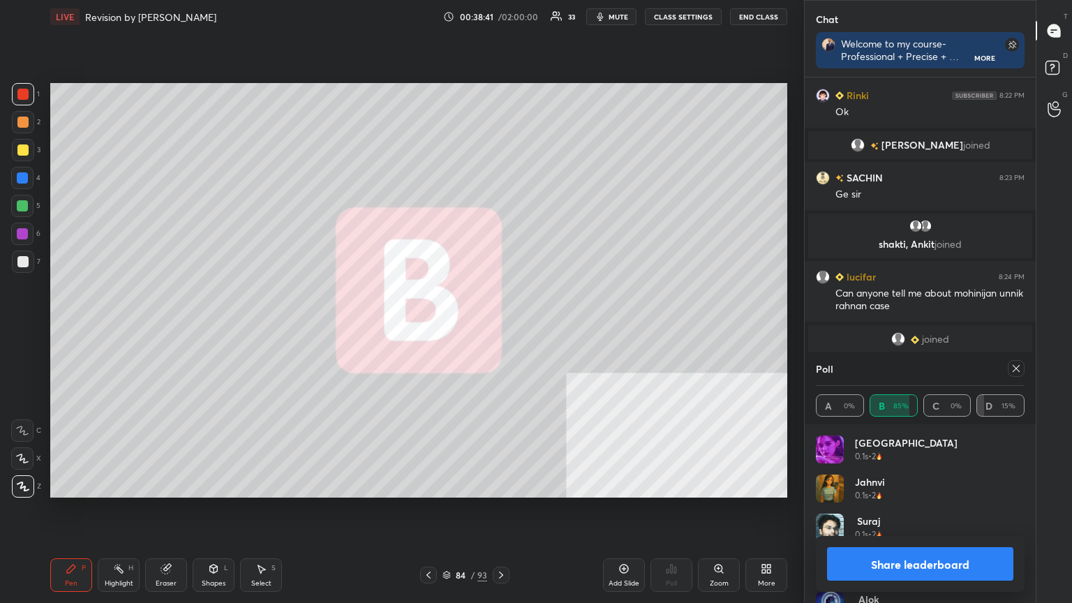
click at [910, 541] on button "Share leaderboard" at bounding box center [920, 564] width 186 height 34
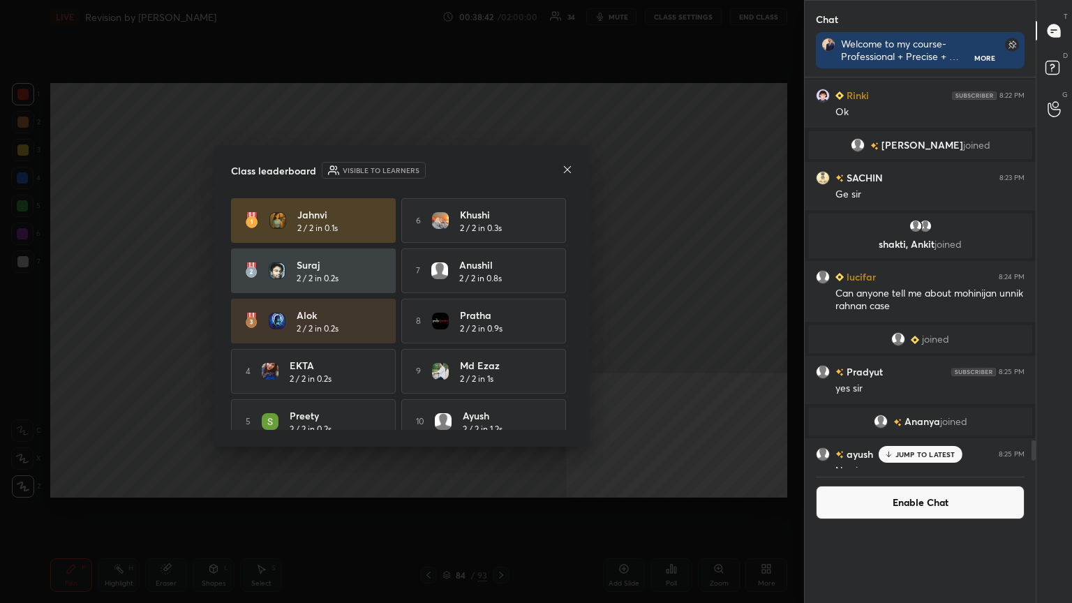
scroll to position [4, 4]
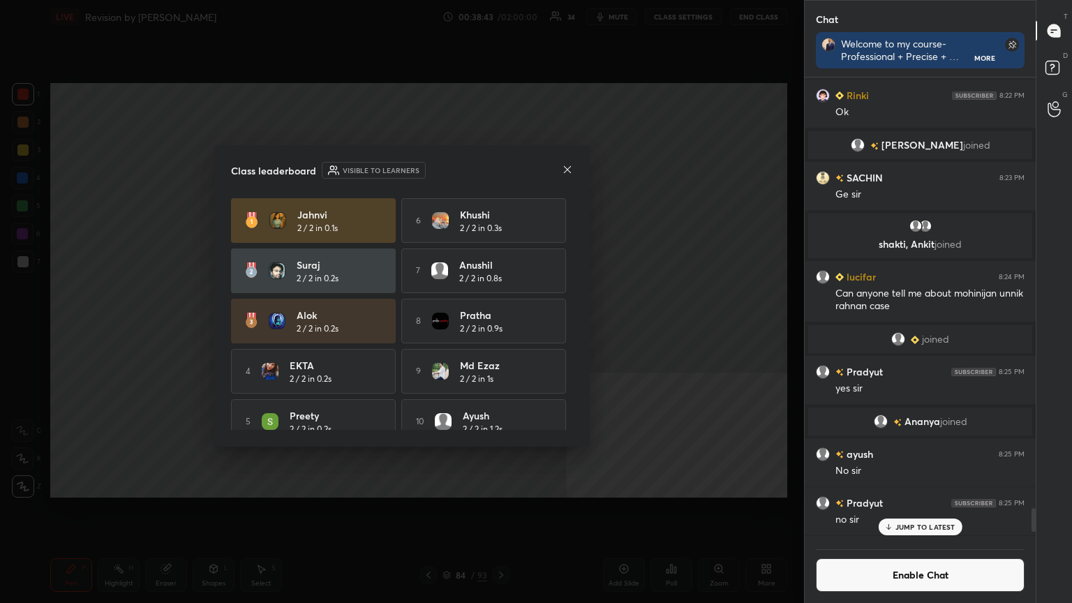
click at [895, 541] on button "Enable Chat" at bounding box center [920, 575] width 209 height 34
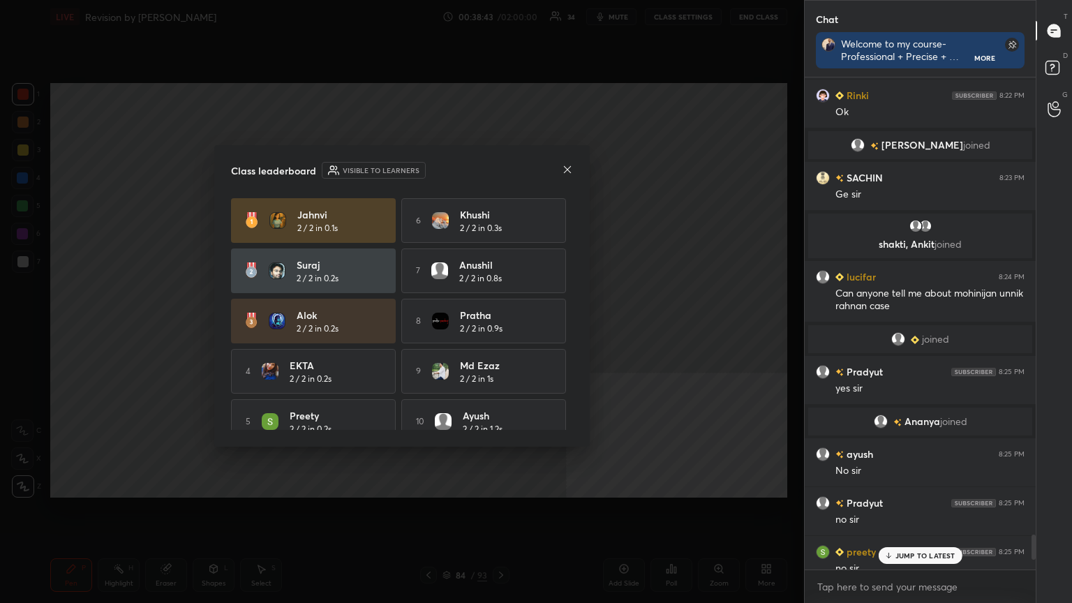
click at [901, 541] on p "JUMP TO LATEST" at bounding box center [926, 555] width 60 height 8
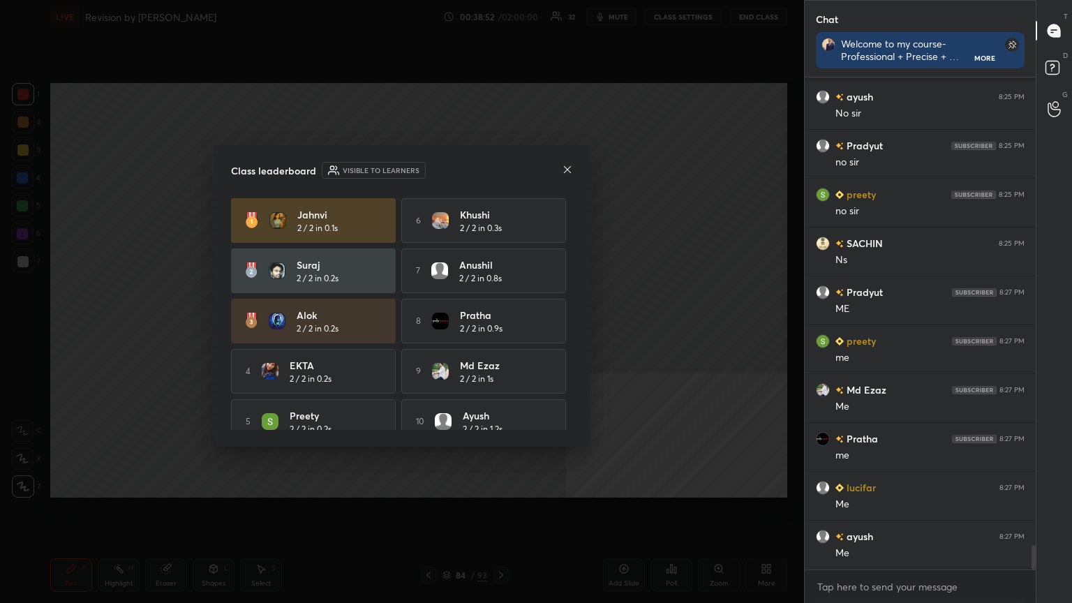
click at [568, 168] on icon at bounding box center [567, 168] width 7 height 7
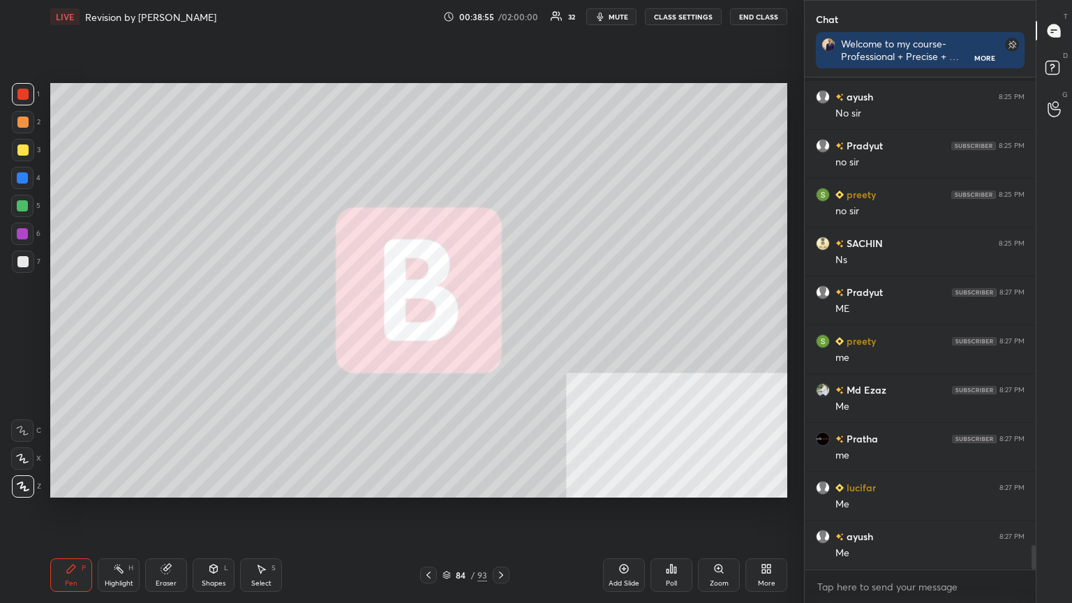
scroll to position [9337, 0]
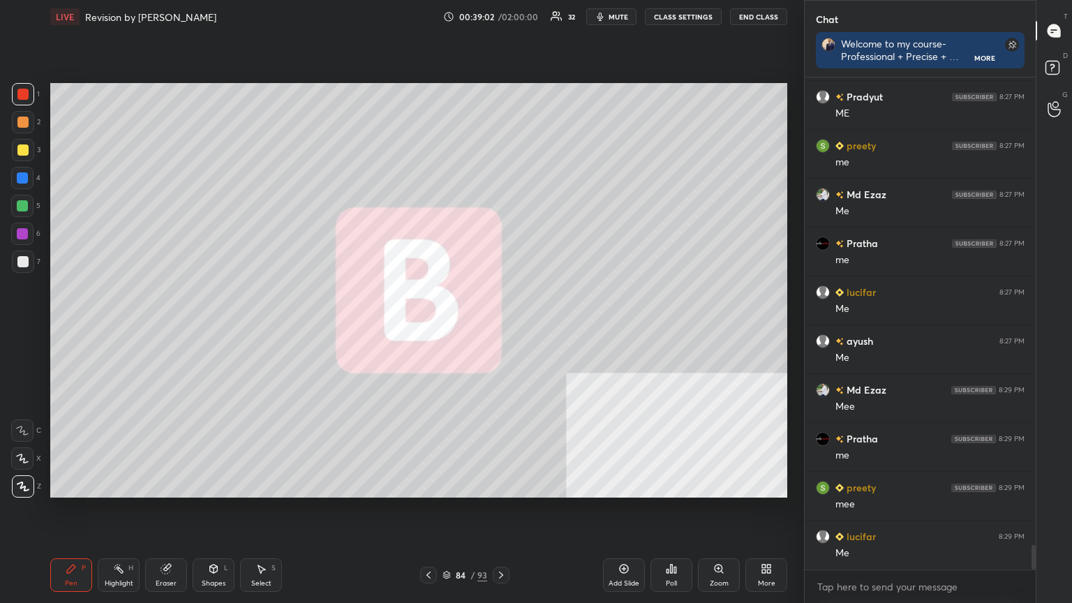
click at [447, 541] on icon at bounding box center [447, 575] width 8 height 8
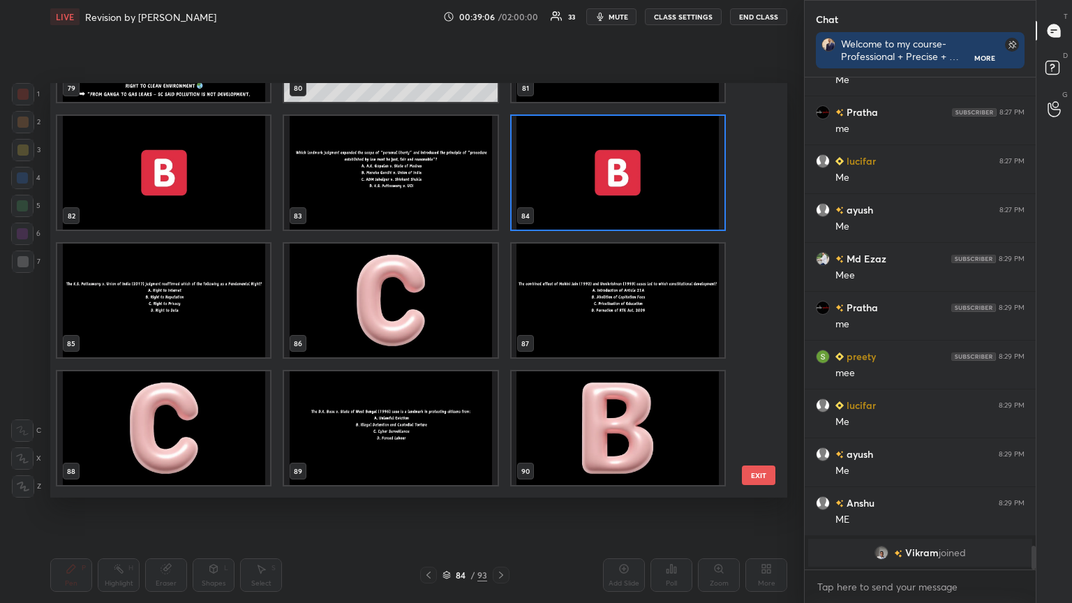
click at [210, 302] on img "grid" at bounding box center [163, 301] width 213 height 114
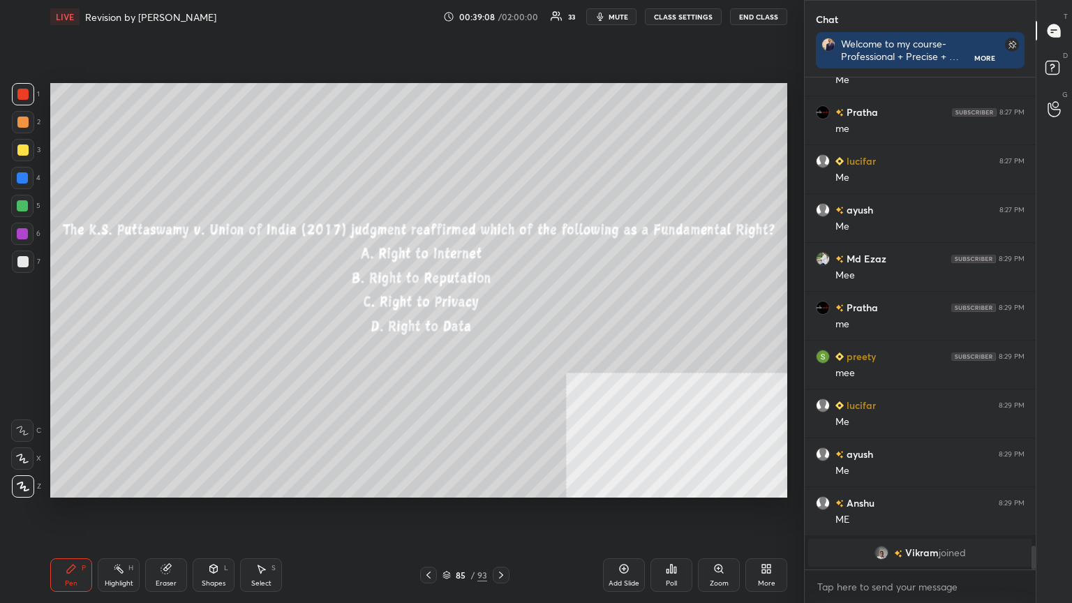
click at [689, 16] on button "CLASS SETTINGS" at bounding box center [683, 16] width 77 height 17
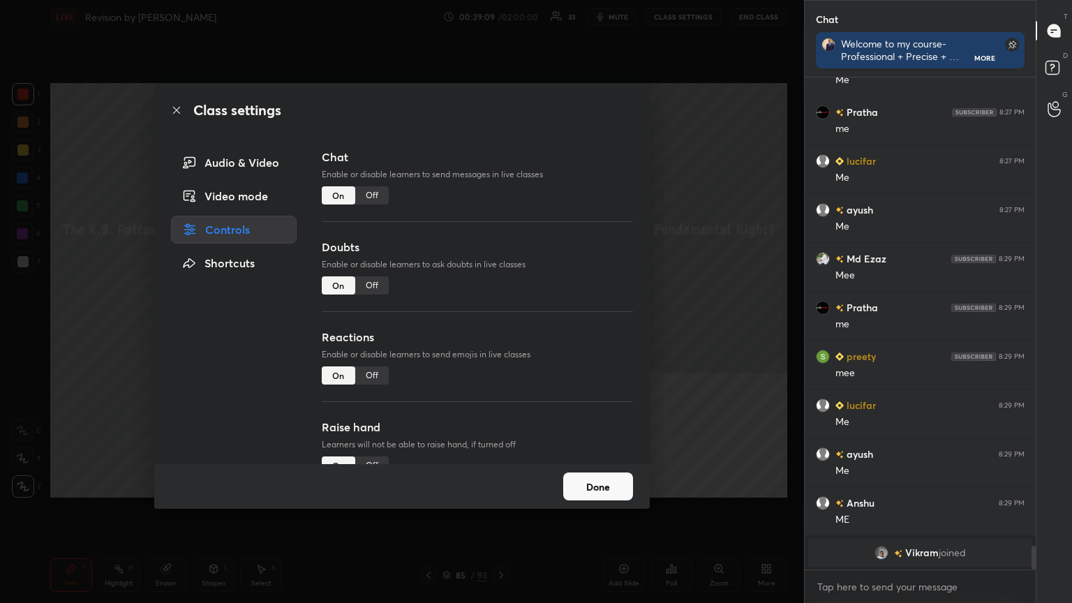
click at [374, 195] on div "Off" at bounding box center [372, 195] width 34 height 18
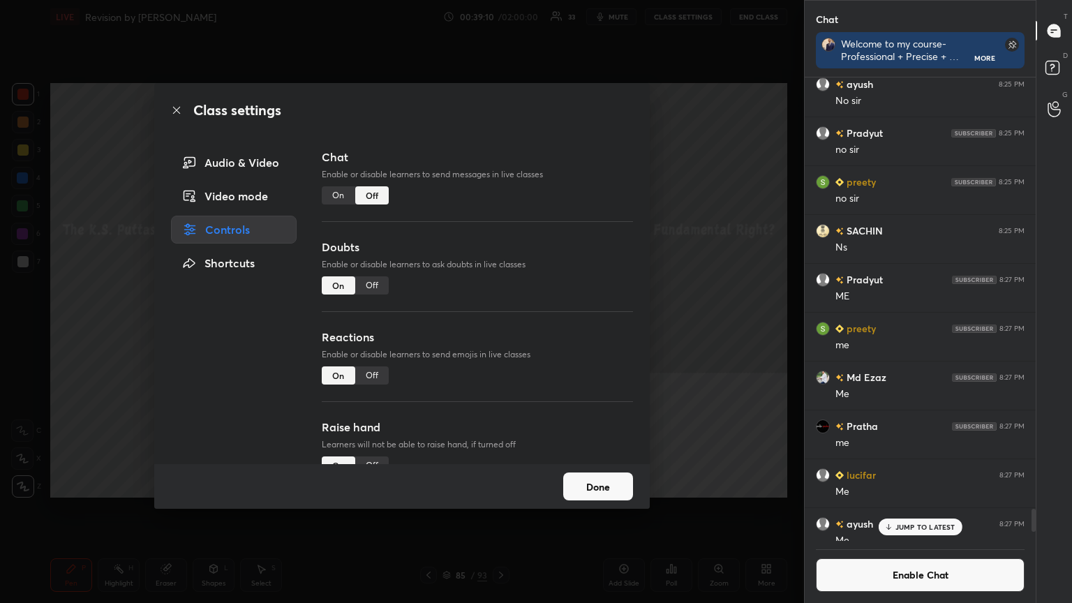
click at [177, 105] on icon at bounding box center [176, 110] width 11 height 11
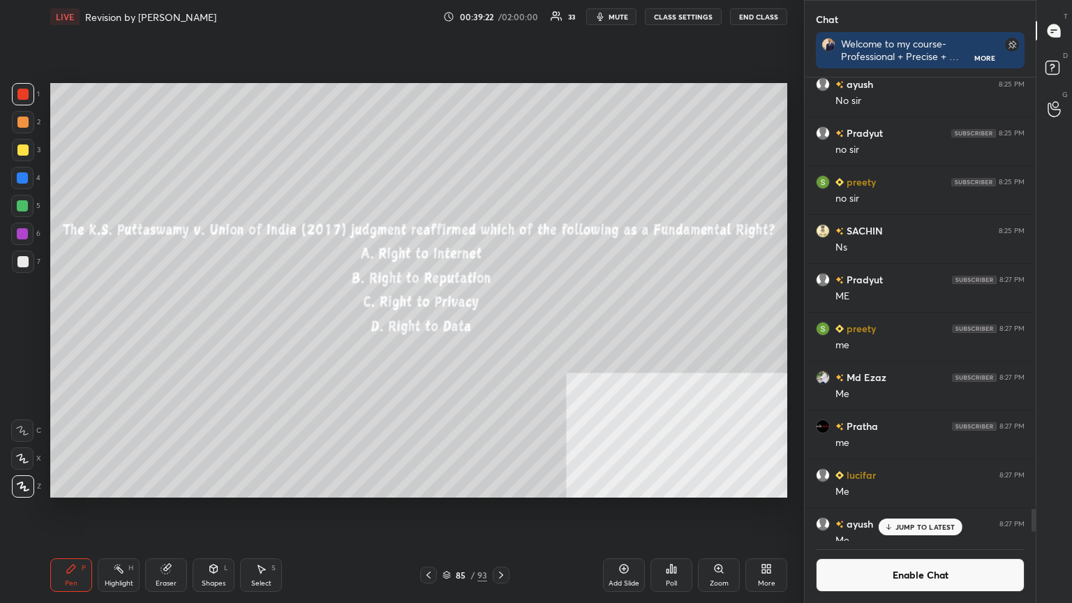
click at [674, 541] on div "Poll" at bounding box center [672, 575] width 42 height 34
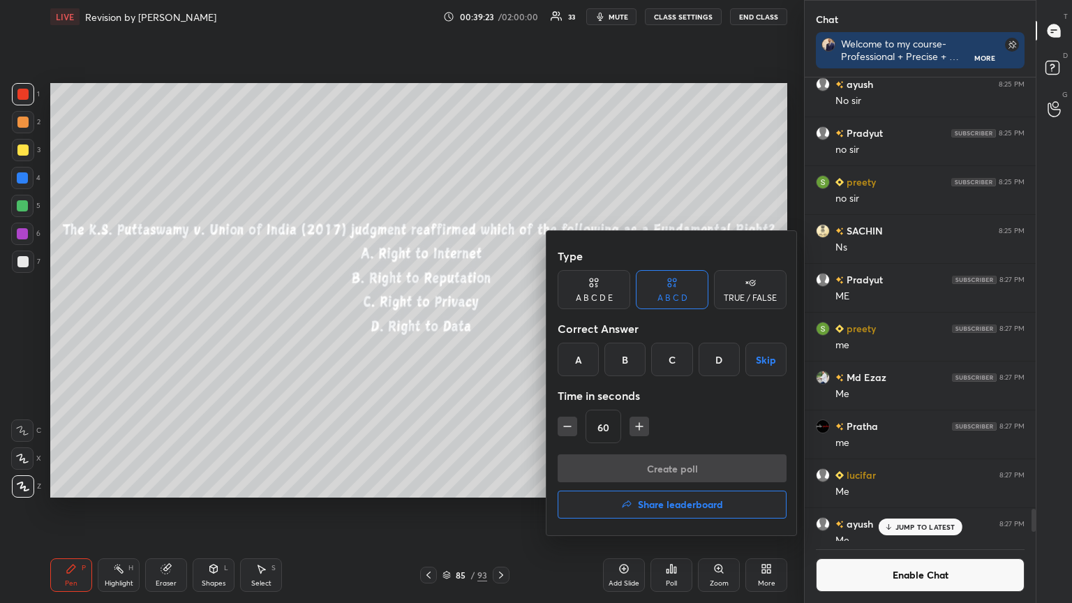
click at [673, 360] on div "C" at bounding box center [671, 360] width 41 height 34
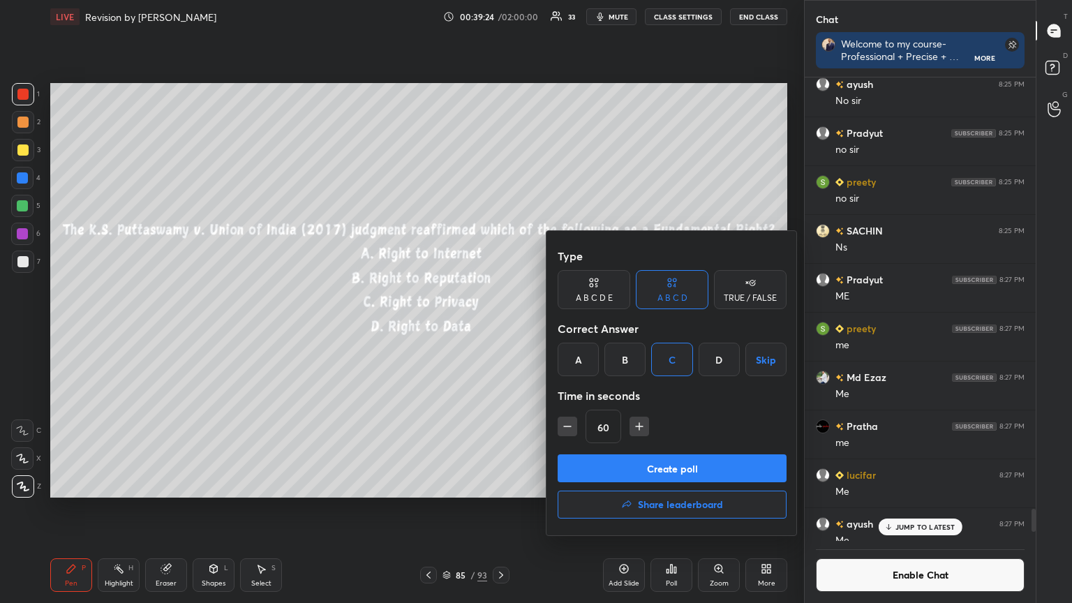
click at [670, 464] on button "Create poll" at bounding box center [672, 468] width 229 height 28
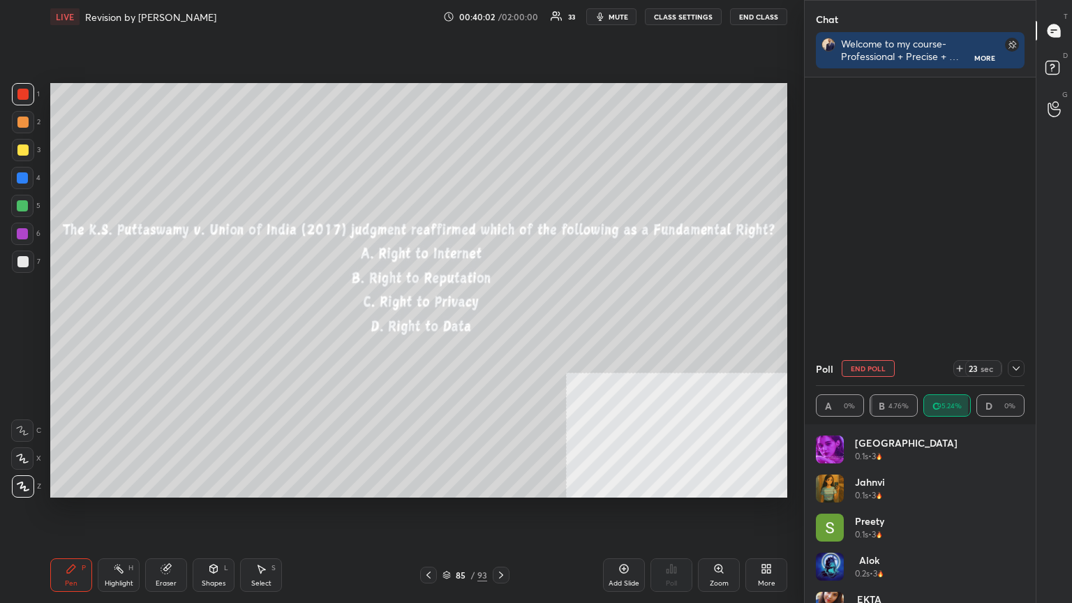
scroll to position [9591, 0]
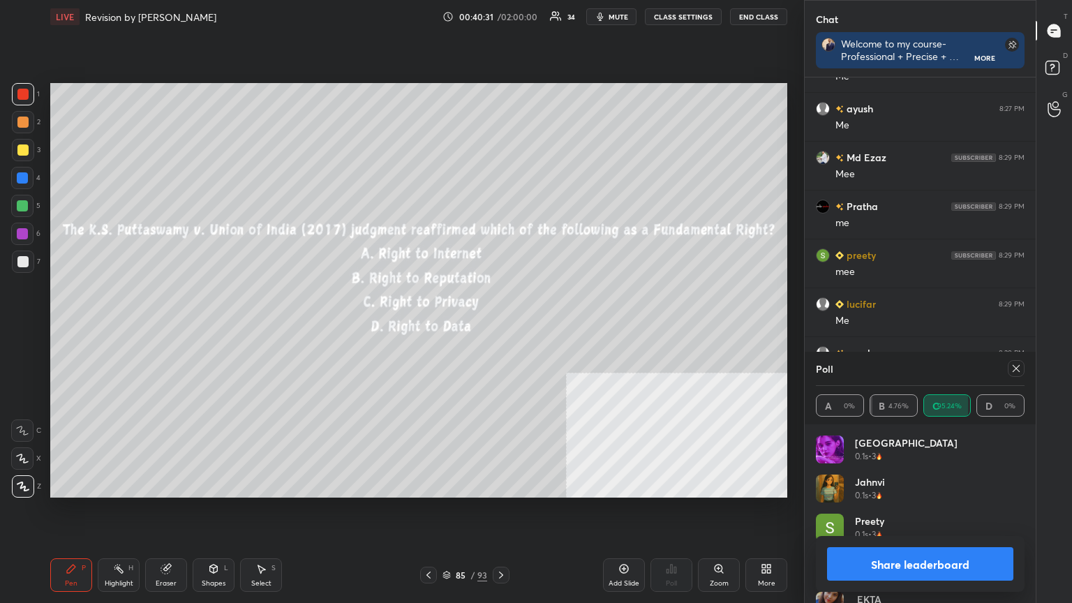
click at [902, 541] on button "Share leaderboard" at bounding box center [920, 564] width 186 height 34
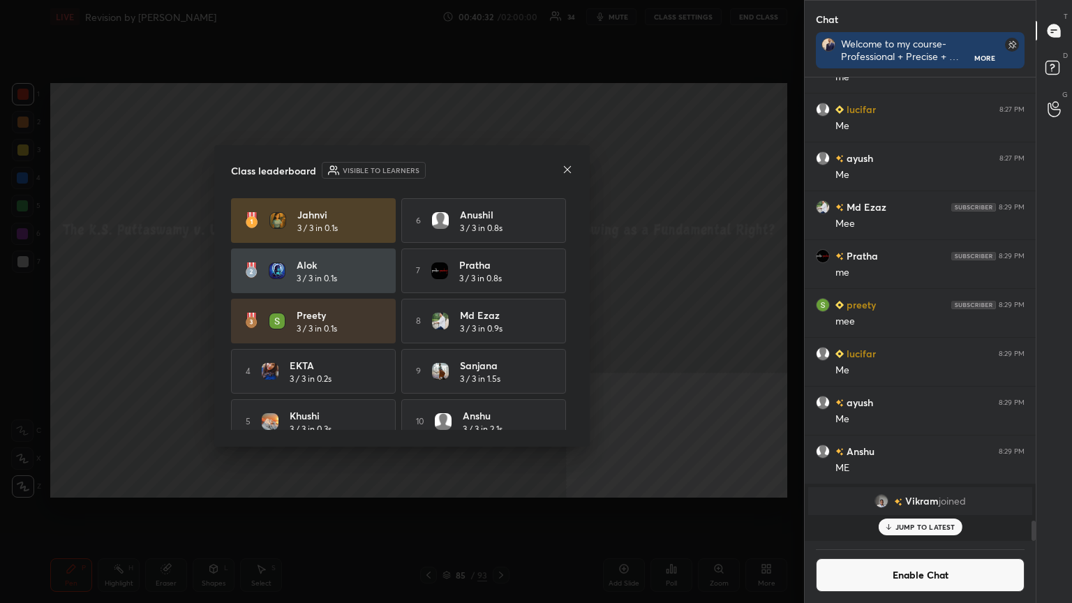
scroll to position [372, 227]
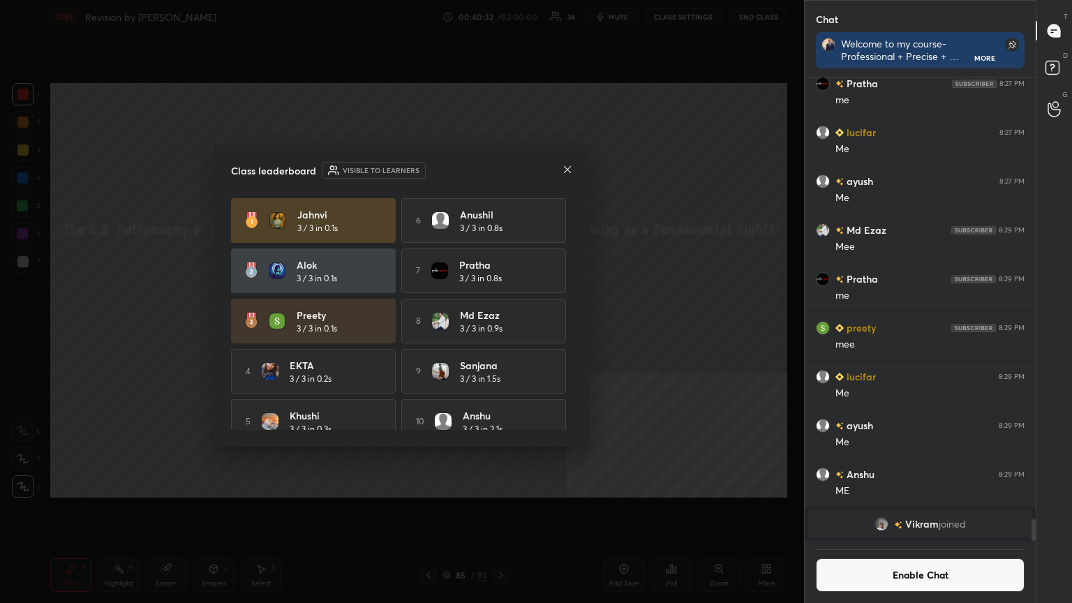
click at [903, 541] on button "Enable Chat" at bounding box center [920, 575] width 209 height 34
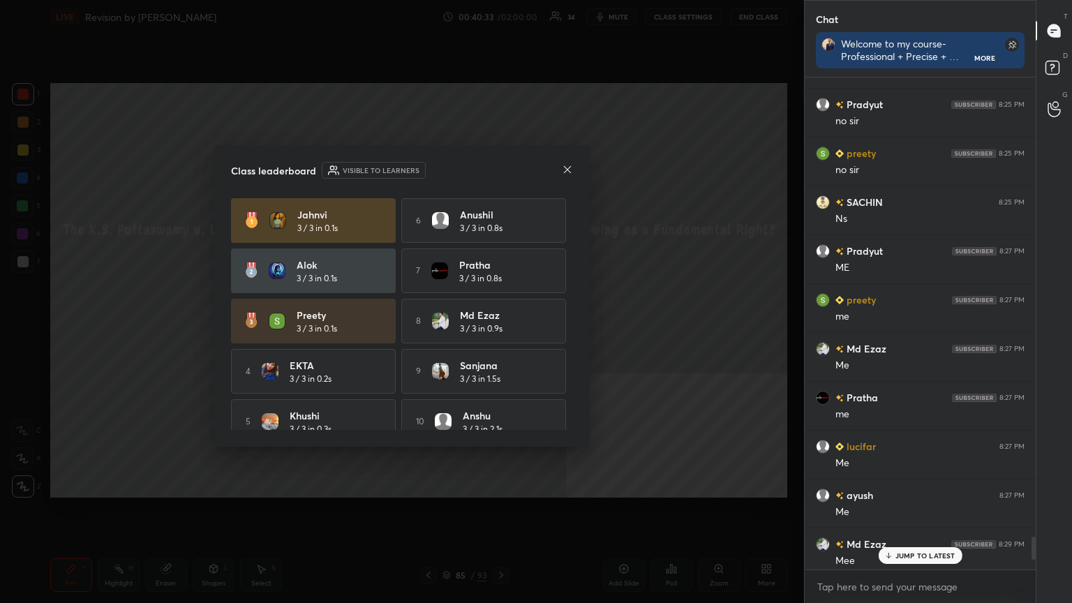
click at [908, 541] on p "JUMP TO LATEST" at bounding box center [926, 555] width 60 height 8
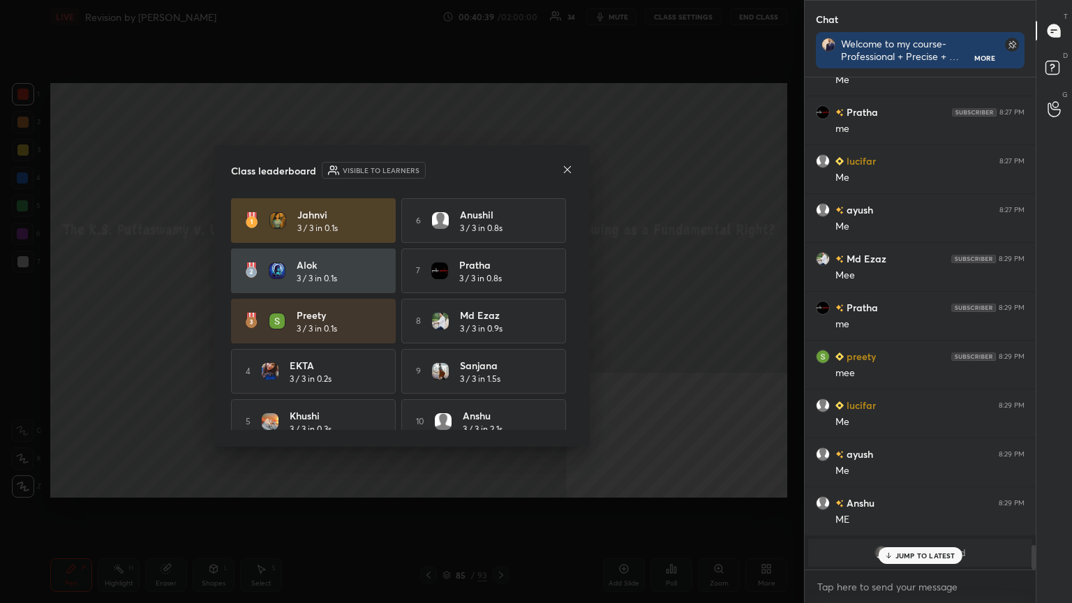
scroll to position [9538, 0]
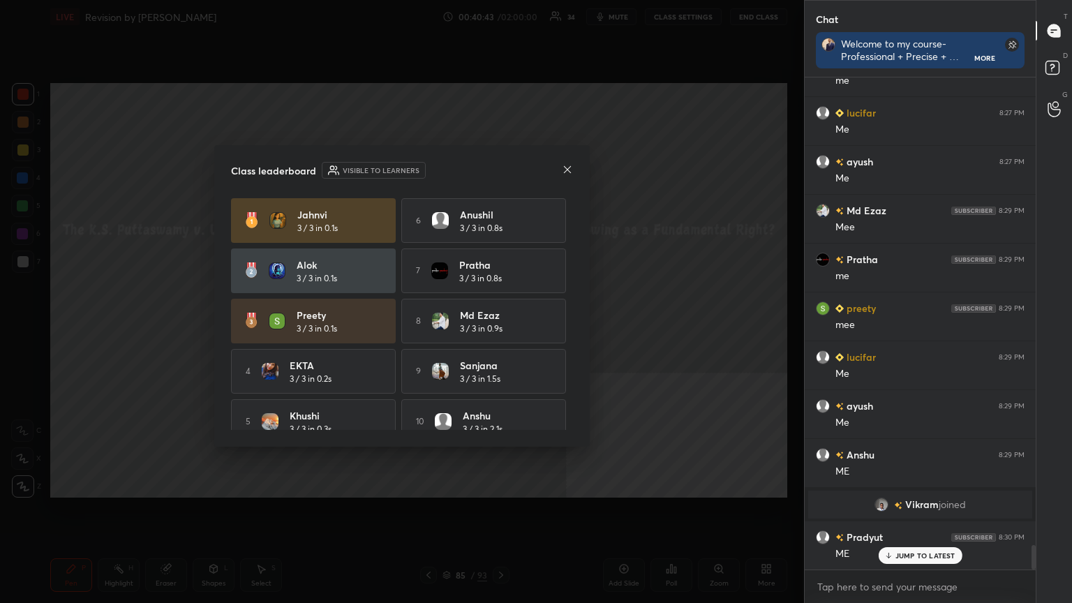
click at [567, 168] on icon at bounding box center [567, 168] width 7 height 7
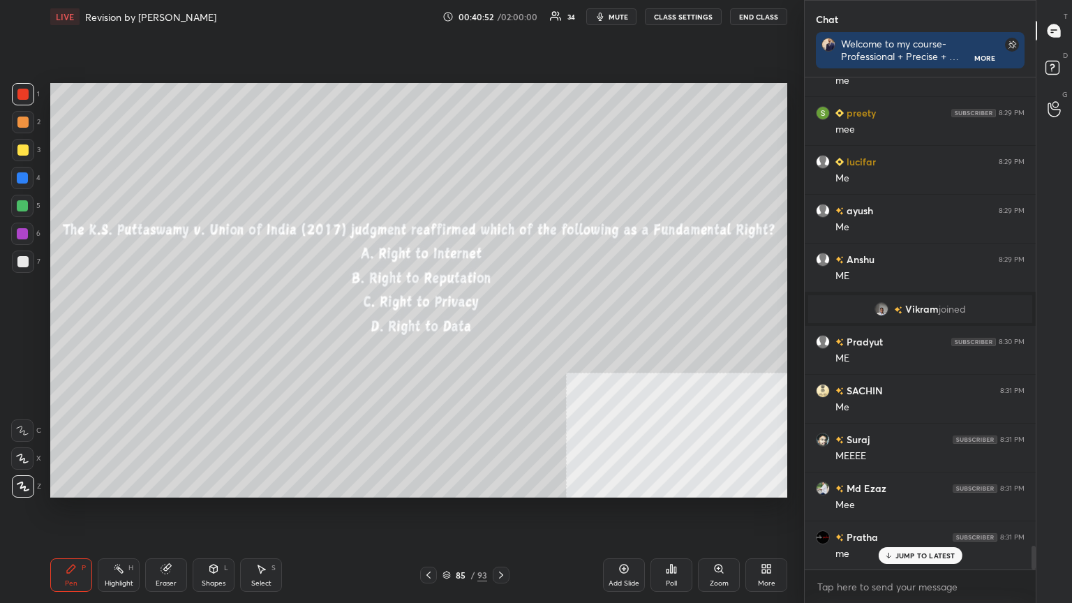
scroll to position [9783, 0]
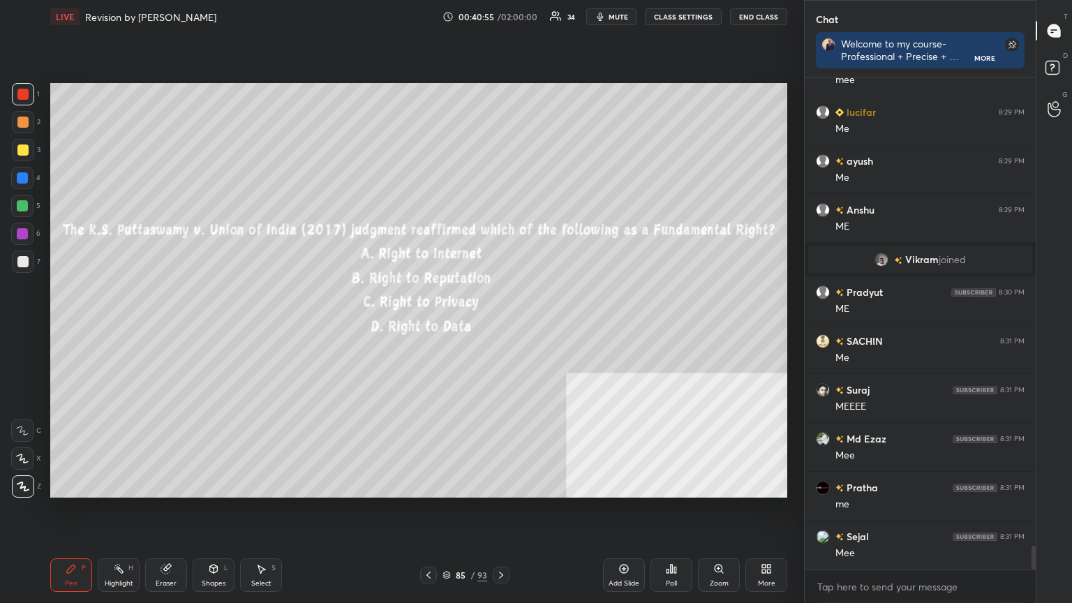
click at [502, 541] on icon at bounding box center [501, 575] width 4 height 7
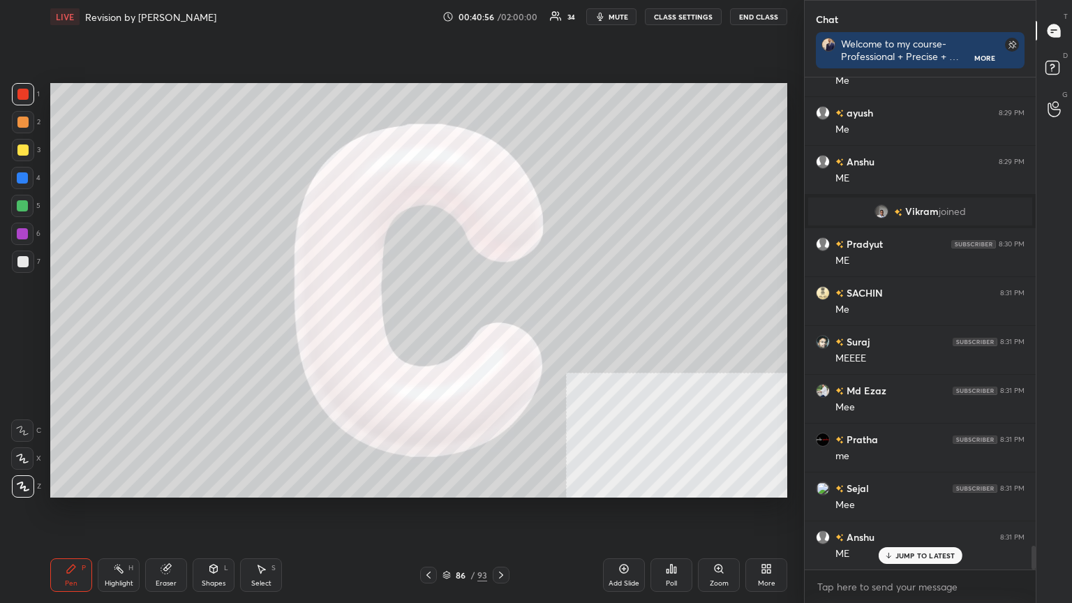
scroll to position [9881, 0]
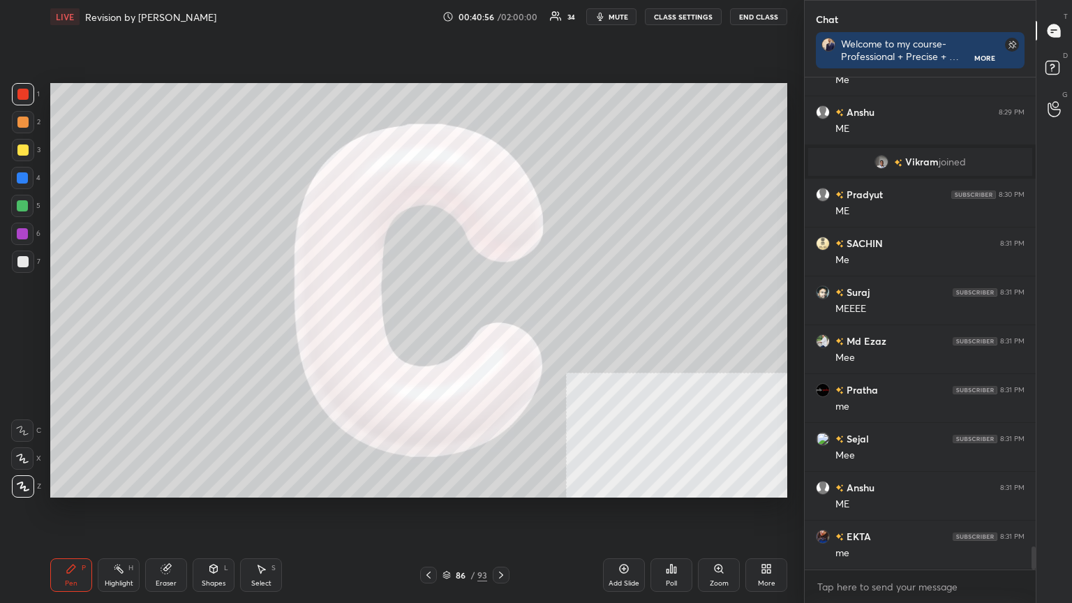
click at [445, 541] on icon at bounding box center [447, 575] width 8 height 8
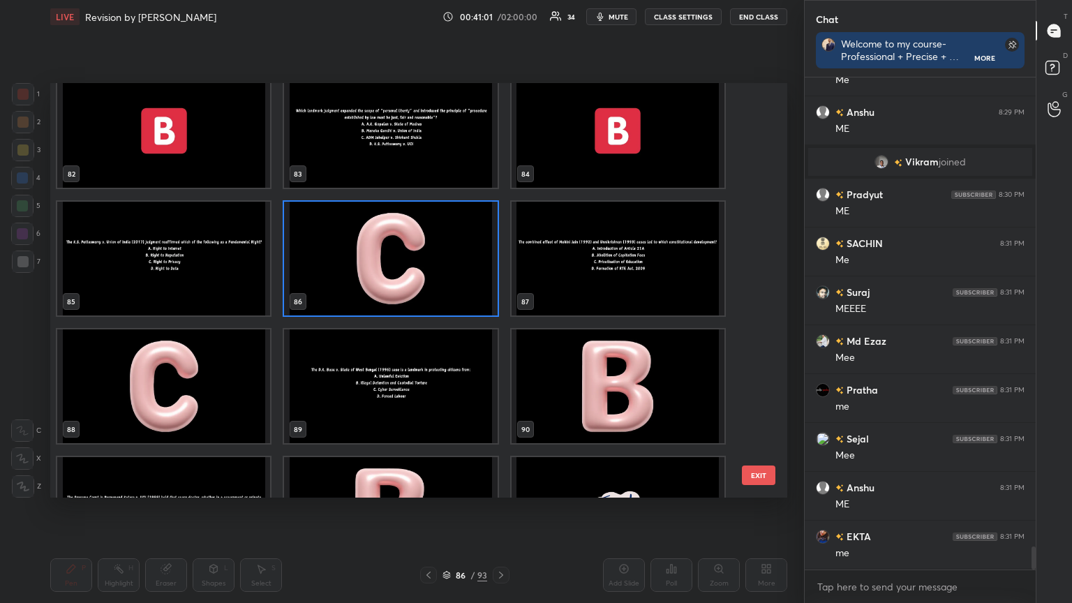
click at [625, 279] on img "grid" at bounding box center [618, 259] width 213 height 114
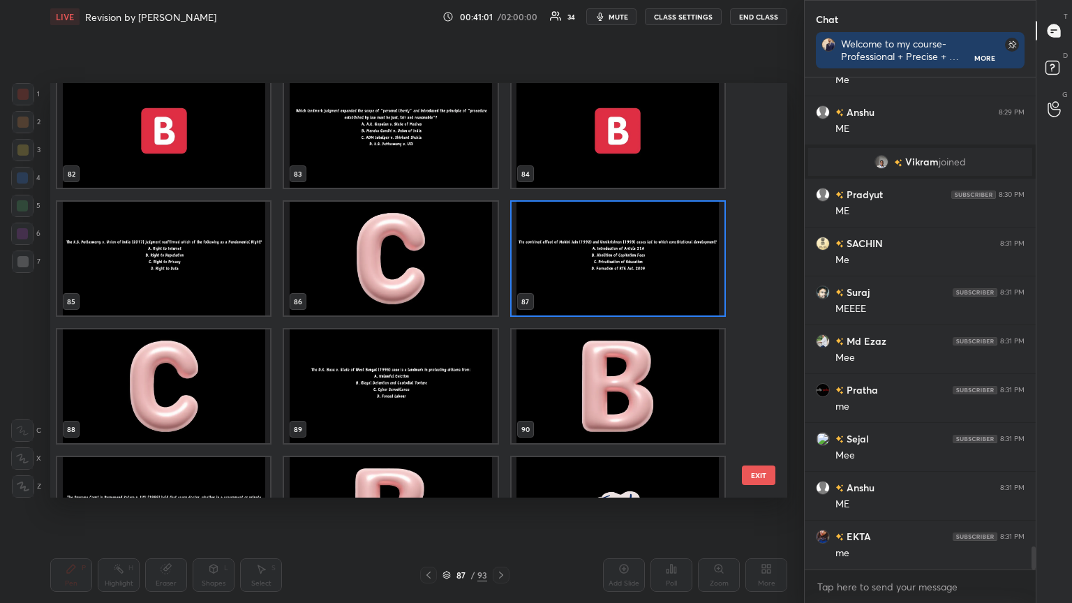
click at [625, 279] on img "grid" at bounding box center [618, 259] width 213 height 114
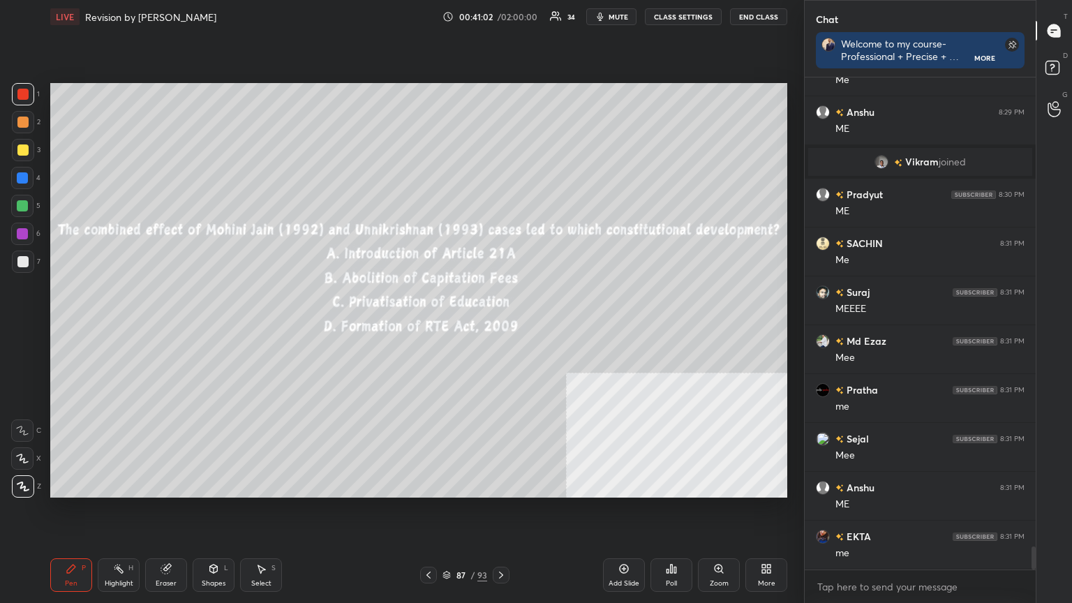
click at [672, 14] on button "CLASS SETTINGS" at bounding box center [683, 16] width 77 height 17
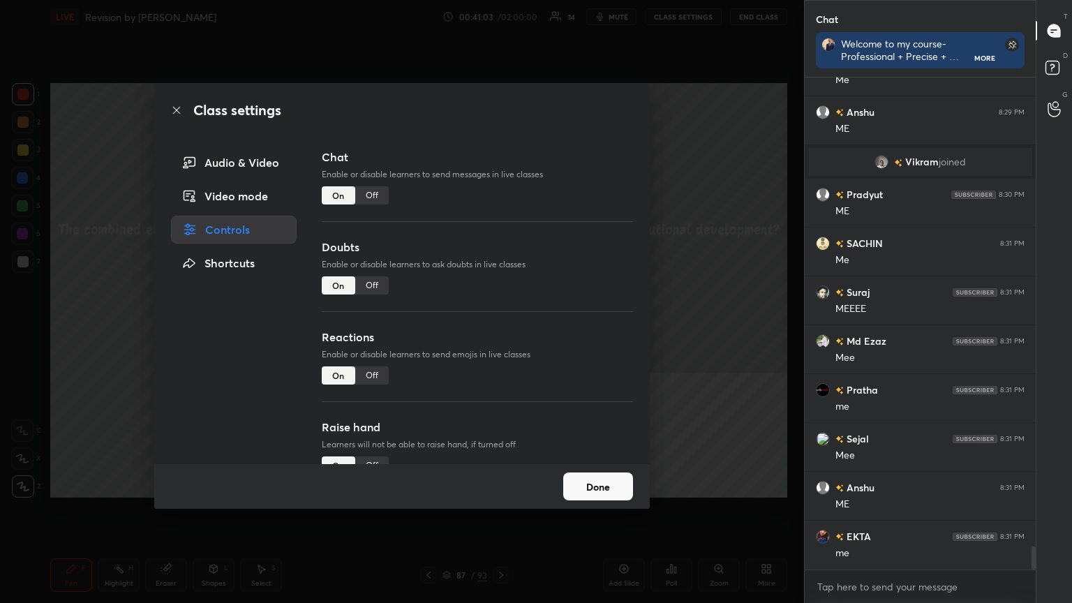
click at [377, 198] on div "Off" at bounding box center [372, 195] width 34 height 18
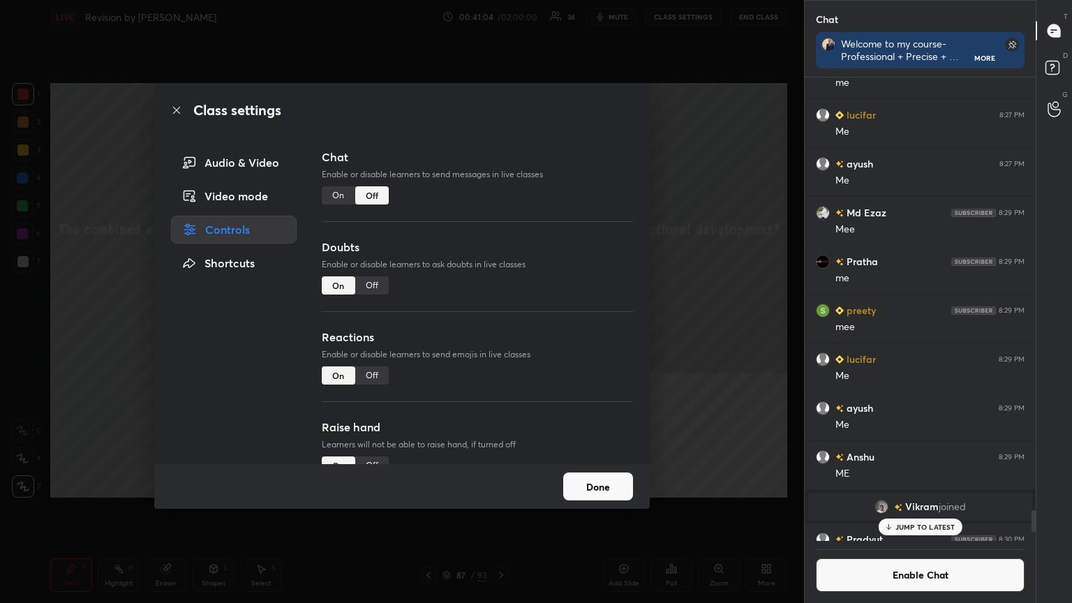
click at [177, 112] on icon at bounding box center [176, 110] width 11 height 11
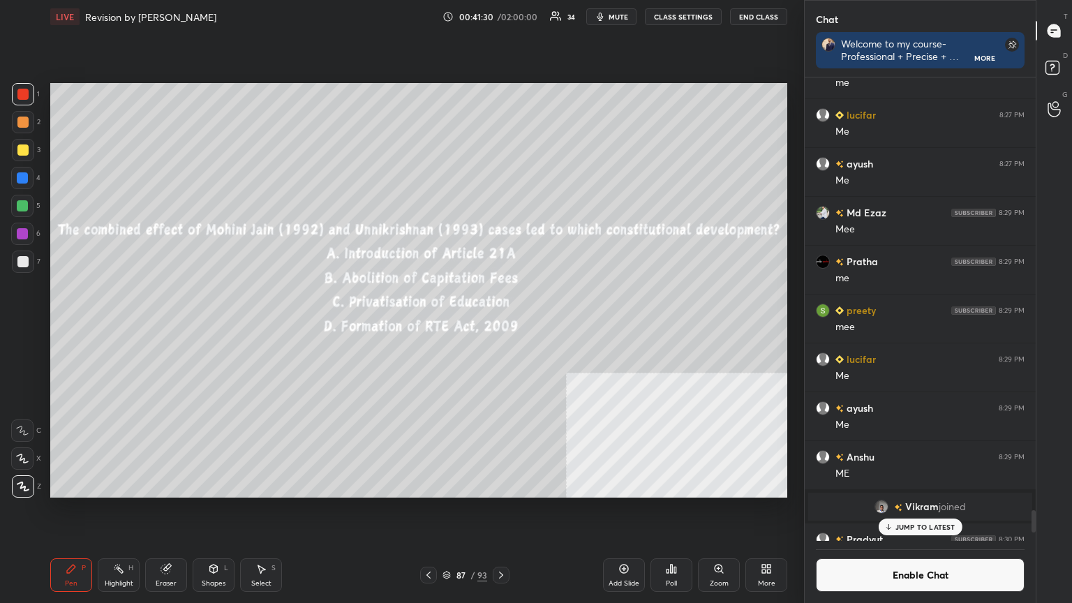
click at [680, 541] on div "Poll" at bounding box center [672, 575] width 42 height 34
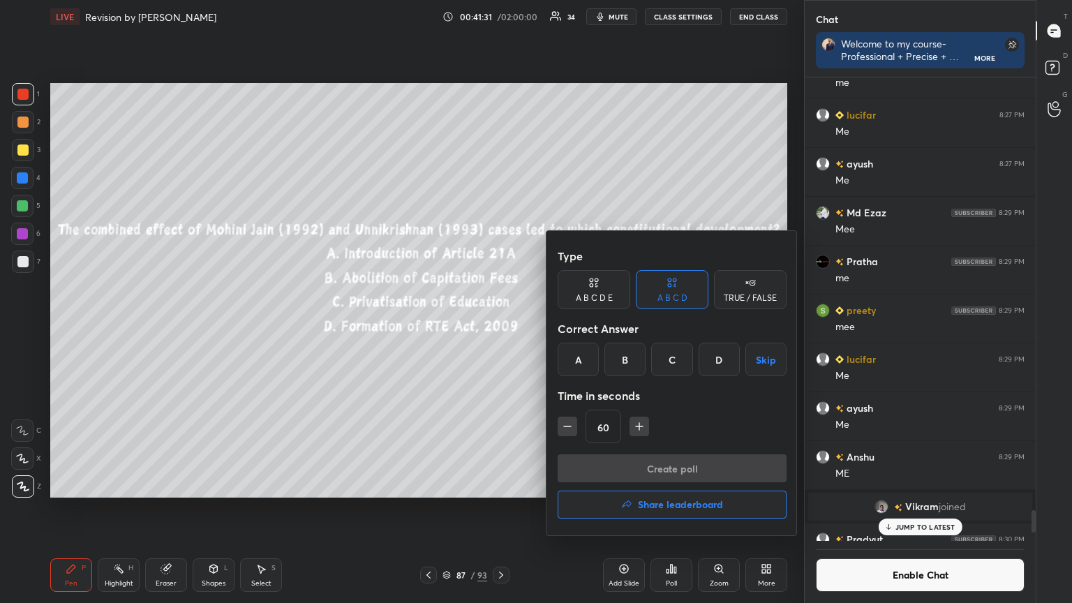
click at [584, 355] on div "A" at bounding box center [578, 360] width 41 height 34
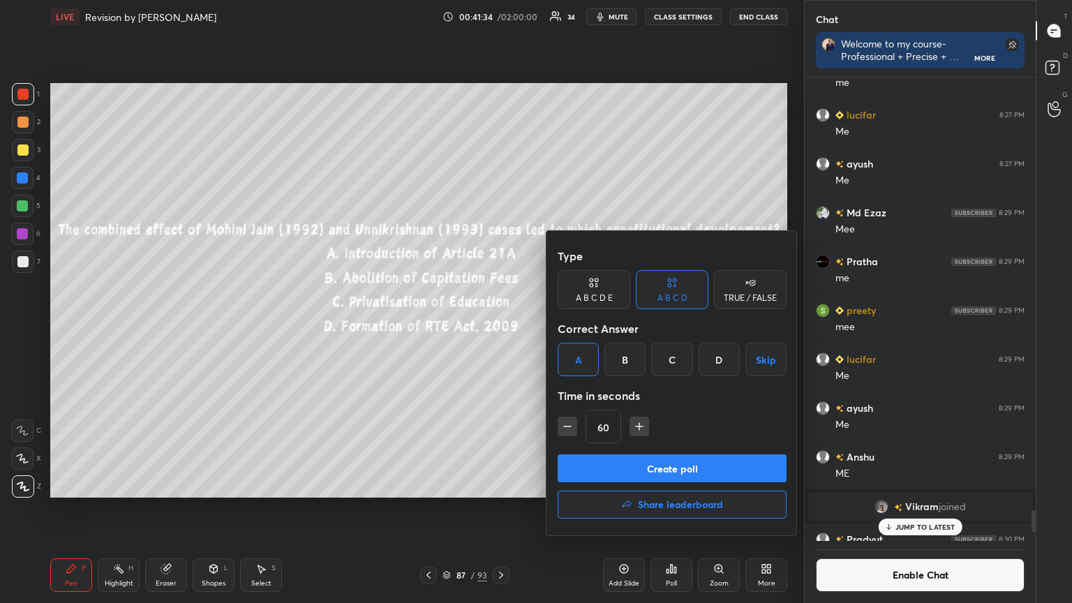
click at [445, 541] on div at bounding box center [536, 301] width 1072 height 603
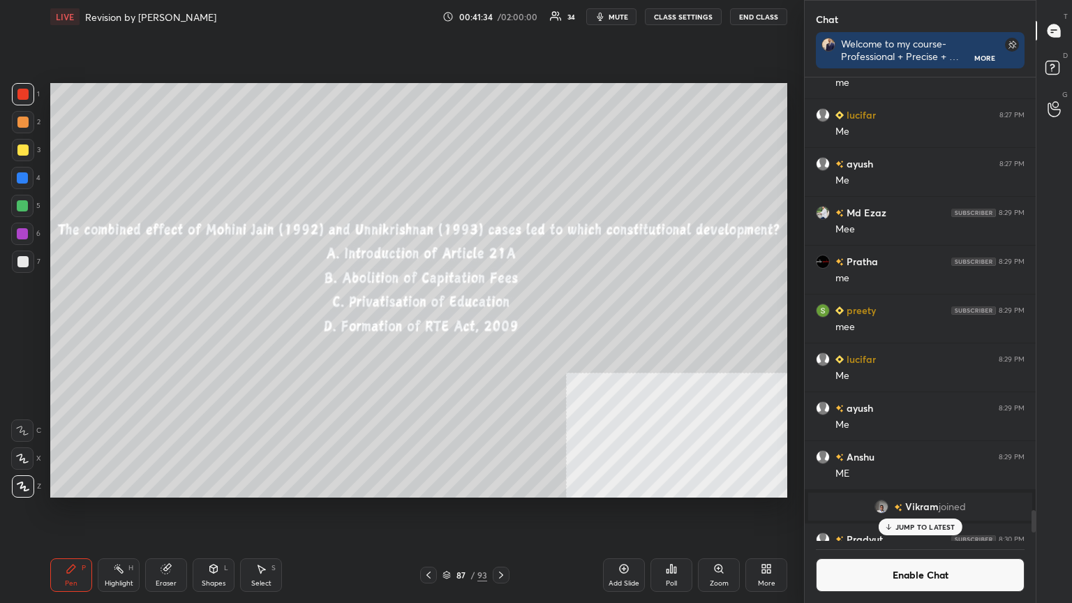
click at [445, 541] on icon at bounding box center [446, 576] width 7 height 2
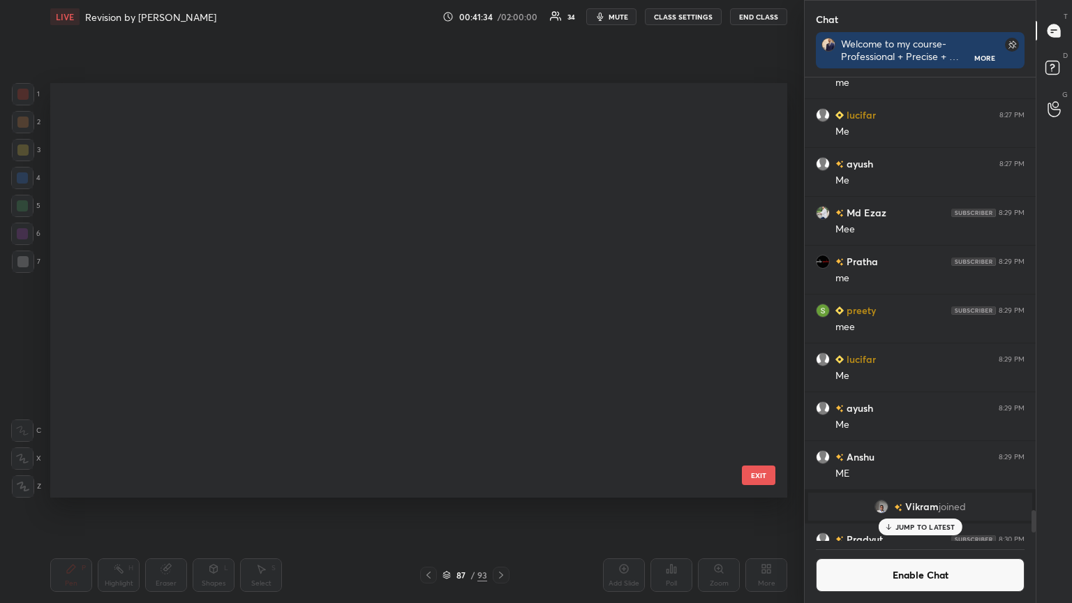
scroll to position [410, 730]
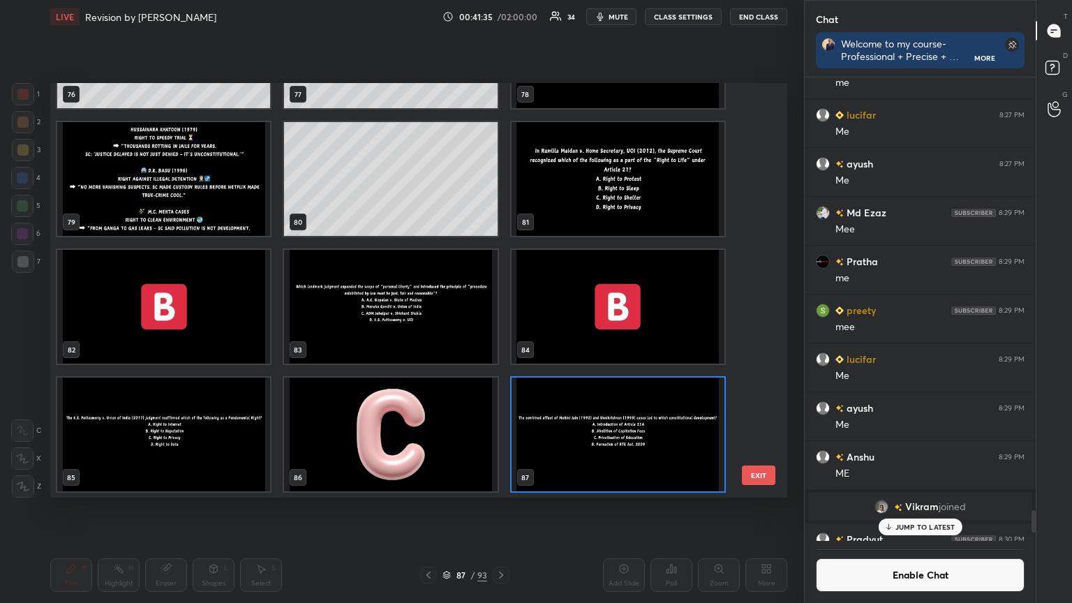
click at [498, 516] on div "Setting up your live class 73 74 75 76 77 78 79 80 81 82 83 84 85 86 87 EXIT Po…" at bounding box center [419, 291] width 748 height 514
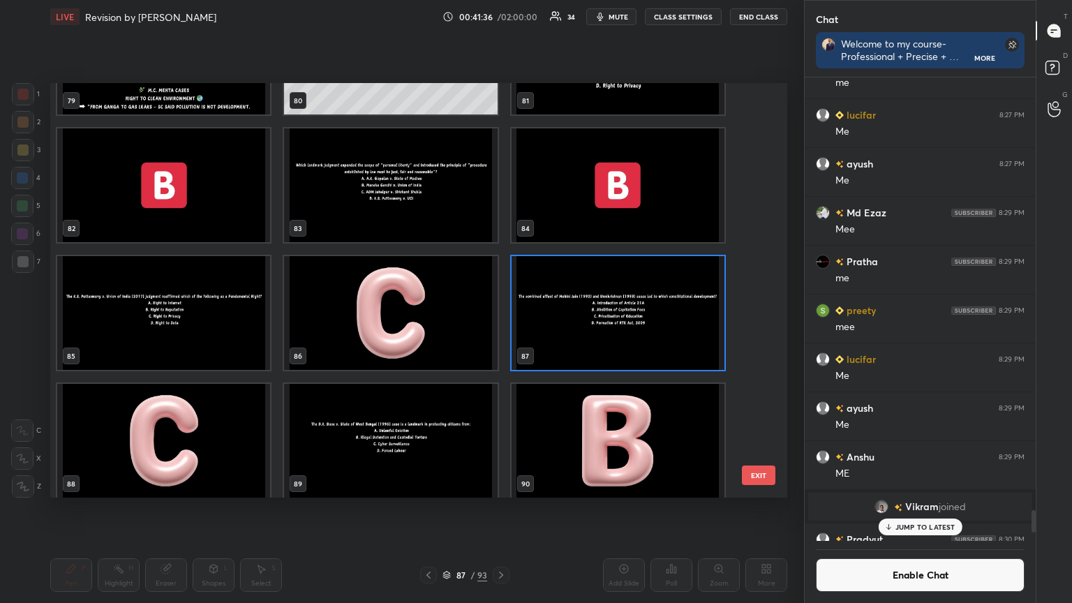
scroll to position [3398, 0]
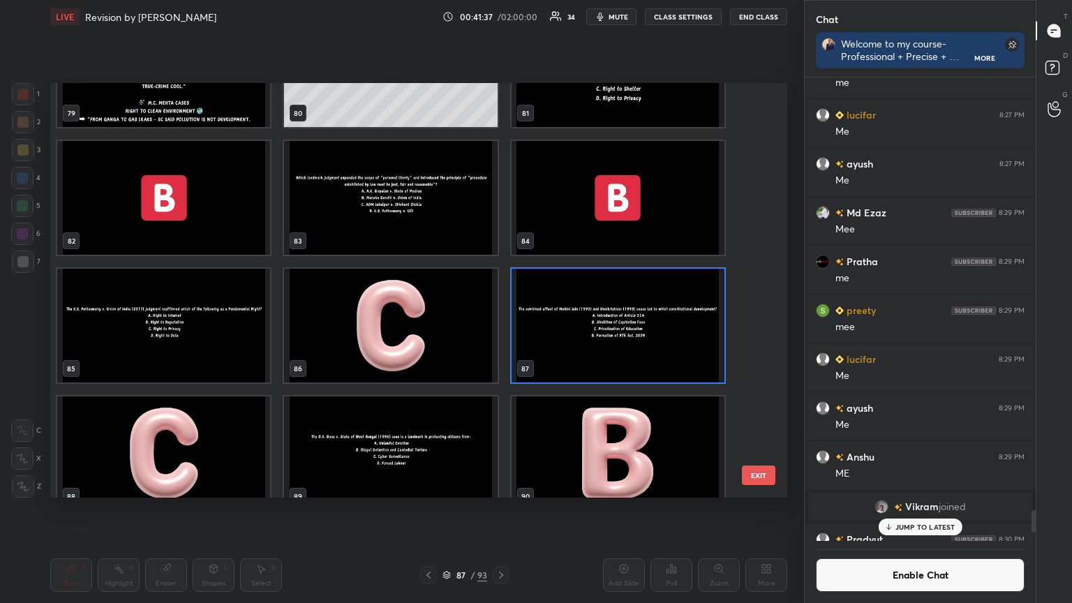
click at [655, 349] on img "grid" at bounding box center [618, 326] width 213 height 114
click at [653, 350] on img "grid" at bounding box center [618, 326] width 213 height 114
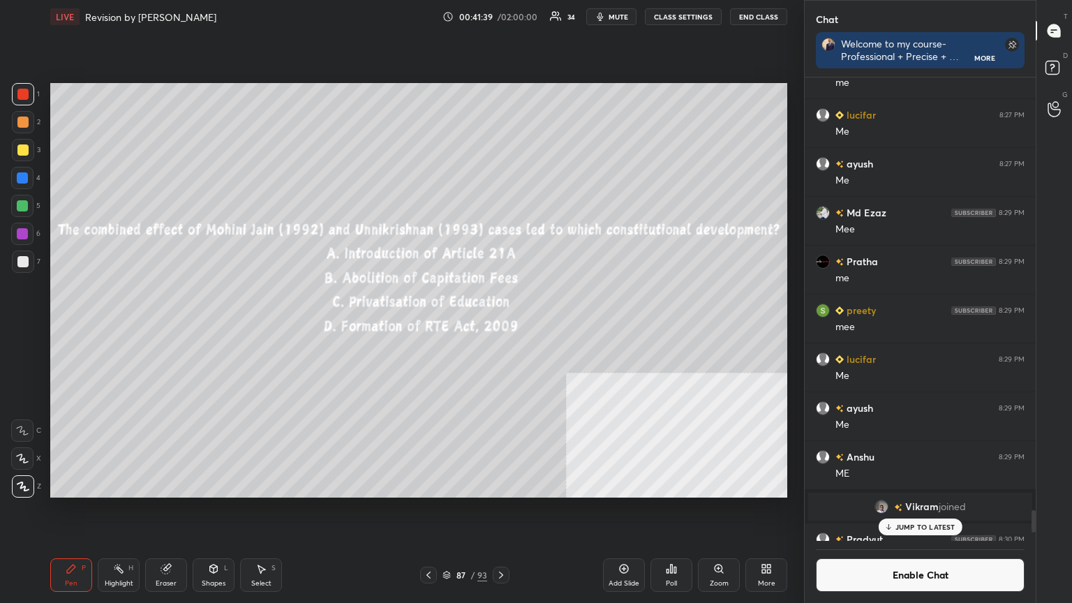
click at [676, 541] on div "Poll" at bounding box center [672, 575] width 42 height 34
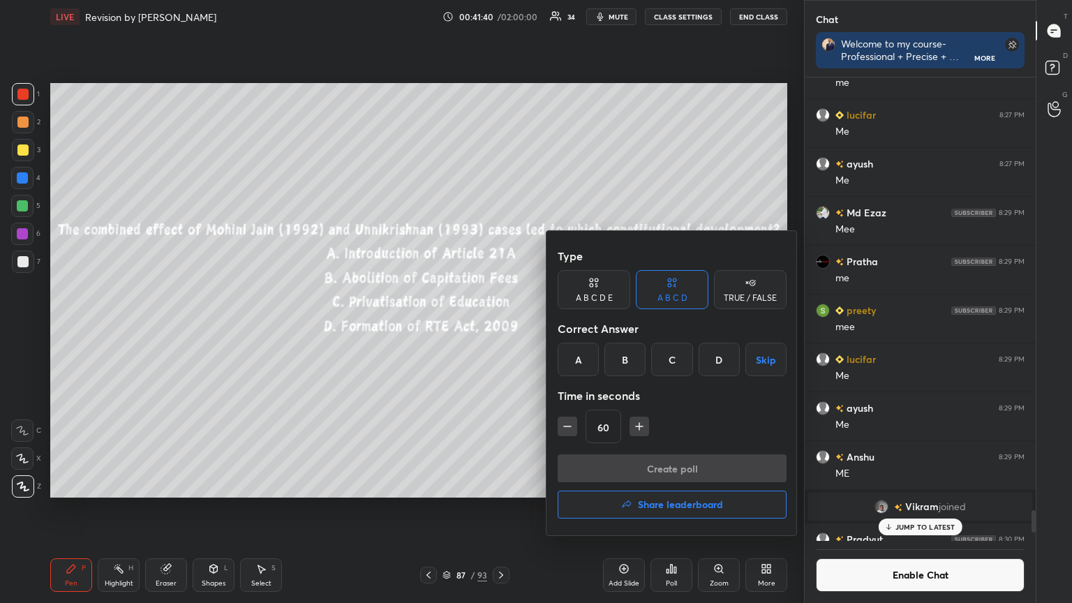
click at [570, 359] on div "A" at bounding box center [578, 360] width 41 height 34
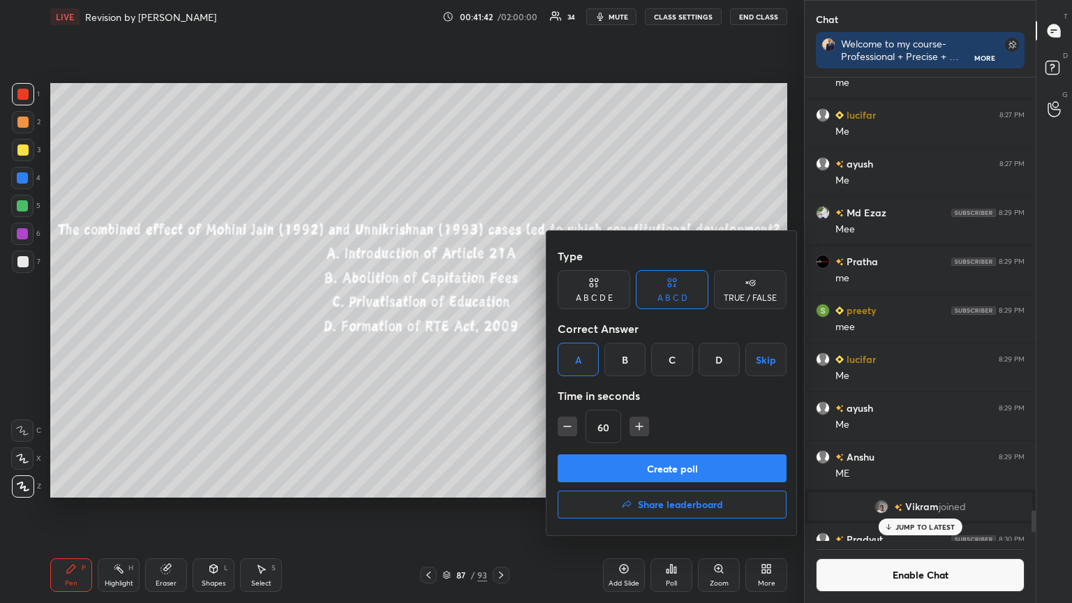
click at [625, 464] on button "Create poll" at bounding box center [672, 468] width 229 height 28
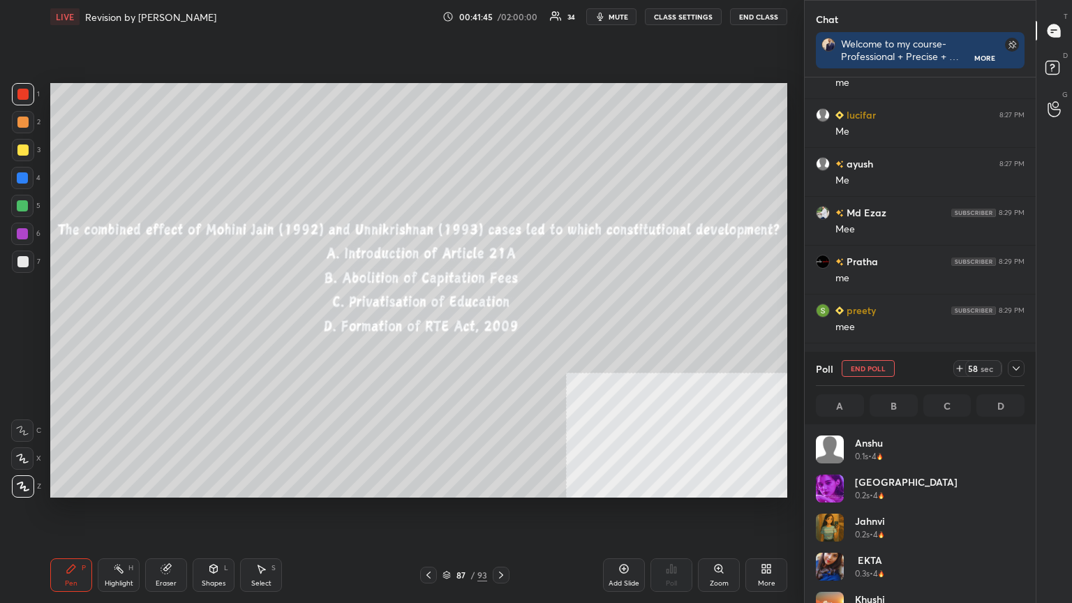
scroll to position [4, 4]
click at [612, 14] on span "mute" at bounding box center [619, 17] width 20 height 10
click at [617, 15] on span "unmute" at bounding box center [617, 17] width 30 height 10
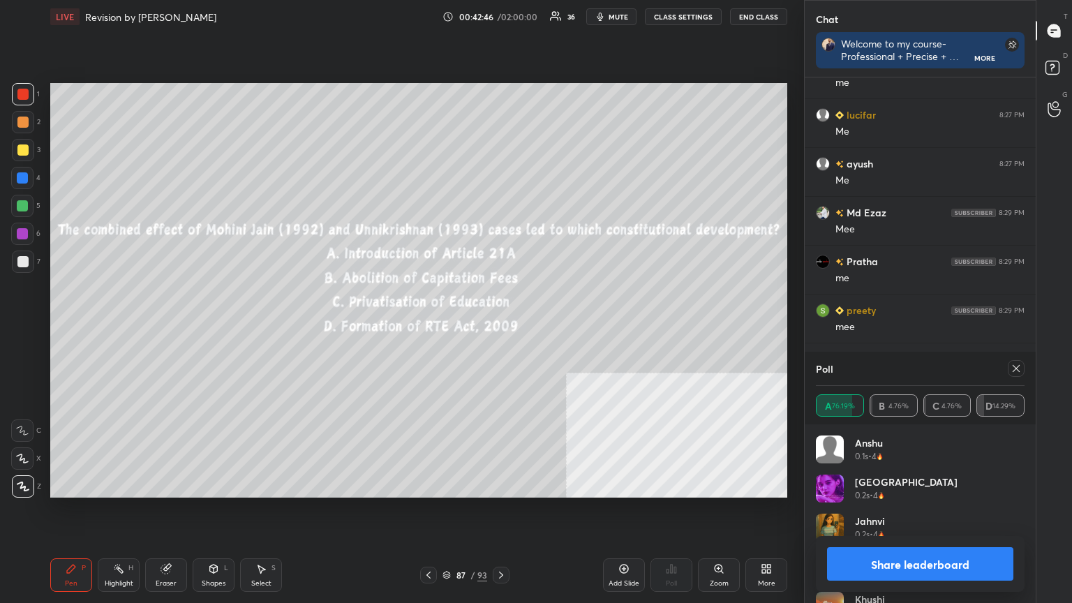
click at [907, 541] on button "Share leaderboard" at bounding box center [920, 564] width 186 height 34
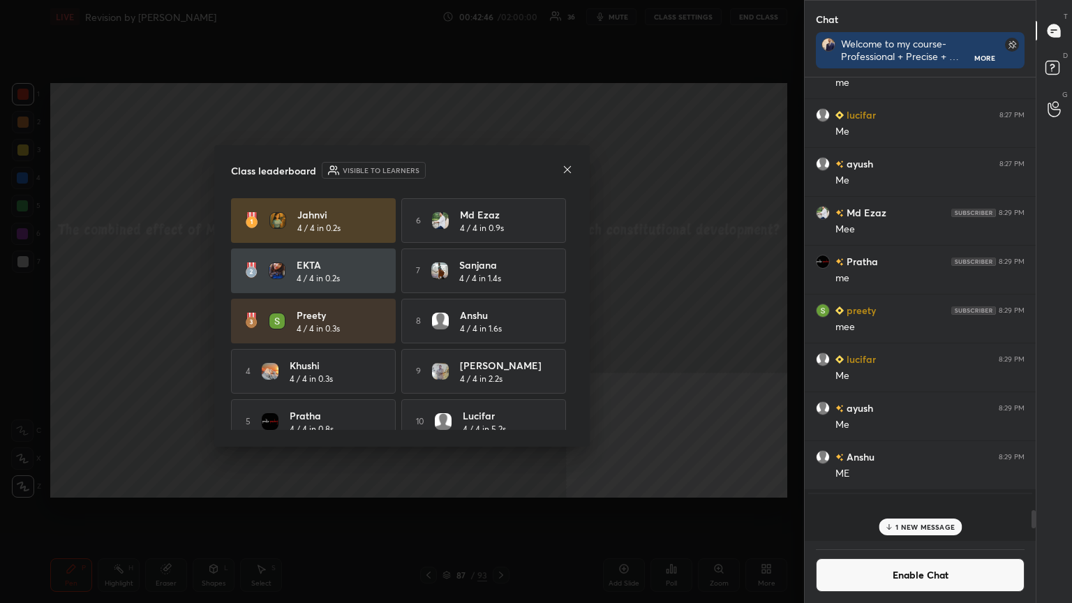
scroll to position [352, 227]
click at [892, 541] on button "Enable Chat" at bounding box center [920, 575] width 209 height 34
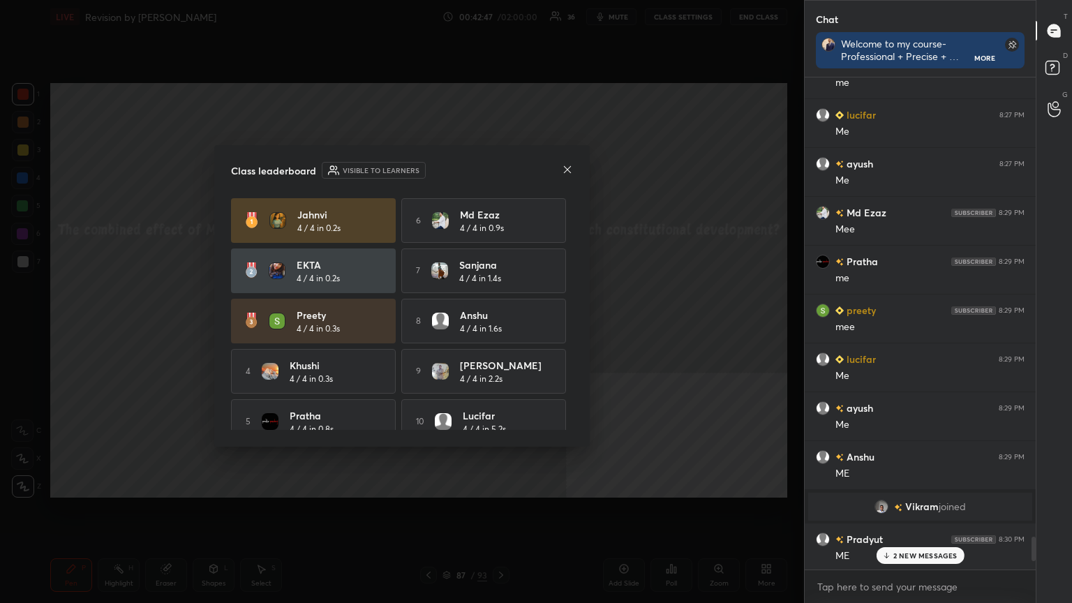
click at [899, 541] on p "2 NEW MESSAGES" at bounding box center [926, 555] width 64 height 8
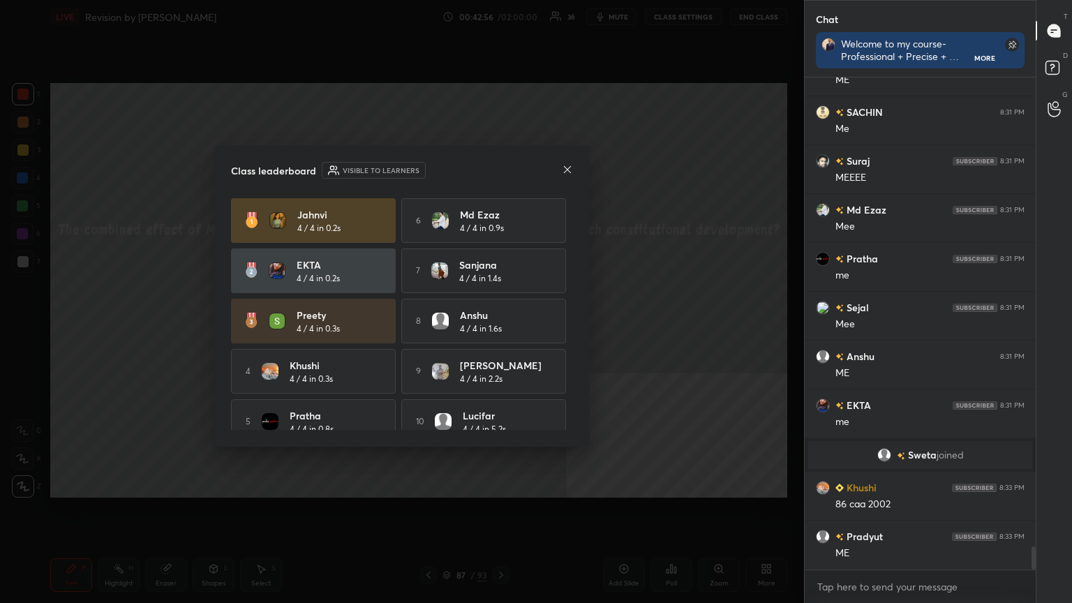
scroll to position [10013, 0]
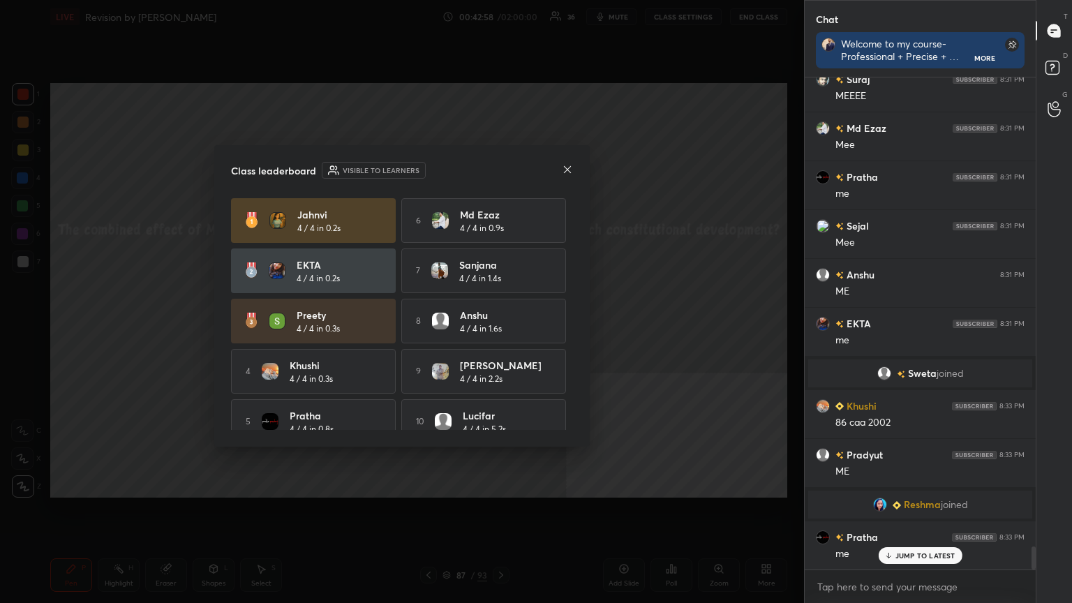
click at [566, 170] on icon at bounding box center [567, 168] width 7 height 7
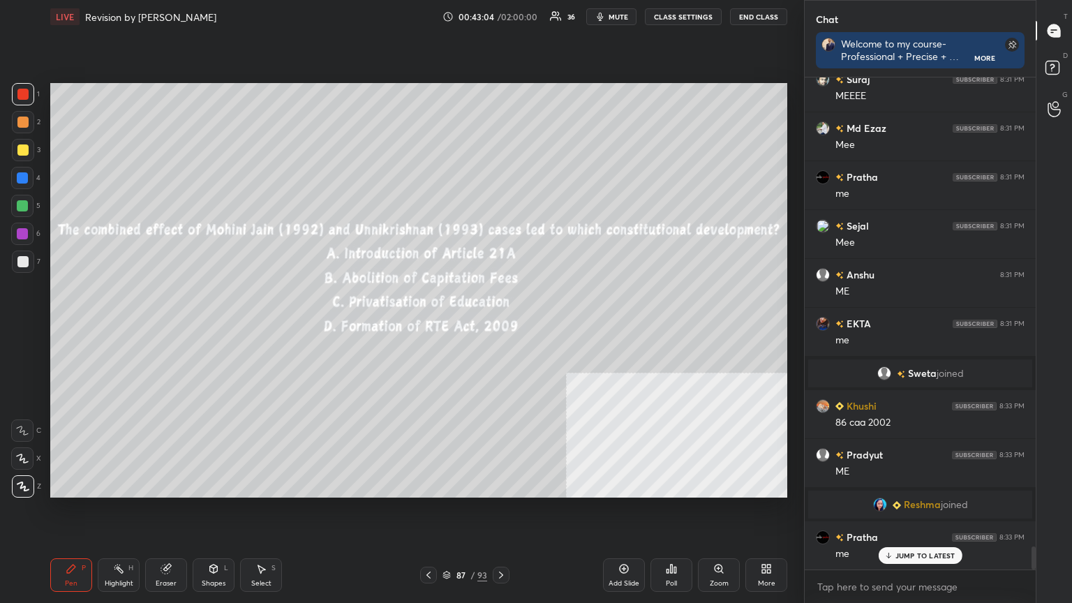
scroll to position [10046, 0]
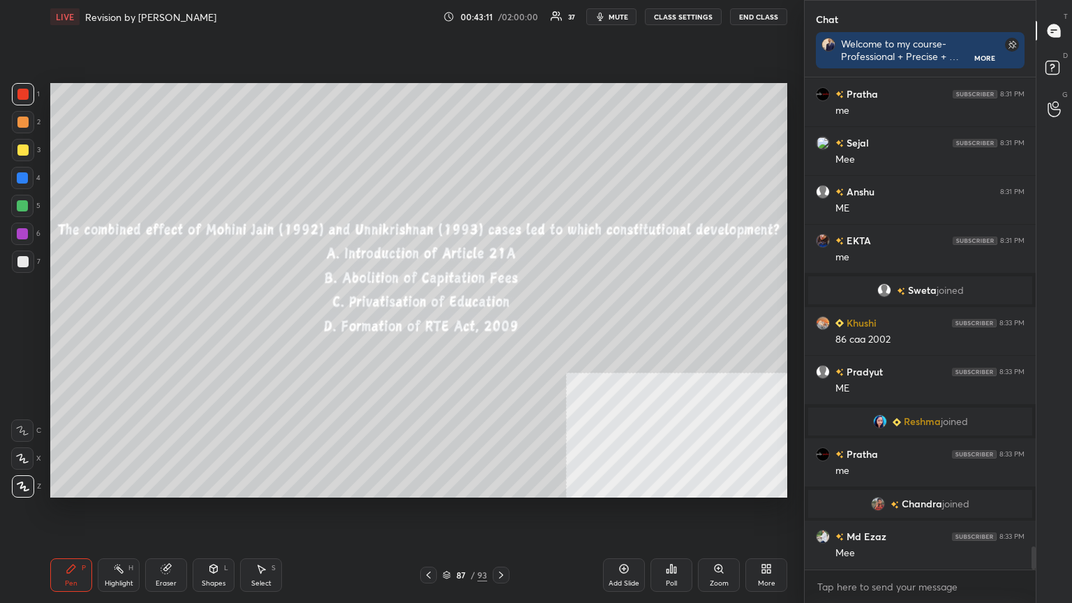
click at [447, 541] on icon at bounding box center [446, 578] width 7 height 2
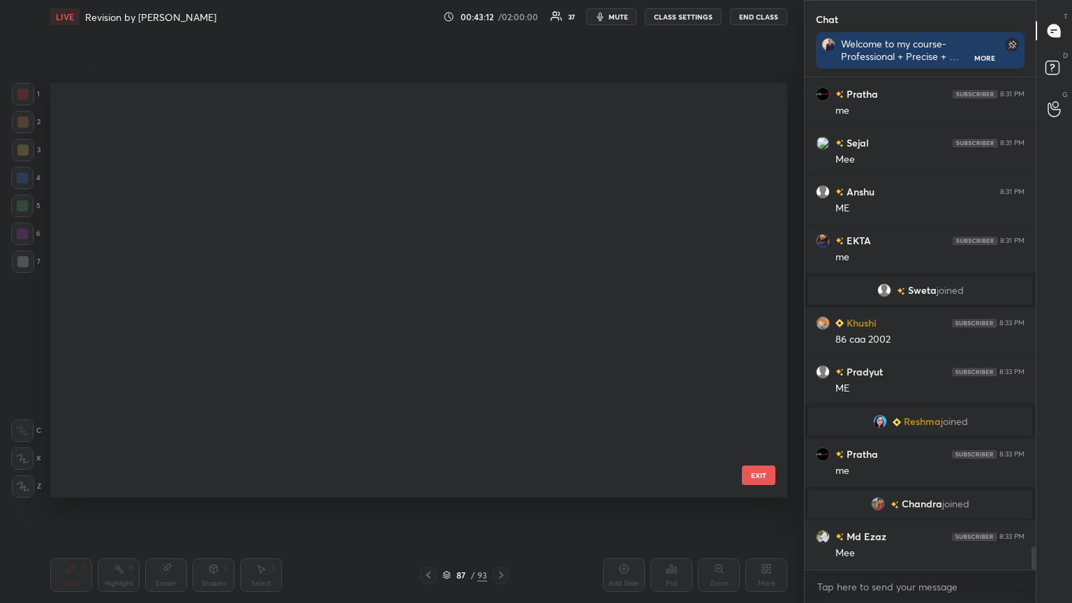
scroll to position [3289, 0]
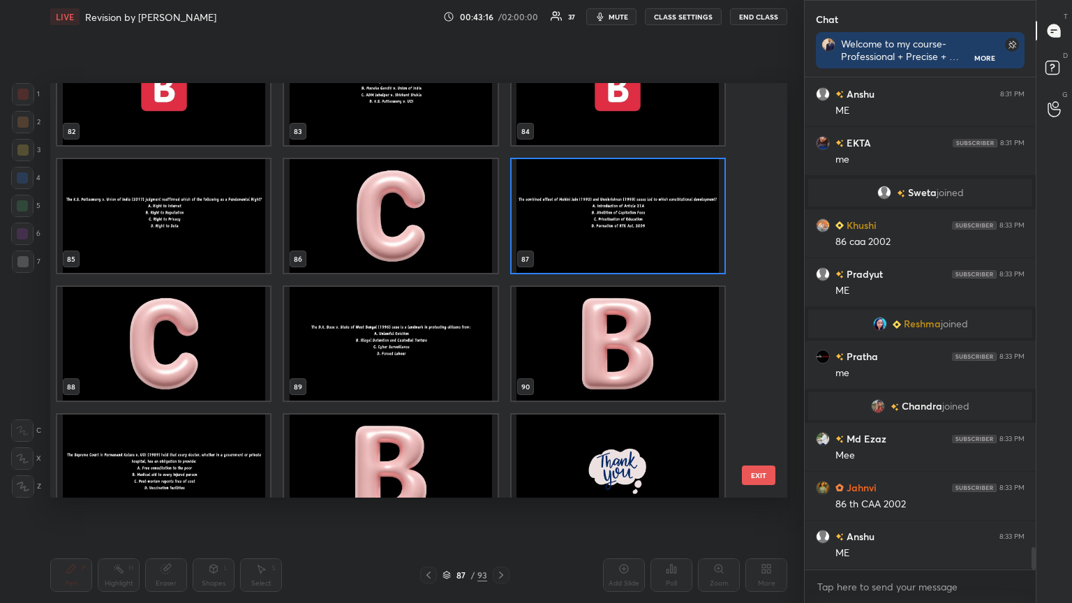
click at [413, 360] on img "grid" at bounding box center [390, 344] width 213 height 114
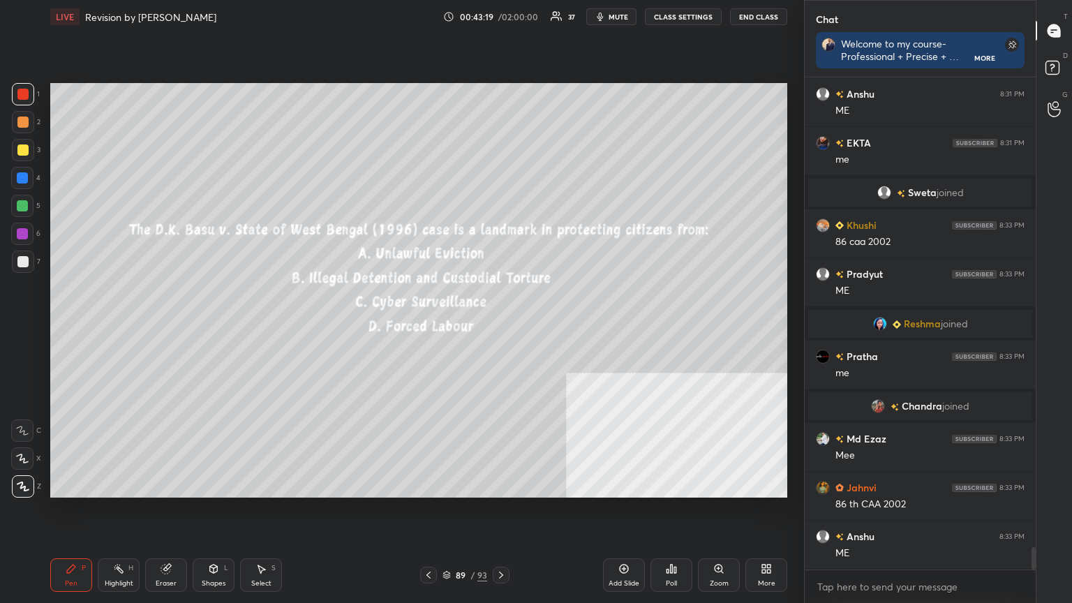
click at [698, 13] on button "CLASS SETTINGS" at bounding box center [683, 16] width 77 height 17
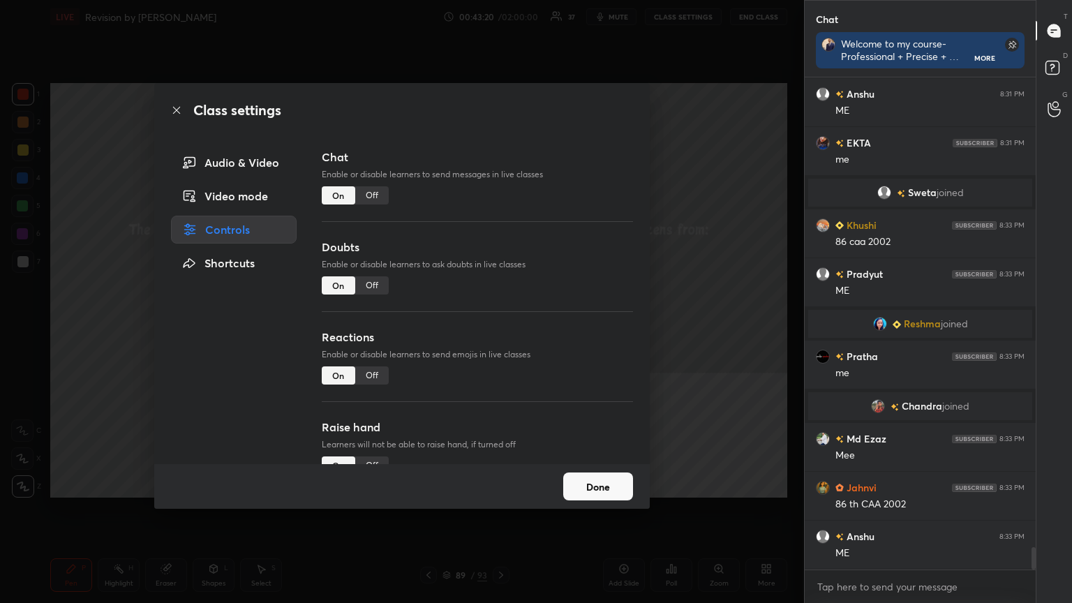
click at [367, 195] on div "Off" at bounding box center [372, 195] width 34 height 18
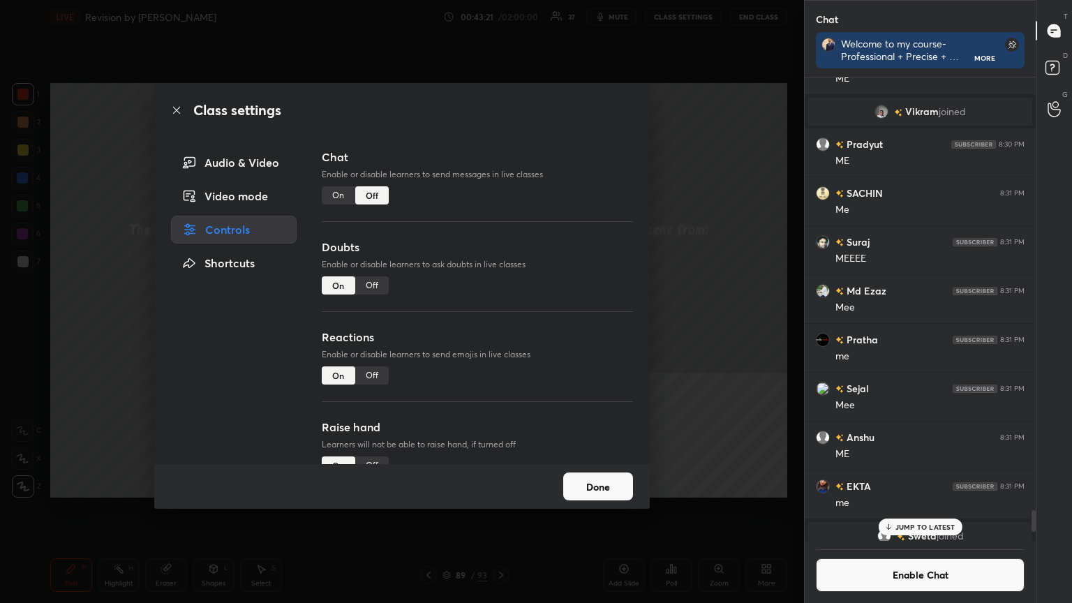
click at [176, 109] on icon at bounding box center [176, 110] width 11 height 11
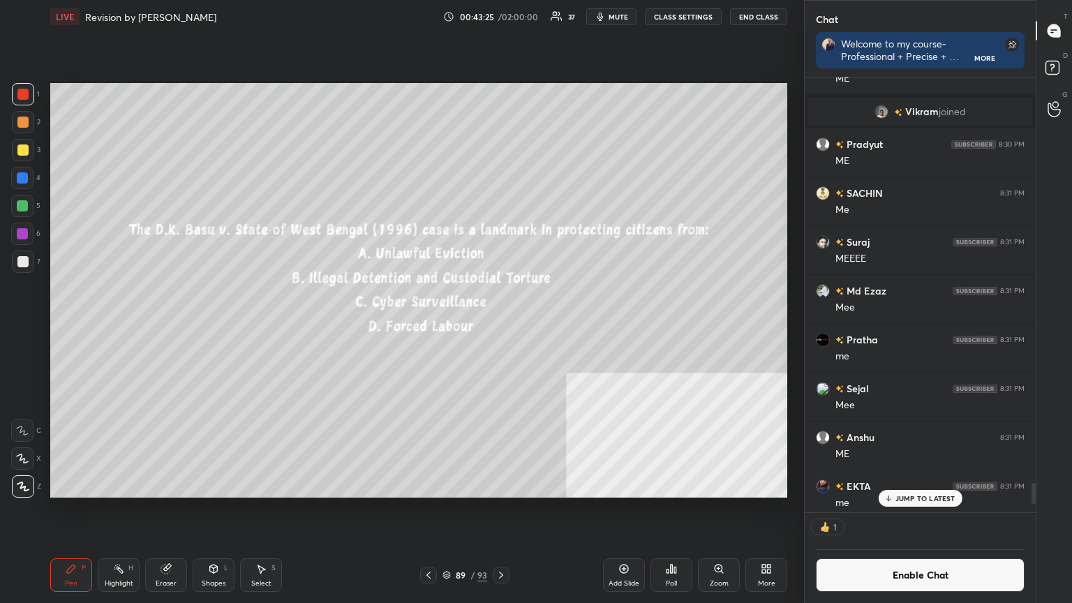
click at [676, 541] on div "Poll" at bounding box center [672, 575] width 42 height 34
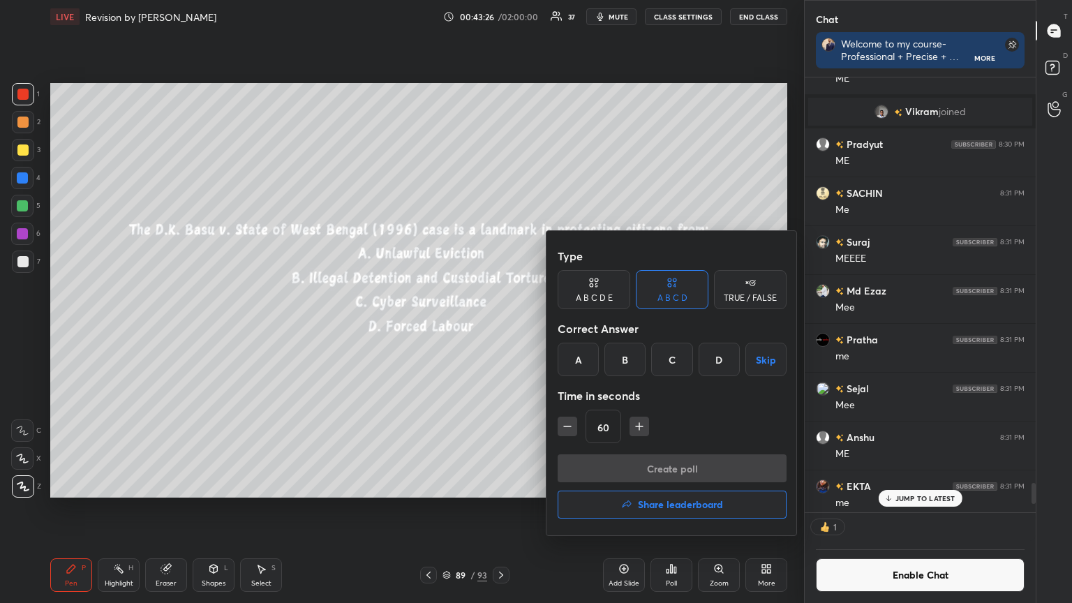
click at [623, 363] on div "B" at bounding box center [625, 360] width 41 height 34
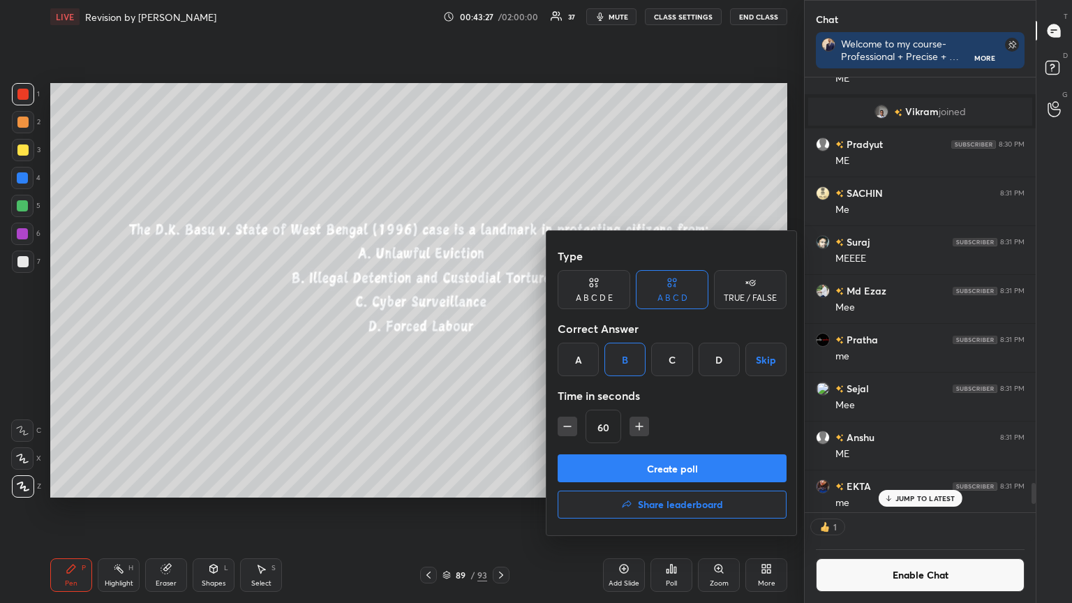
click at [622, 469] on button "Create poll" at bounding box center [672, 468] width 229 height 28
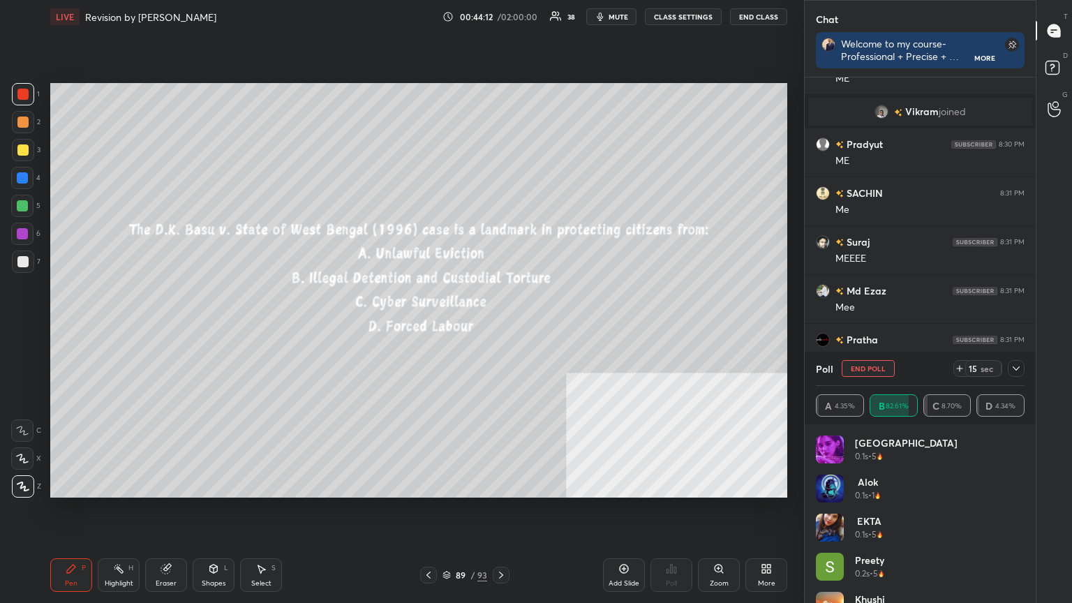
scroll to position [4, 4]
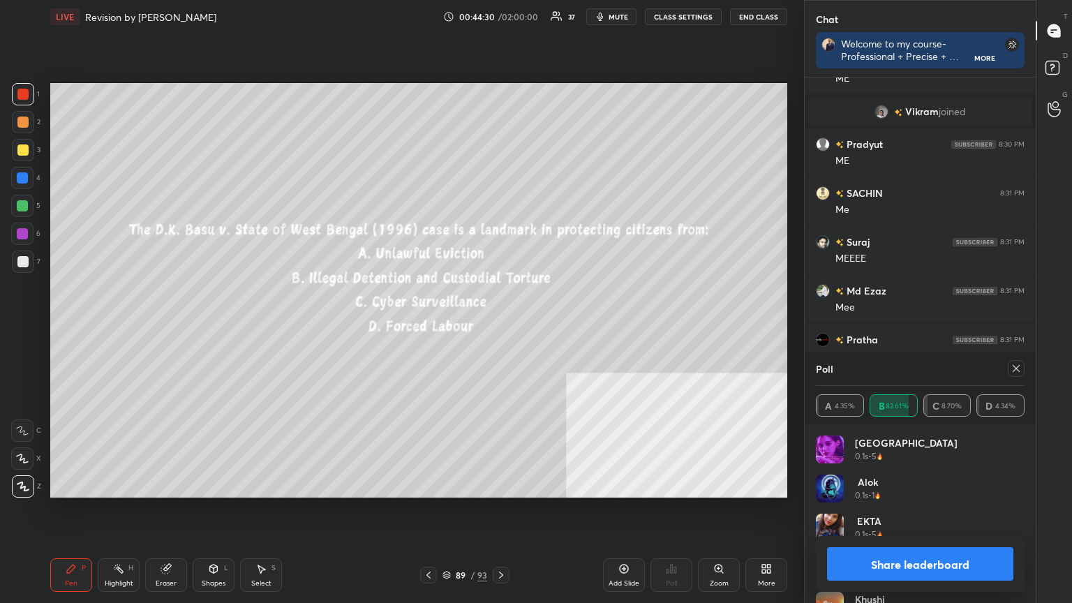
click at [500, 541] on icon at bounding box center [501, 575] width 11 height 11
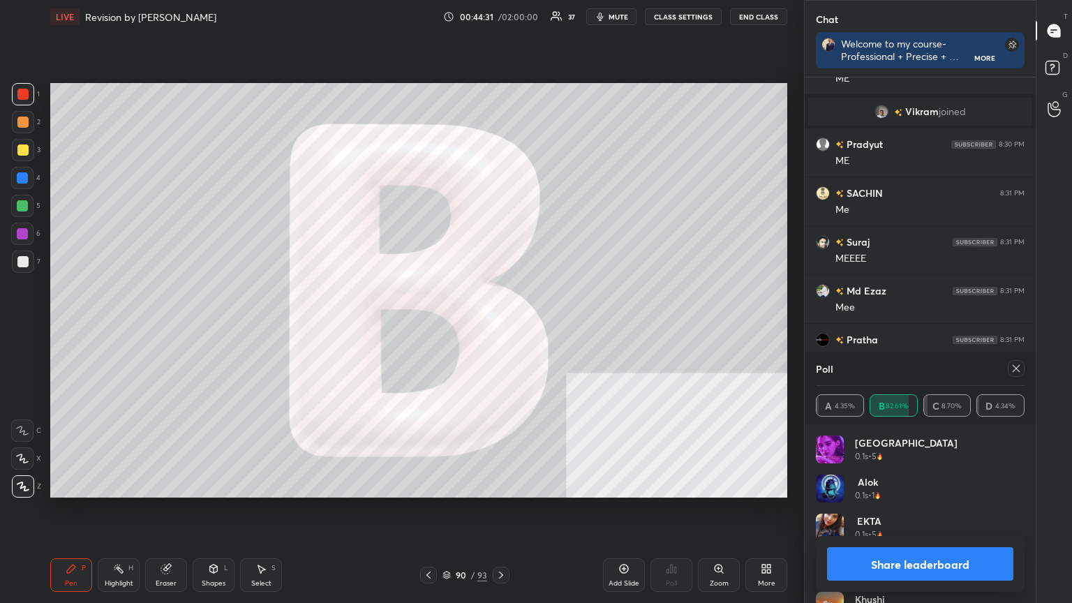
click at [894, 541] on button "Share leaderboard" at bounding box center [920, 564] width 186 height 34
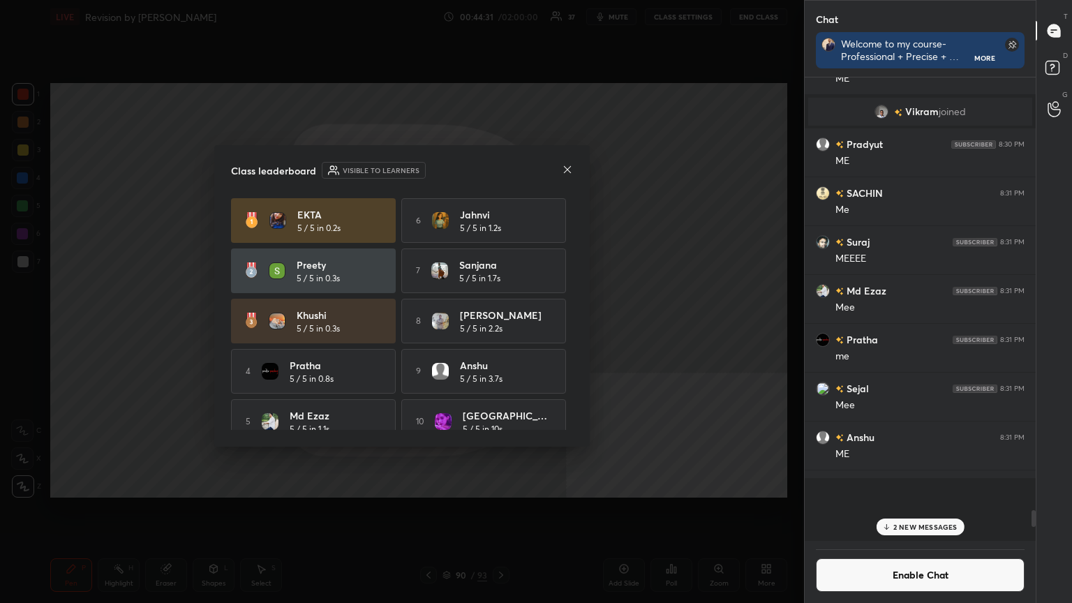
scroll to position [371, 227]
click at [895, 541] on button "Enable Chat" at bounding box center [920, 575] width 209 height 34
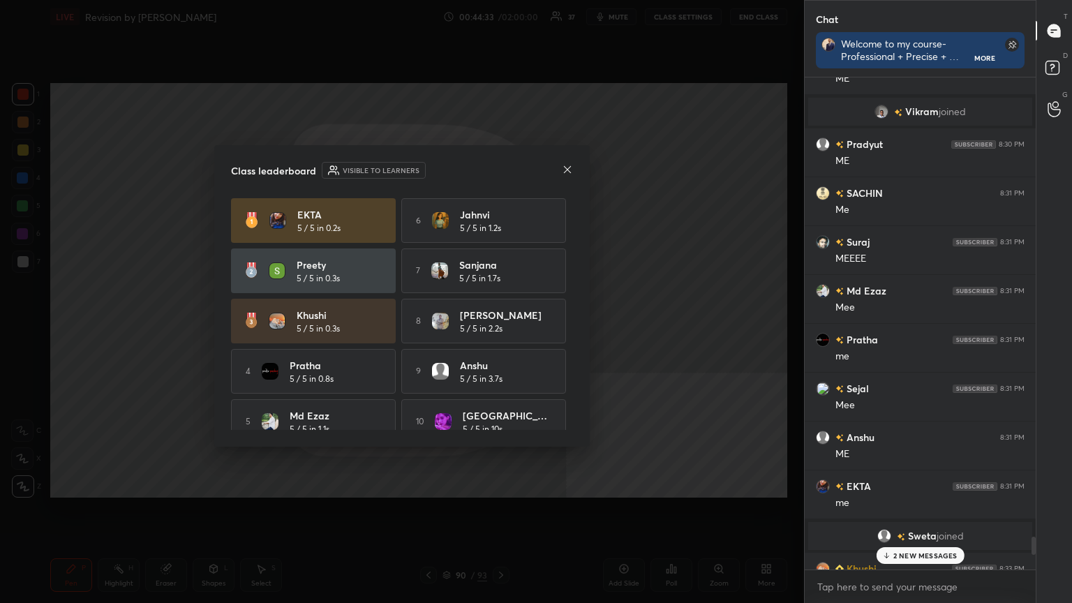
click at [900, 541] on p "2 NEW MESSAGES" at bounding box center [926, 555] width 64 height 8
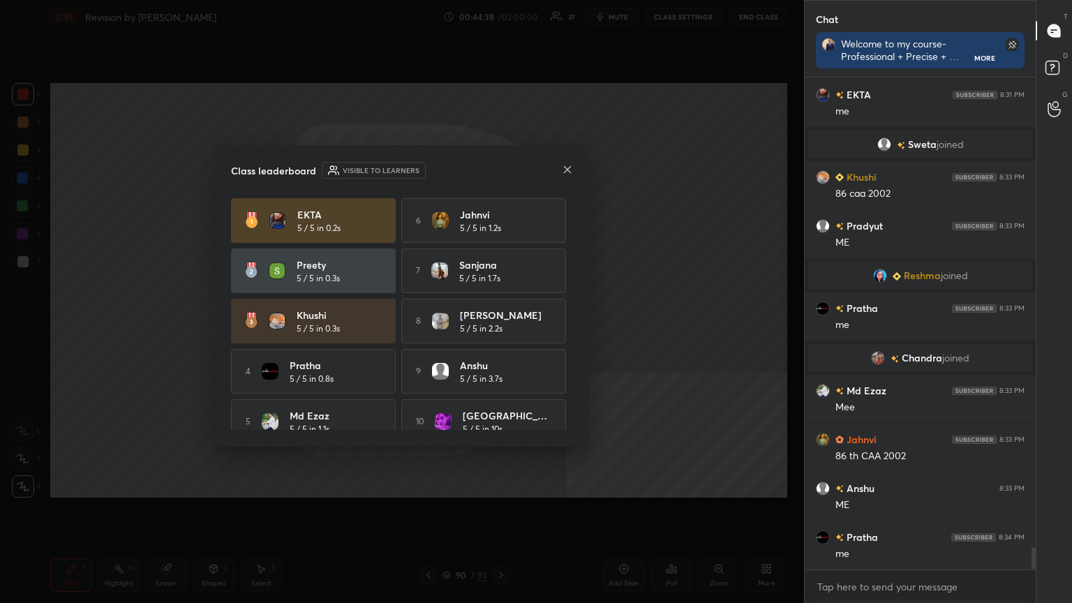
scroll to position [10211, 0]
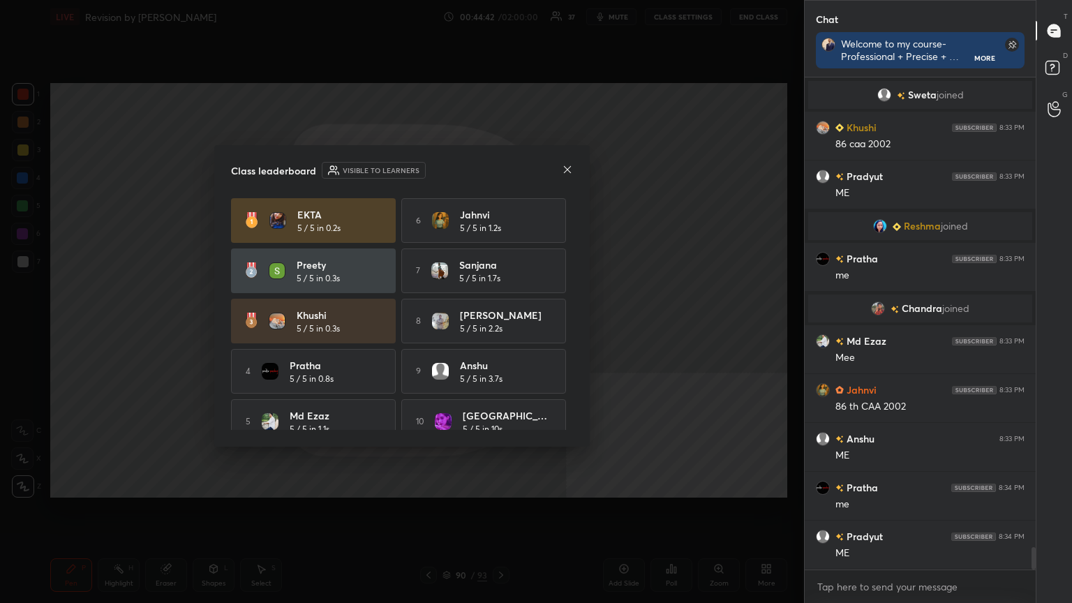
click at [566, 170] on icon at bounding box center [567, 168] width 7 height 7
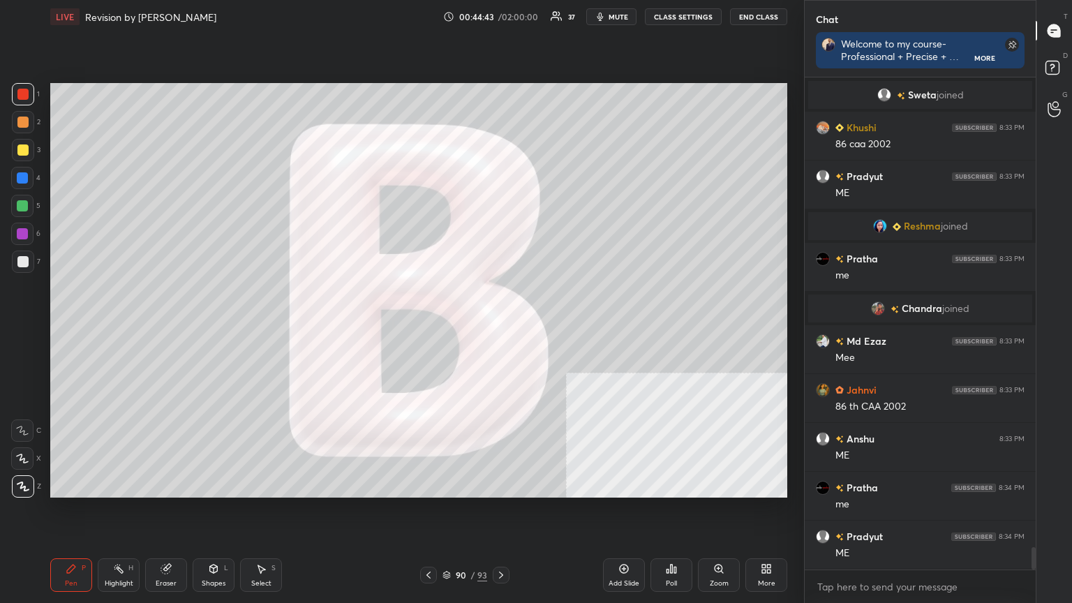
scroll to position [10259, 0]
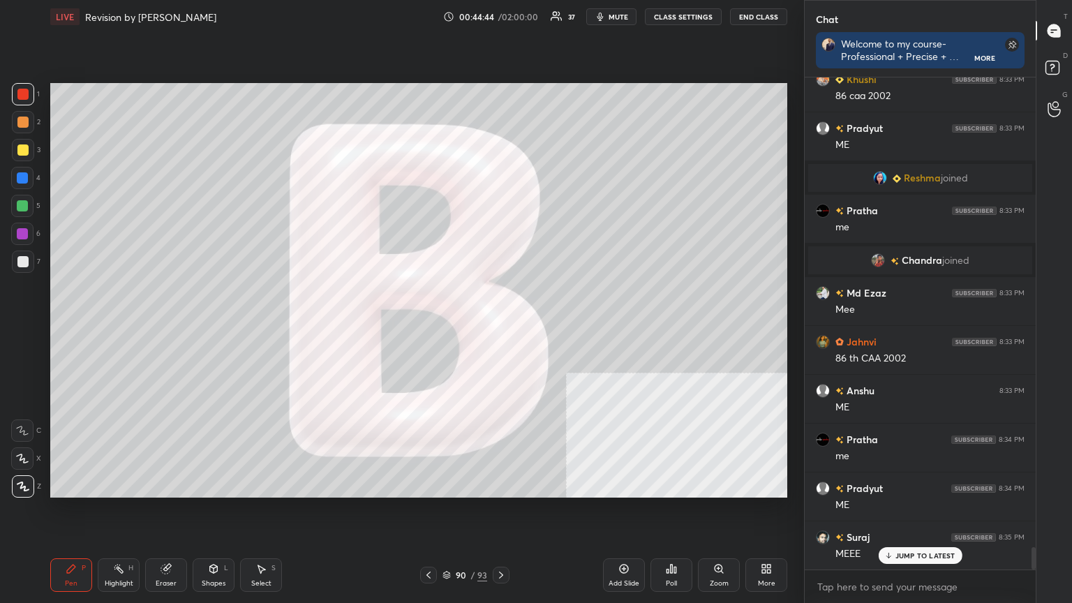
click at [449, 541] on div "90 / 93" at bounding box center [465, 575] width 45 height 13
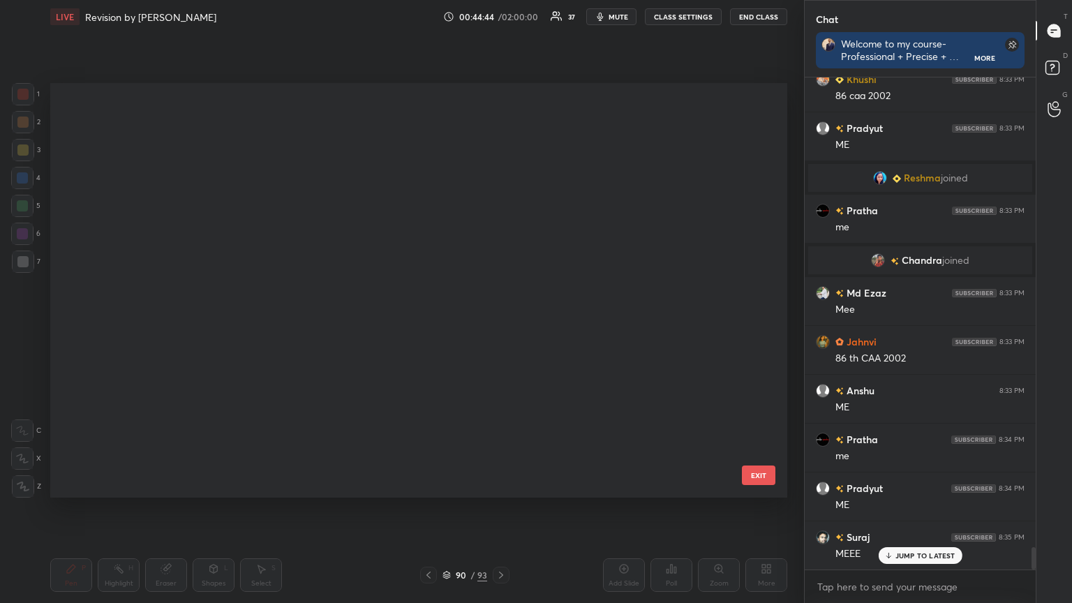
scroll to position [410, 730]
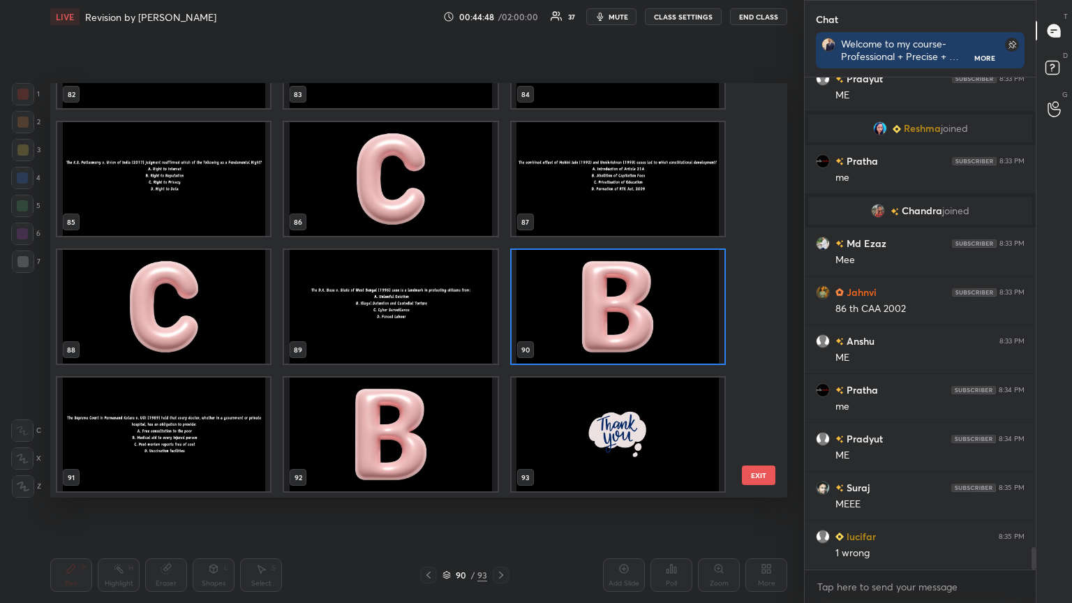
click at [207, 451] on img "grid" at bounding box center [163, 435] width 213 height 114
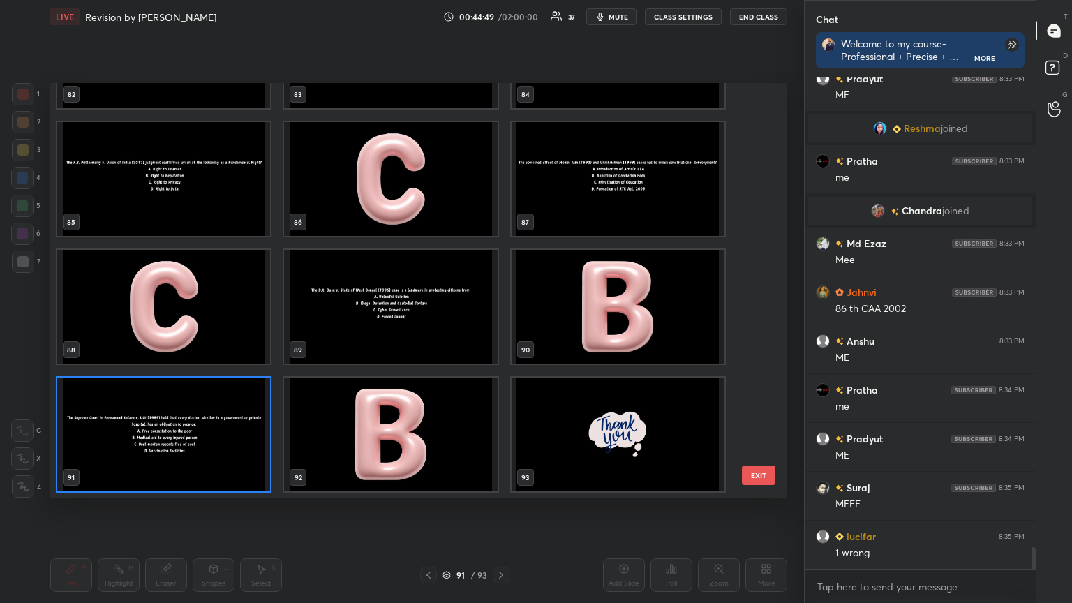
click at [207, 451] on img "grid" at bounding box center [163, 435] width 213 height 114
type textarea "x"
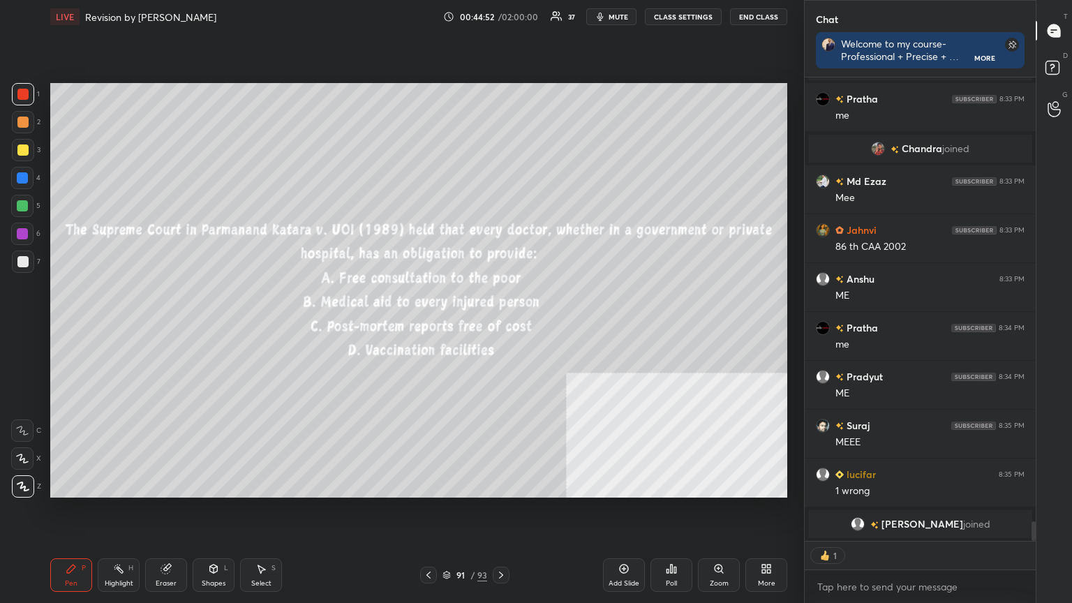
click at [672, 17] on button "CLASS SETTINGS" at bounding box center [683, 16] width 77 height 17
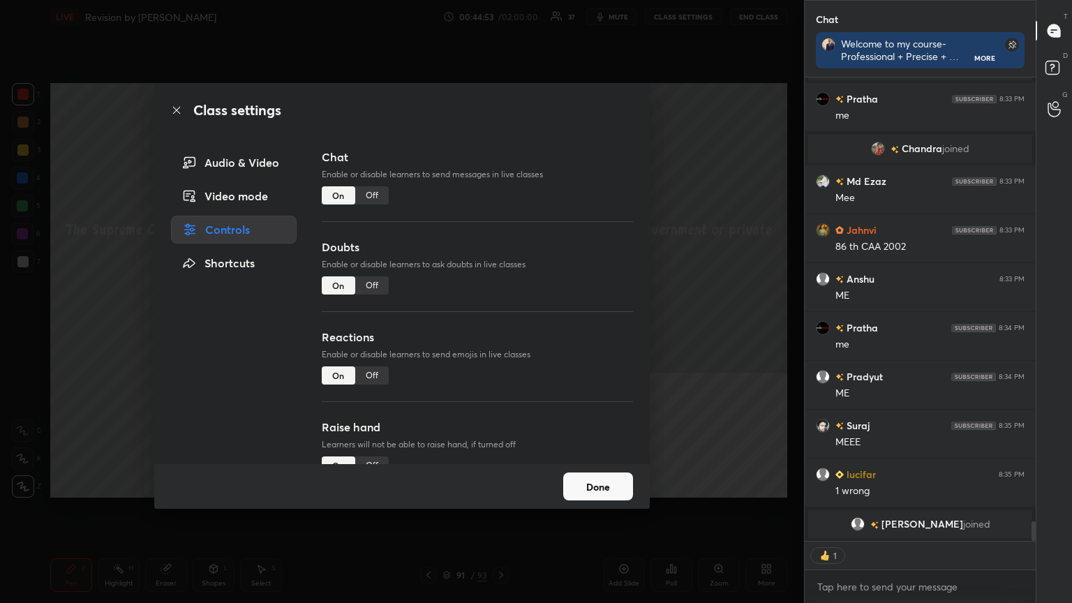
click at [371, 187] on div "Off" at bounding box center [372, 195] width 34 height 18
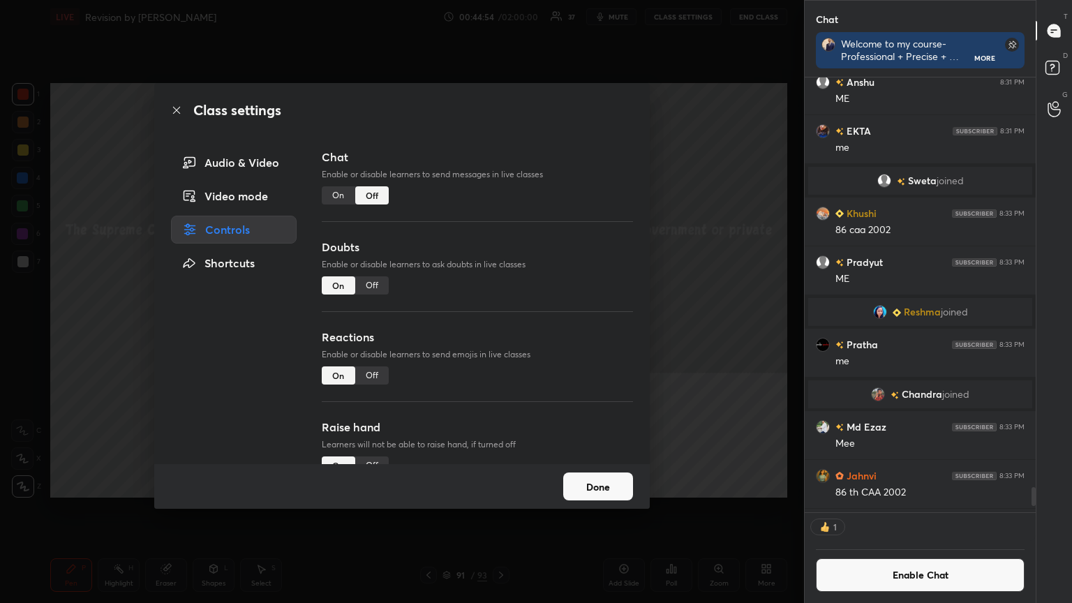
click at [176, 109] on icon at bounding box center [176, 110] width 11 height 11
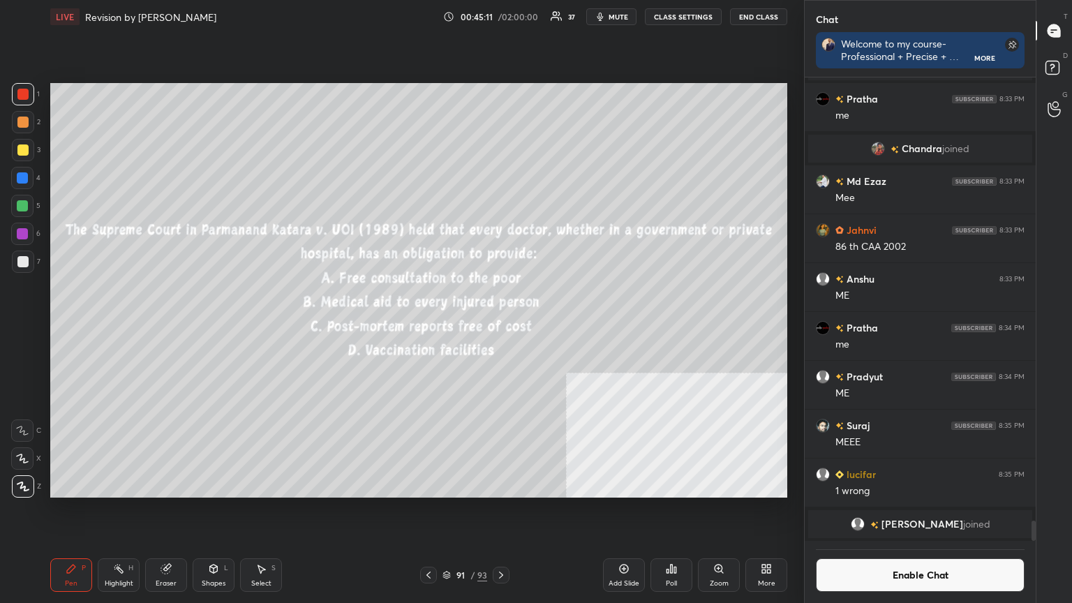
click at [673, 541] on div "Poll" at bounding box center [672, 575] width 42 height 34
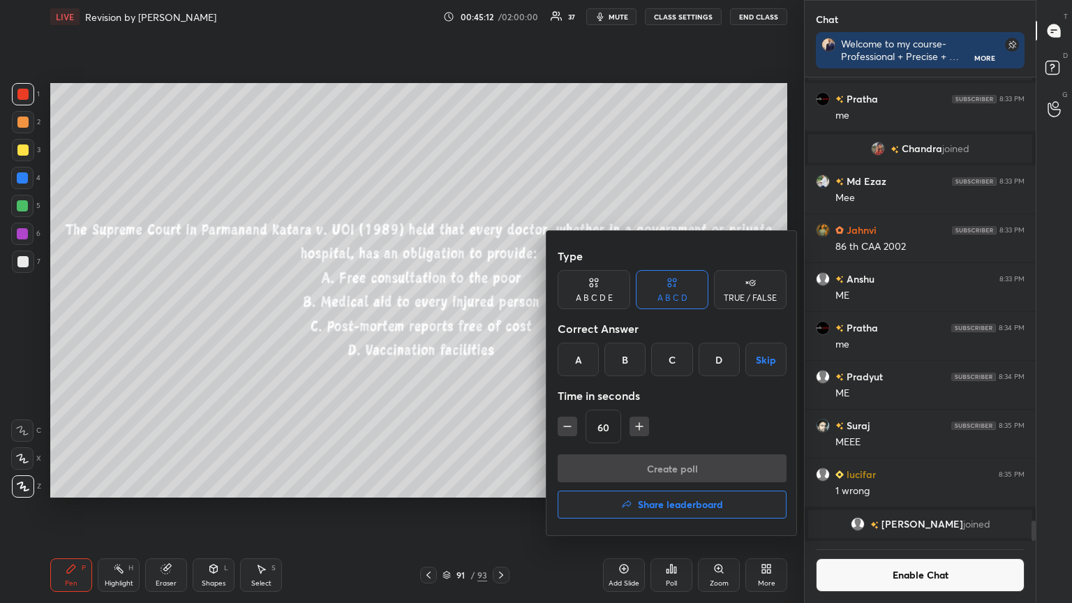
drag, startPoint x: 618, startPoint y: 362, endPoint x: 619, endPoint y: 371, distance: 9.8
click at [620, 360] on div "B" at bounding box center [625, 360] width 41 height 34
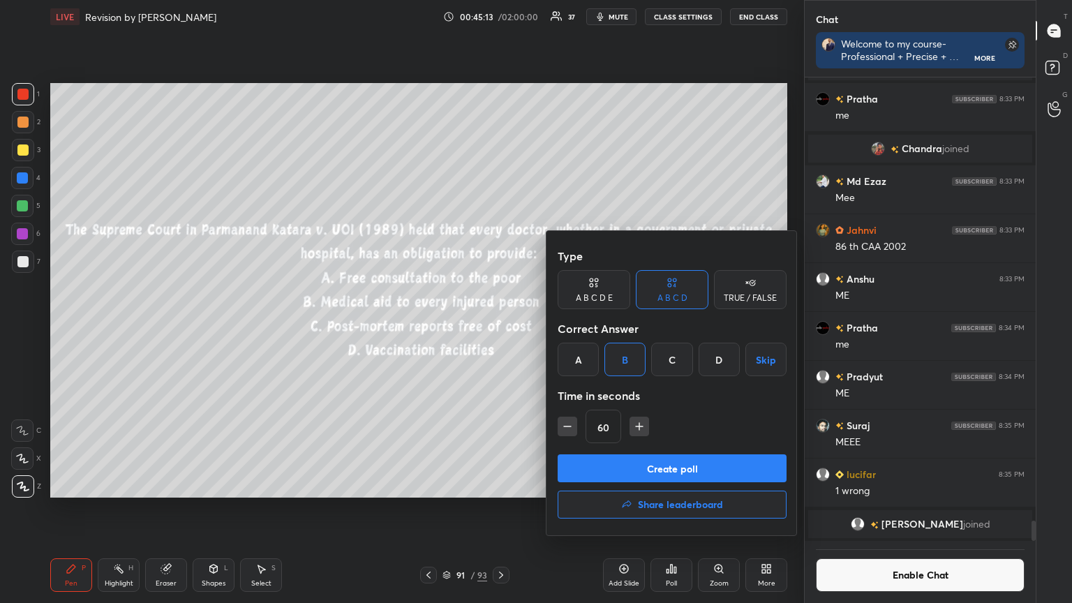
click at [630, 466] on button "Create poll" at bounding box center [672, 468] width 229 height 28
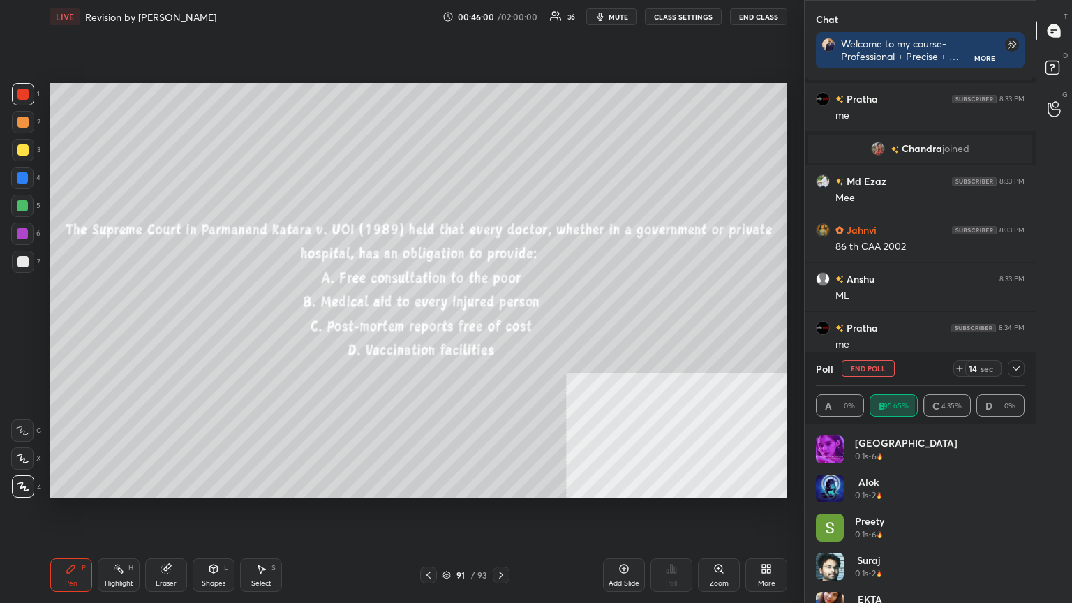
click at [503, 541] on icon at bounding box center [501, 575] width 11 height 11
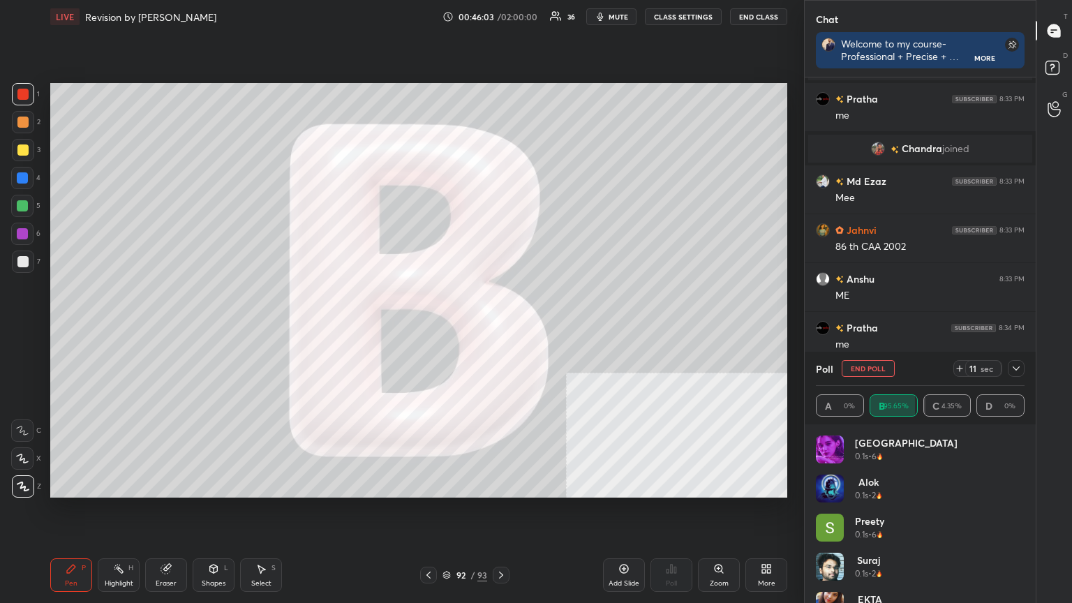
click at [449, 541] on icon at bounding box center [447, 575] width 8 height 8
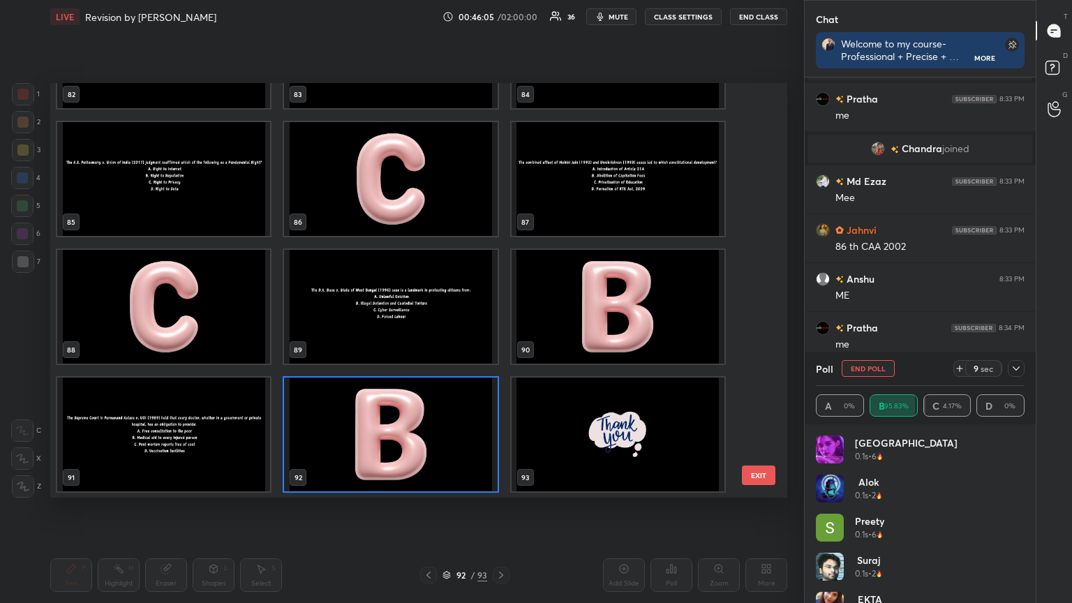
click at [632, 440] on img "grid" at bounding box center [618, 435] width 213 height 114
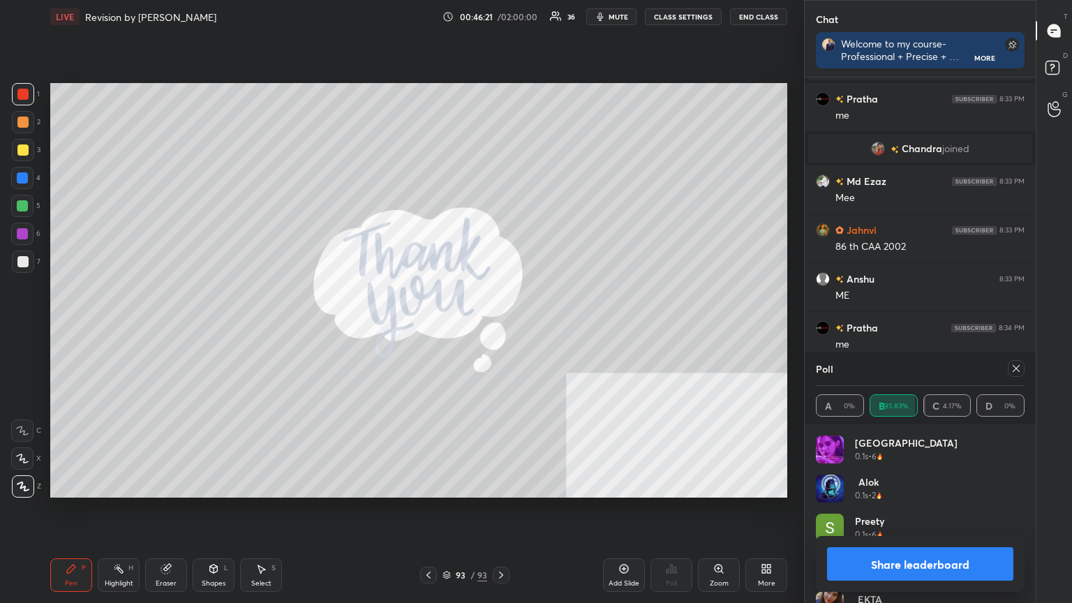
click at [906, 541] on button "Share leaderboard" at bounding box center [920, 564] width 186 height 34
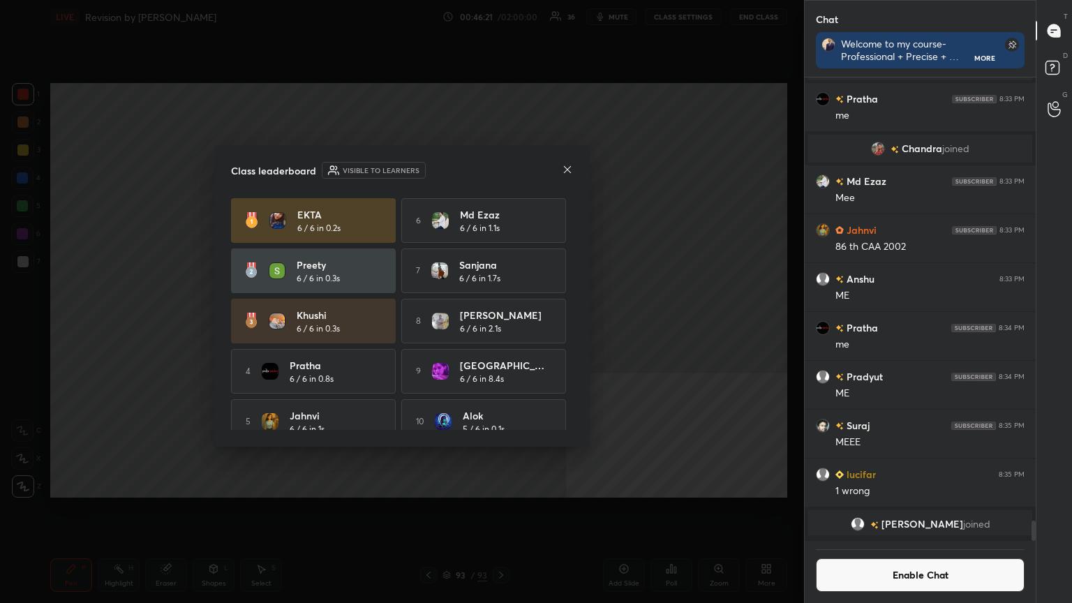
scroll to position [372, 227]
click at [905, 541] on button "Enable Chat" at bounding box center [920, 575] width 209 height 34
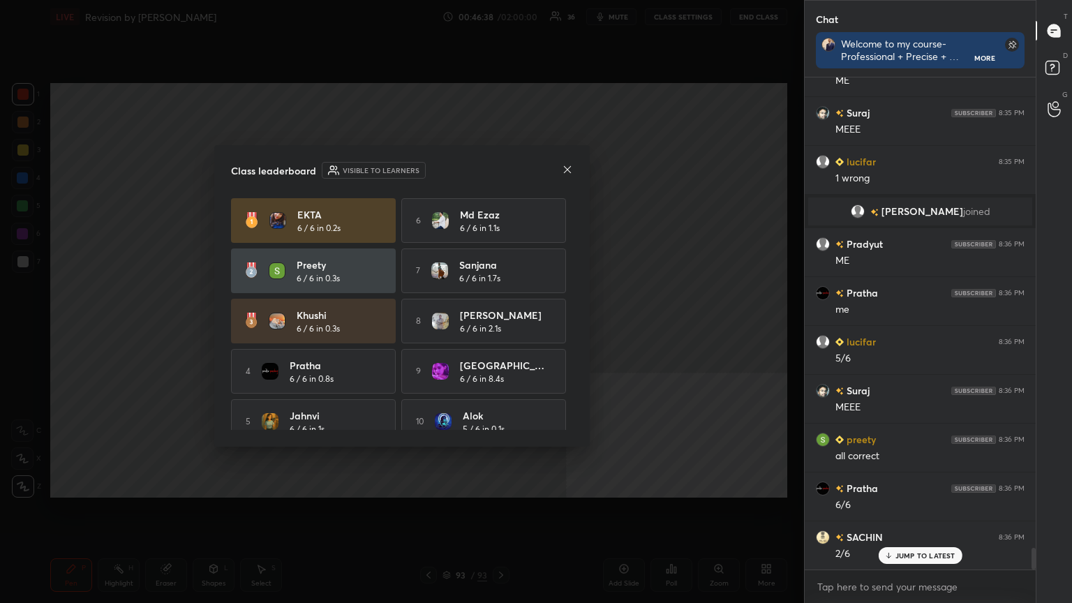
scroll to position [10655, 0]
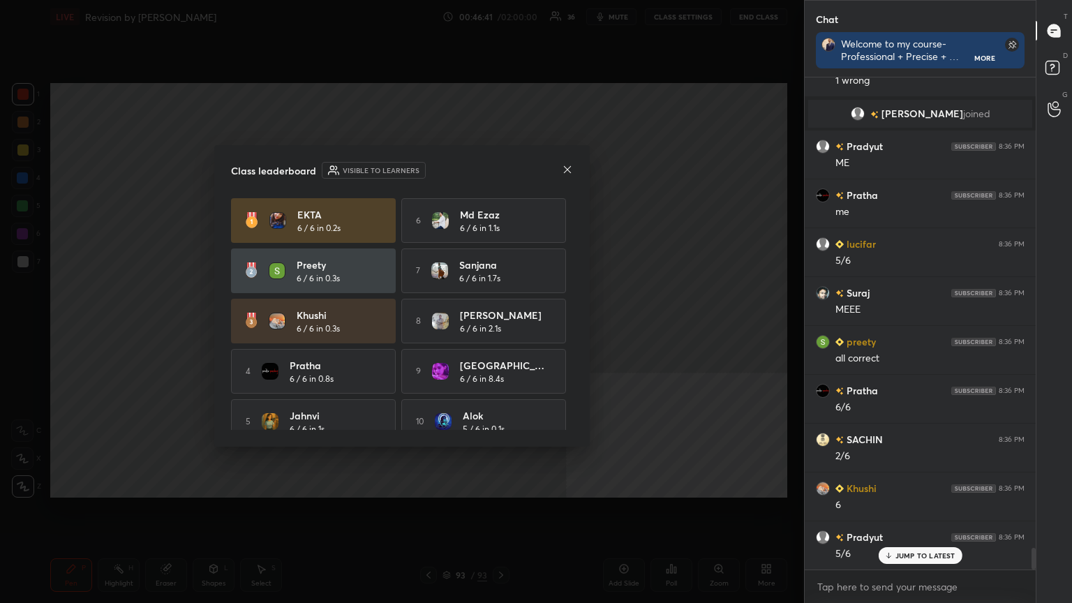
click at [567, 166] on icon at bounding box center [567, 169] width 11 height 11
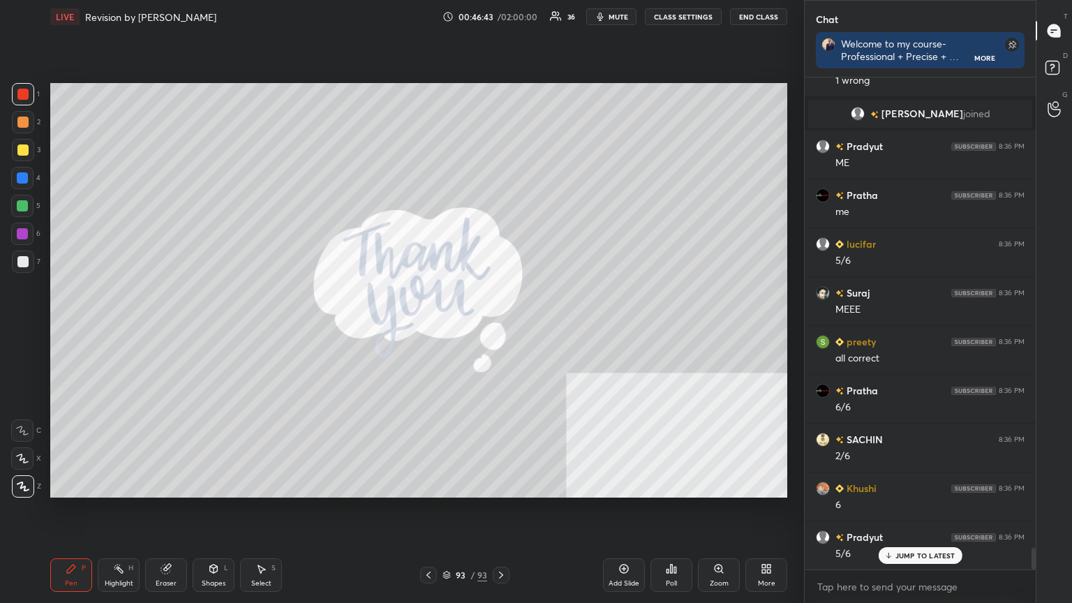
click at [444, 541] on icon at bounding box center [447, 575] width 8 height 8
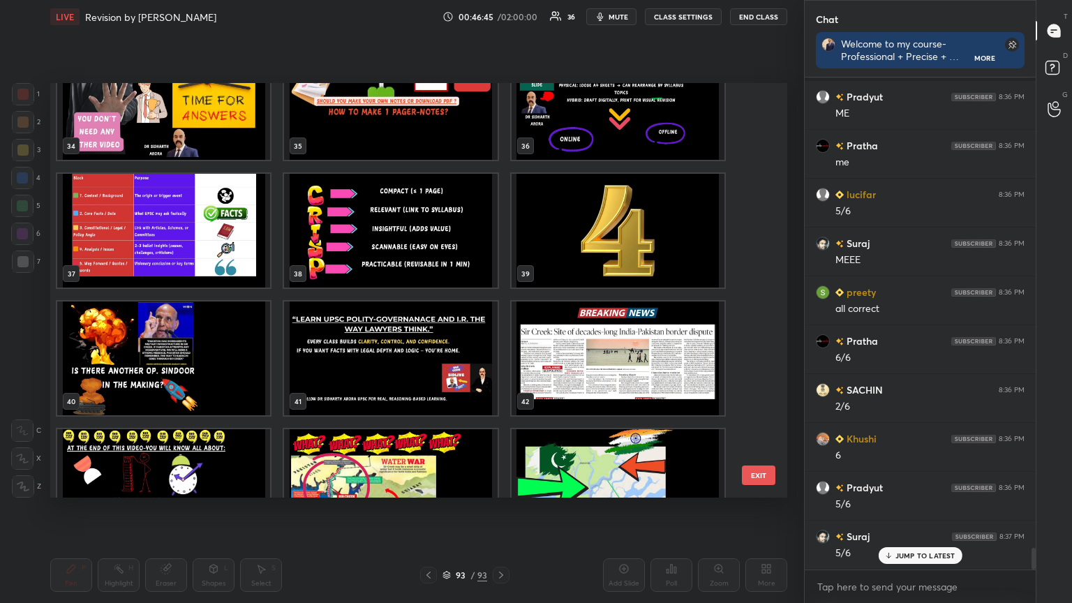
scroll to position [10753, 0]
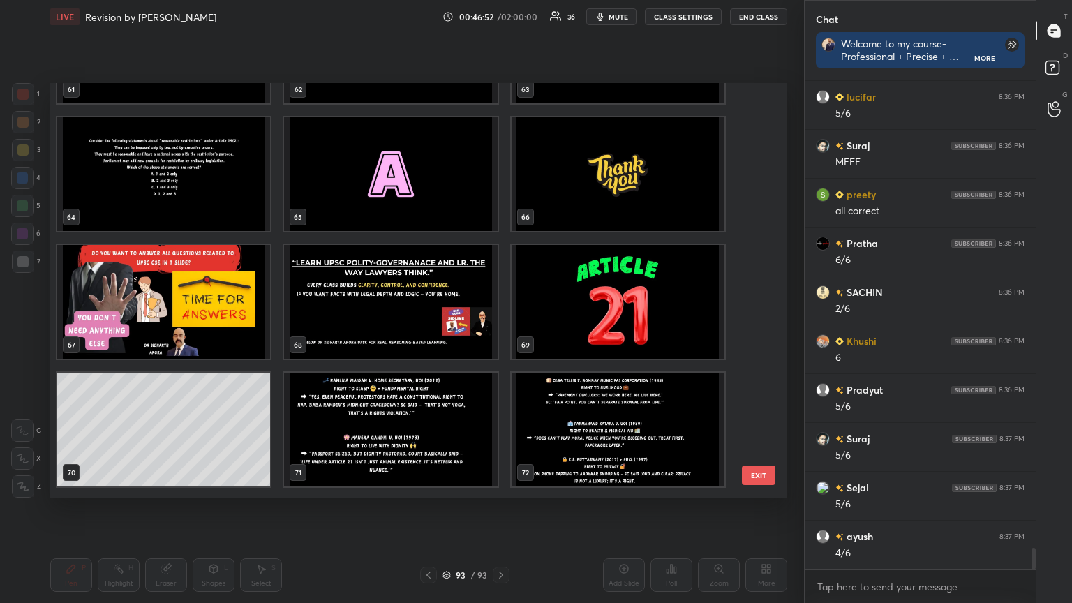
click at [646, 307] on img "grid" at bounding box center [618, 302] width 213 height 114
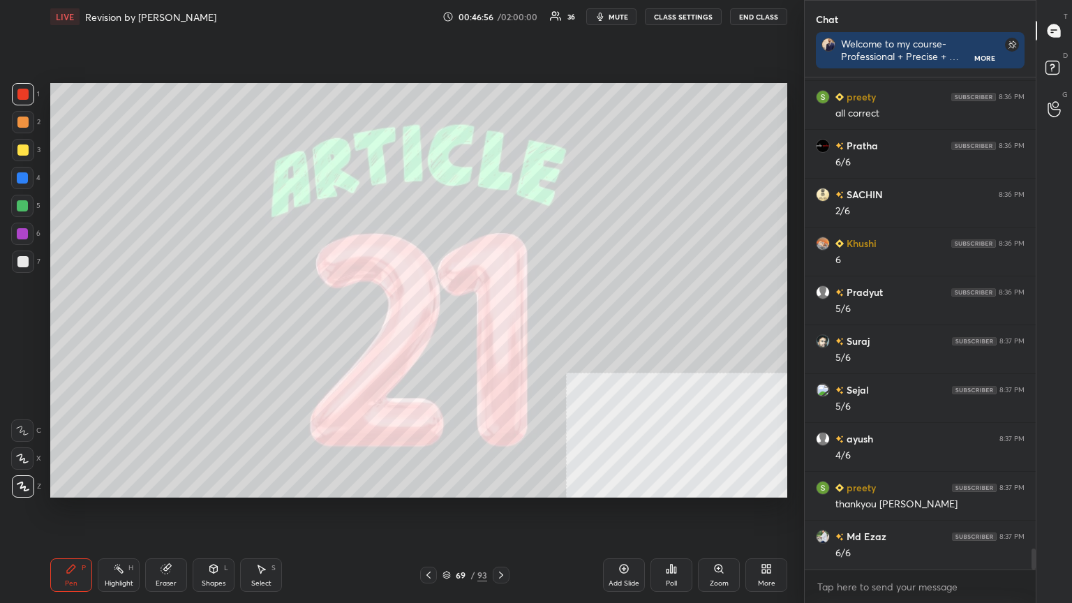
click at [616, 81] on div "Setting up your live class Poll for secs No correct answer Start poll" at bounding box center [419, 291] width 748 height 514
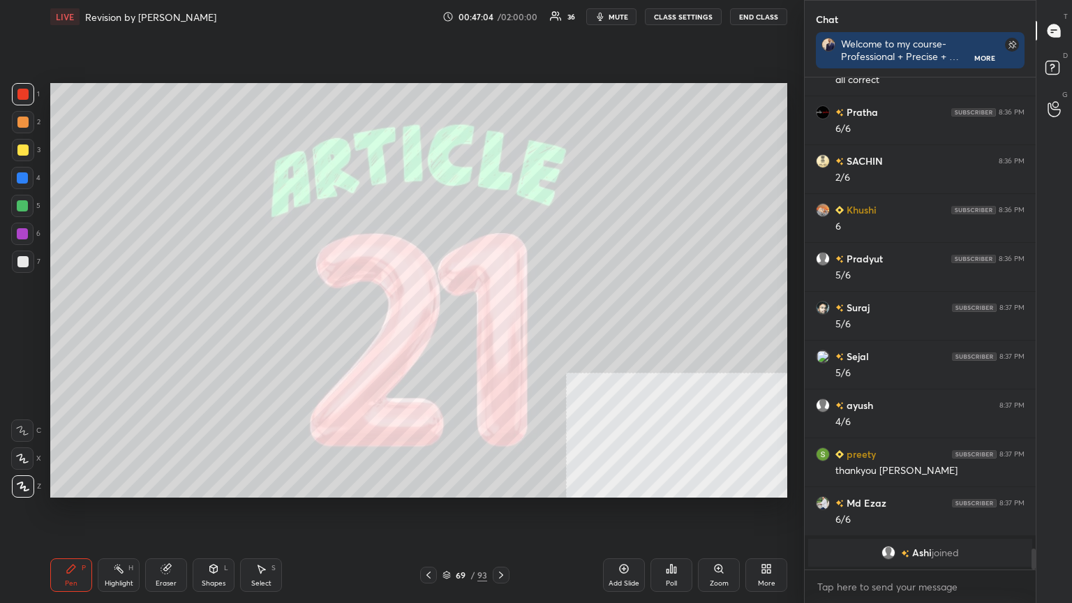
click at [445, 541] on icon at bounding box center [446, 576] width 7 height 2
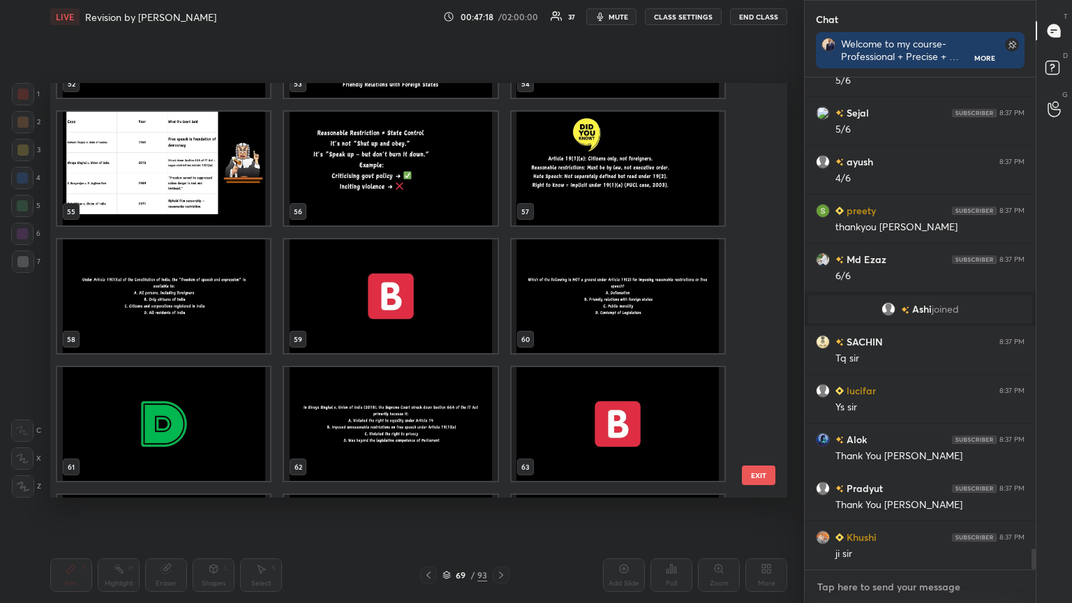
click at [855, 541] on textarea at bounding box center [920, 587] width 209 height 22
drag, startPoint x: 764, startPoint y: 473, endPoint x: 778, endPoint y: 486, distance: 18.8
click at [764, 473] on button "EXIT" at bounding box center [759, 476] width 34 height 20
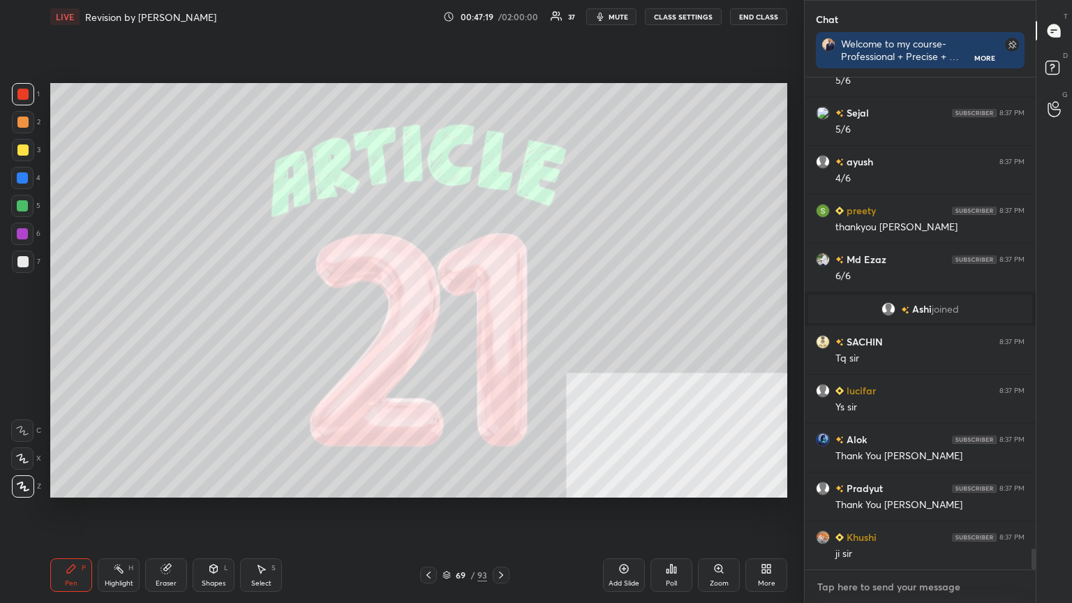
type textarea "x"
click at [849, 541] on textarea at bounding box center [920, 587] width 209 height 22
type textarea "G"
type textarea "x"
type textarea "GO"
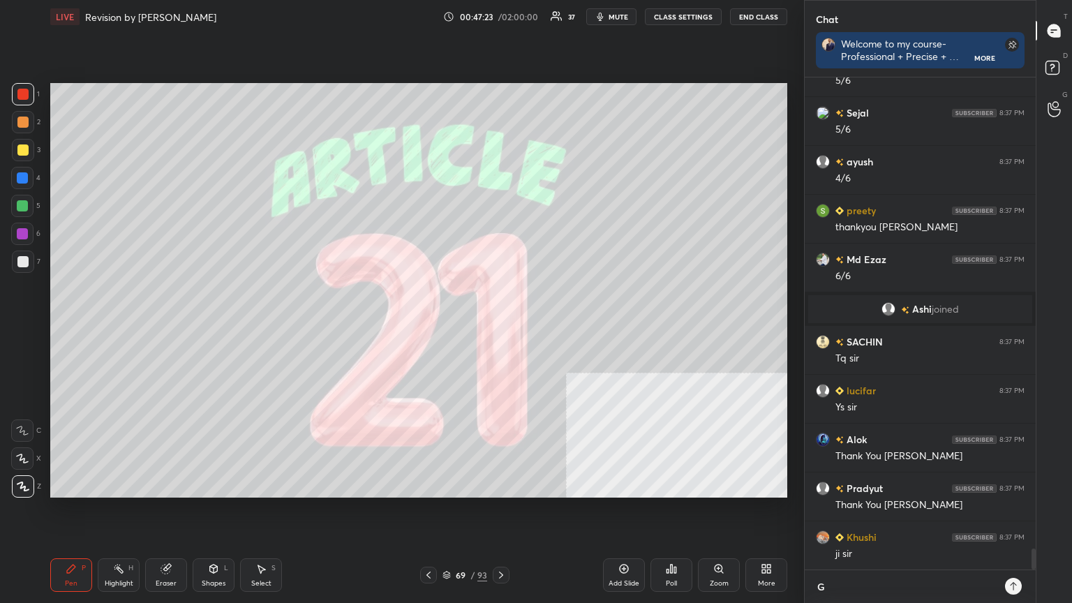
type textarea "x"
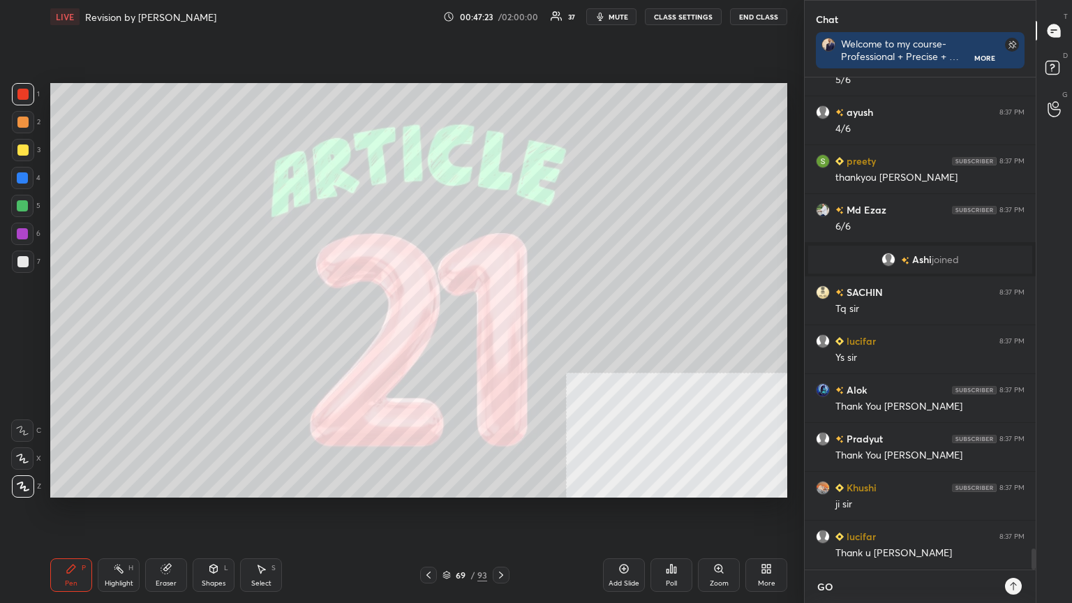
type textarea "[DEMOGRAPHIC_DATA]"
type textarea "x"
type textarea "[DEMOGRAPHIC_DATA]"
type textarea "x"
type textarea "[DEMOGRAPHIC_DATA] B"
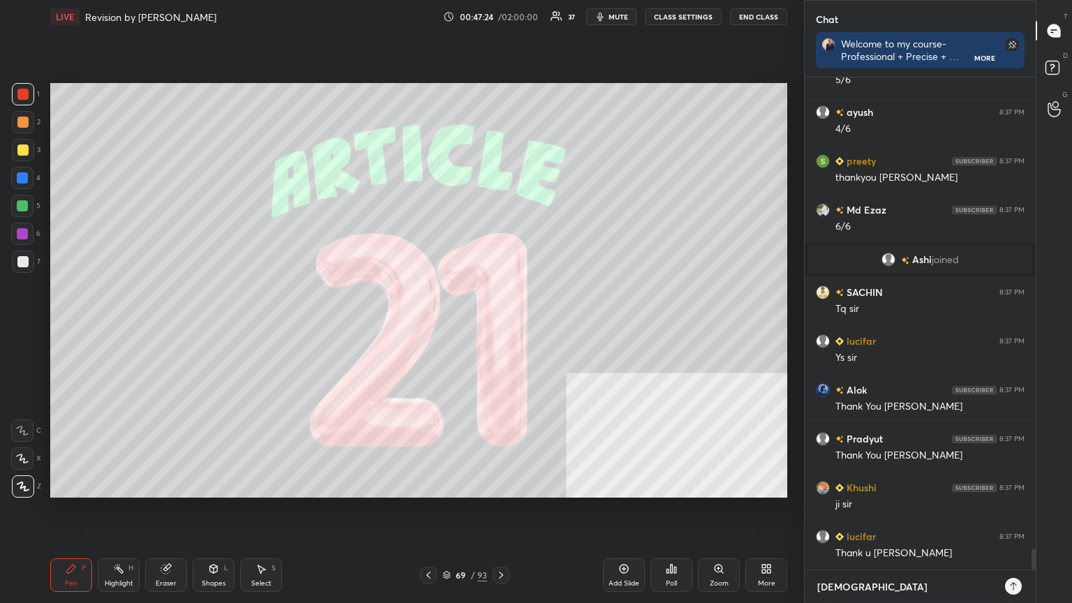
type textarea "x"
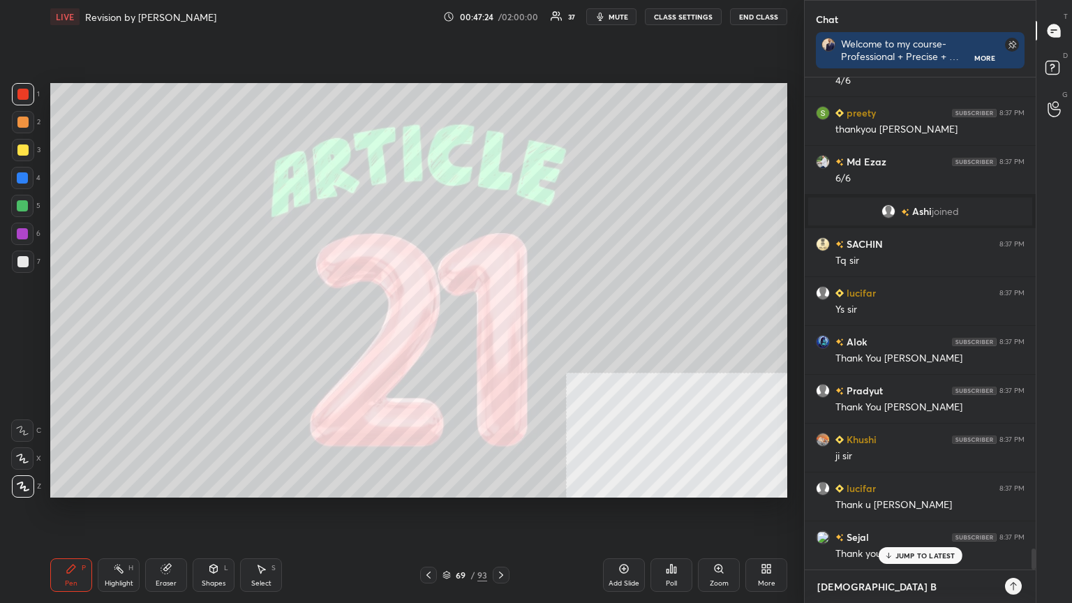
type textarea "[DEMOGRAPHIC_DATA] BL"
type textarea "x"
type textarea "[DEMOGRAPHIC_DATA] BLE"
type textarea "x"
type textarea "[DEMOGRAPHIC_DATA] BLES"
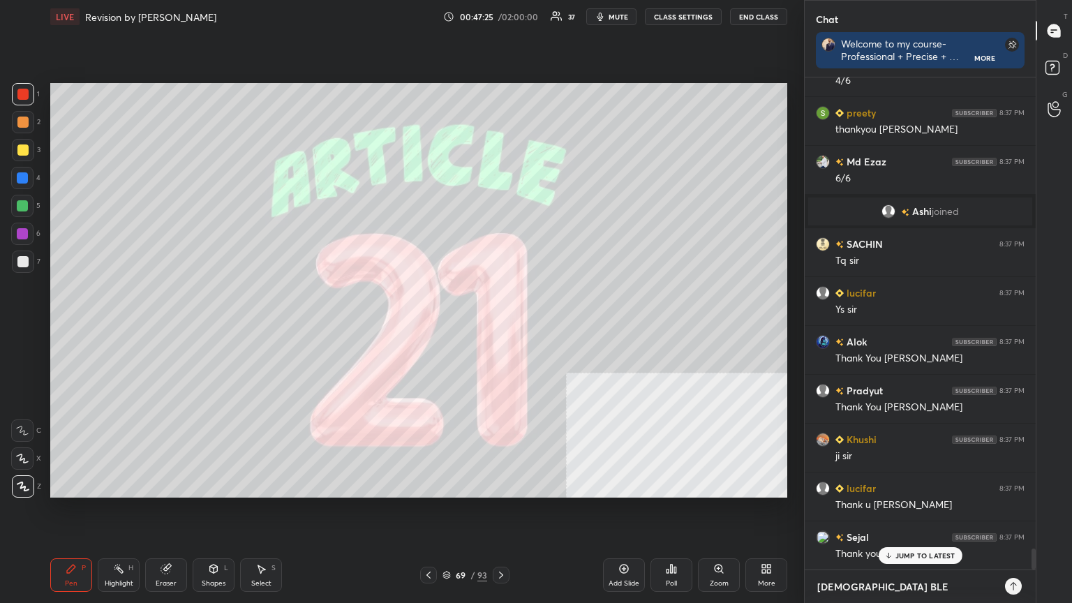
type textarea "x"
type textarea "[DEMOGRAPHIC_DATA] BLESS"
type textarea "x"
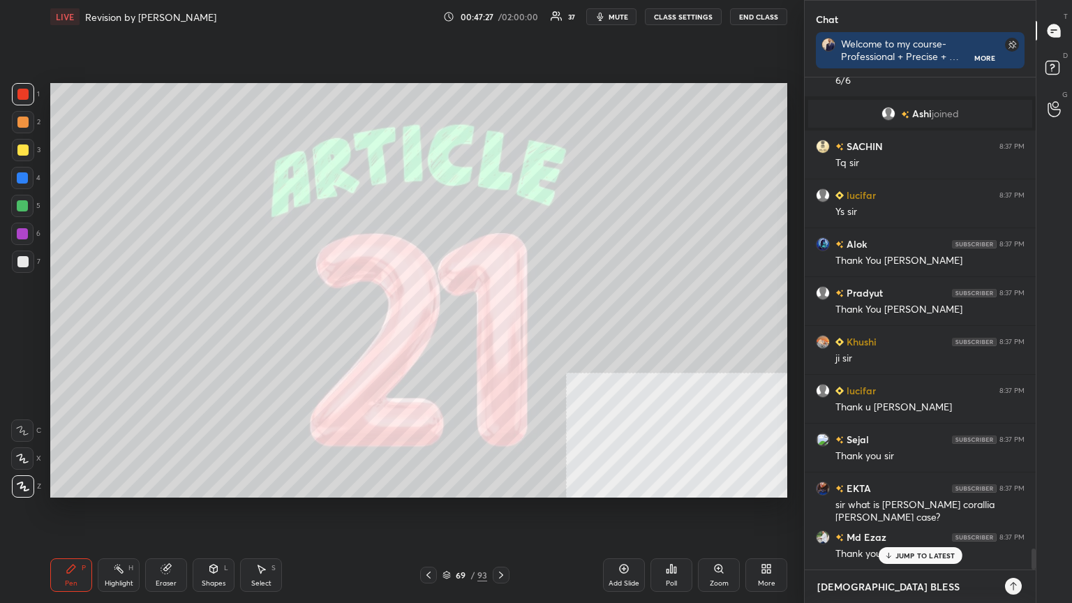
type textarea "[DEMOGRAPHIC_DATA] BLESS."
type textarea "x"
type textarea "[DEMOGRAPHIC_DATA] BLESS.J"
type textarea "x"
type textarea "[DEMOGRAPHIC_DATA] BLESS.JA"
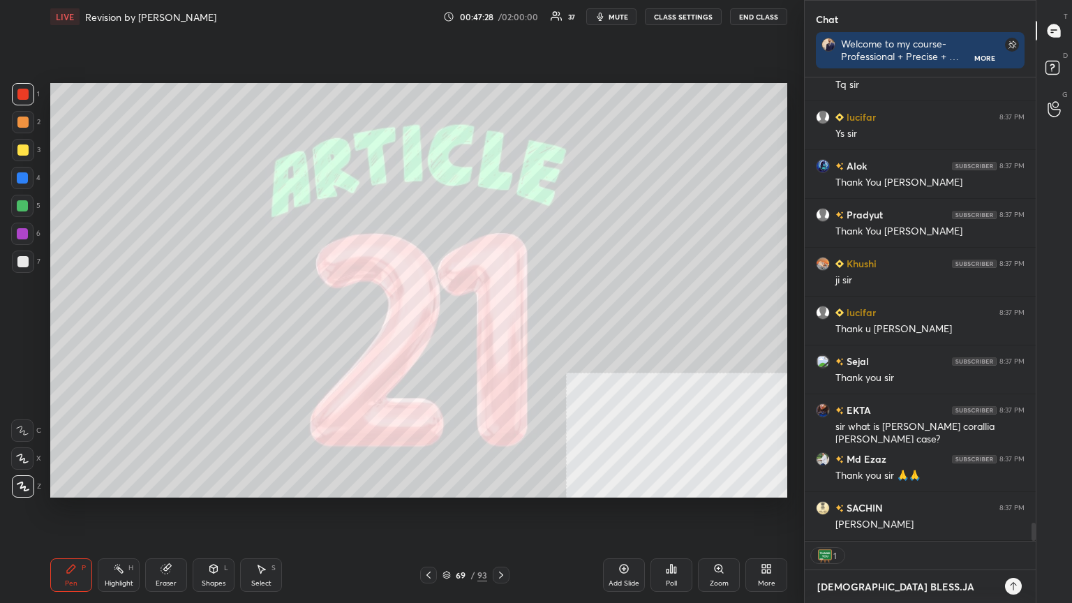
type textarea "x"
type textarea "[DEMOGRAPHIC_DATA] BLESS.JAI"
type textarea "x"
type textarea "[DEMOGRAPHIC_DATA] BLESS.JAI"
type textarea "x"
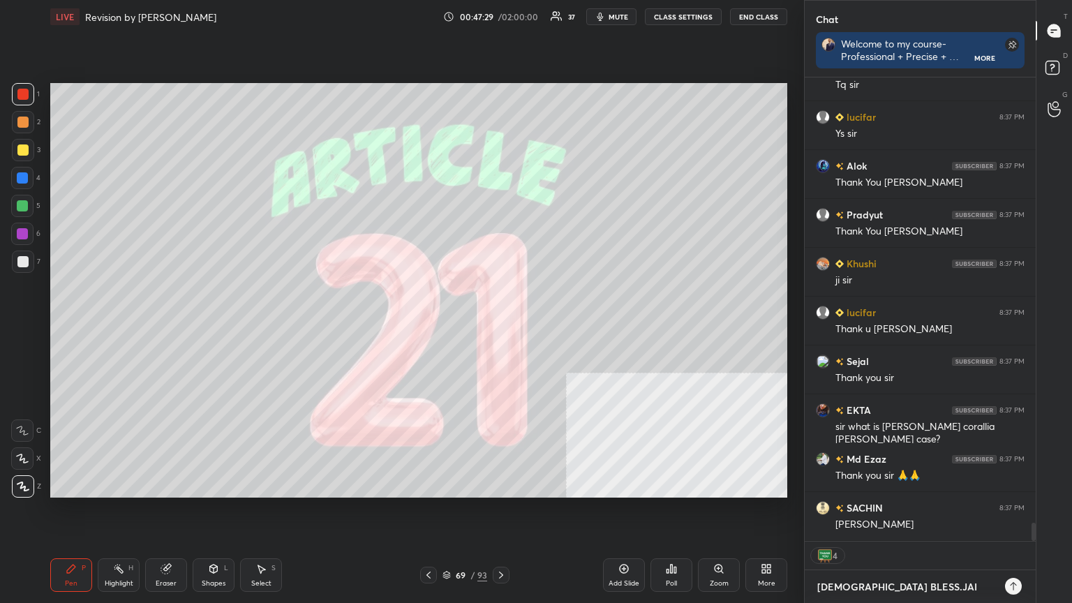
type textarea "[DEMOGRAPHIC_DATA] BLESS.[PERSON_NAME]"
type textarea "x"
type textarea "[DEMOGRAPHIC_DATA] BLESS.[PERSON_NAME]"
type textarea "x"
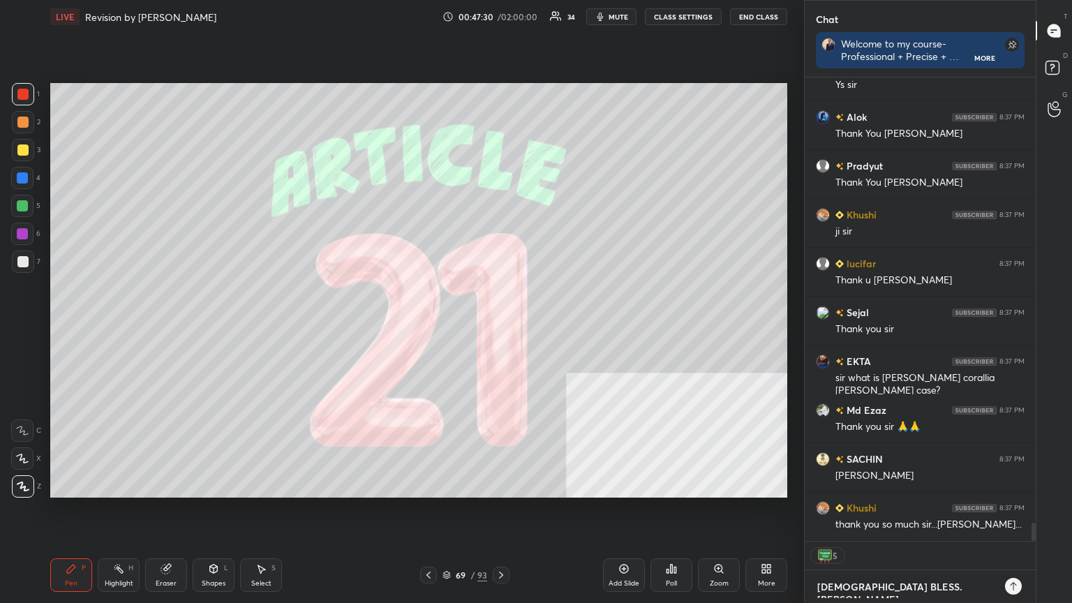
type textarea "[DEMOGRAPHIC_DATA] BLESS.JAI HIN"
type textarea "x"
type textarea "[DEMOGRAPHIC_DATA] BLESS.[PERSON_NAME]"
type textarea "x"
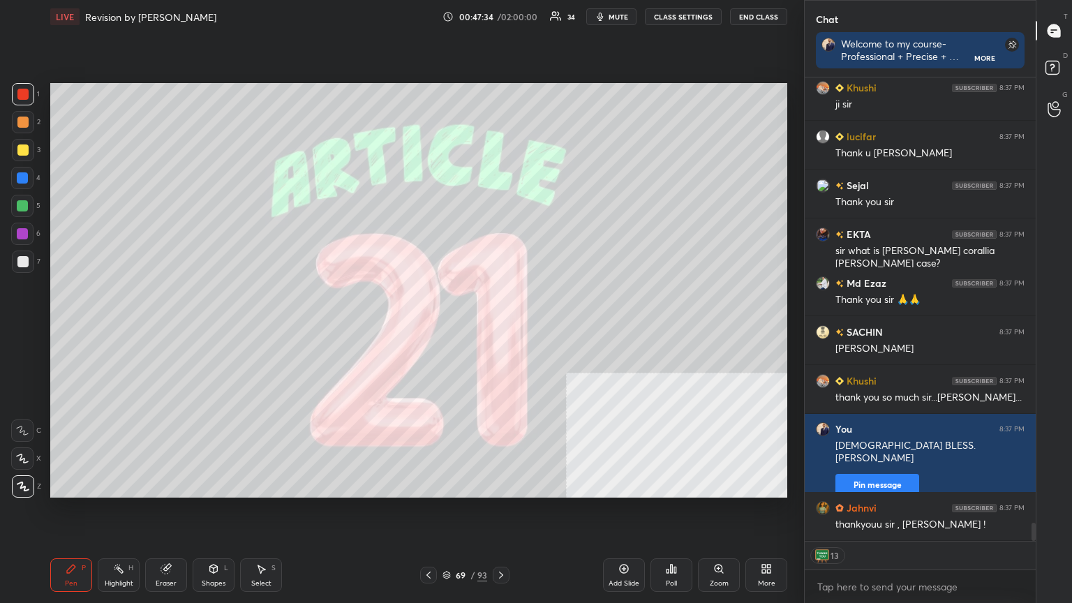
click at [758, 16] on button "End Class" at bounding box center [758, 16] width 57 height 17
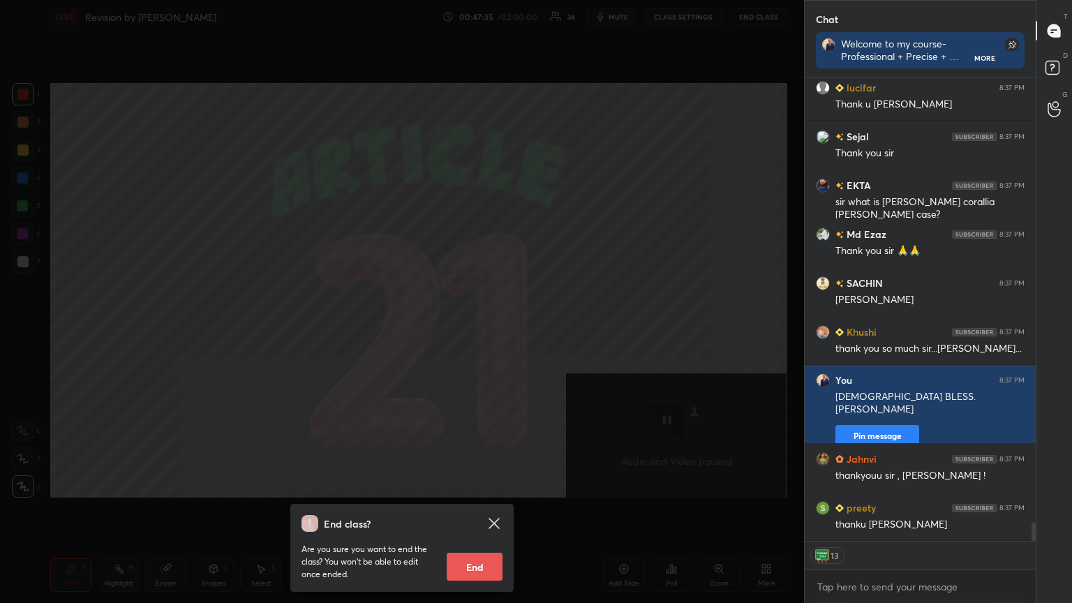
click at [483, 541] on button "End" at bounding box center [475, 567] width 56 height 28
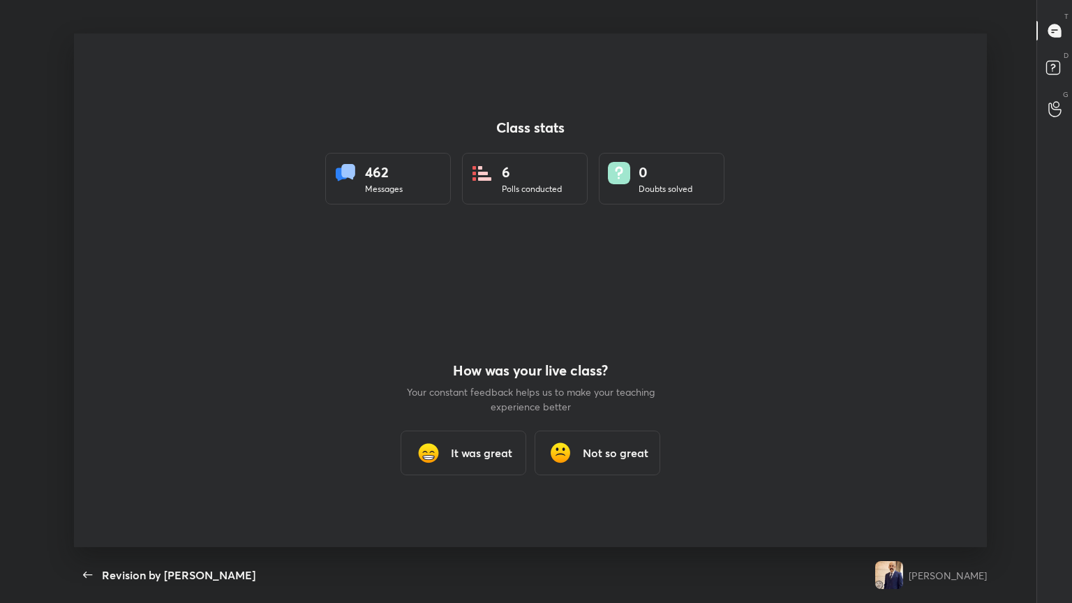
click at [484, 452] on h3 "It was great" at bounding box center [481, 453] width 61 height 17
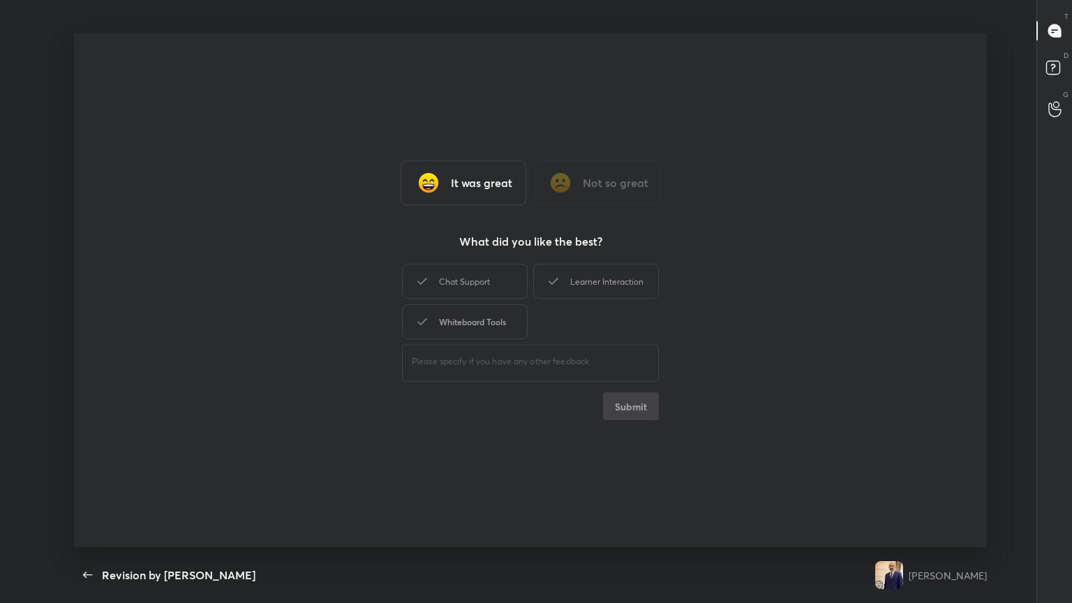
click at [479, 321] on div "Whiteboard Tools" at bounding box center [465, 321] width 126 height 35
click at [638, 410] on button "Submit" at bounding box center [631, 406] width 56 height 28
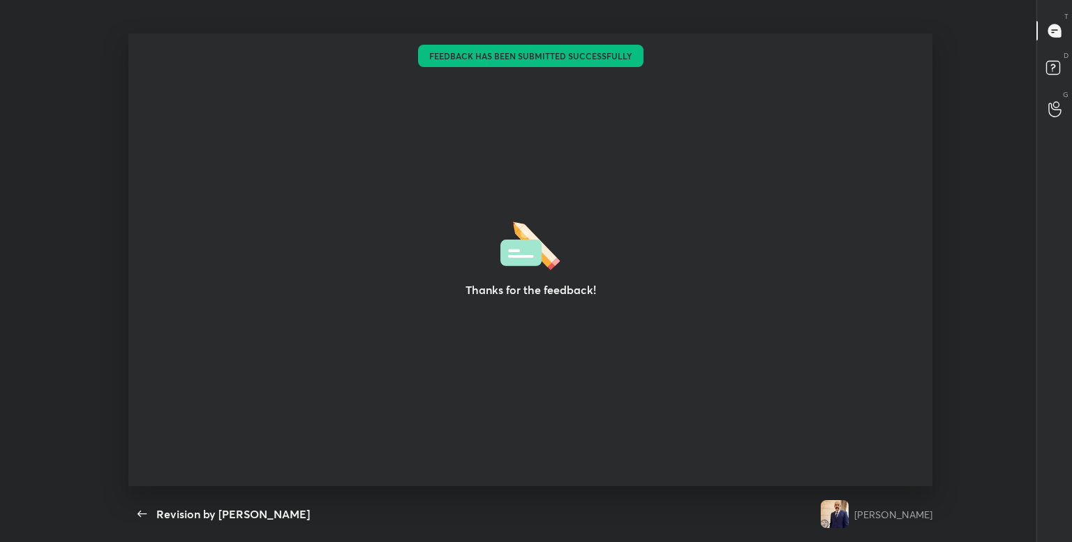
type textarea "x"
